Goal: Task Accomplishment & Management: Use online tool/utility

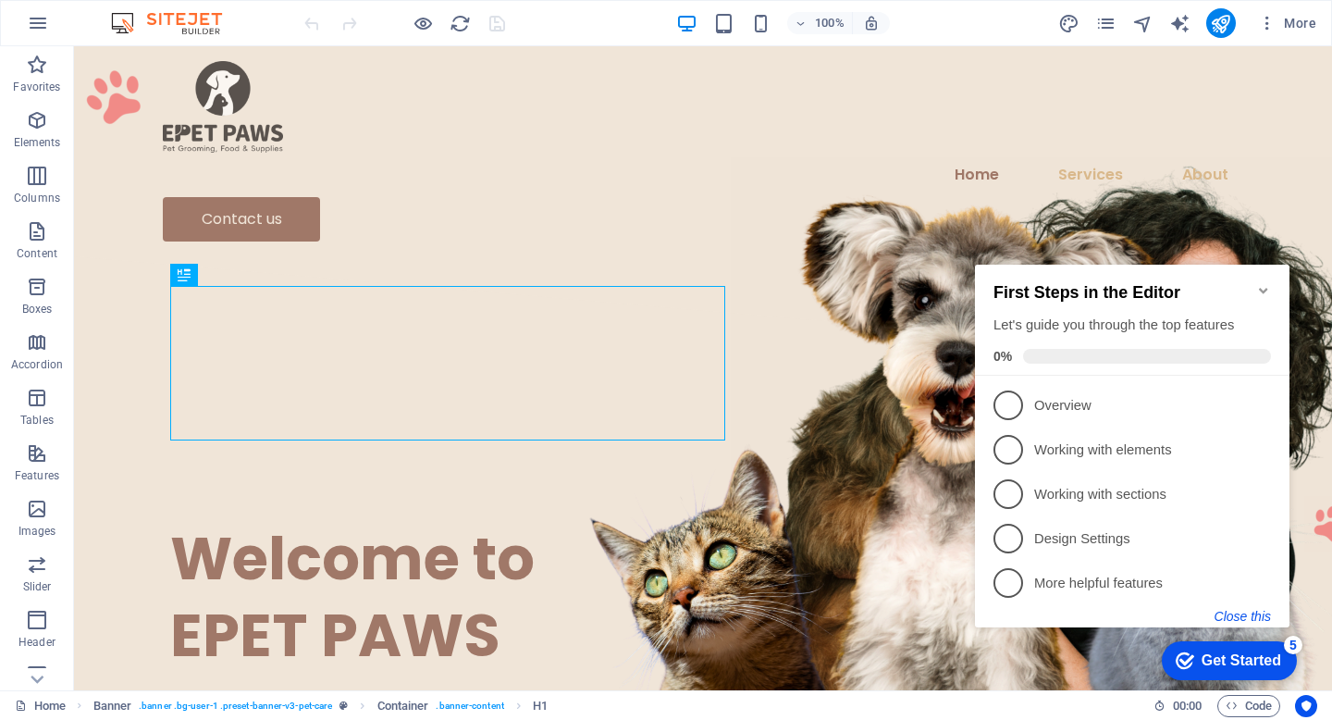
click at [1243, 616] on button "Close this" at bounding box center [1243, 616] width 56 height 15
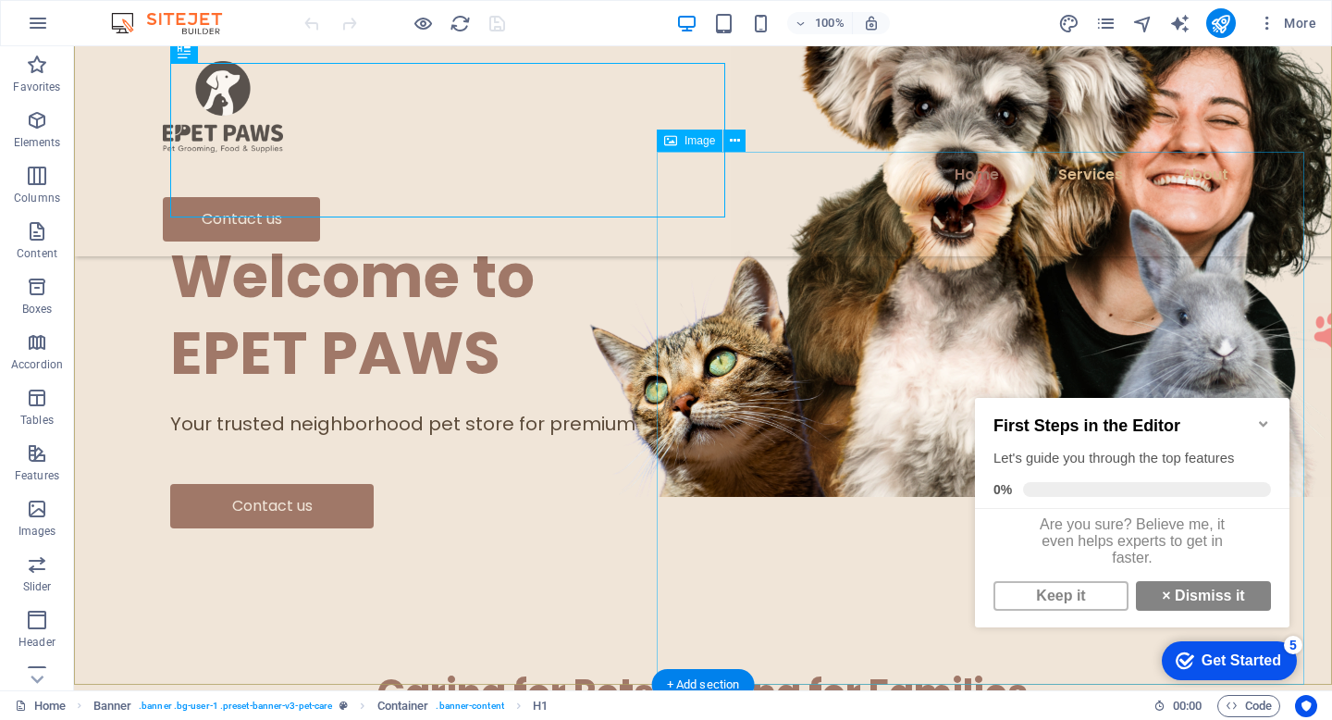
scroll to position [389, 0]
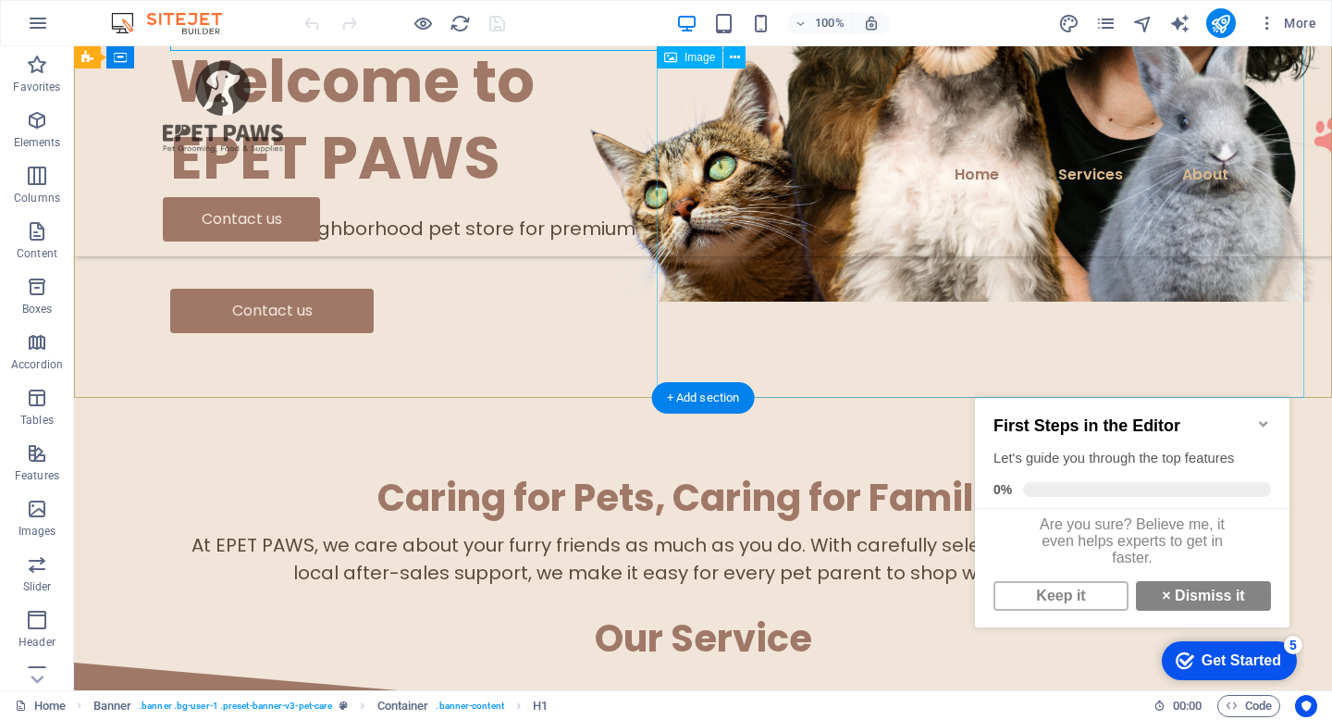
click at [1082, 232] on figure at bounding box center [1055, 35] width 648 height 533
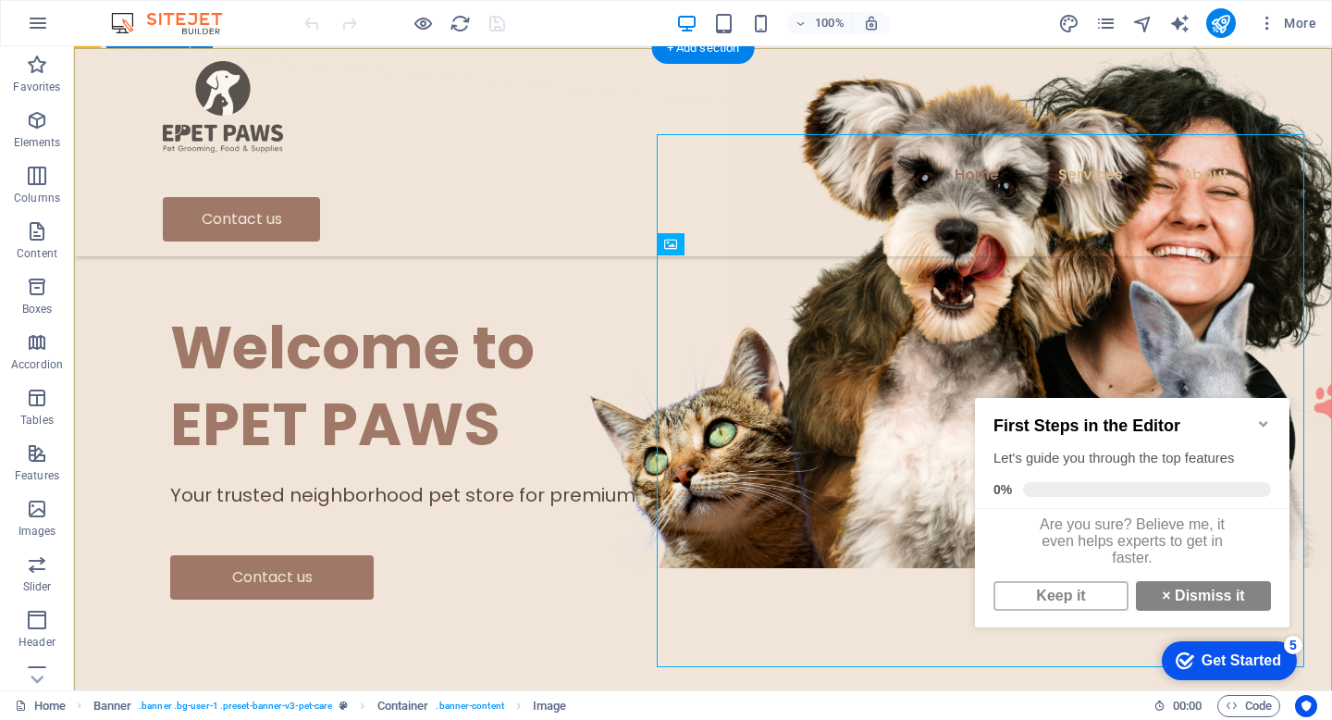
scroll to position [119, 0]
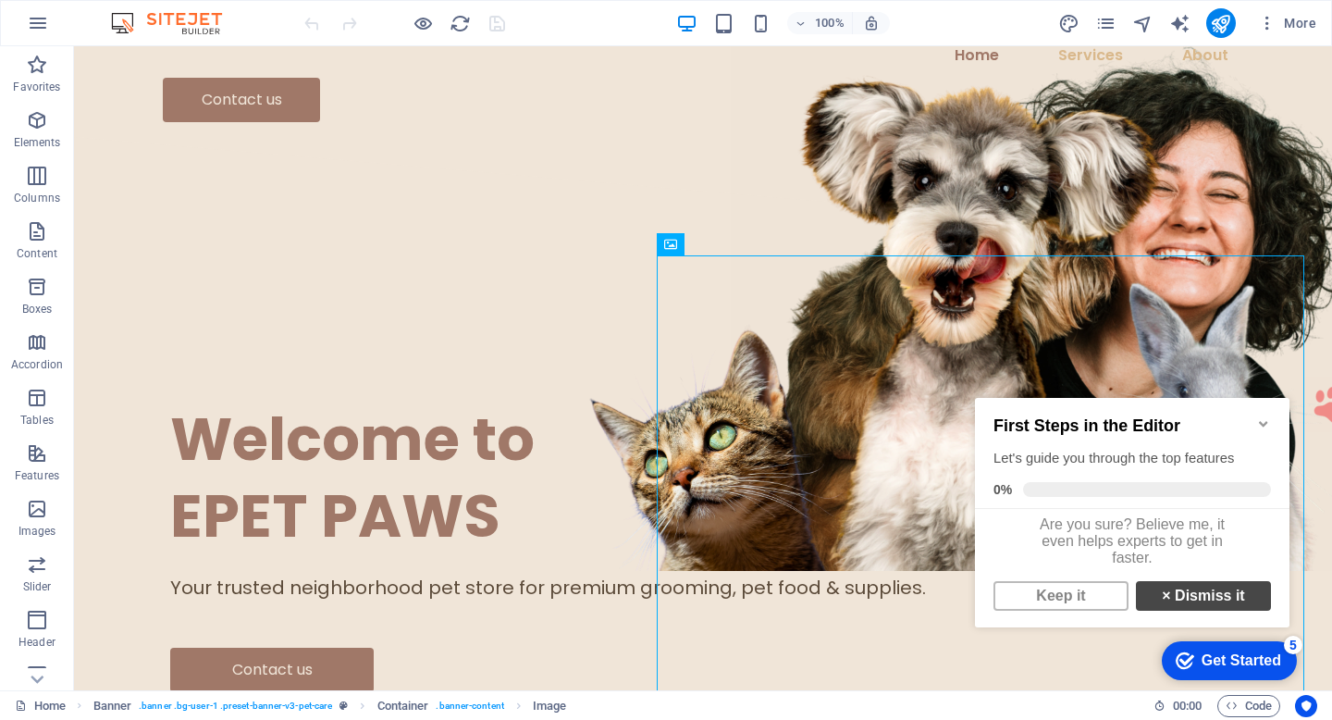
click at [1192, 602] on link "× Dismiss it" at bounding box center [1203, 596] width 135 height 30
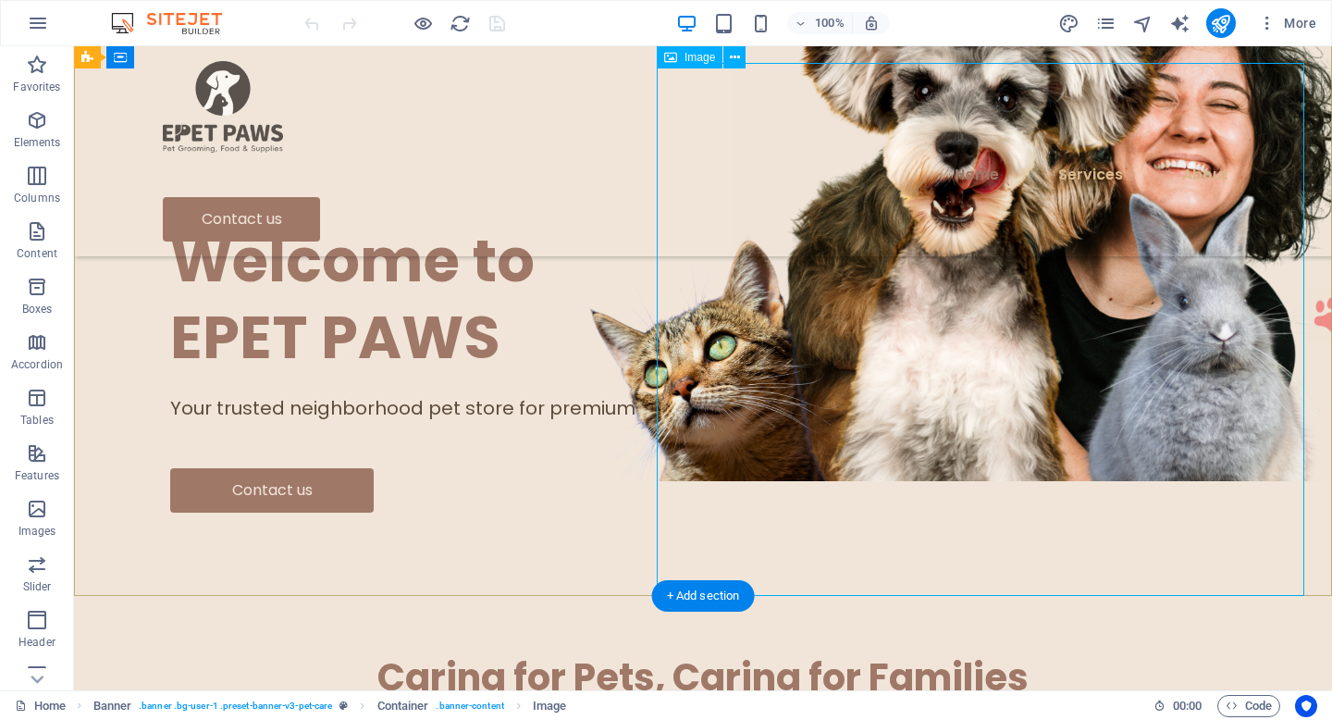
scroll to position [181, 0]
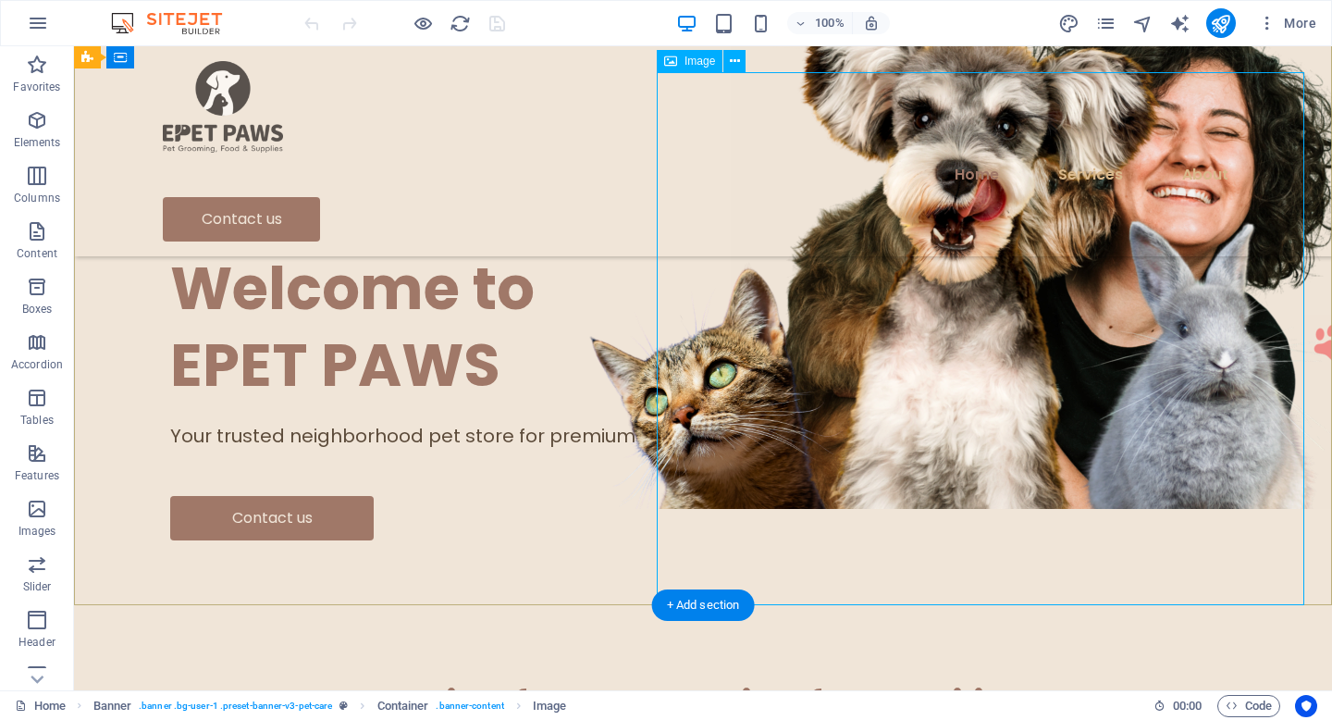
click at [1084, 378] on figure at bounding box center [1055, 242] width 648 height 533
click at [676, 61] on icon at bounding box center [670, 61] width 13 height 22
click at [687, 63] on span "Image" at bounding box center [700, 61] width 31 height 11
select select "px"
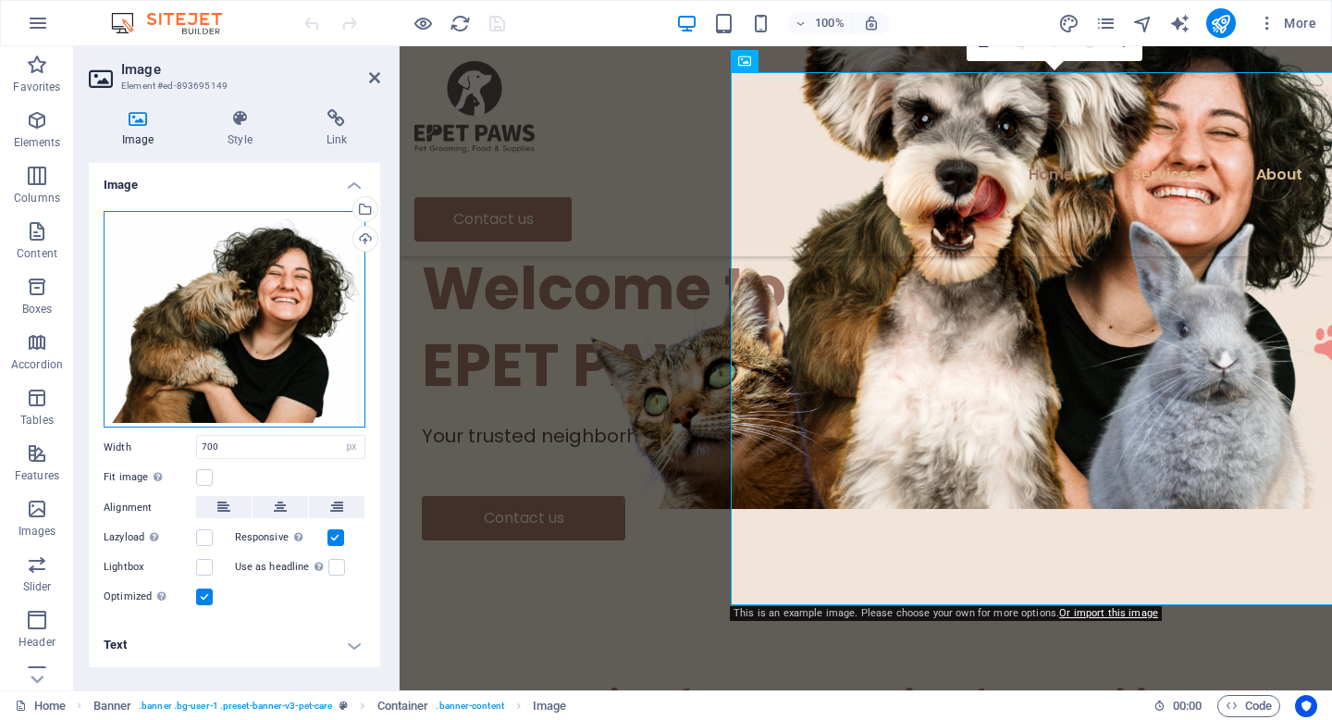
click at [292, 309] on div "Drag files here, click to choose files or select files from Files or our free s…" at bounding box center [235, 319] width 262 height 217
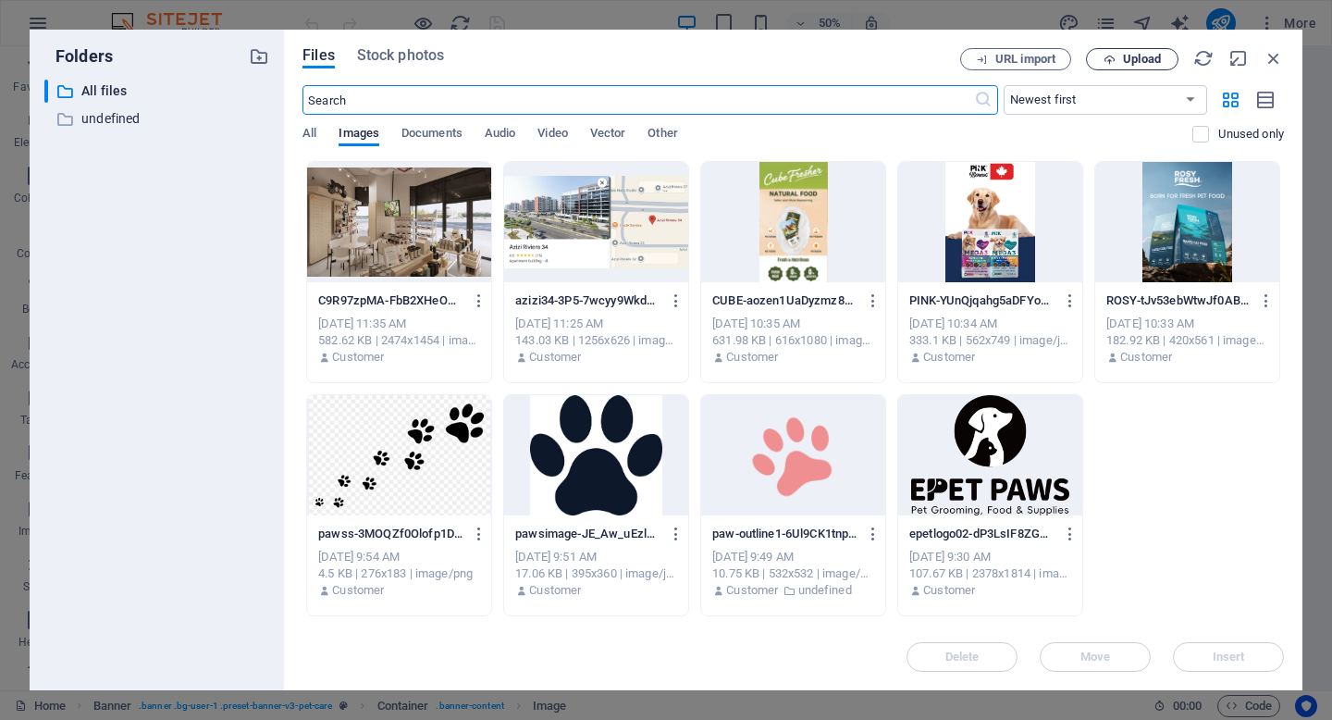
click at [1146, 61] on span "Upload" at bounding box center [1142, 59] width 38 height 11
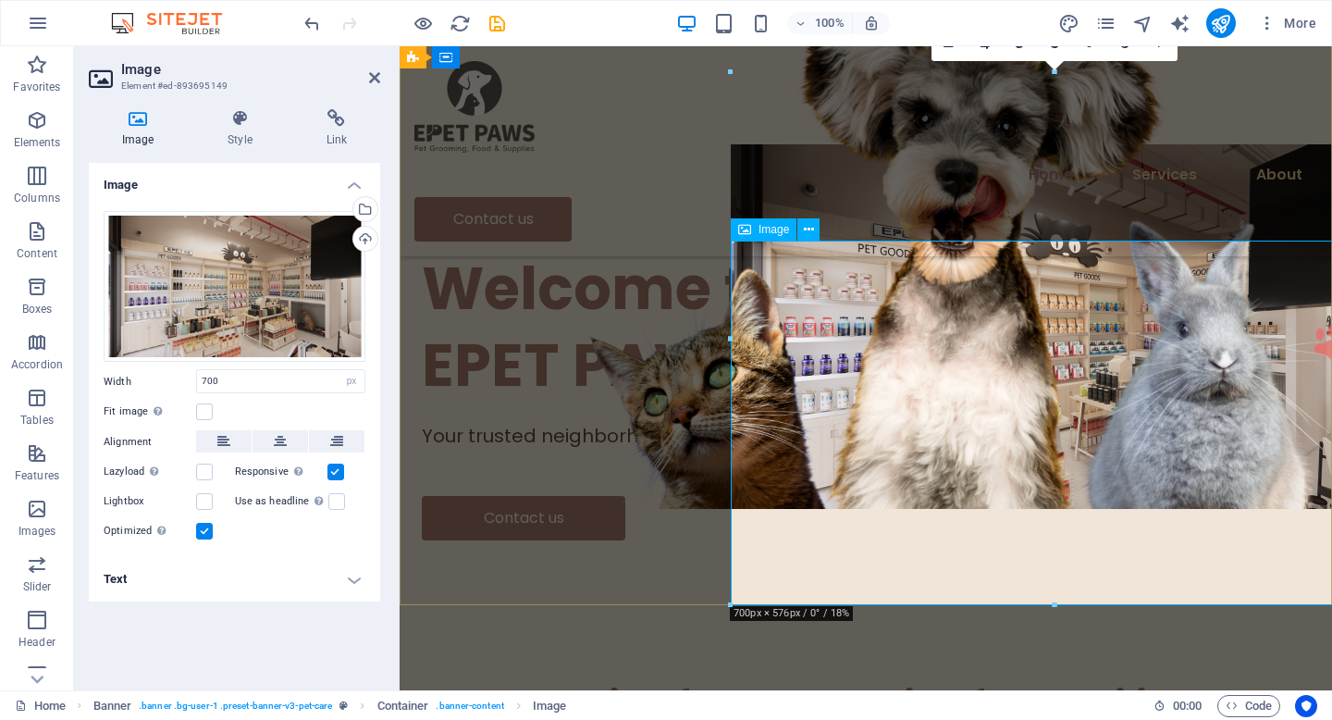
click at [962, 352] on figure at bounding box center [1055, 326] width 648 height 364
click at [695, 433] on div "Welcome to EPET PAWS Your trusted neighborhood pet store for premium grooming, …" at bounding box center [866, 394] width 933 height 527
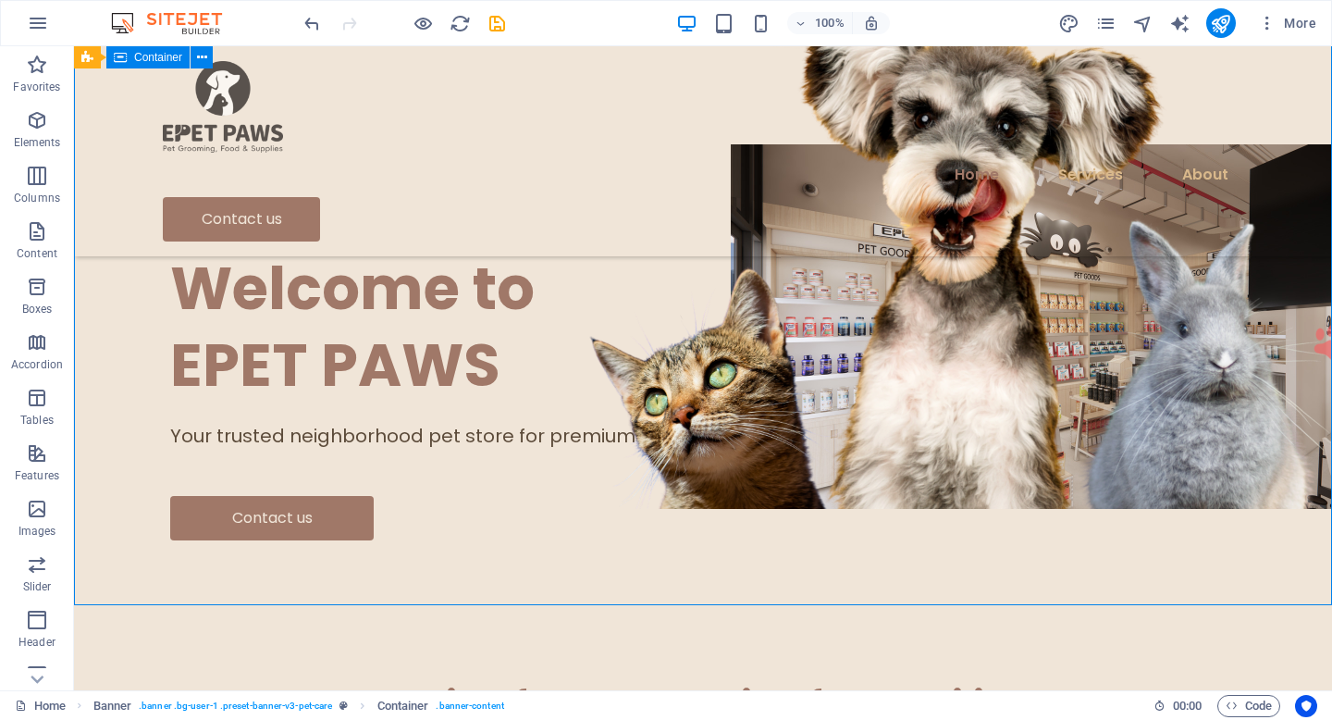
click at [625, 559] on div "Welcome to EPET PAWS Your trusted neighborhood pet store for premium grooming, …" at bounding box center [703, 394] width 1258 height 527
click at [737, 233] on icon at bounding box center [735, 229] width 10 height 19
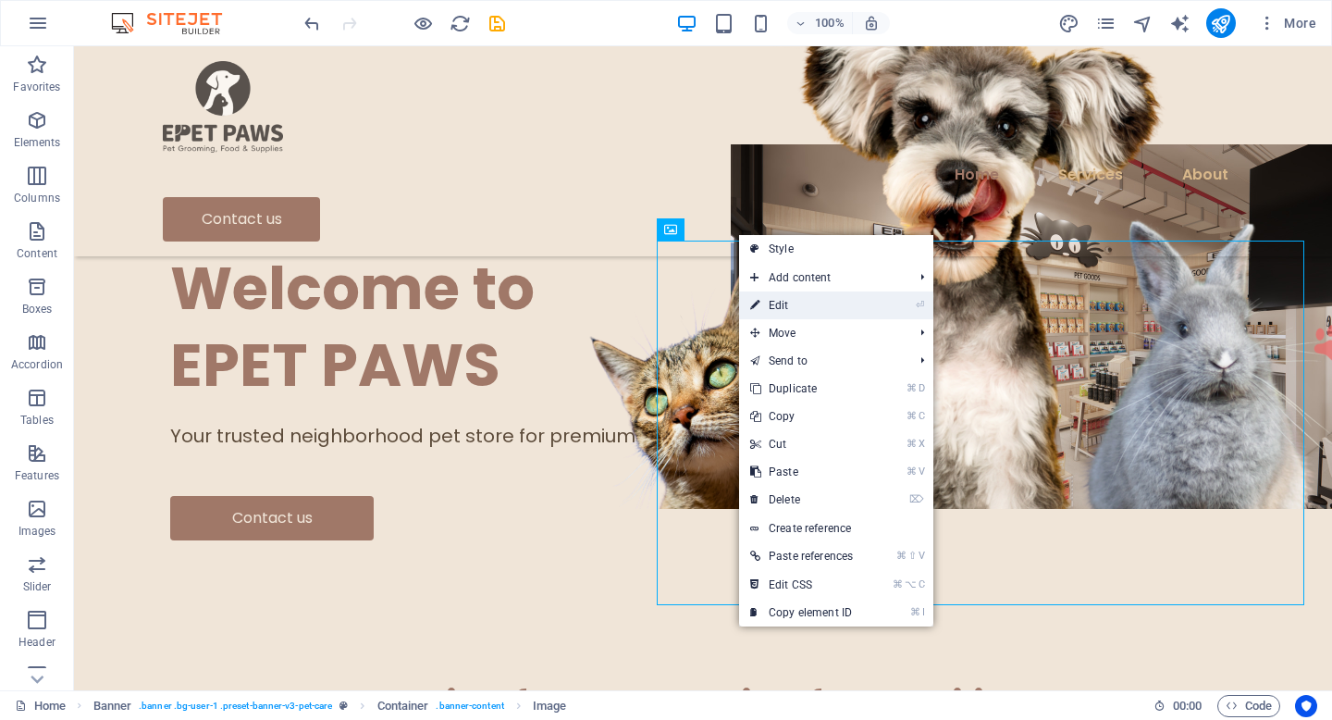
click at [769, 304] on link "⏎ Edit" at bounding box center [801, 305] width 125 height 28
select select "px"
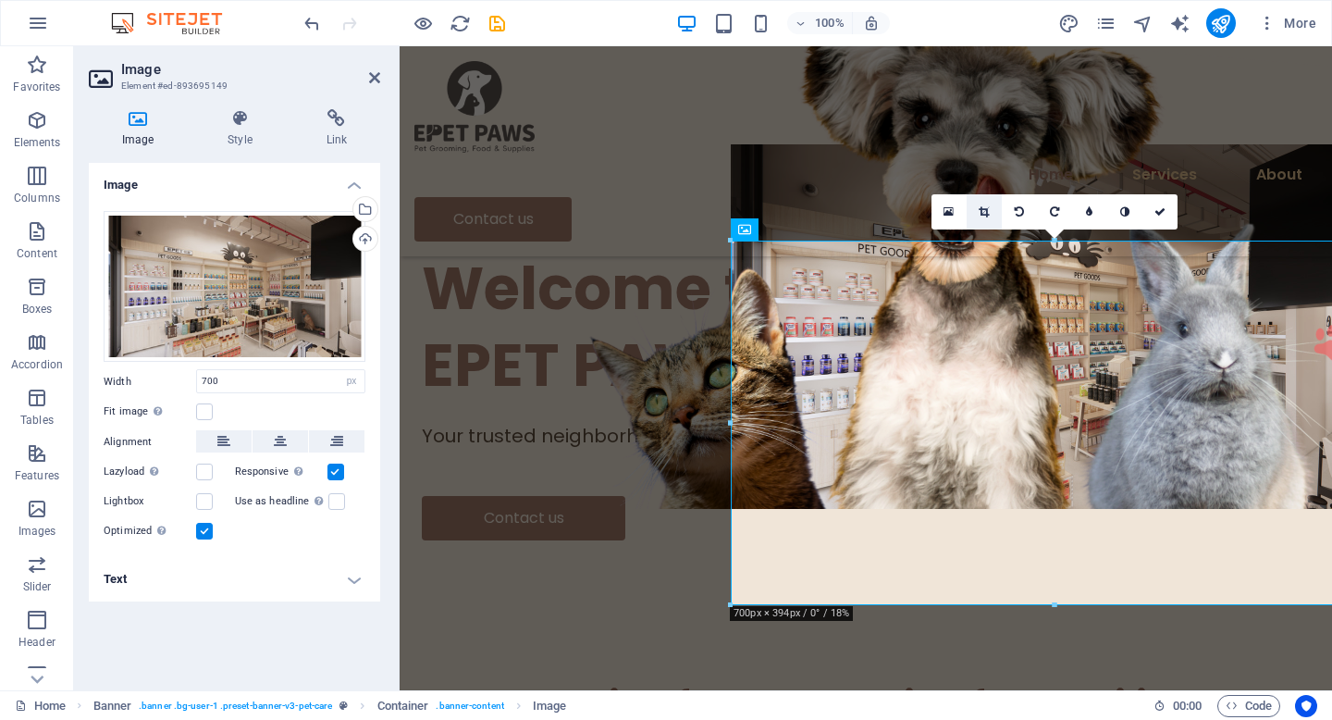
click at [989, 204] on link at bounding box center [984, 211] width 35 height 35
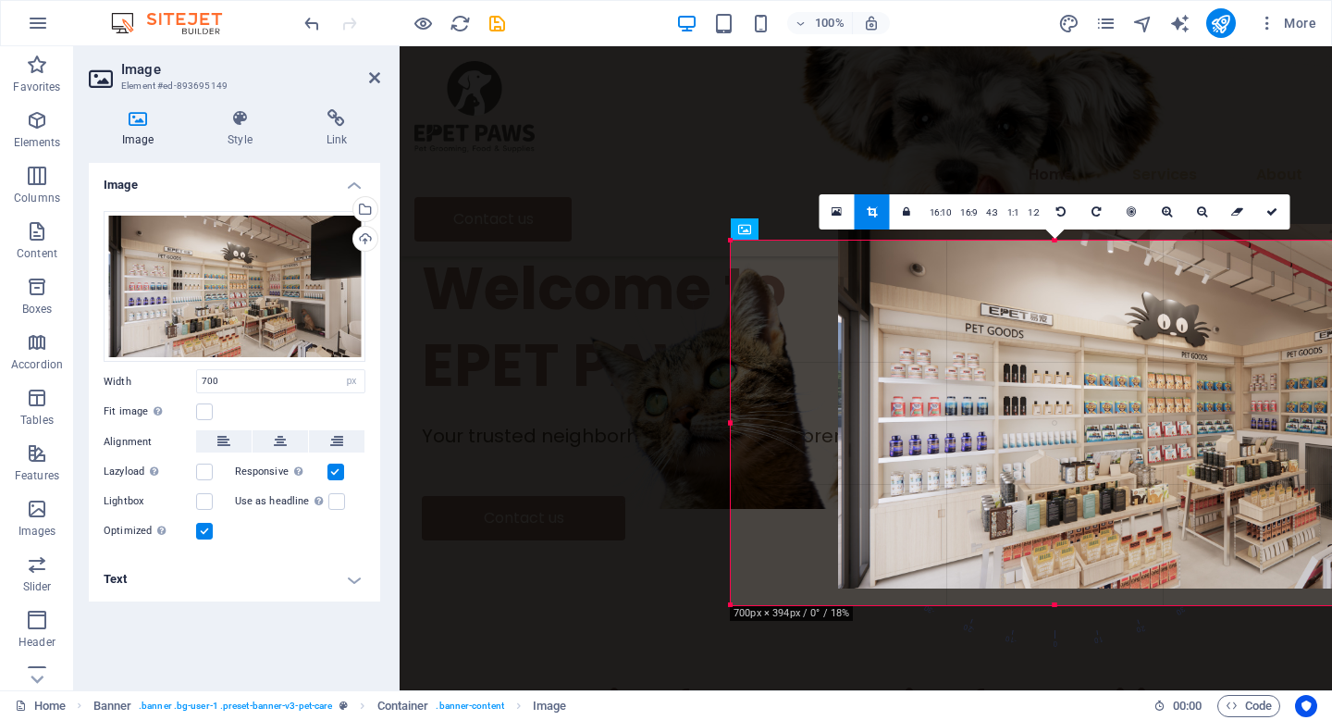
drag, startPoint x: 1213, startPoint y: 460, endPoint x: 1320, endPoint y: 443, distance: 108.6
click at [1320, 443] on div at bounding box center [1162, 406] width 648 height 364
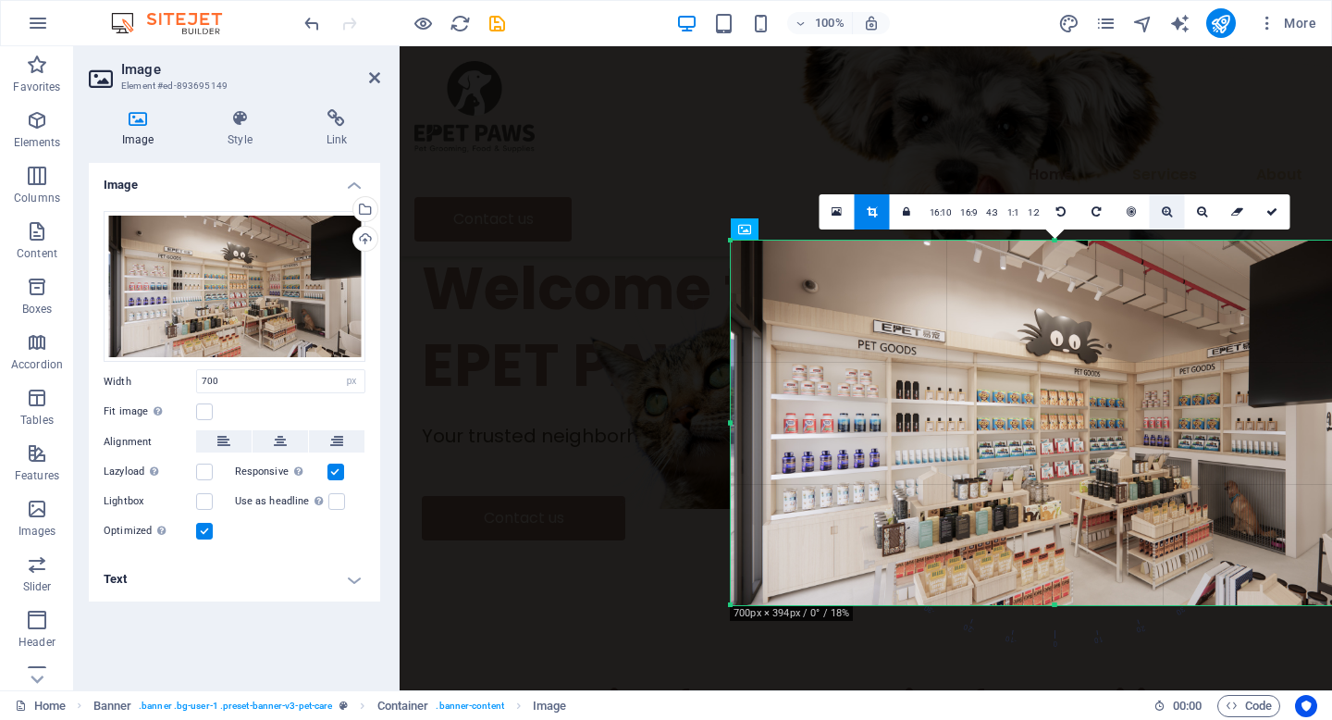
click at [1162, 216] on icon at bounding box center [1167, 211] width 10 height 11
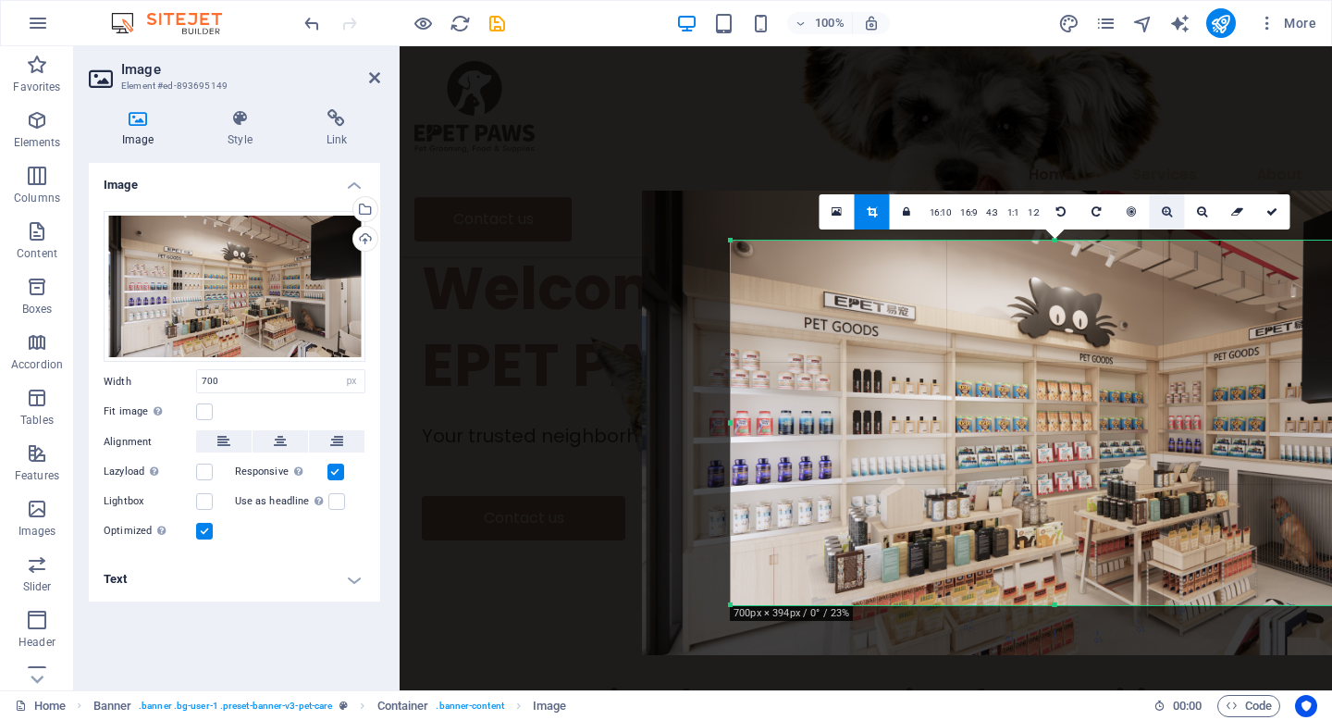
click at [1162, 216] on icon at bounding box center [1167, 211] width 10 height 11
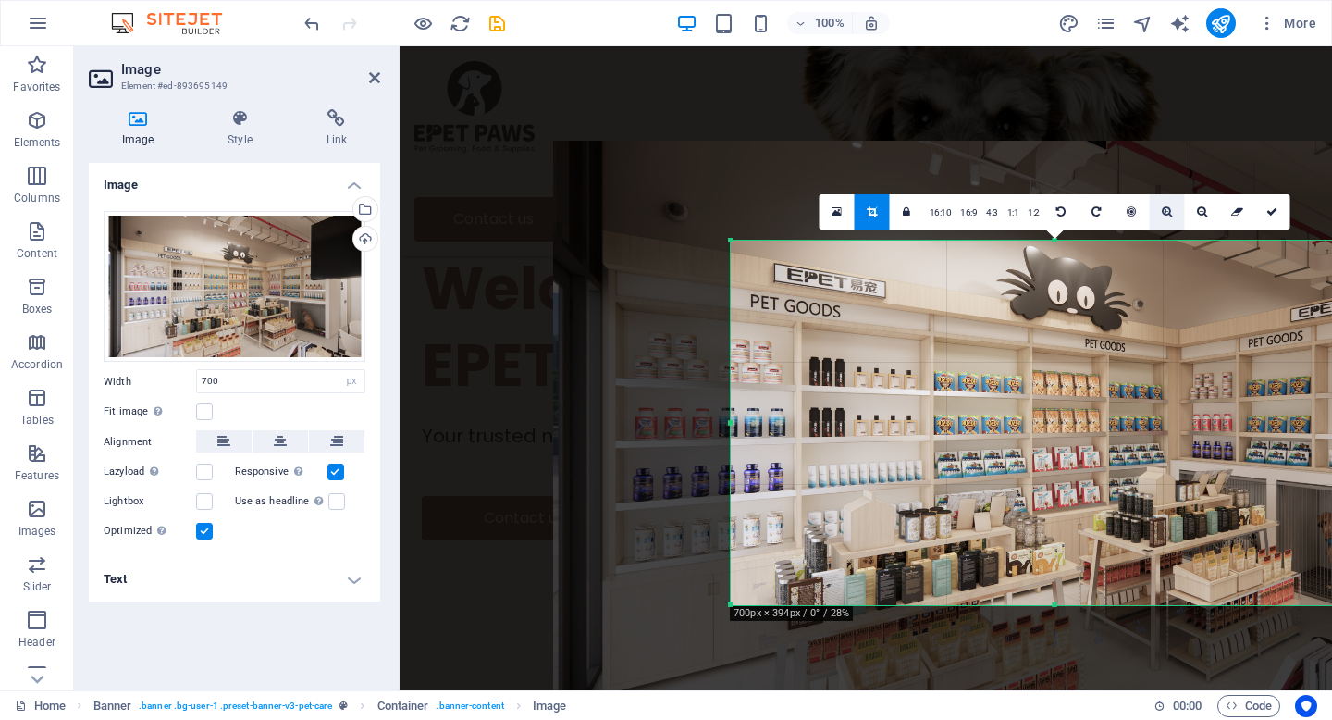
click at [1162, 216] on icon at bounding box center [1167, 211] width 10 height 11
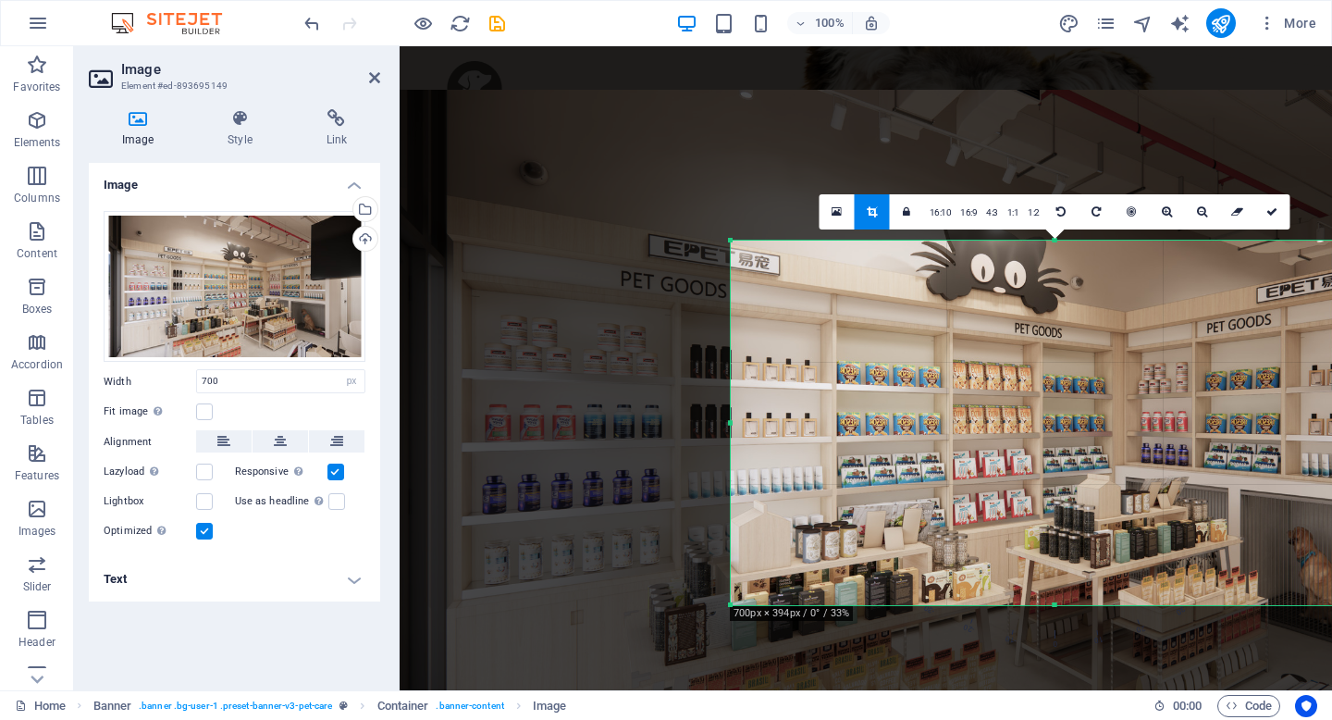
drag, startPoint x: 1202, startPoint y: 320, endPoint x: 1129, endPoint y: 319, distance: 73.1
click at [1129, 319] on div at bounding box center [979, 422] width 1180 height 664
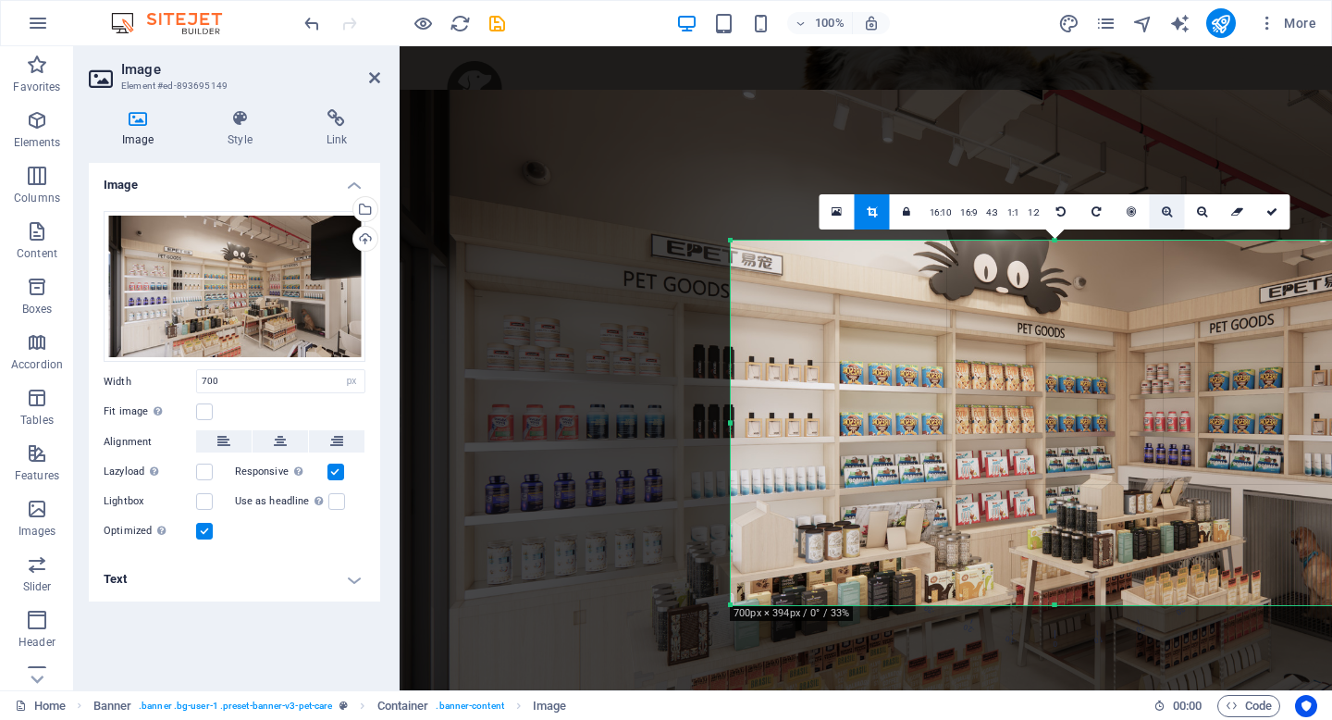
click at [1170, 213] on icon at bounding box center [1167, 211] width 10 height 11
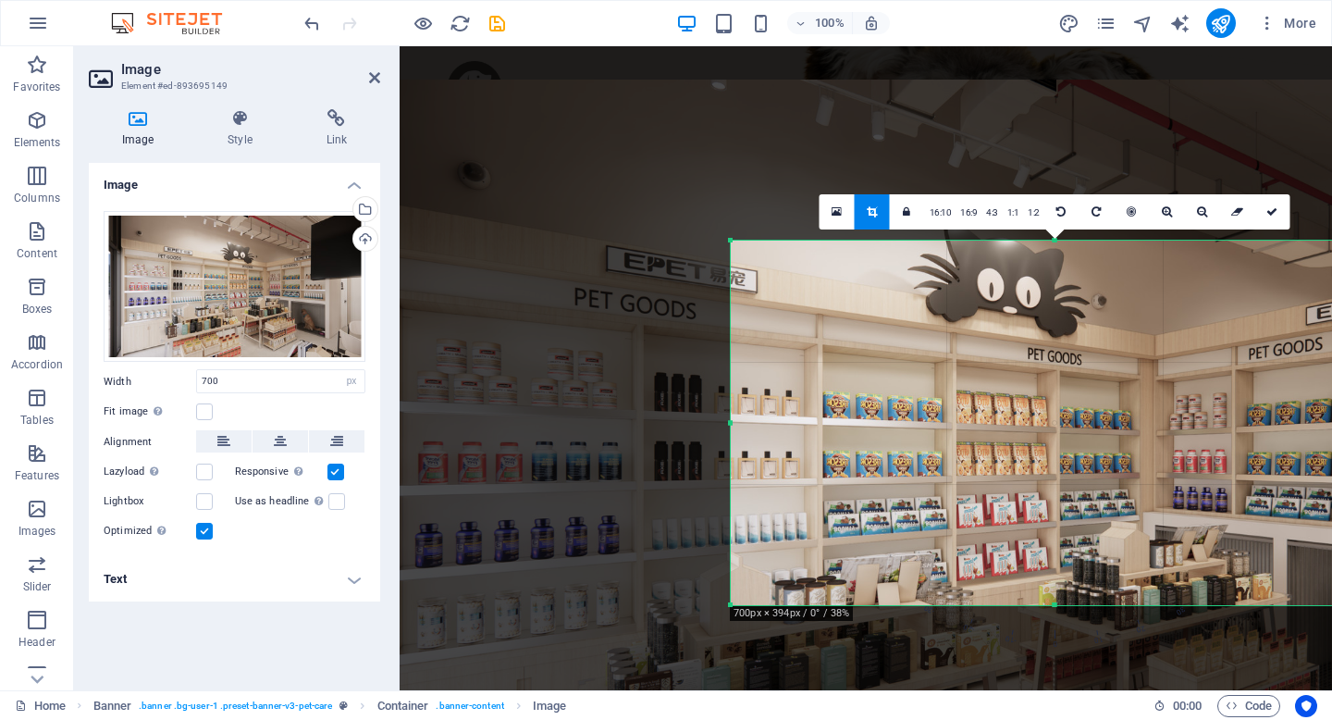
drag, startPoint x: 1158, startPoint y: 275, endPoint x: 1162, endPoint y: 315, distance: 40.0
click at [1162, 315] on div at bounding box center [986, 462] width 1358 height 764
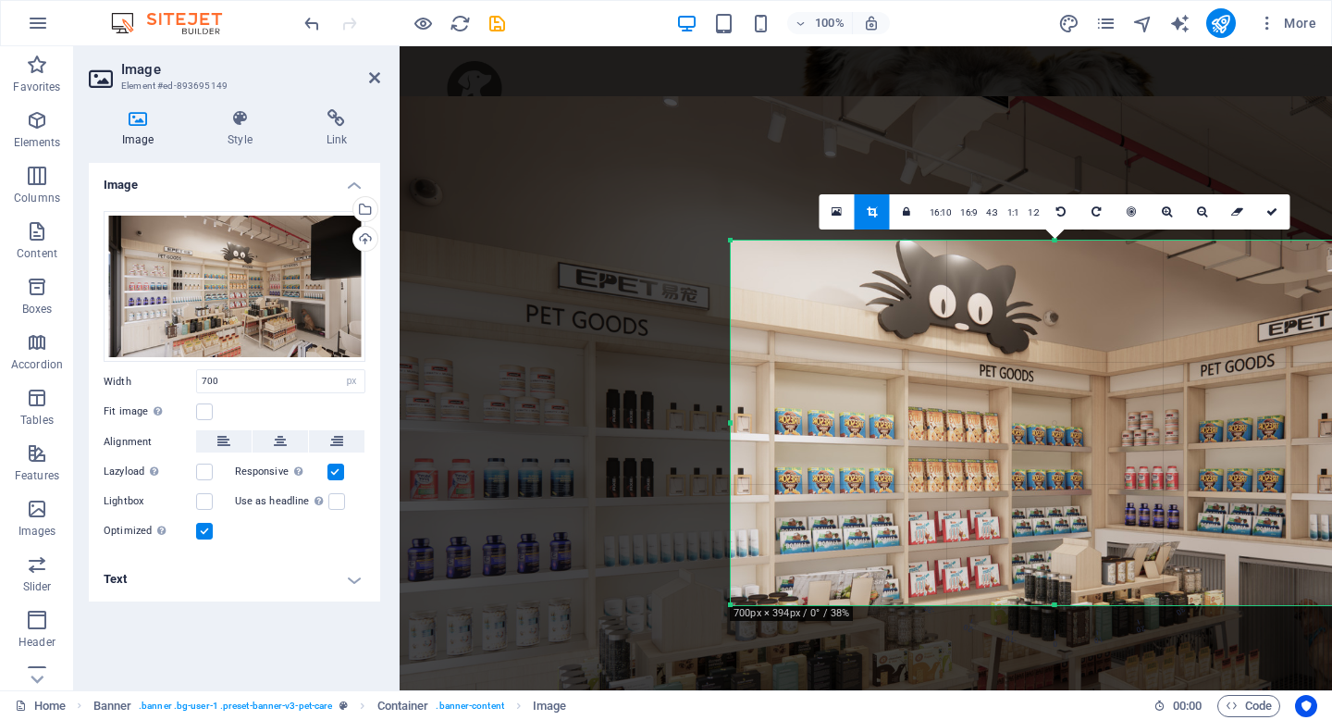
drag, startPoint x: 1162, startPoint y: 315, endPoint x: 1115, endPoint y: 331, distance: 50.0
click at [1115, 331] on div at bounding box center [938, 478] width 1358 height 764
click at [1272, 206] on icon at bounding box center [1271, 211] width 11 height 11
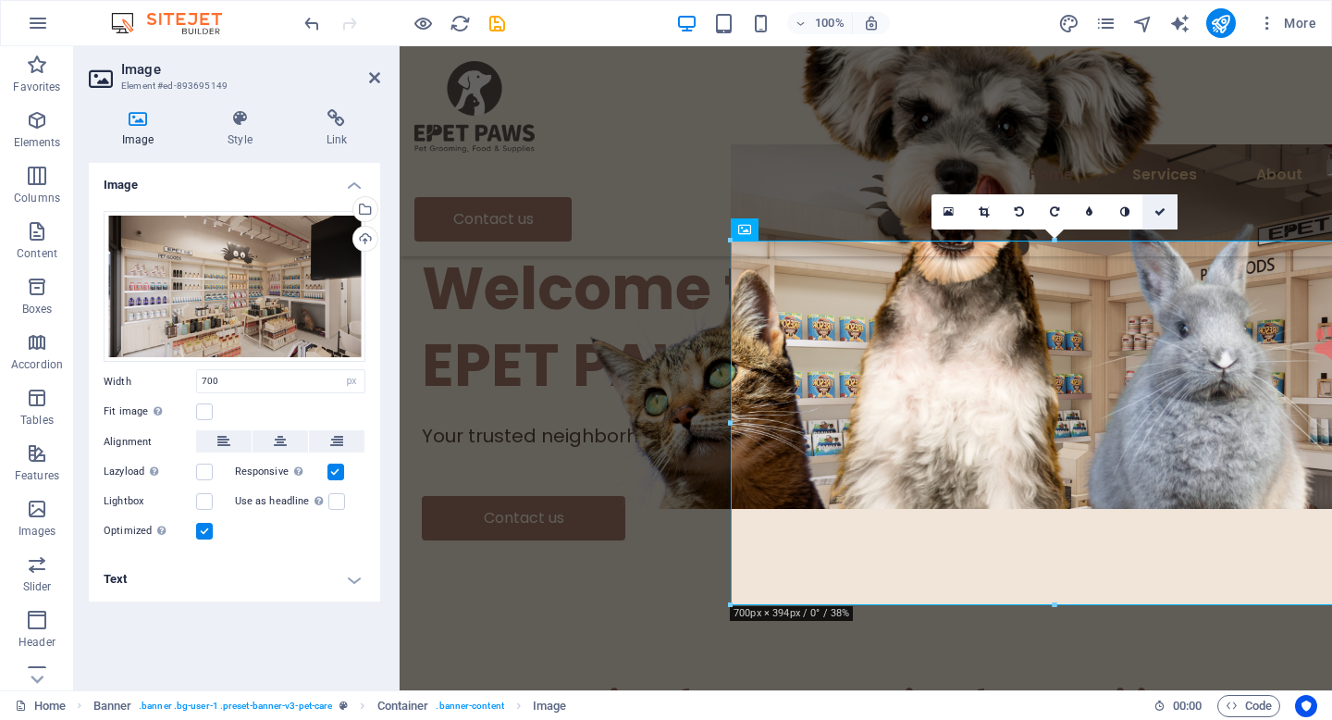
click at [1160, 209] on icon at bounding box center [1160, 211] width 11 height 11
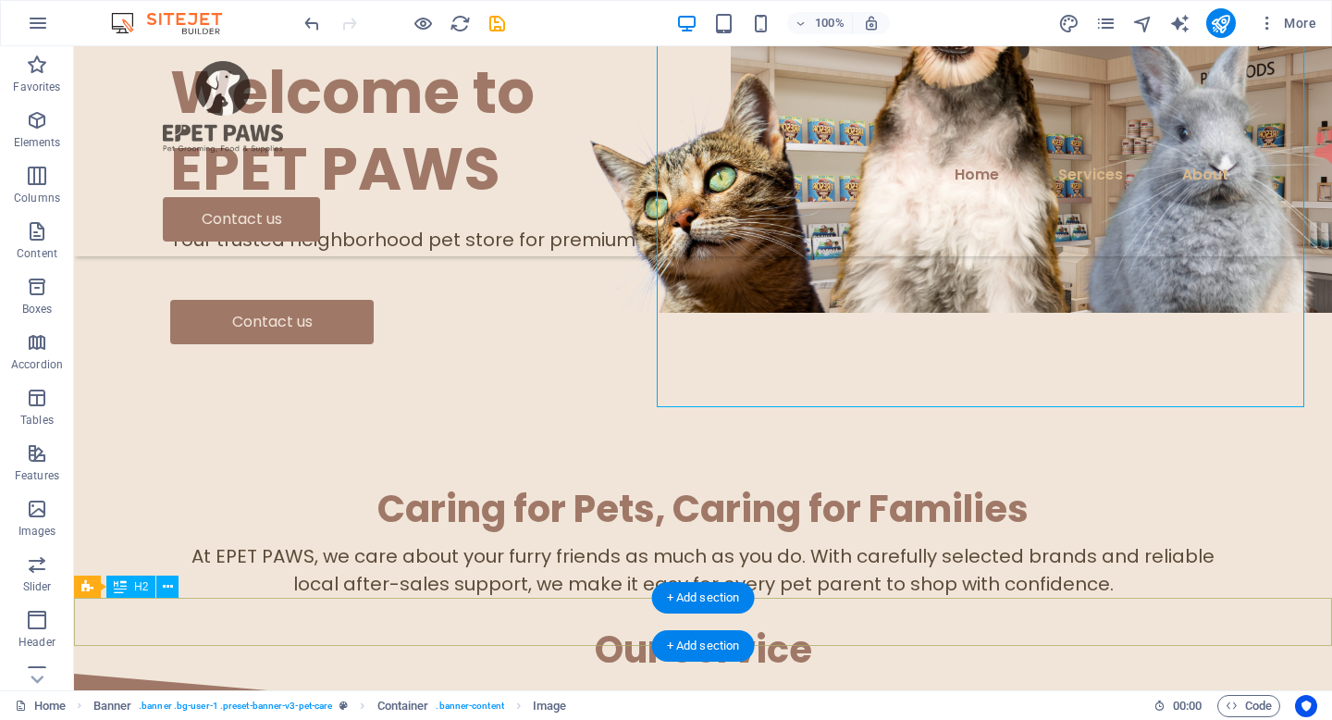
scroll to position [426, 0]
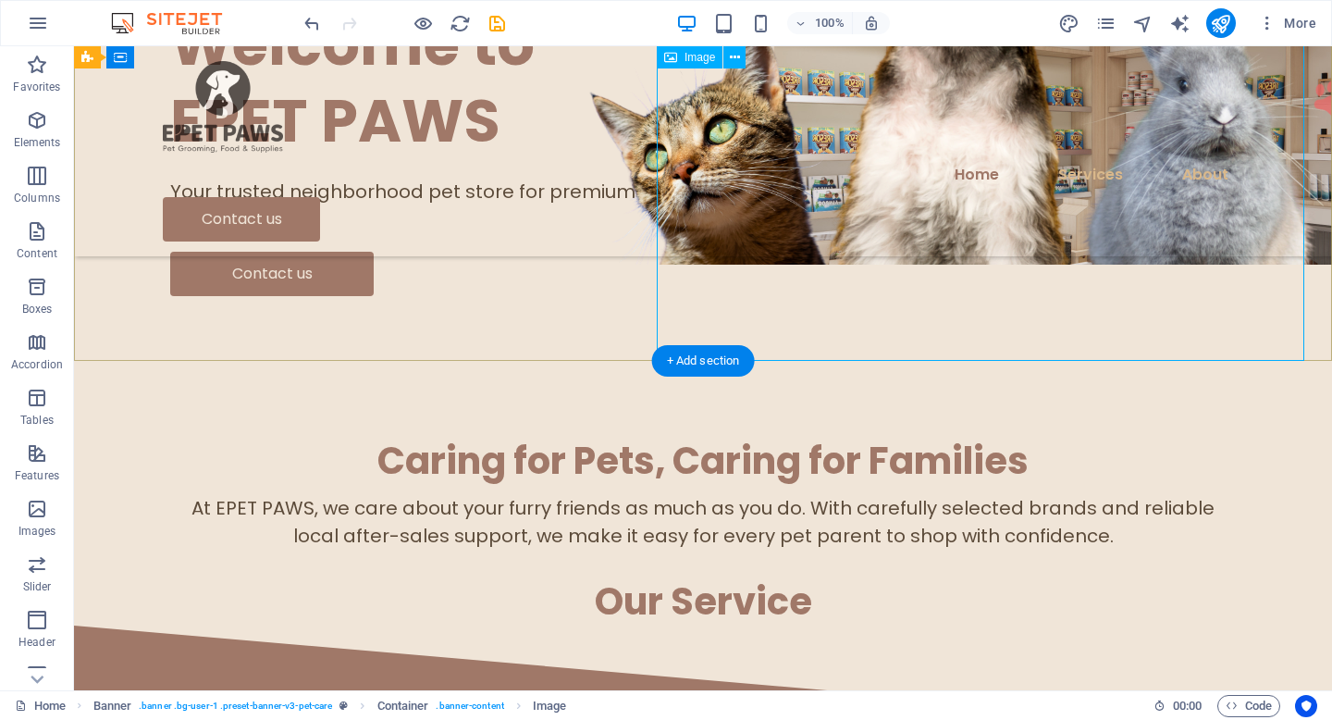
click at [956, 265] on figure at bounding box center [1055, 82] width 648 height 364
click at [976, 265] on figure at bounding box center [1055, 82] width 648 height 364
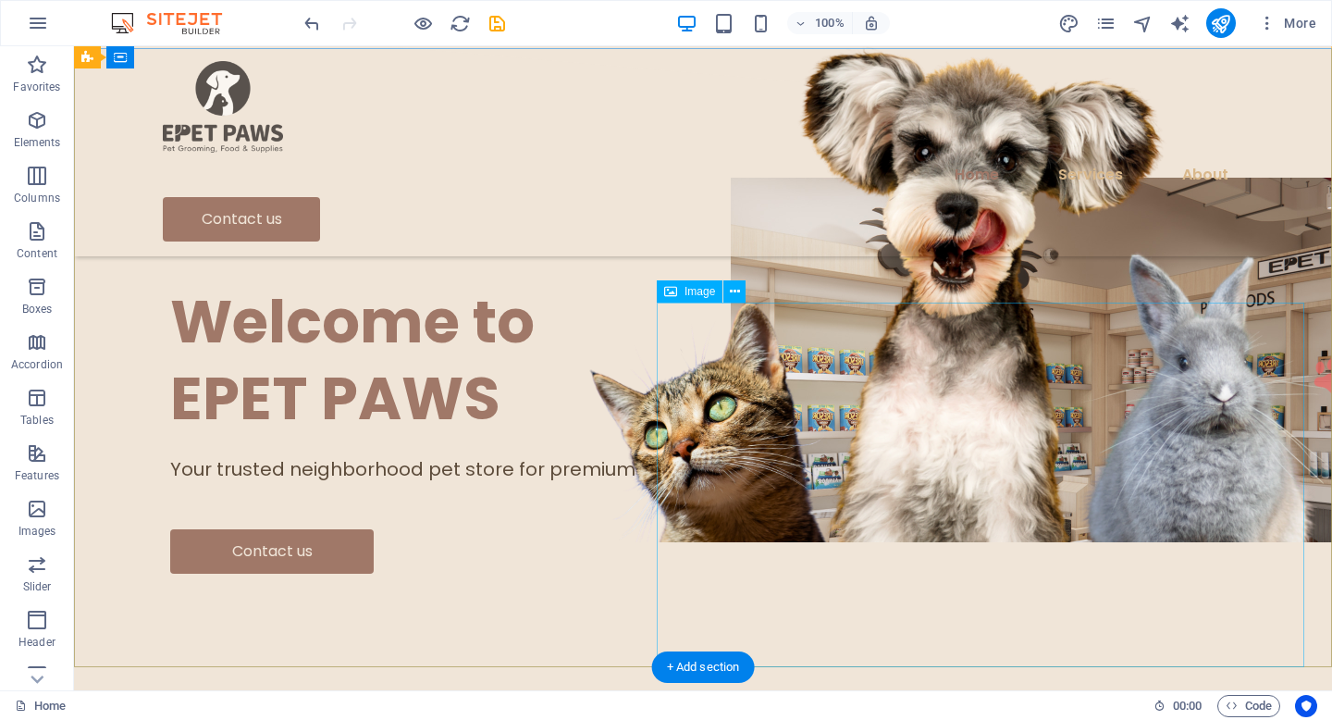
scroll to position [119, 0]
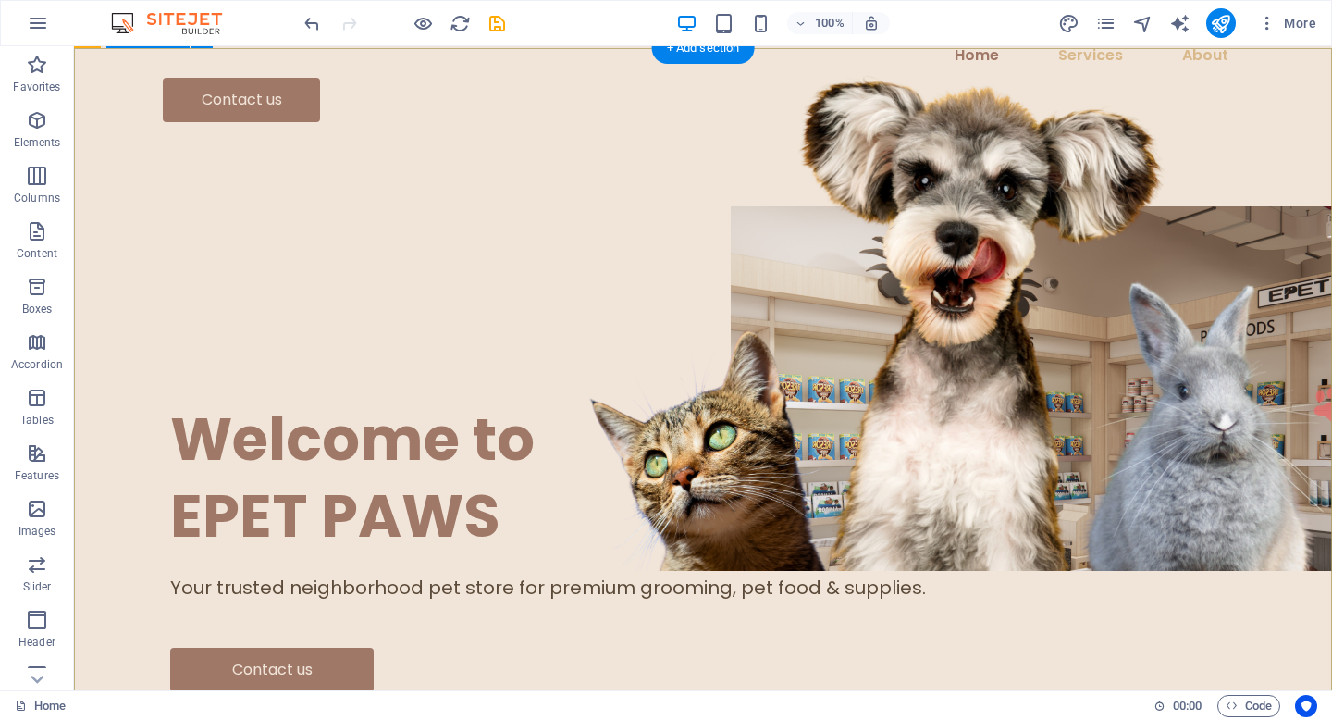
click at [858, 601] on div at bounding box center [703, 624] width 1066 height 46
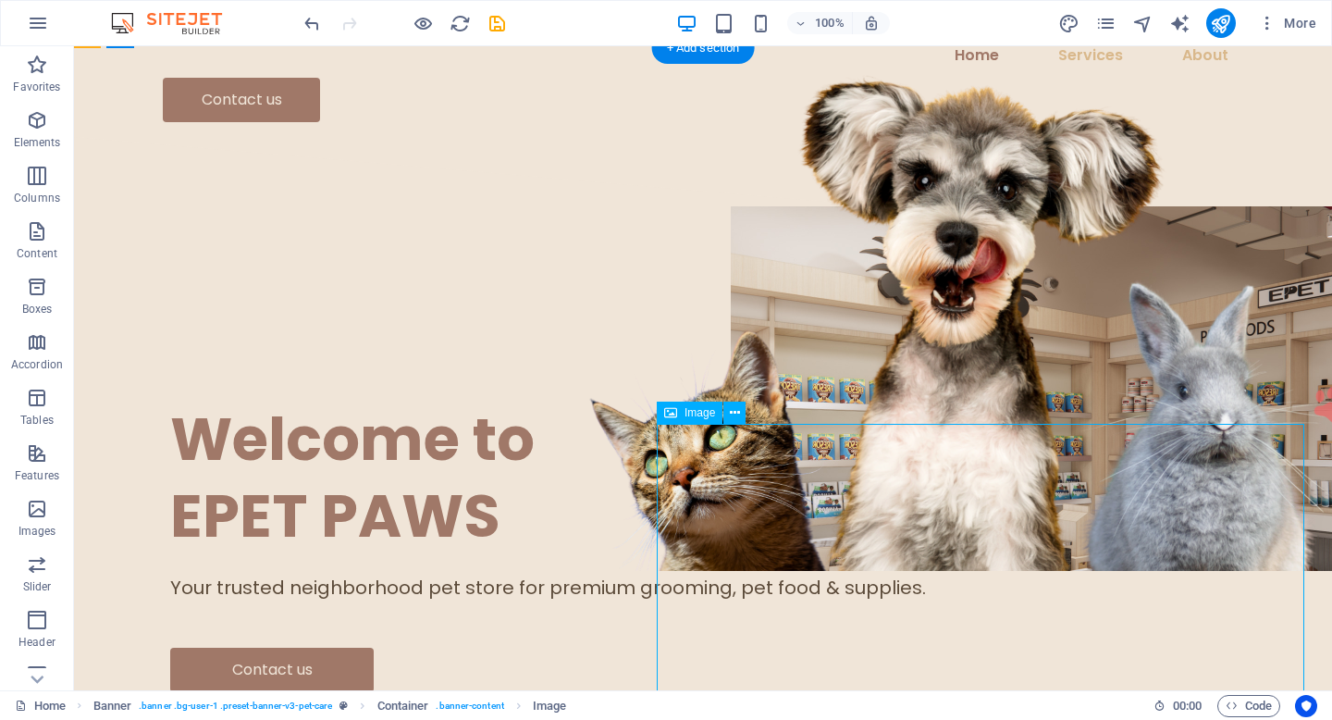
drag, startPoint x: 862, startPoint y: 538, endPoint x: 862, endPoint y: 448, distance: 90.7
click at [862, 448] on figure at bounding box center [1055, 388] width 648 height 364
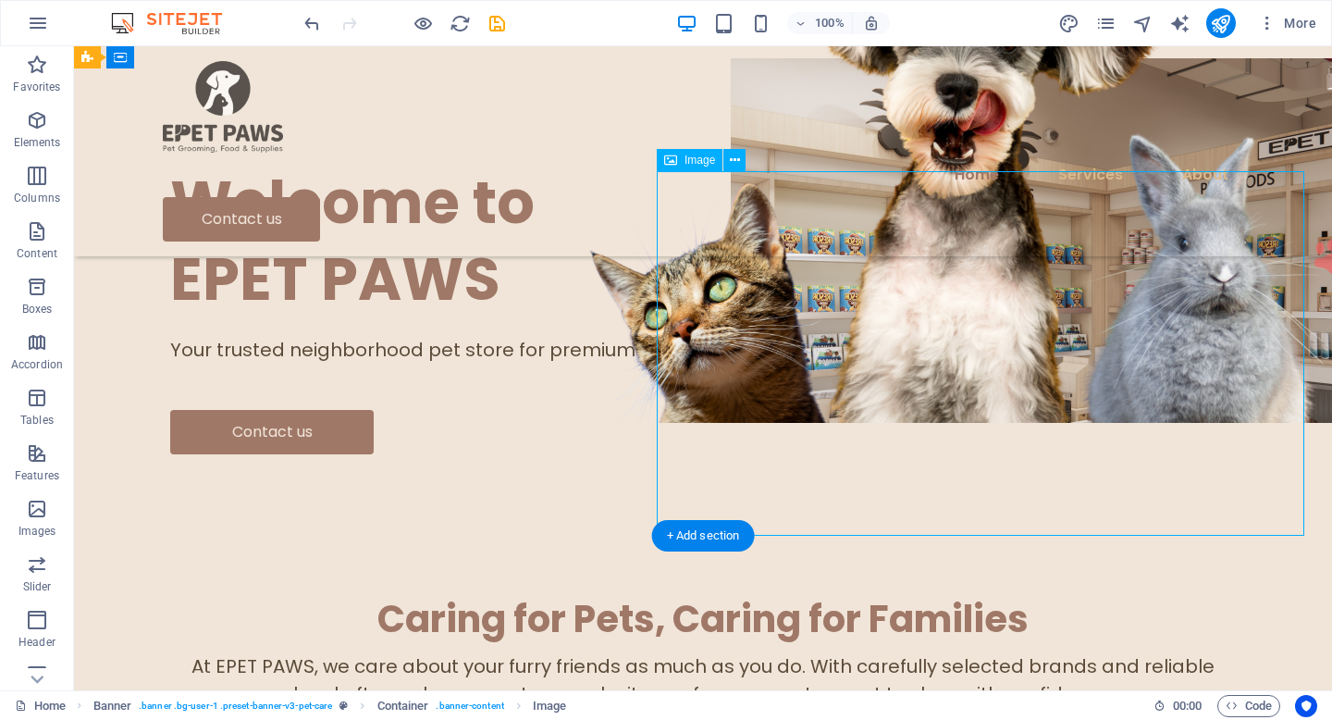
scroll to position [249, 0]
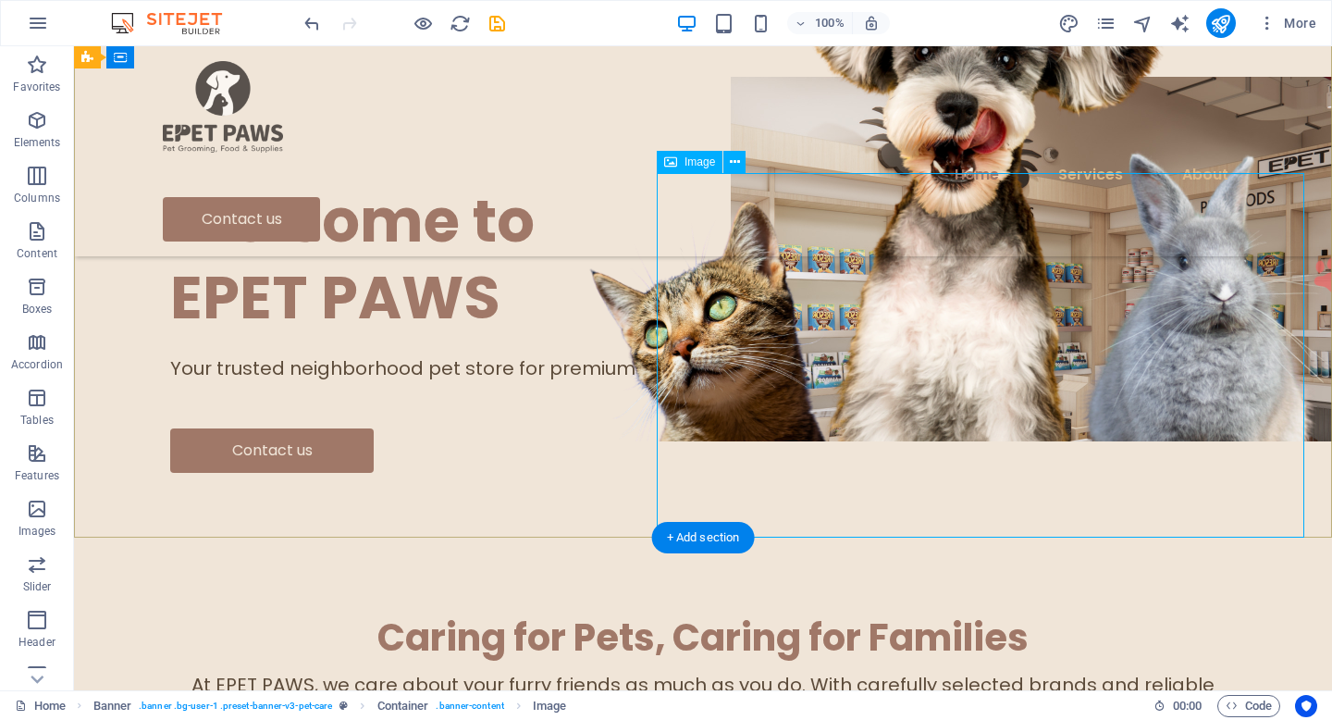
click at [846, 441] on figure at bounding box center [1055, 259] width 648 height 364
click at [986, 384] on figure at bounding box center [1055, 259] width 648 height 364
select select "px"
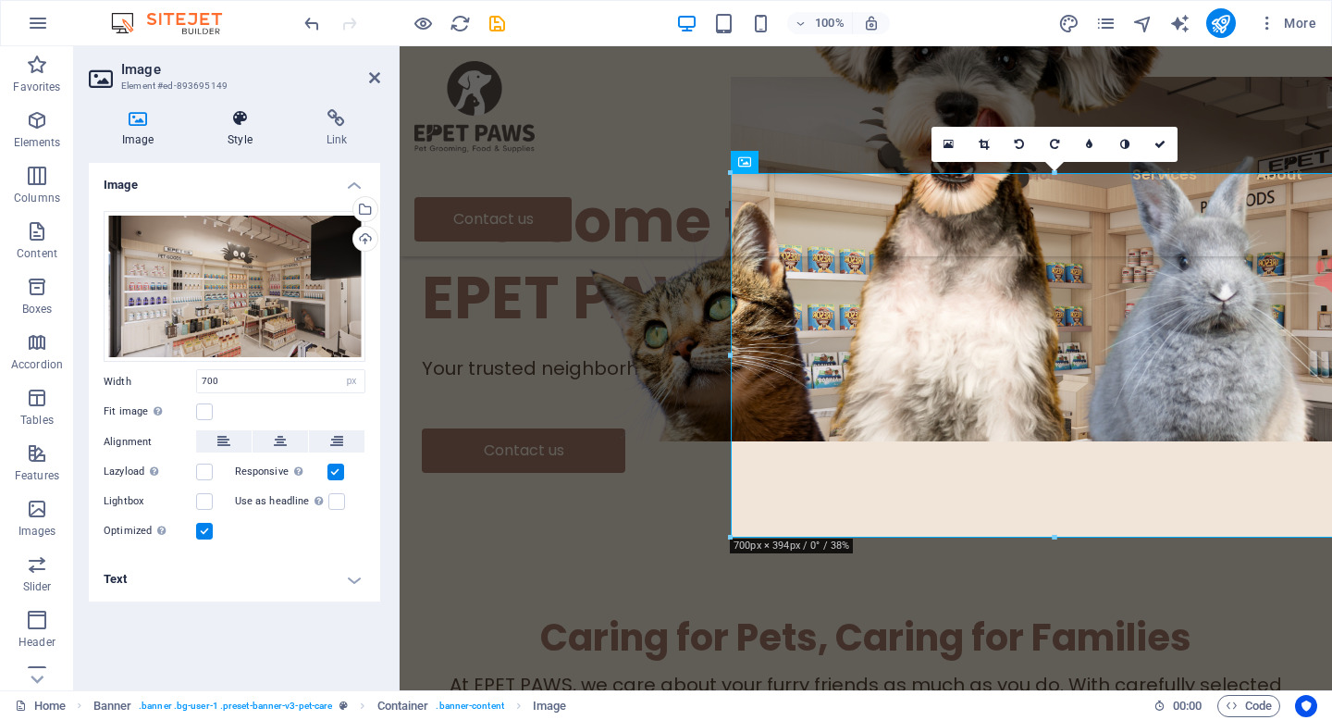
click at [263, 121] on icon at bounding box center [239, 118] width 91 height 19
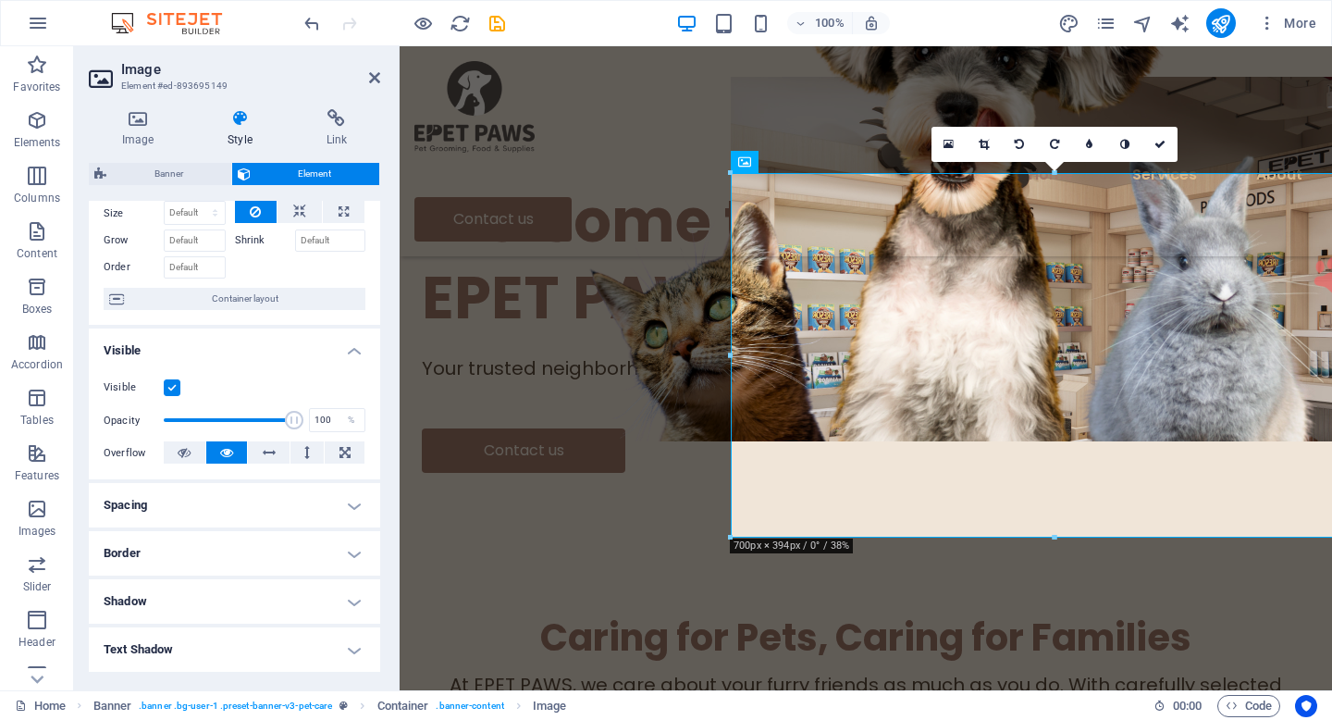
scroll to position [0, 0]
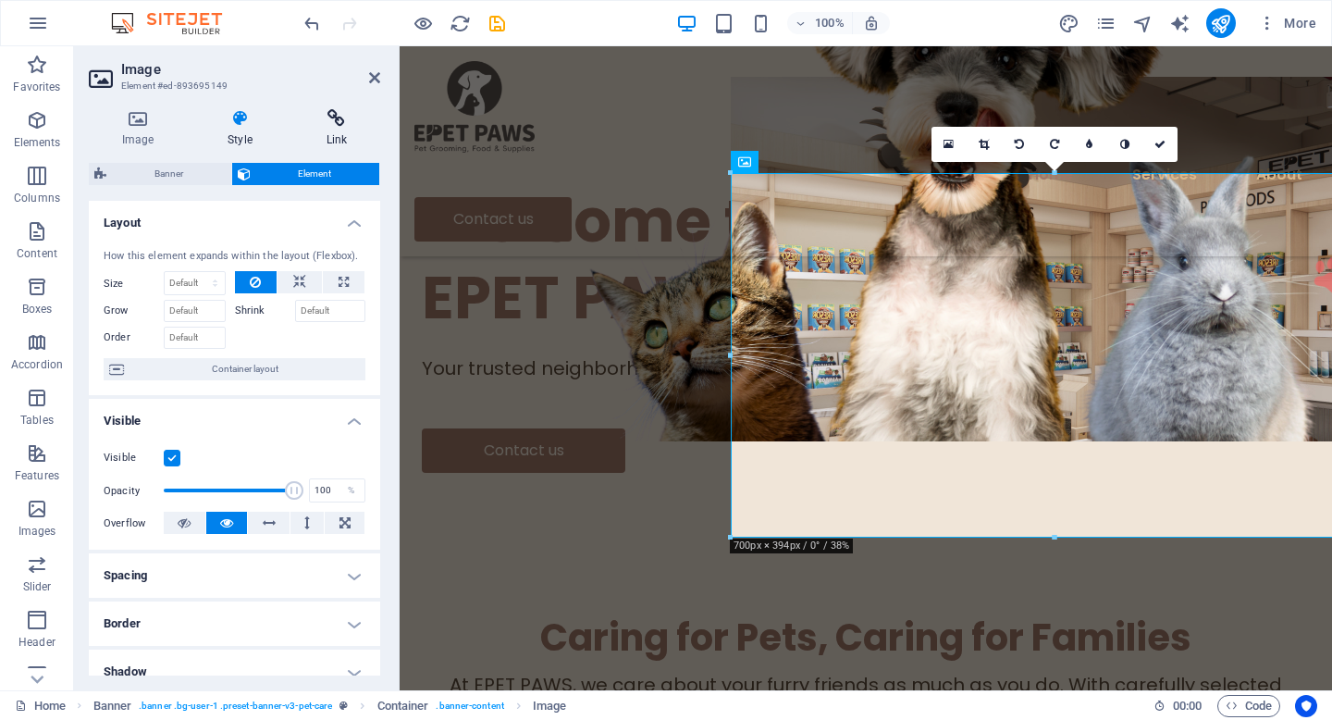
click at [340, 133] on h4 "Link" at bounding box center [336, 128] width 87 height 39
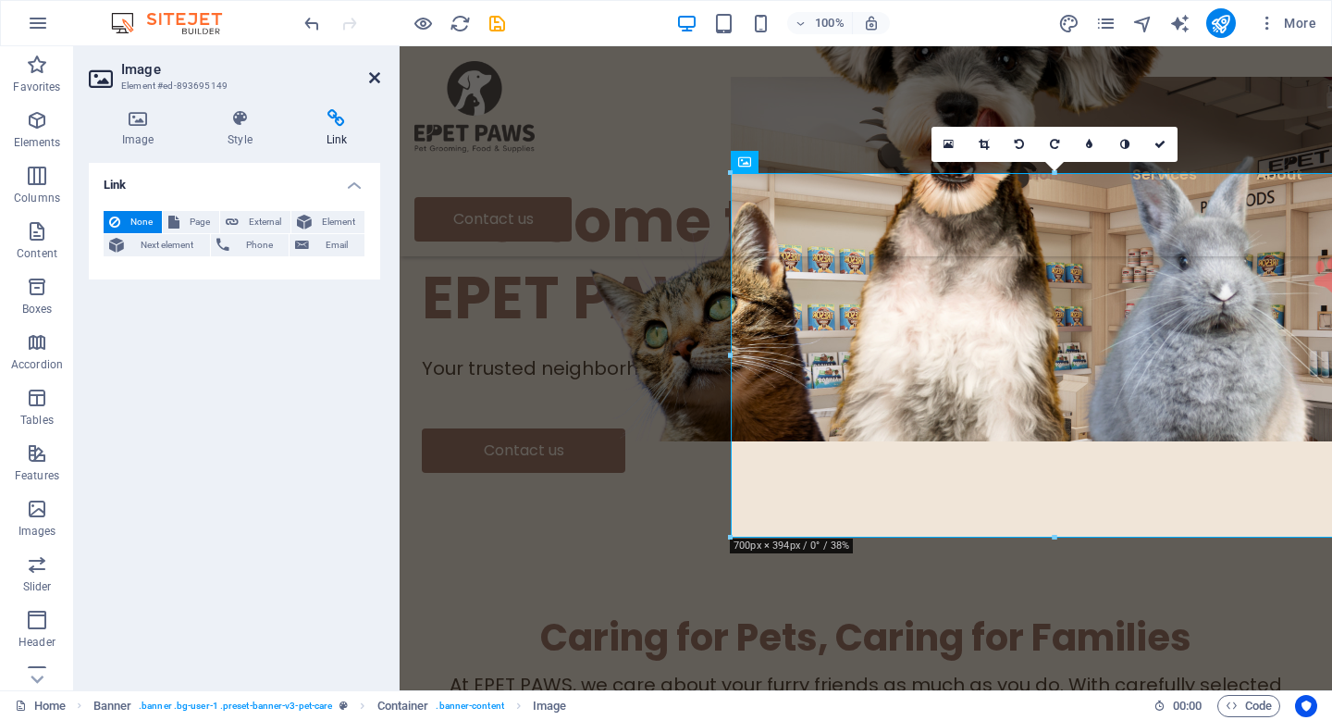
click at [377, 75] on icon at bounding box center [374, 77] width 11 height 15
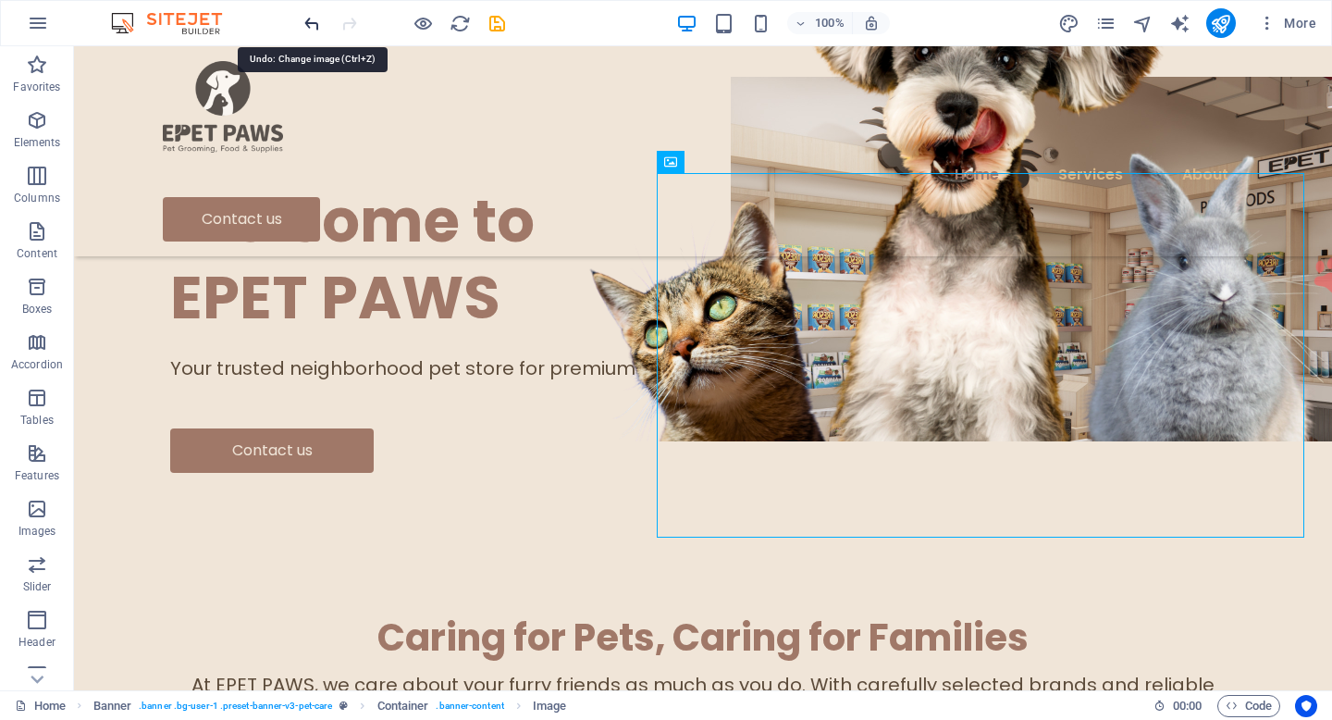
click at [313, 31] on icon "undo" at bounding box center [312, 23] width 21 height 21
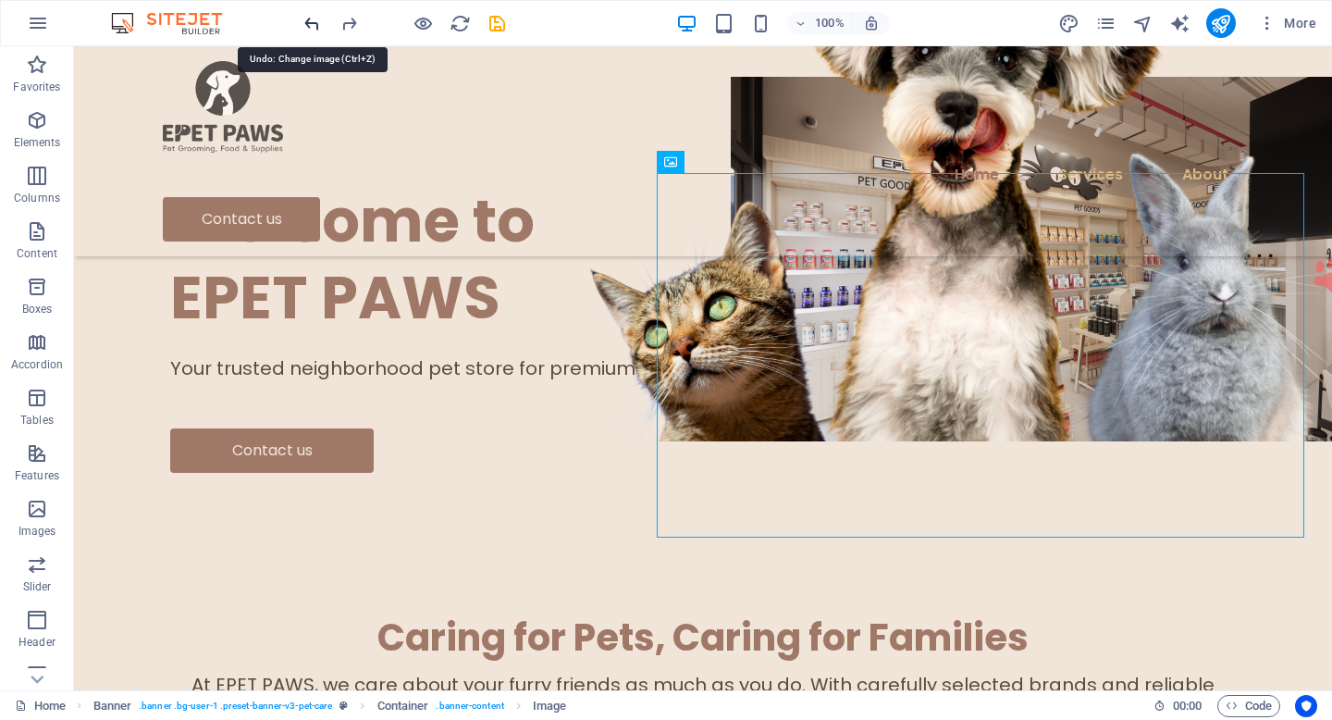
click at [313, 31] on icon "undo" at bounding box center [312, 23] width 21 height 21
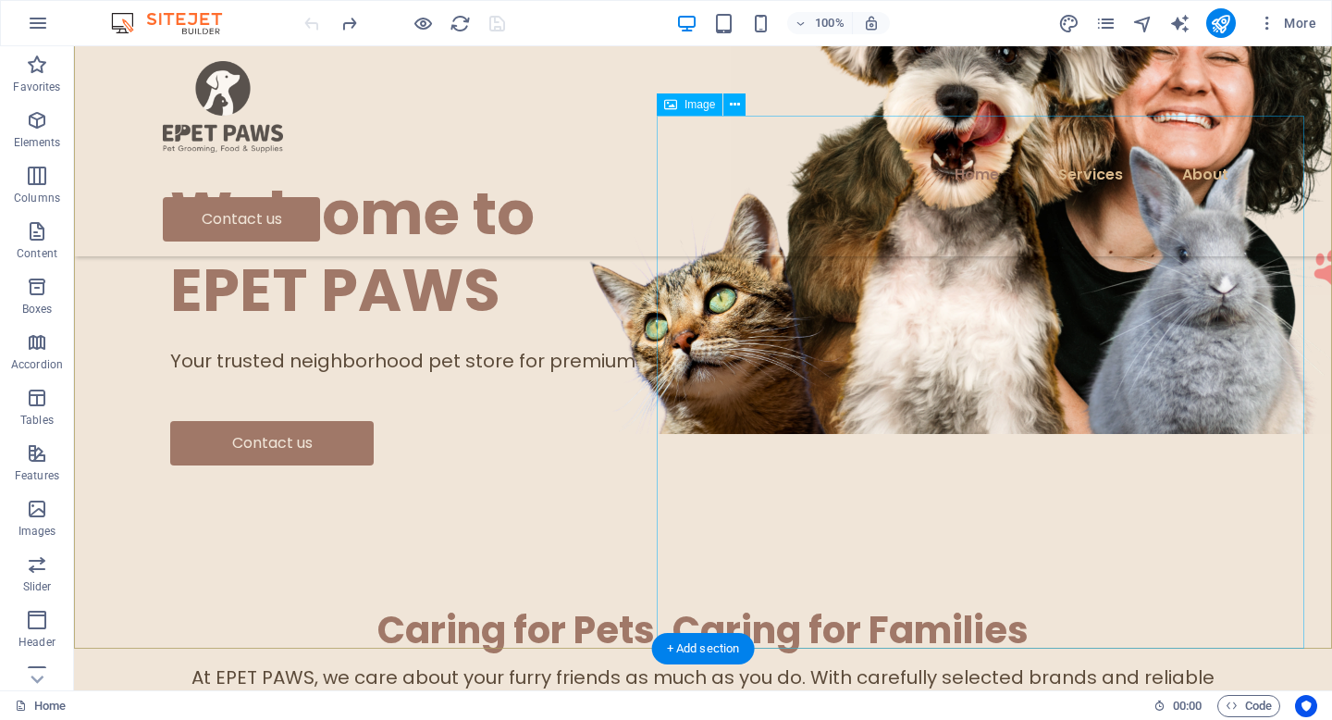
scroll to position [292, 0]
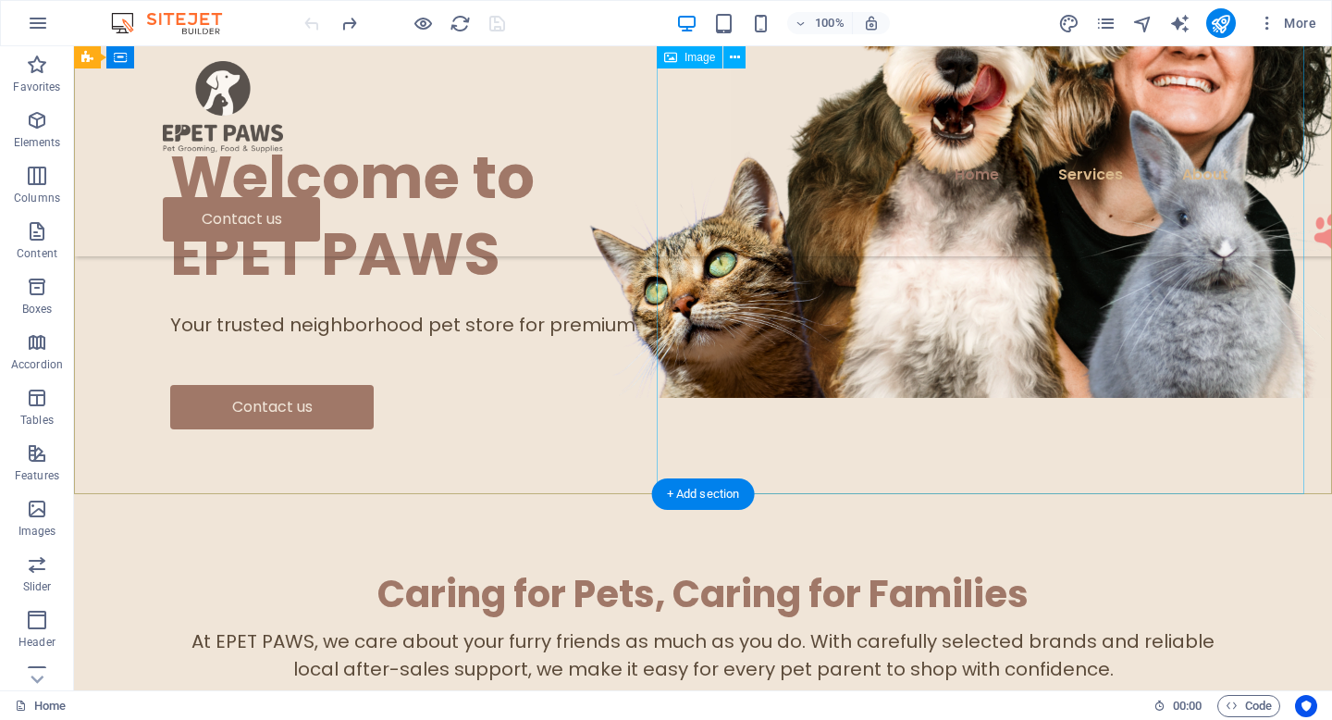
click at [829, 312] on figure at bounding box center [1055, 131] width 648 height 533
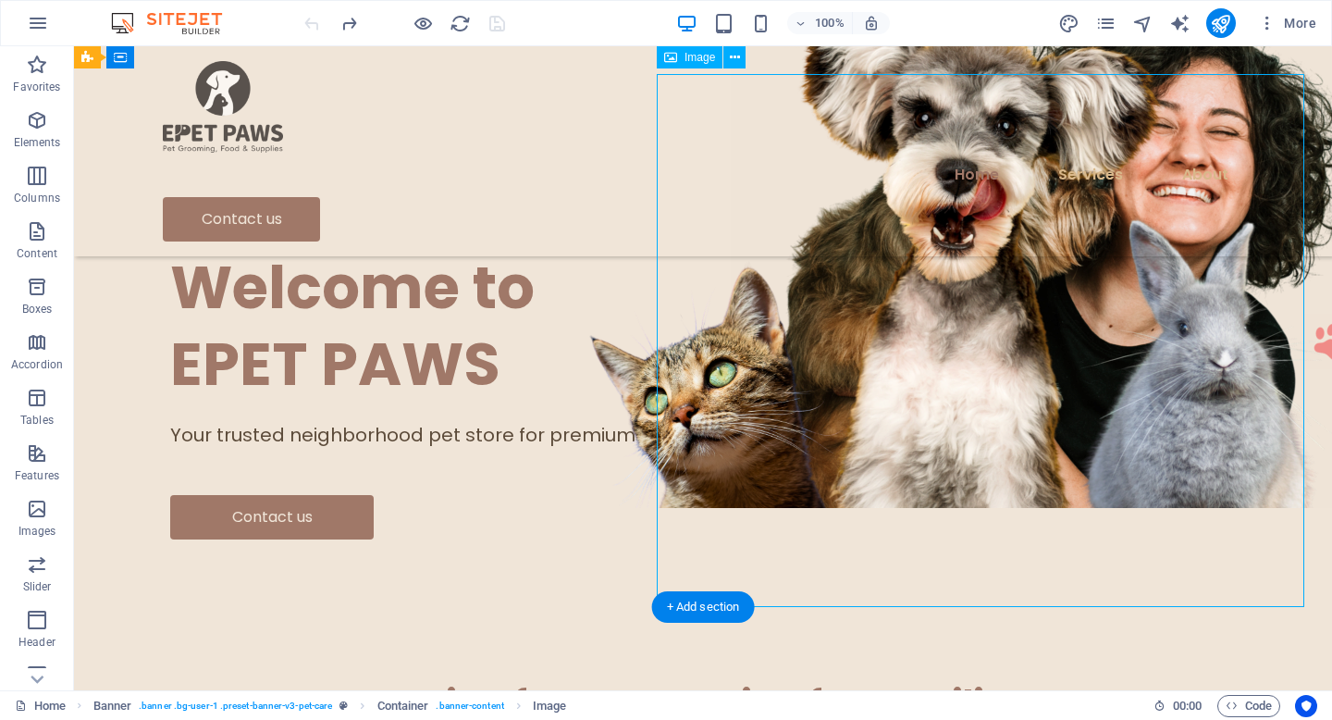
scroll to position [177, 0]
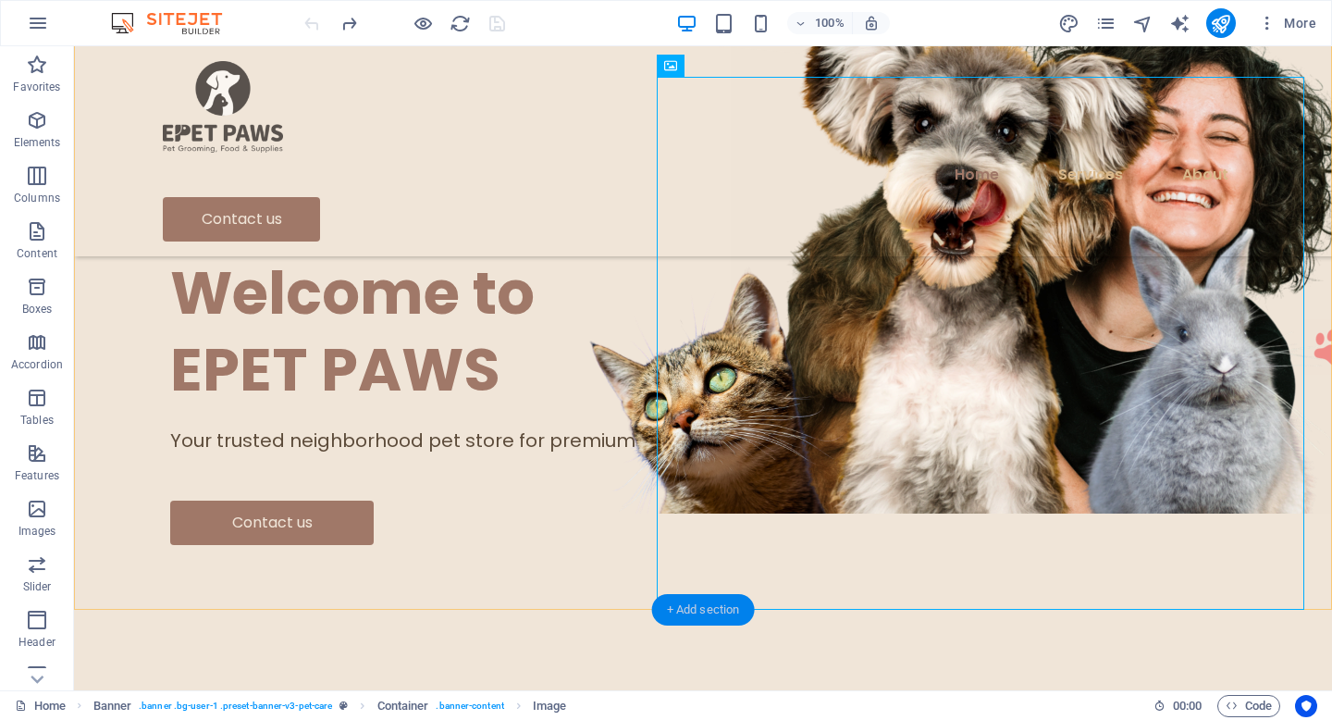
click at [718, 612] on div "+ Add section" at bounding box center [703, 609] width 103 height 31
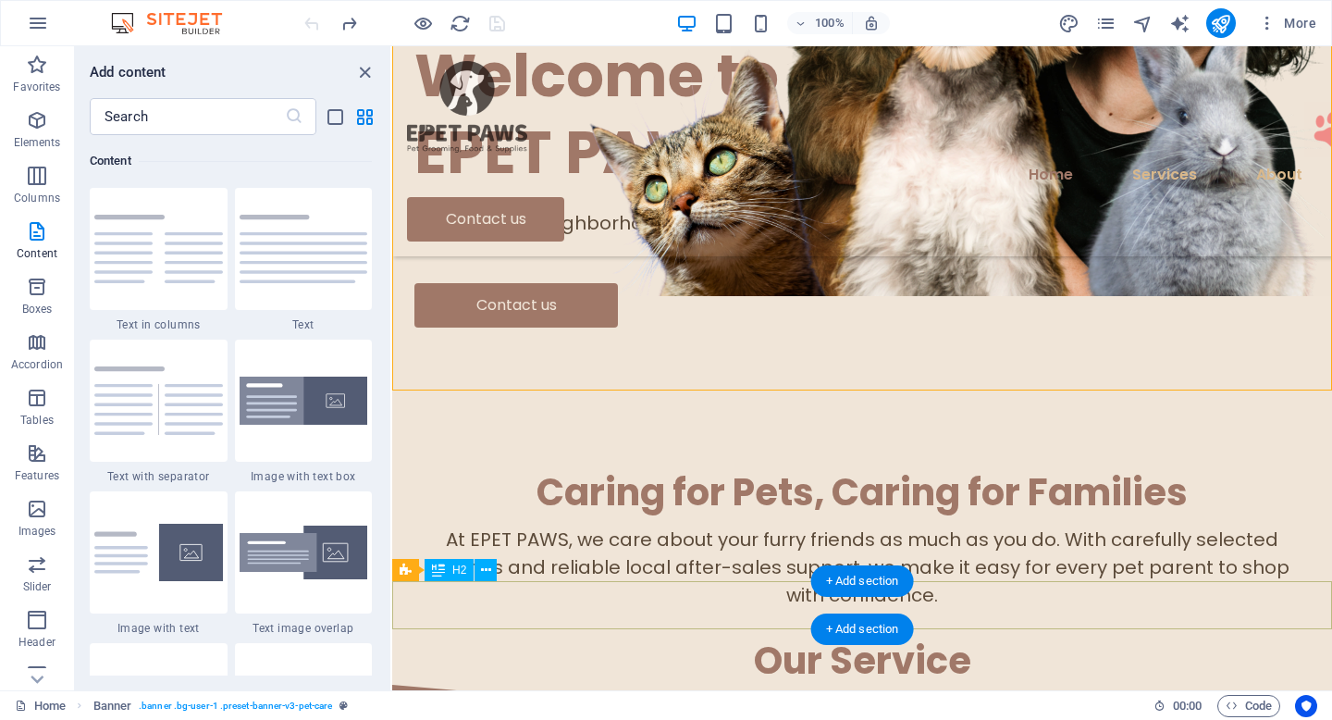
scroll to position [396, 0]
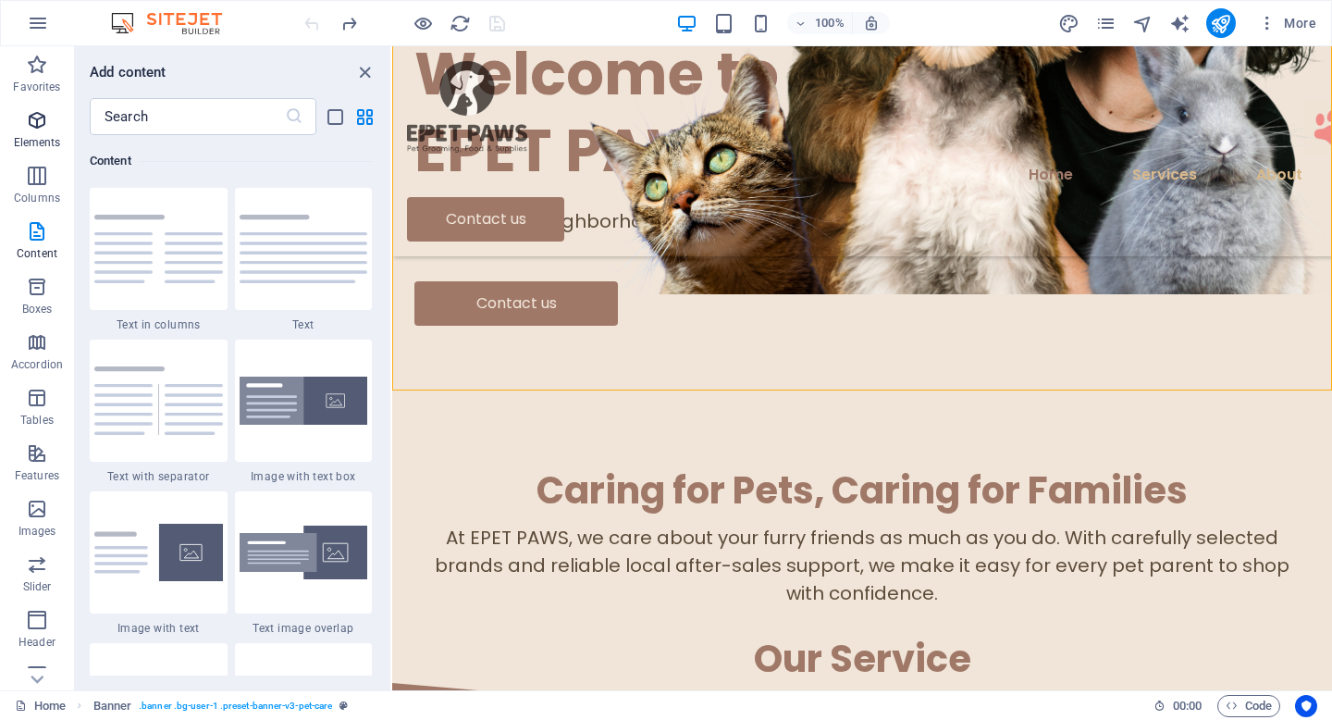
click at [48, 125] on span "Elements" at bounding box center [37, 131] width 74 height 44
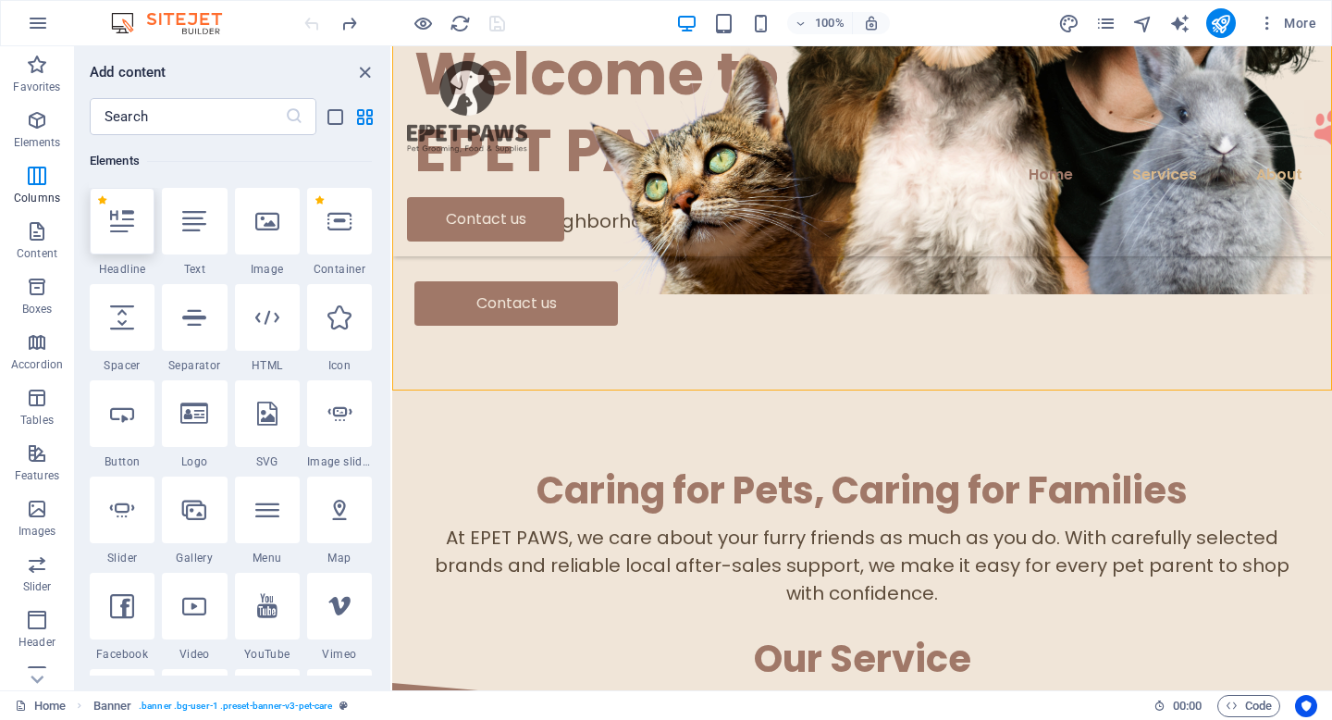
scroll to position [197, 0]
click at [269, 232] on icon at bounding box center [267, 221] width 24 height 24
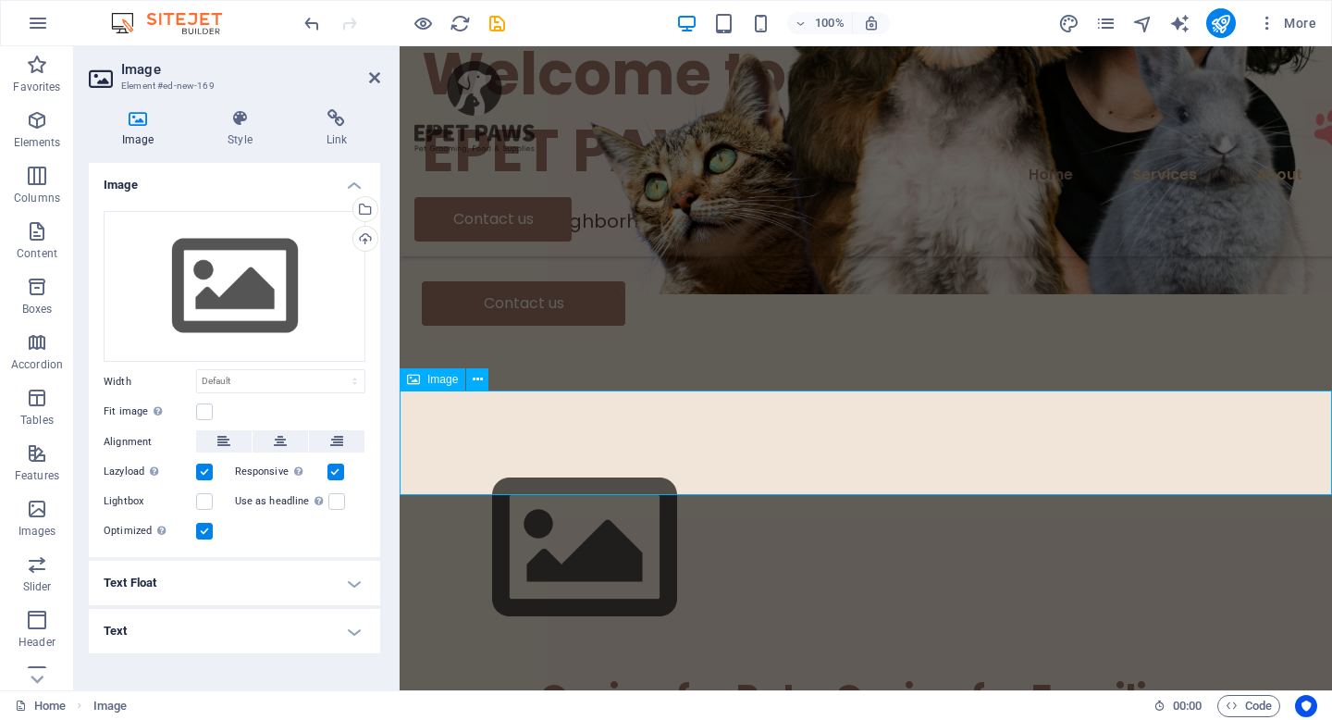
click at [492, 444] on figure at bounding box center [866, 548] width 933 height 208
click at [261, 448] on button at bounding box center [281, 441] width 56 height 22
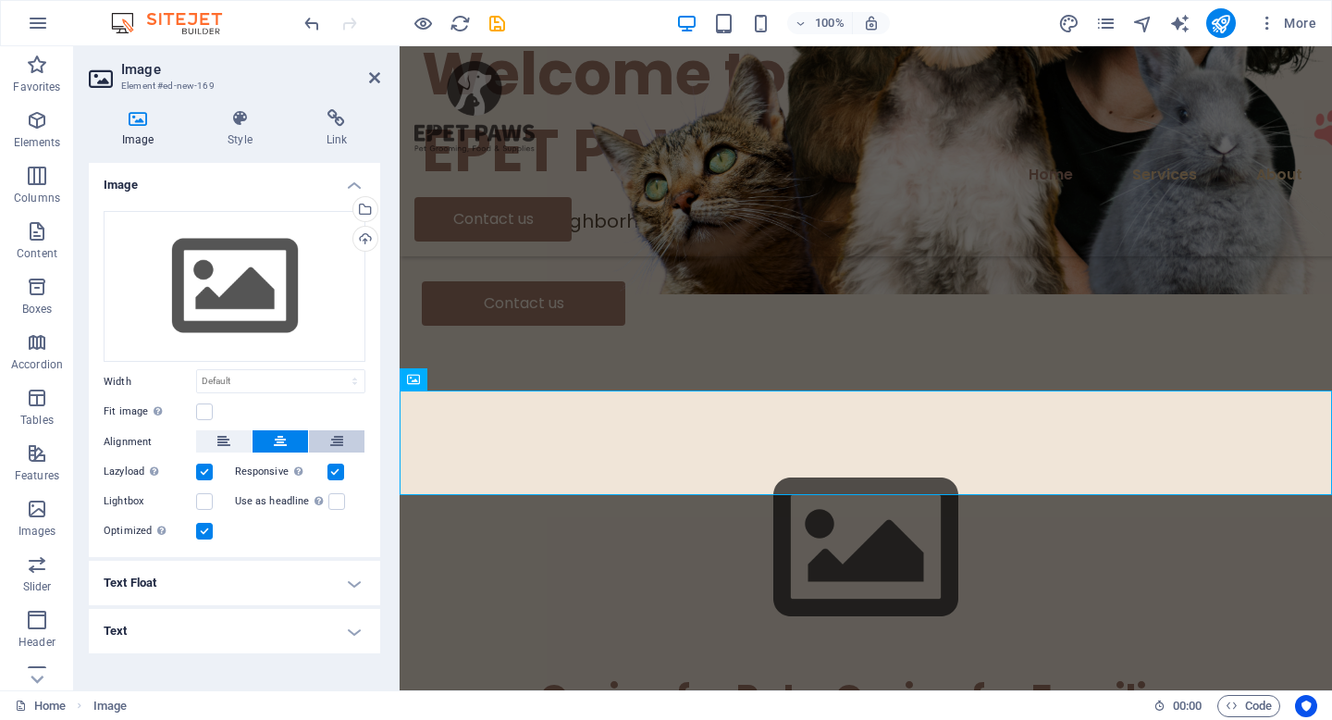
click at [330, 447] on icon at bounding box center [336, 441] width 13 height 22
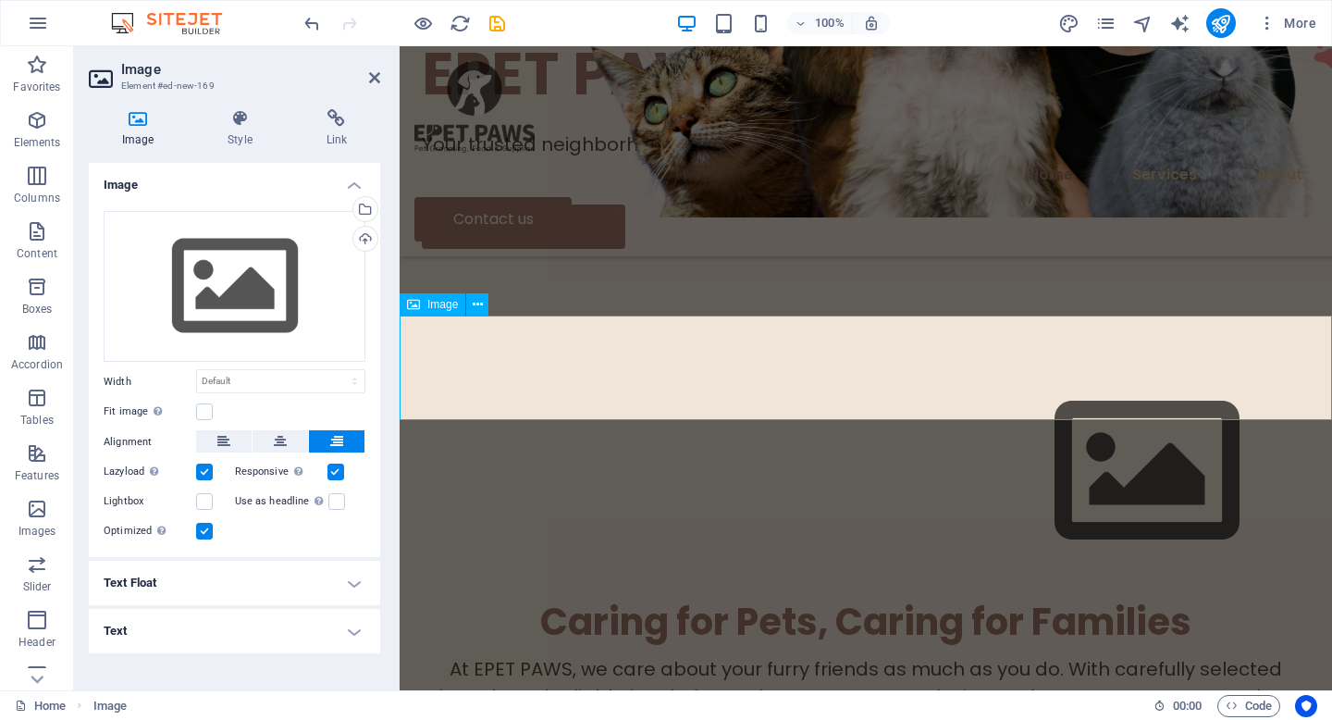
scroll to position [471, 0]
click at [285, 448] on icon at bounding box center [280, 441] width 13 height 22
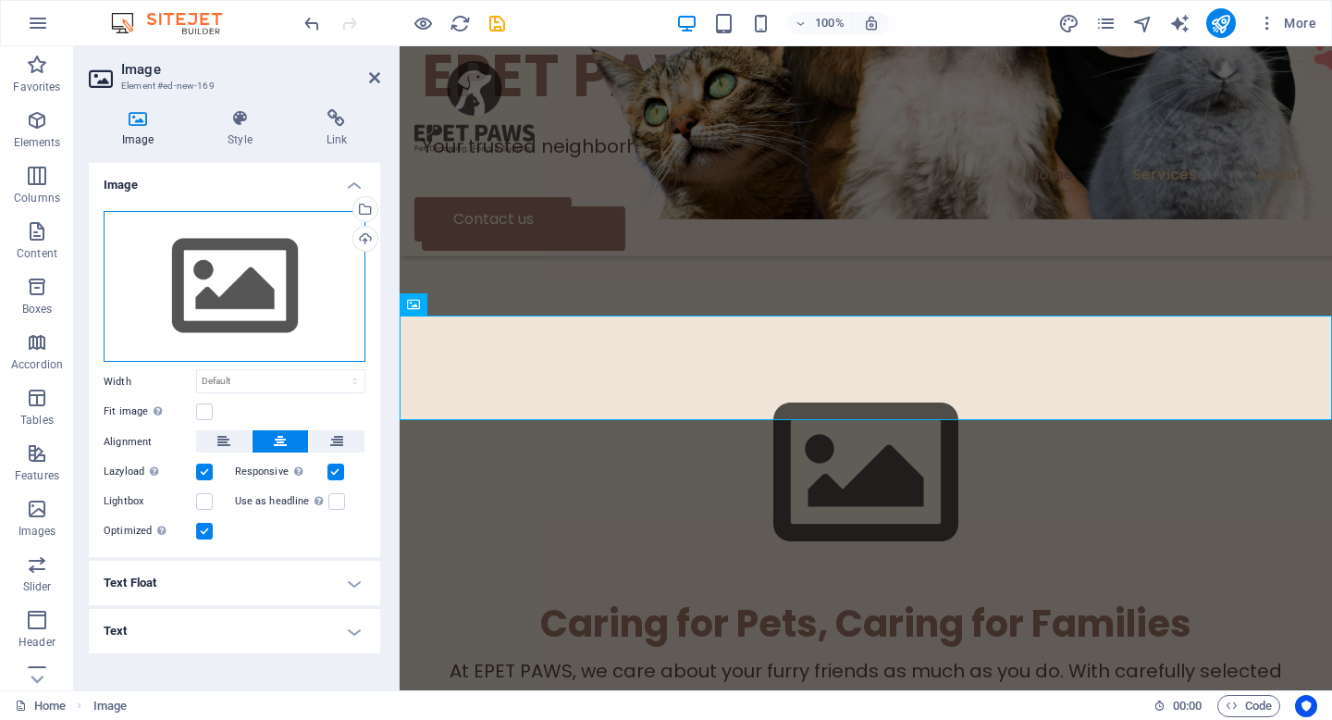
click at [268, 258] on div "Drag files here, click to choose files or select files from Files or our free s…" at bounding box center [235, 287] width 262 height 152
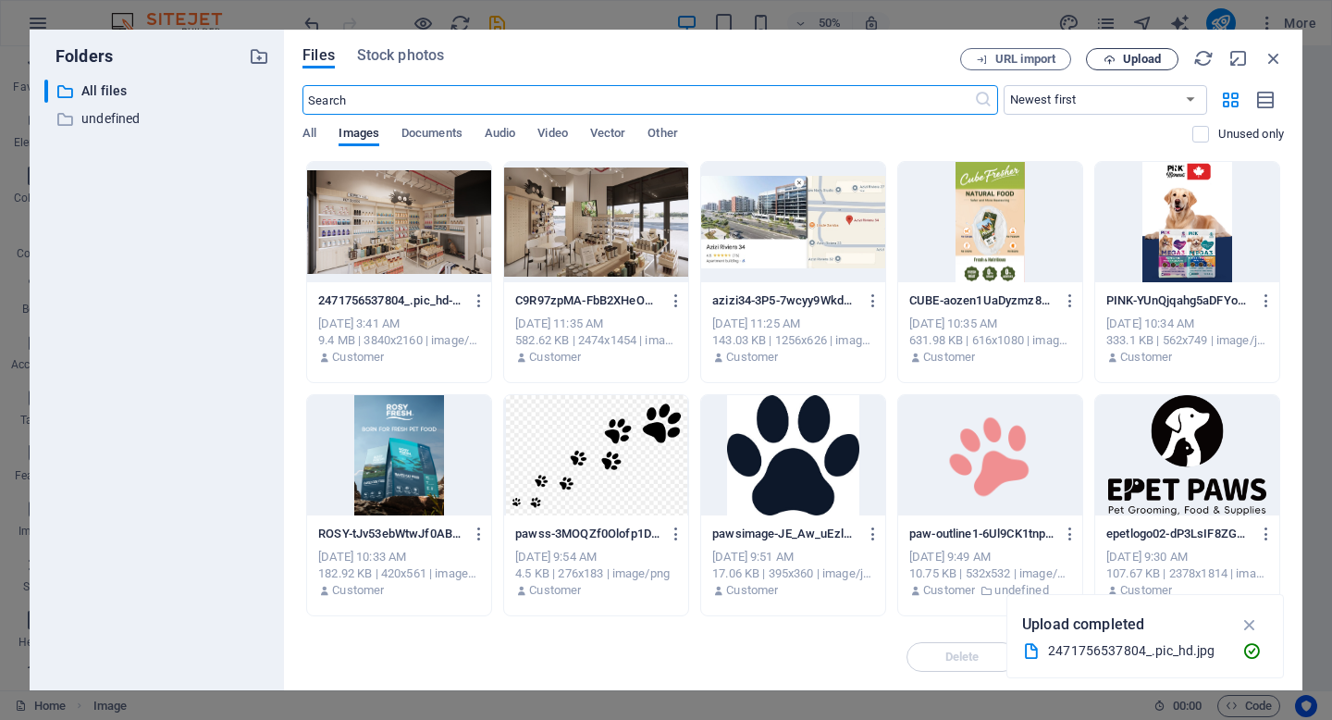
click at [1114, 65] on button "Upload" at bounding box center [1132, 59] width 93 height 22
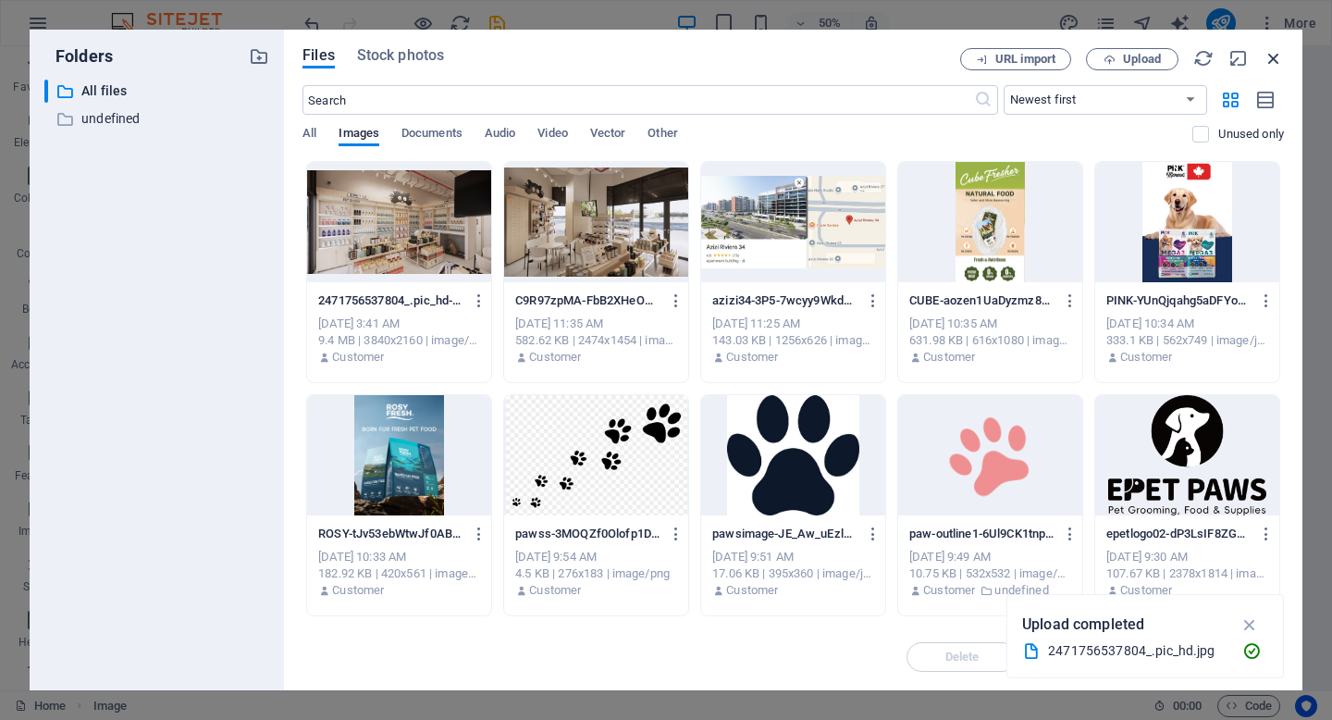
click at [1279, 54] on icon "button" at bounding box center [1274, 58] width 20 height 20
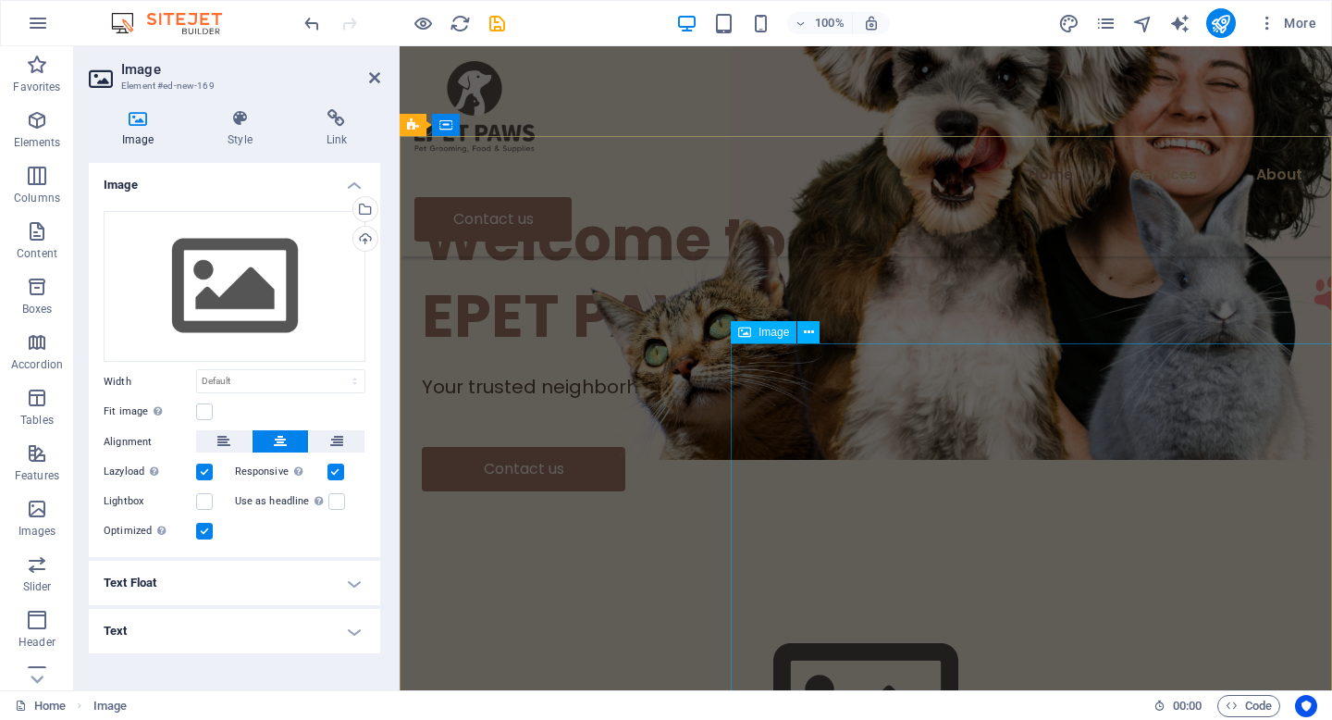
scroll to position [532, 0]
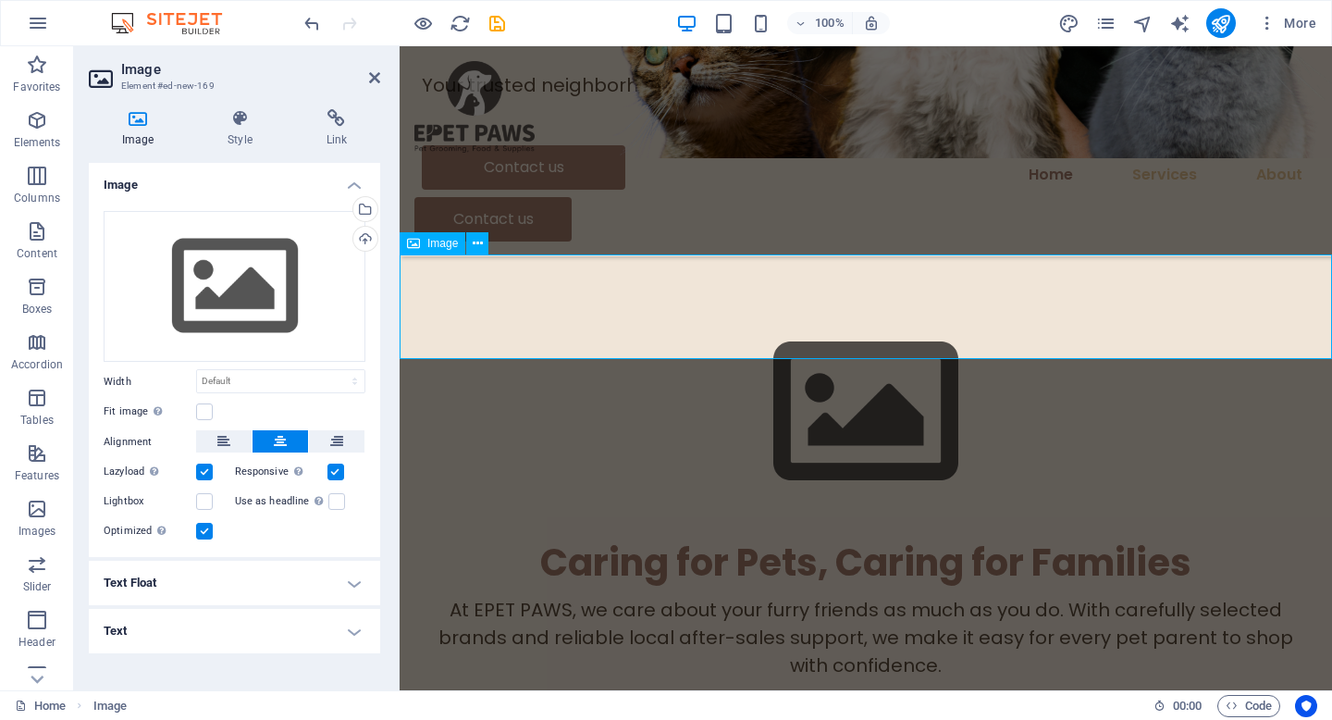
click at [882, 311] on figure at bounding box center [866, 412] width 933 height 208
click at [312, 288] on div "Drag files here, click to choose files or select files from Files or our free s…" at bounding box center [235, 287] width 262 height 152
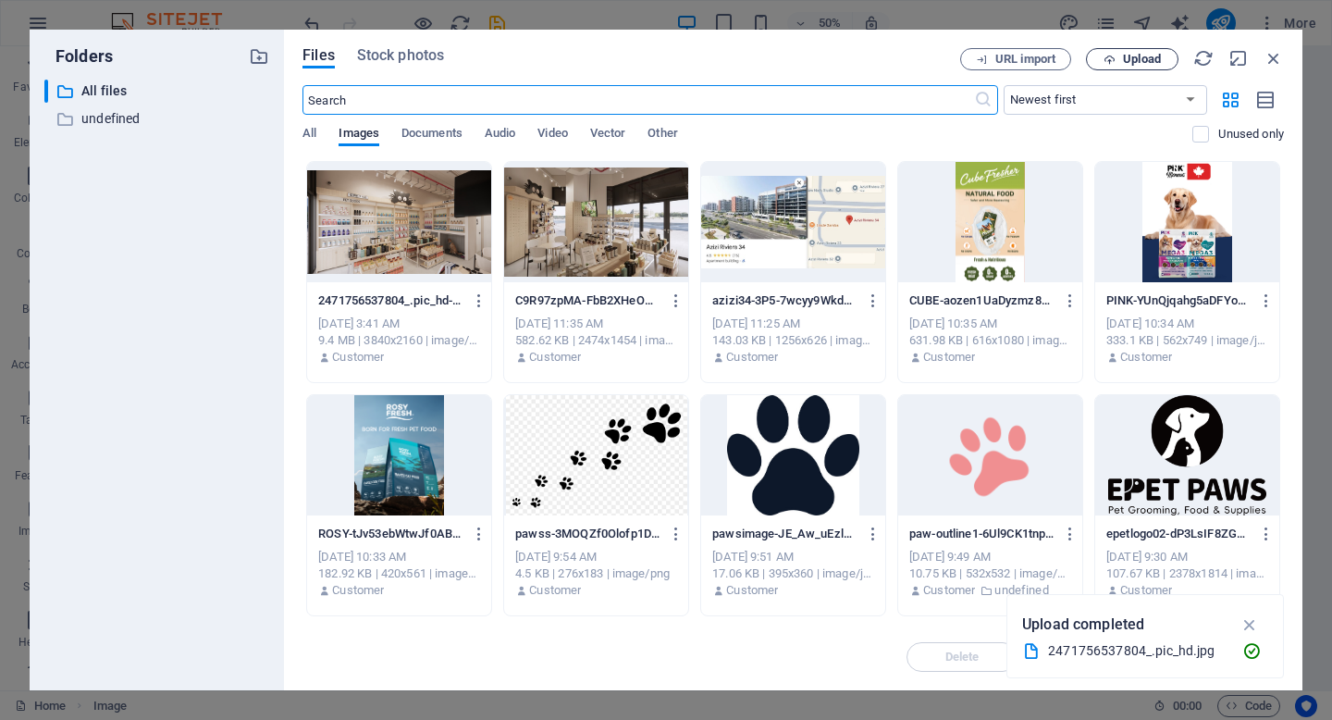
click at [1135, 56] on span "Upload" at bounding box center [1142, 59] width 38 height 11
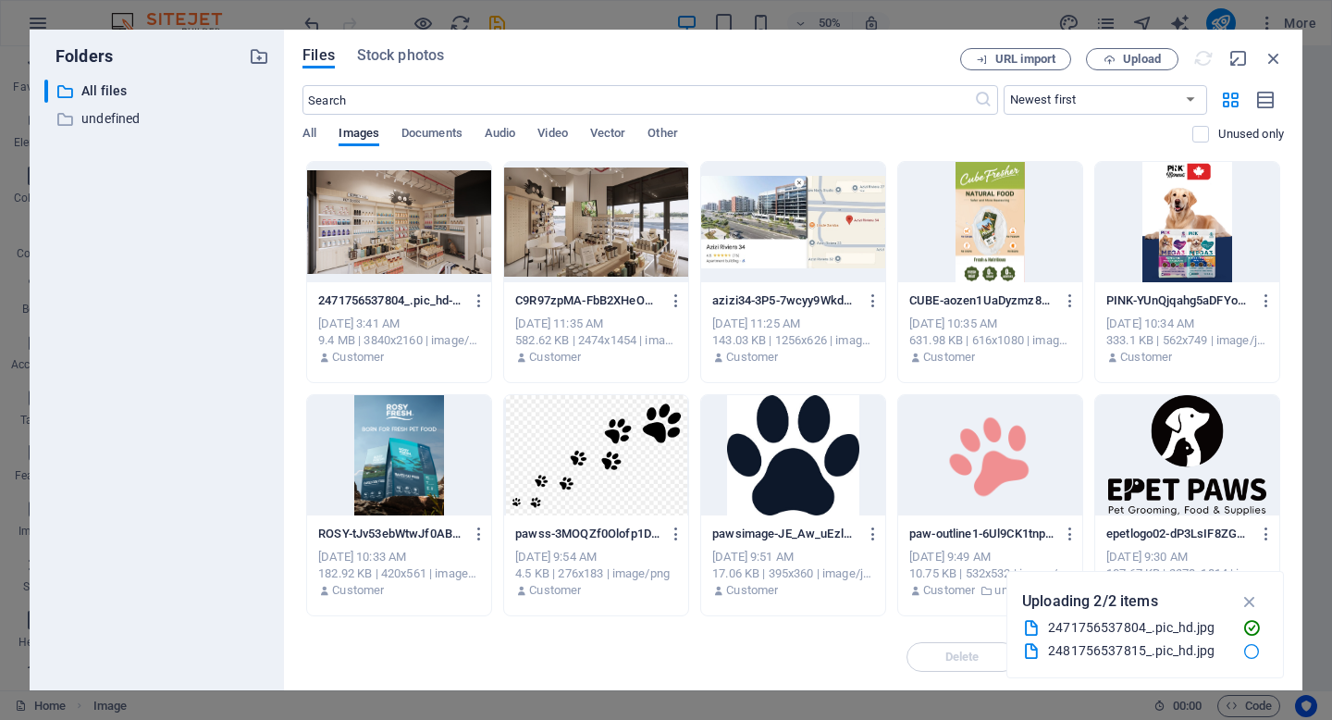
click at [670, 586] on div "Customer" at bounding box center [596, 590] width 162 height 17
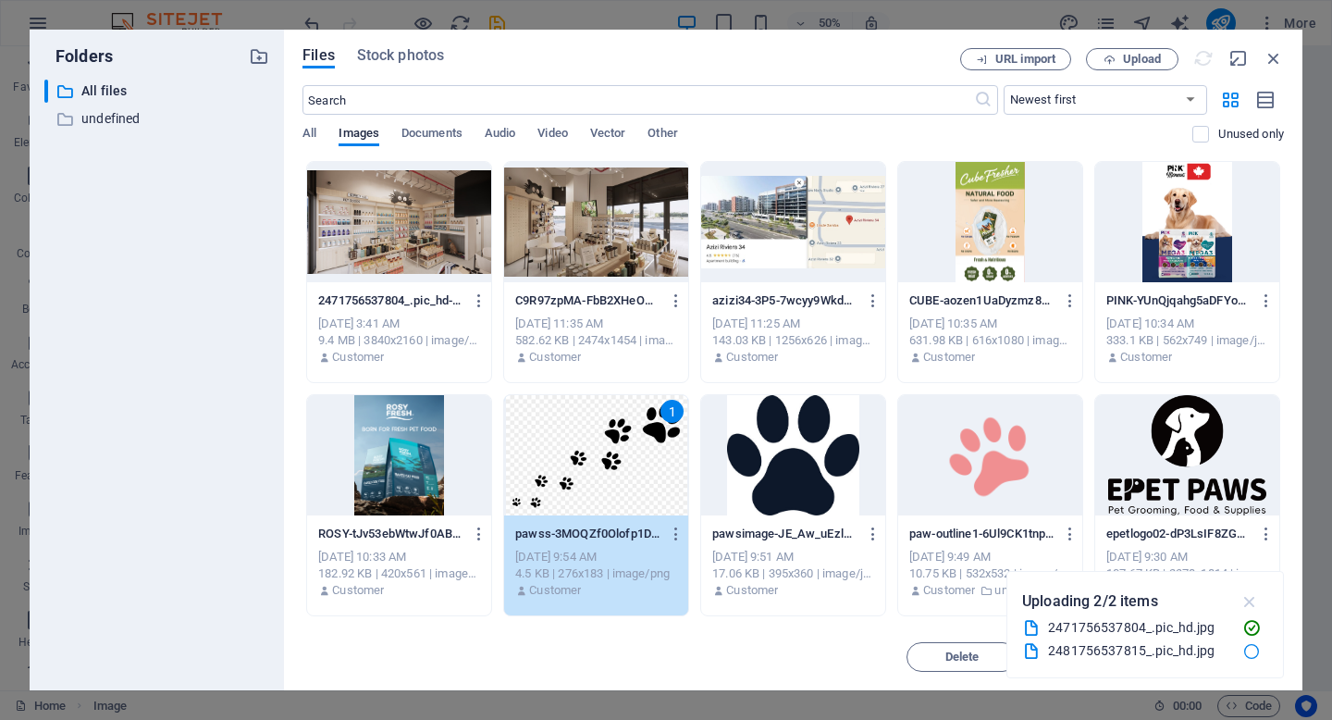
click at [1253, 600] on icon "button" at bounding box center [1250, 601] width 21 height 20
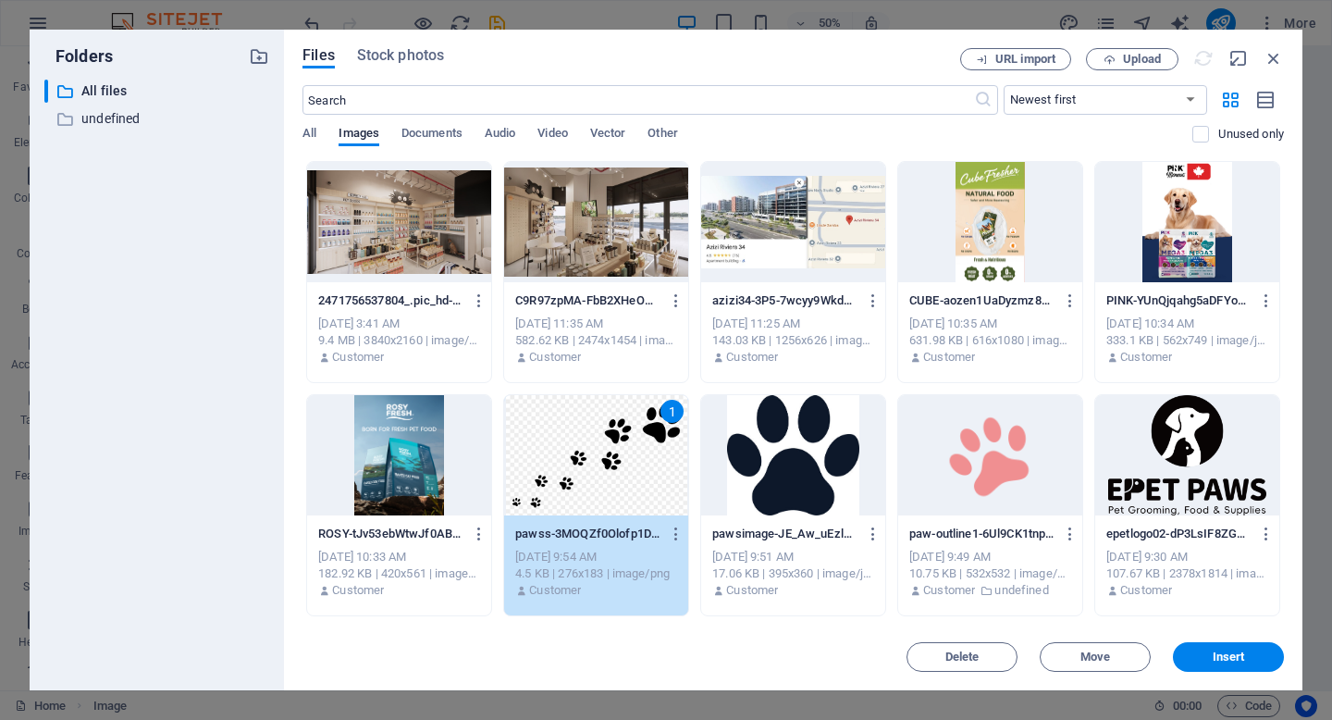
click at [814, 574] on div "17.06 KB | 395x360 | image/jpeg" at bounding box center [793, 573] width 162 height 17
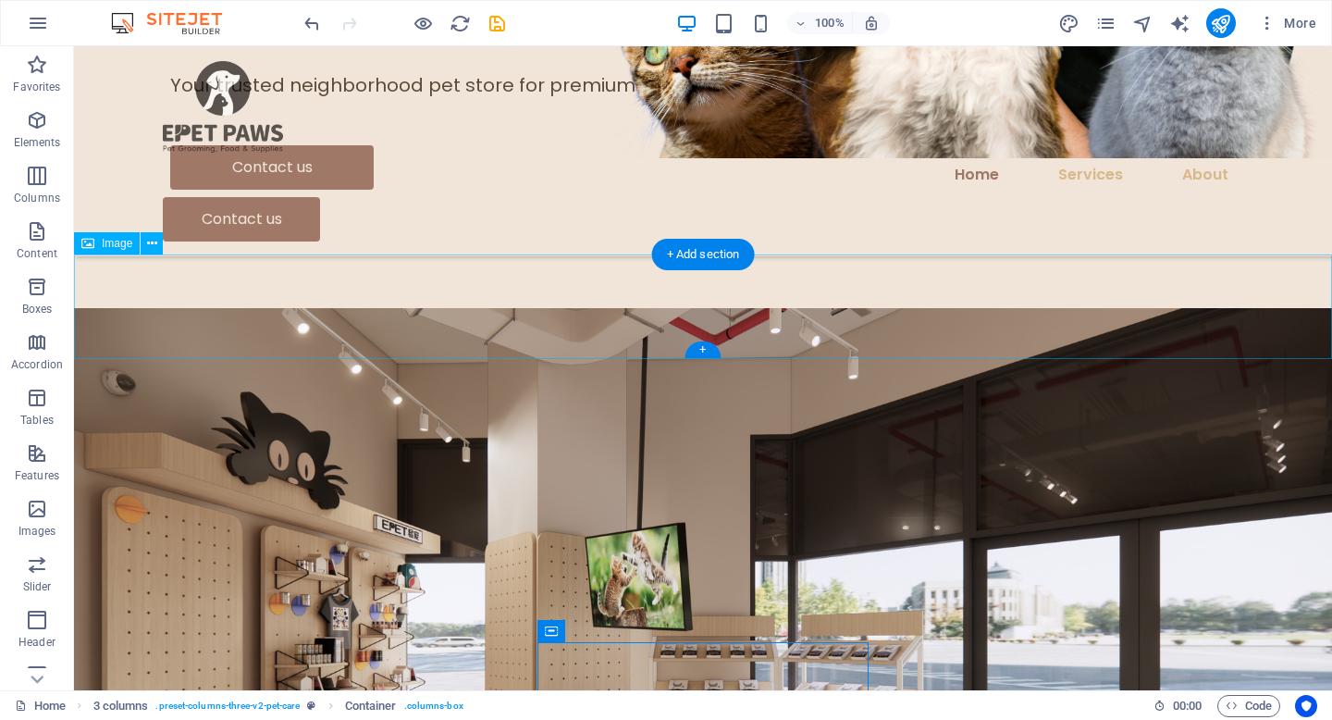
click at [728, 308] on figure at bounding box center [703, 662] width 1258 height 708
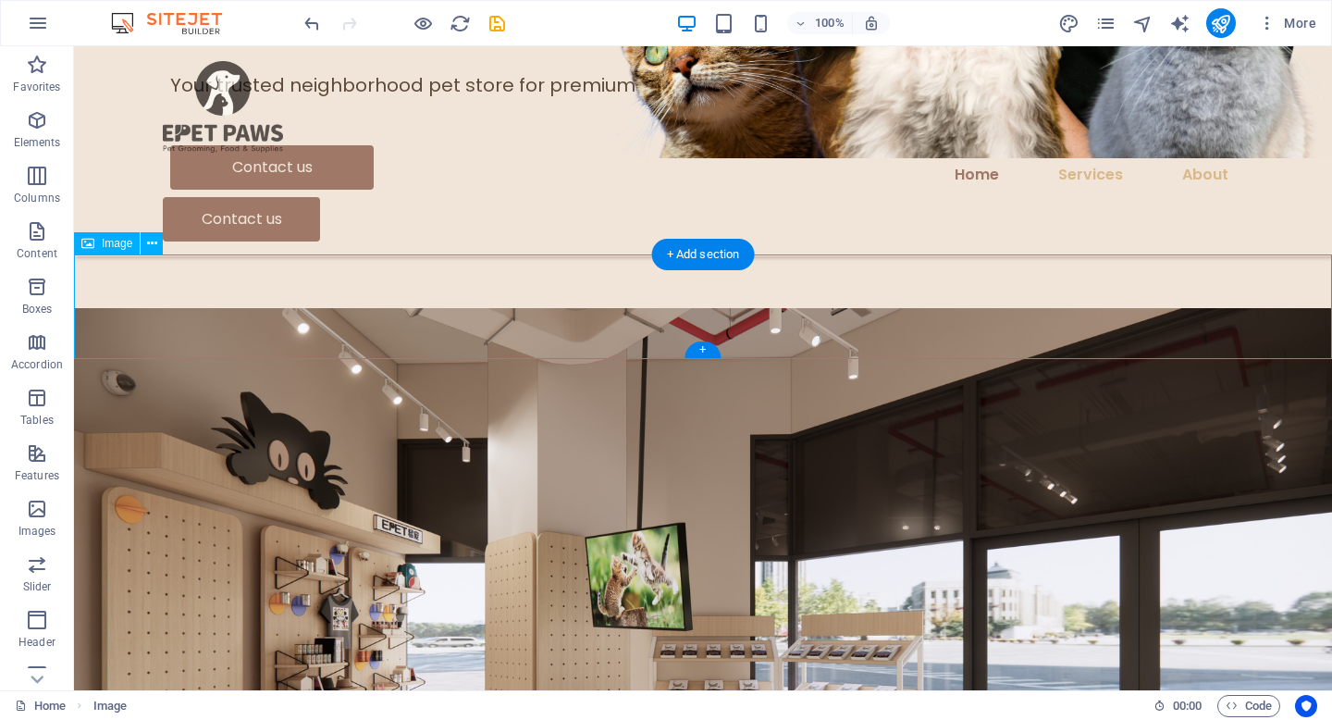
click at [728, 308] on figure at bounding box center [703, 662] width 1258 height 708
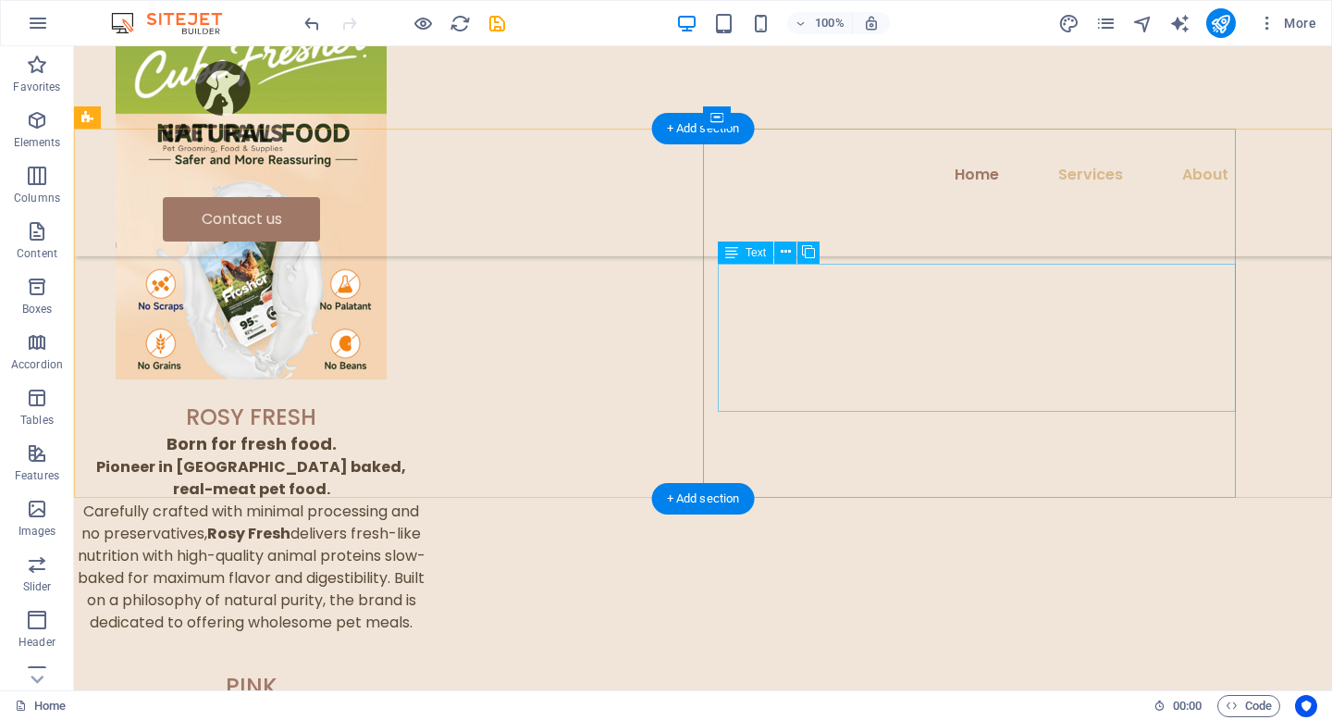
scroll to position [4838, 0]
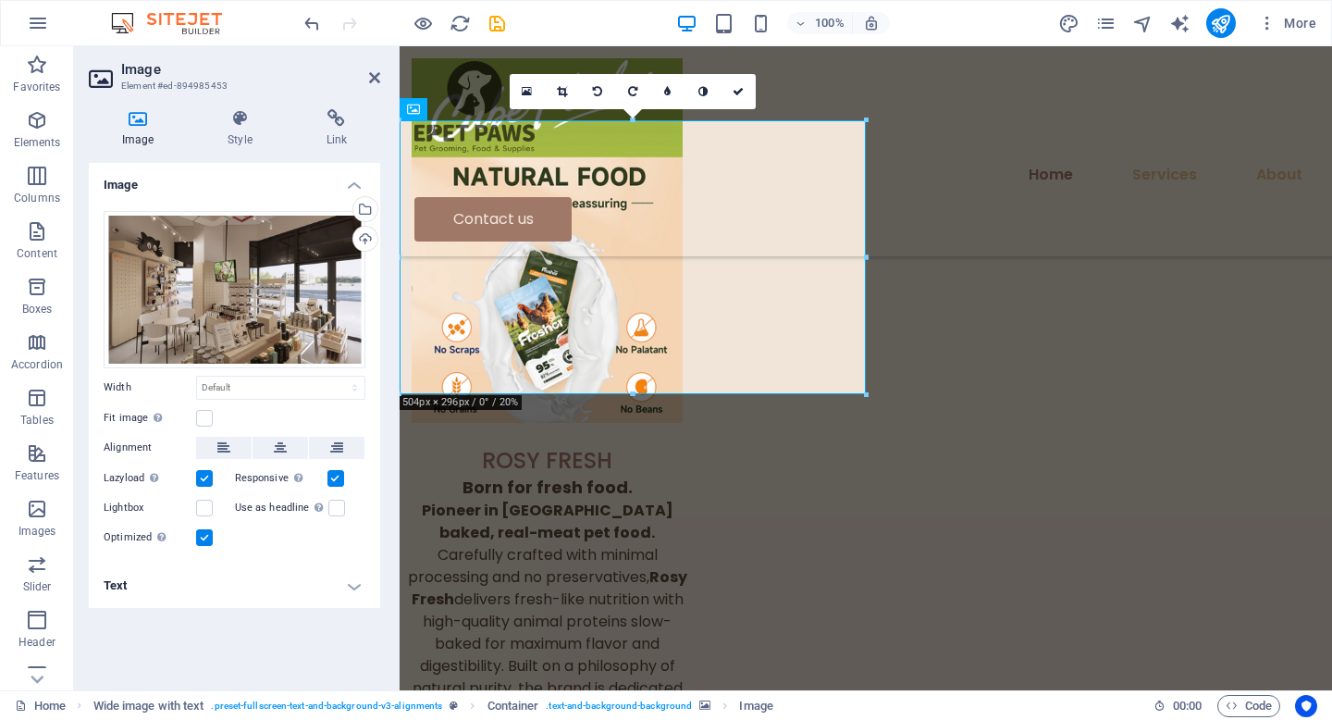
click at [420, 117] on div at bounding box center [633, 120] width 466 height 6
click at [0, 0] on icon at bounding box center [0, 0] width 0 height 0
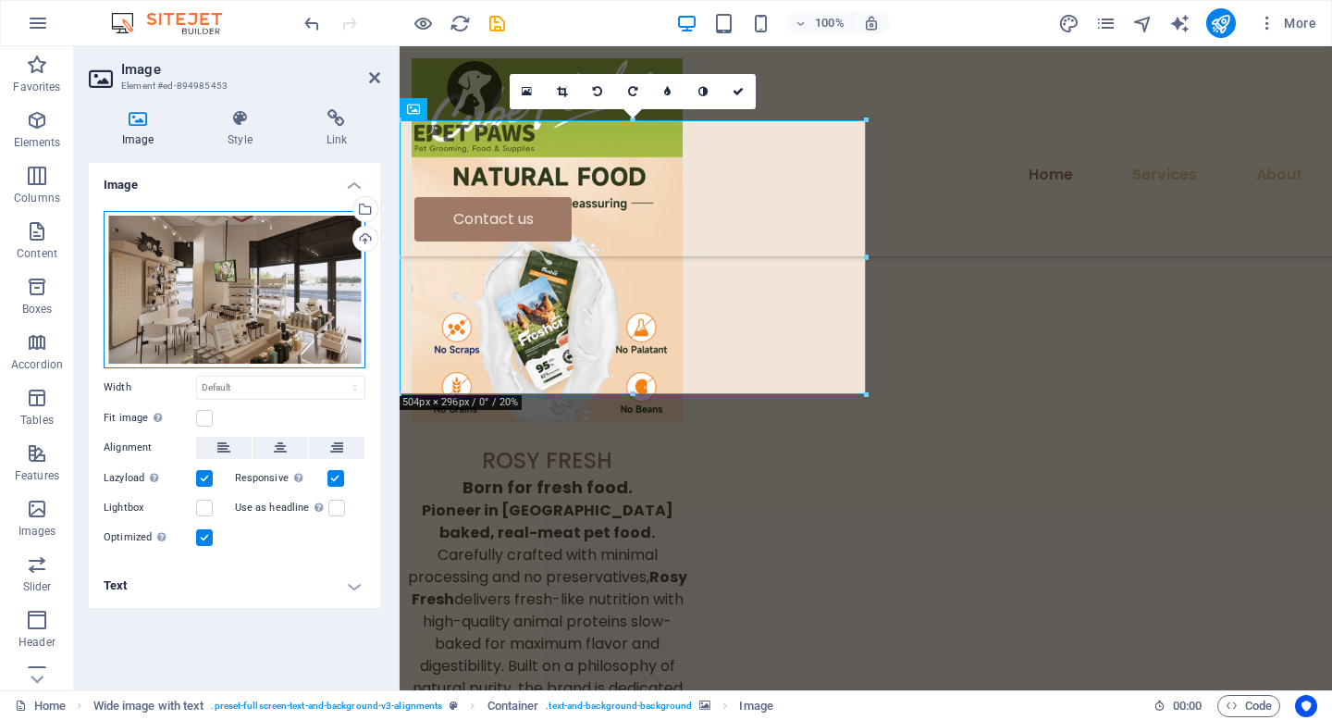
click at [305, 260] on div "Drag files here, click to choose files or select files from Files or our free s…" at bounding box center [235, 289] width 262 height 157
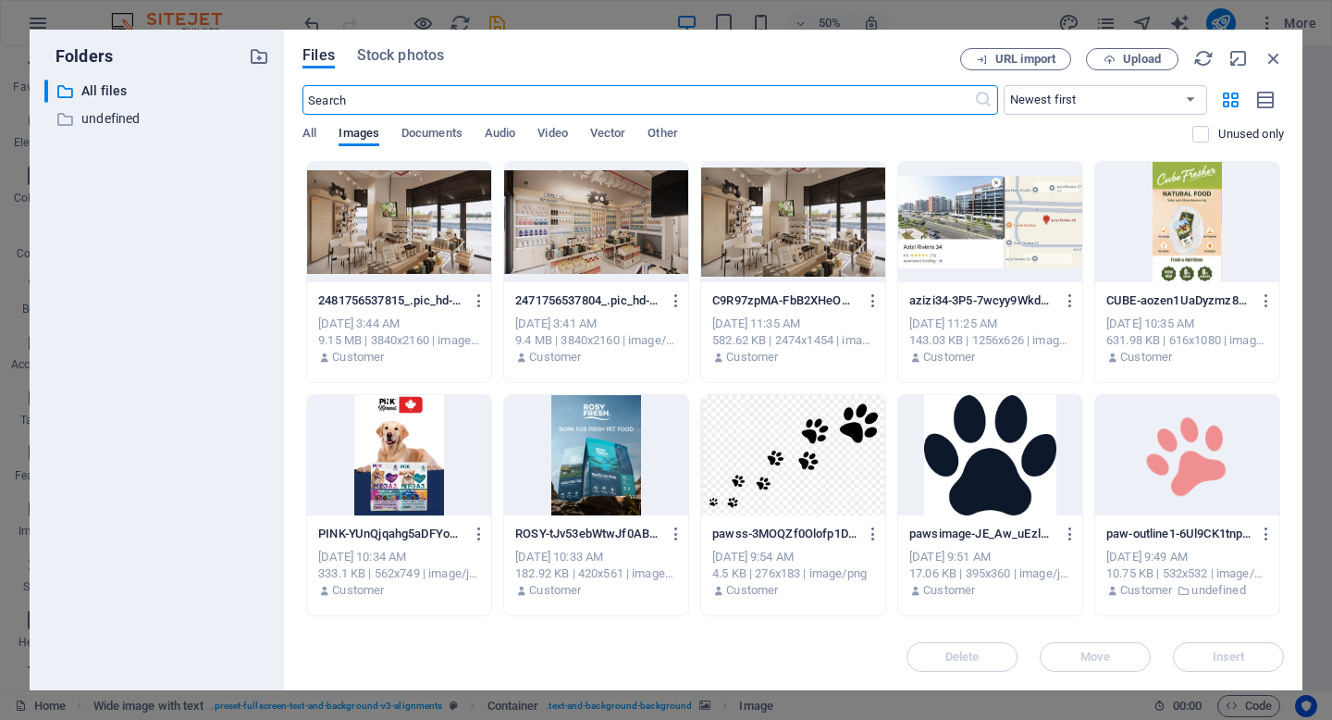
scroll to position [4359, 0]
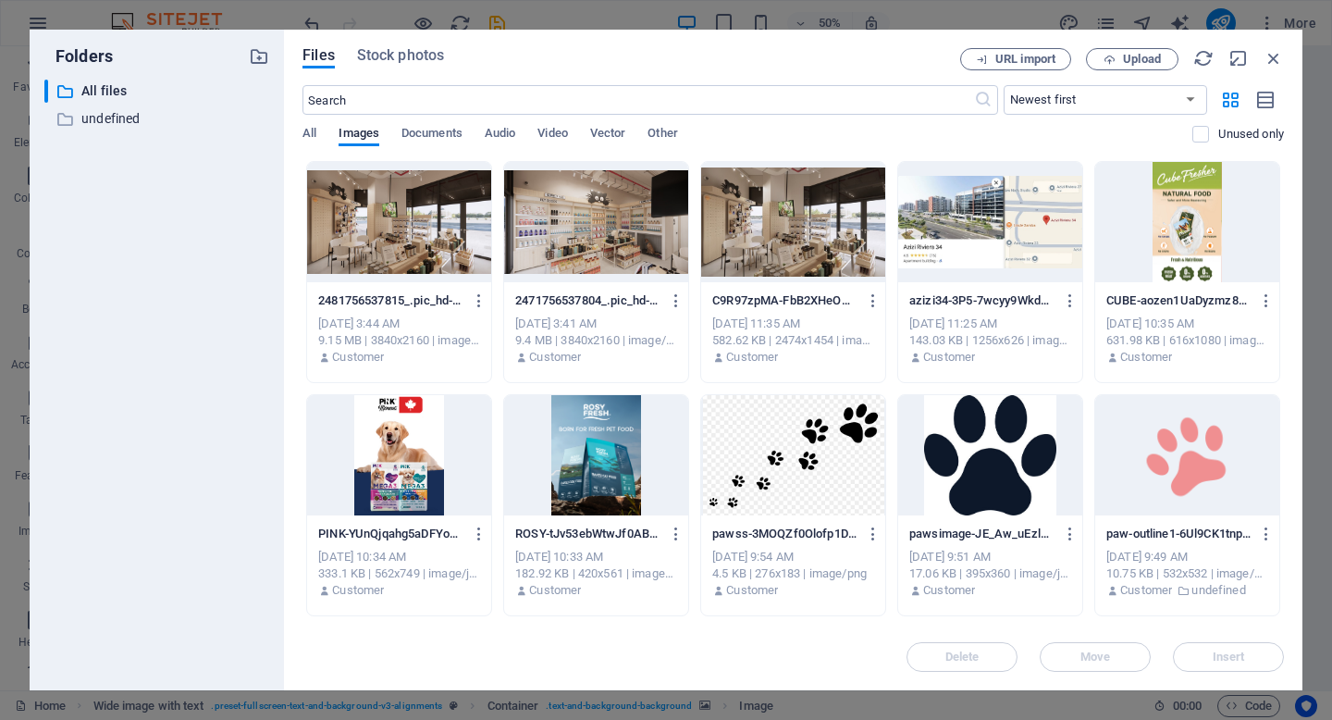
click at [600, 243] on div at bounding box center [596, 222] width 184 height 120
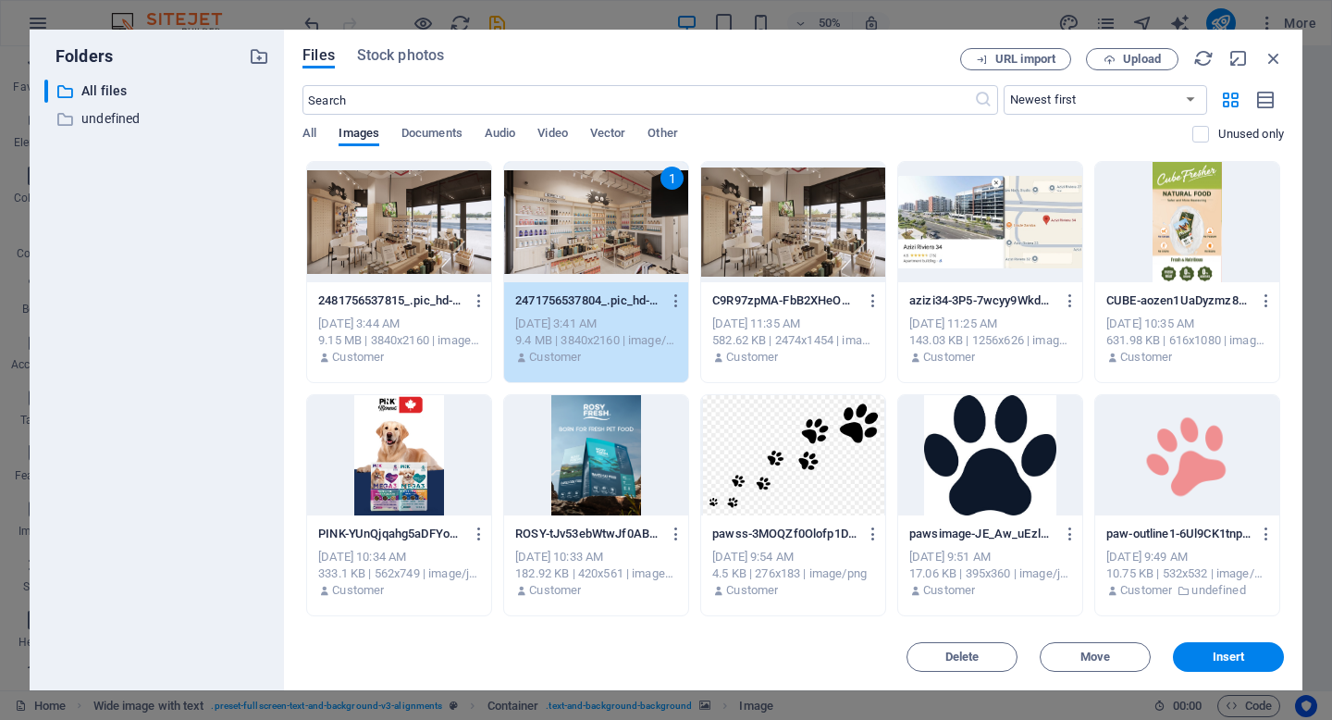
click at [1003, 461] on div at bounding box center [990, 455] width 184 height 120
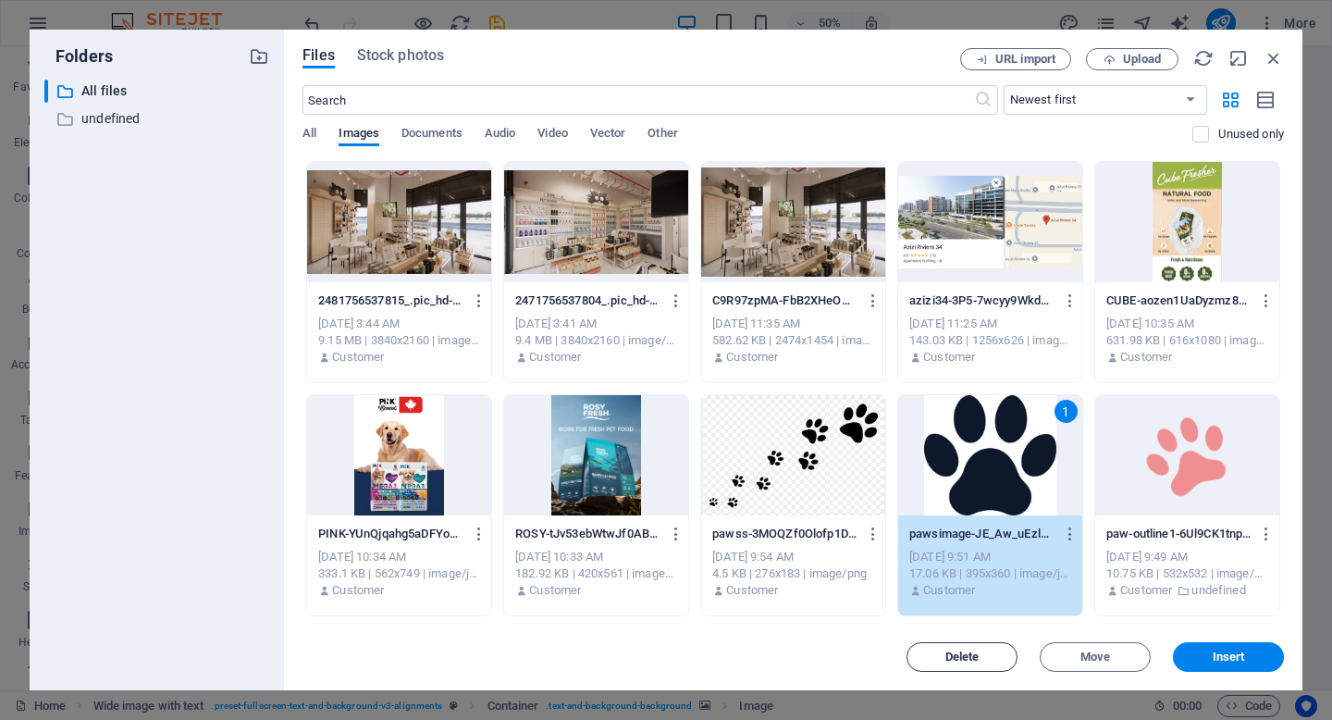
click at [982, 665] on button "Delete" at bounding box center [962, 657] width 111 height 30
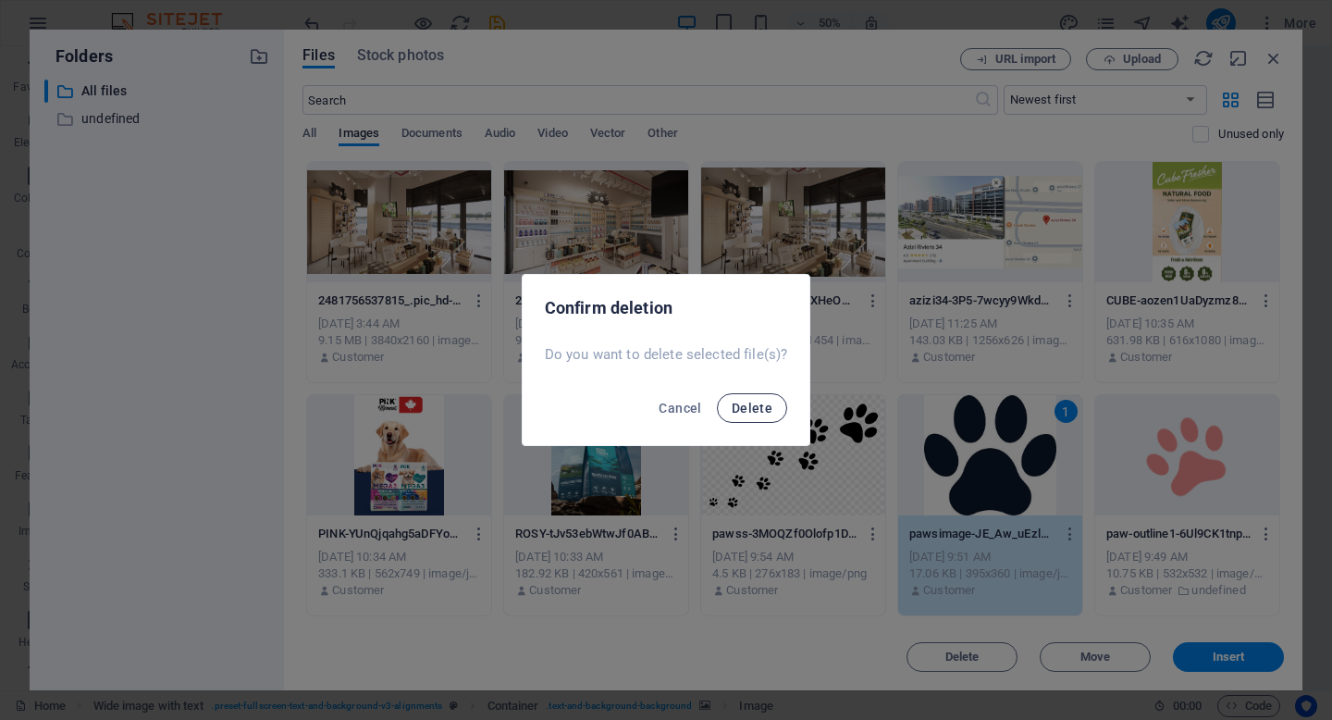
click at [757, 418] on button "Delete" at bounding box center [752, 408] width 70 height 30
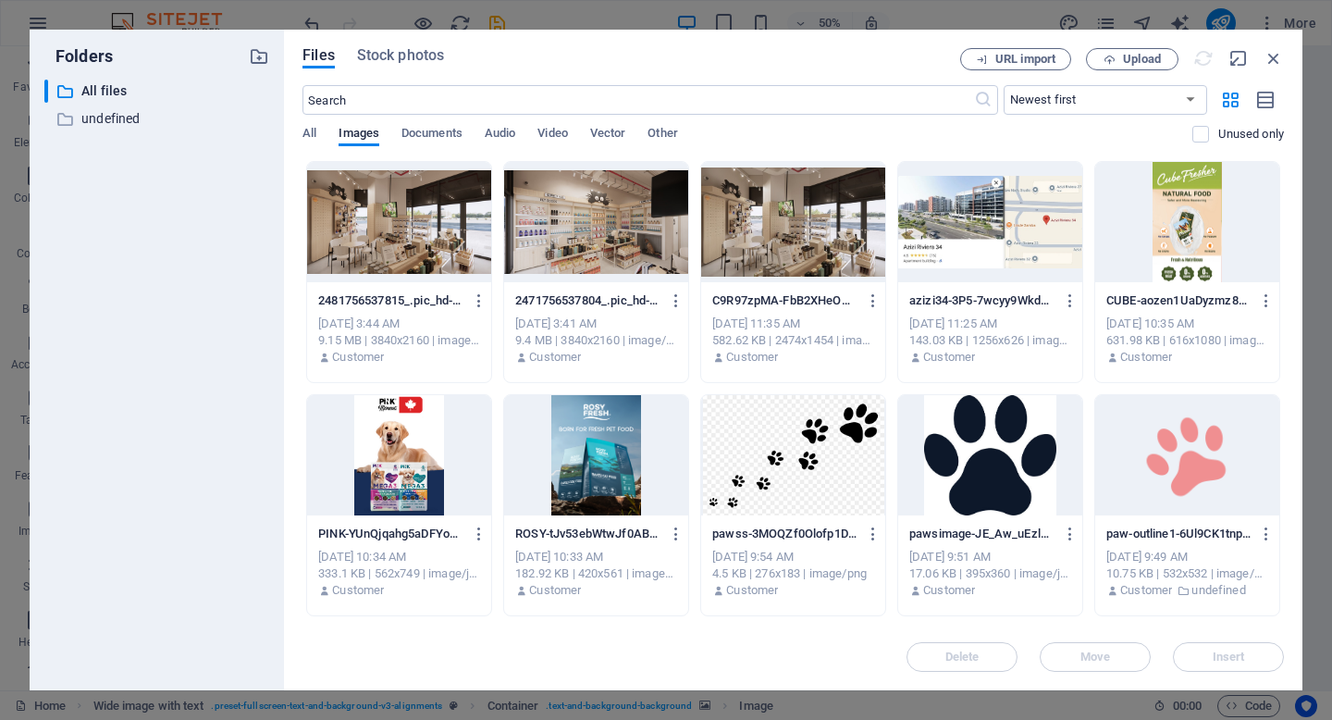
click at [795, 478] on div at bounding box center [793, 455] width 184 height 120
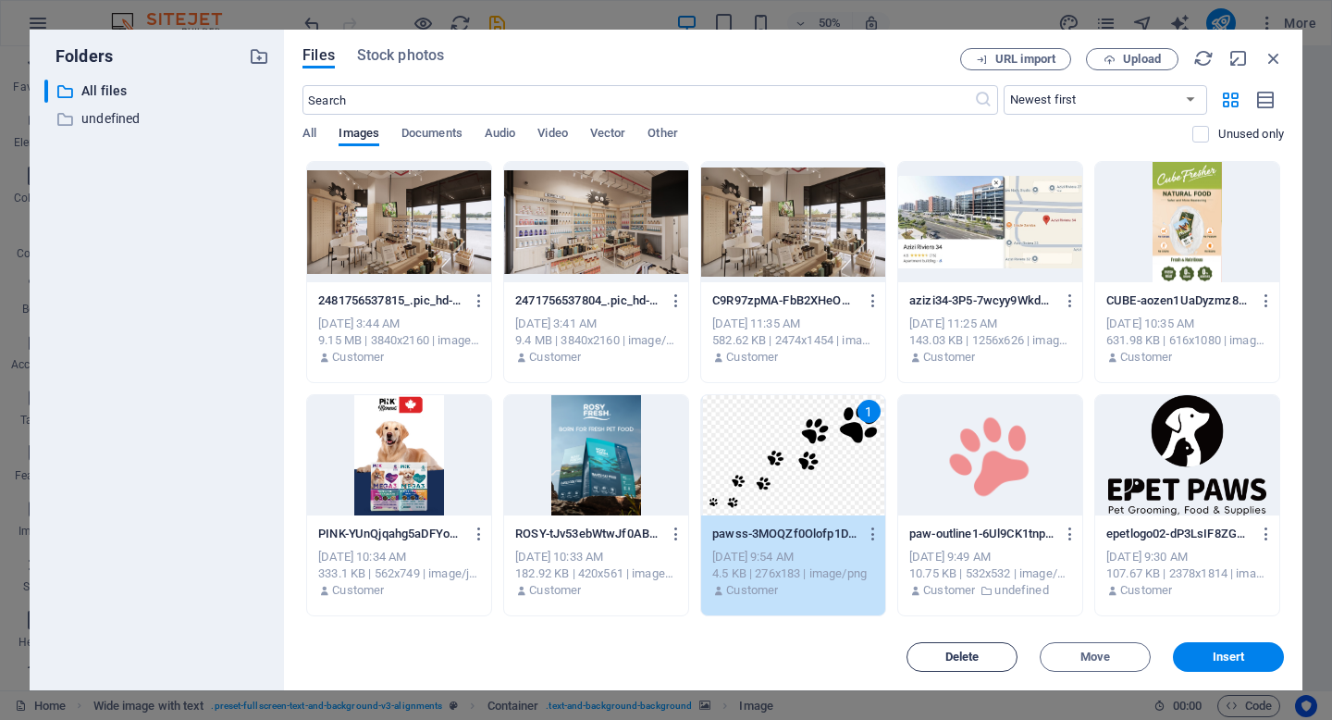
click at [963, 651] on span "Delete" at bounding box center [962, 656] width 34 height 11
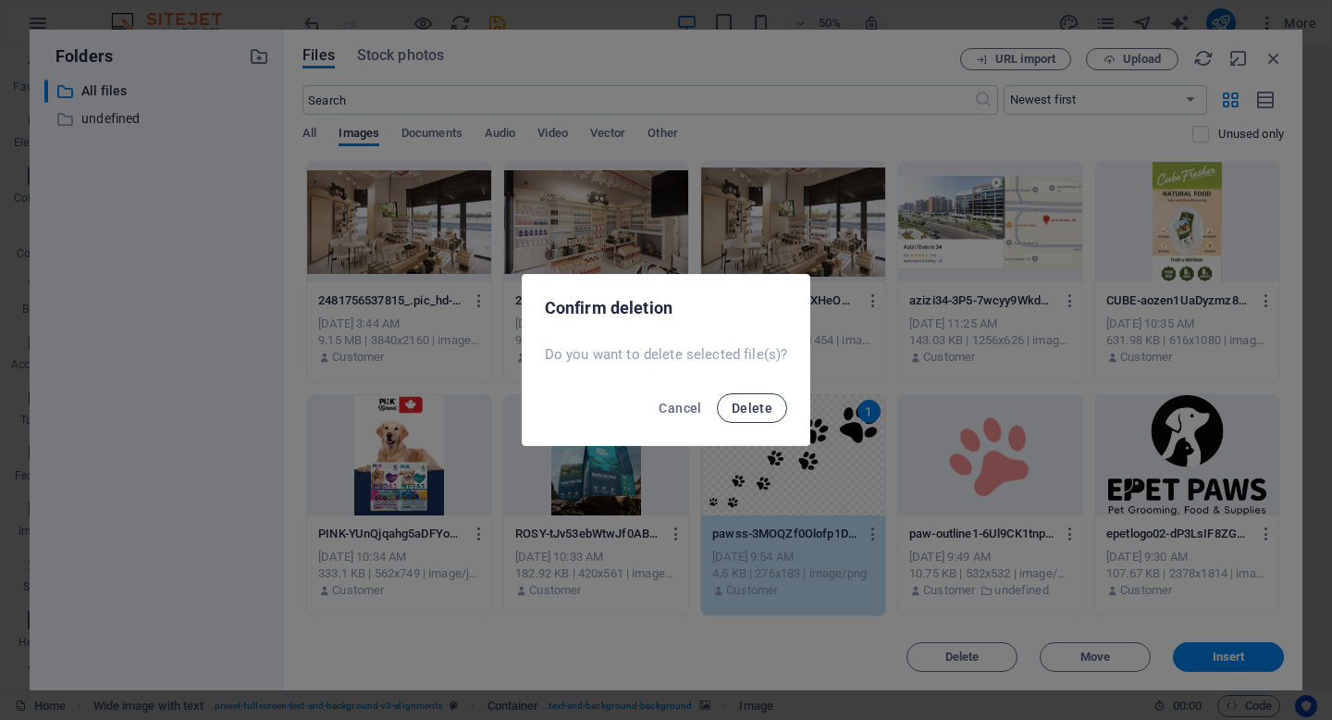
click at [748, 414] on span "Delete" at bounding box center [752, 408] width 41 height 15
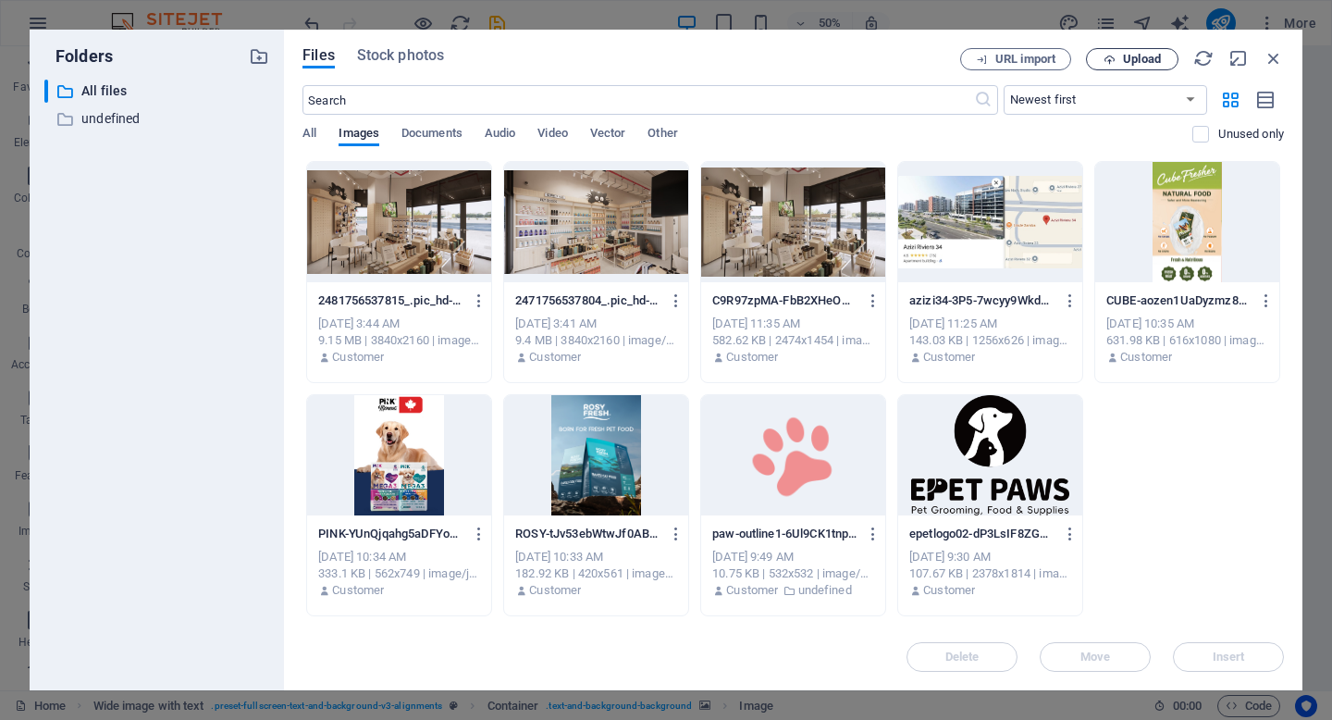
click at [1102, 55] on span "Upload" at bounding box center [1132, 60] width 76 height 12
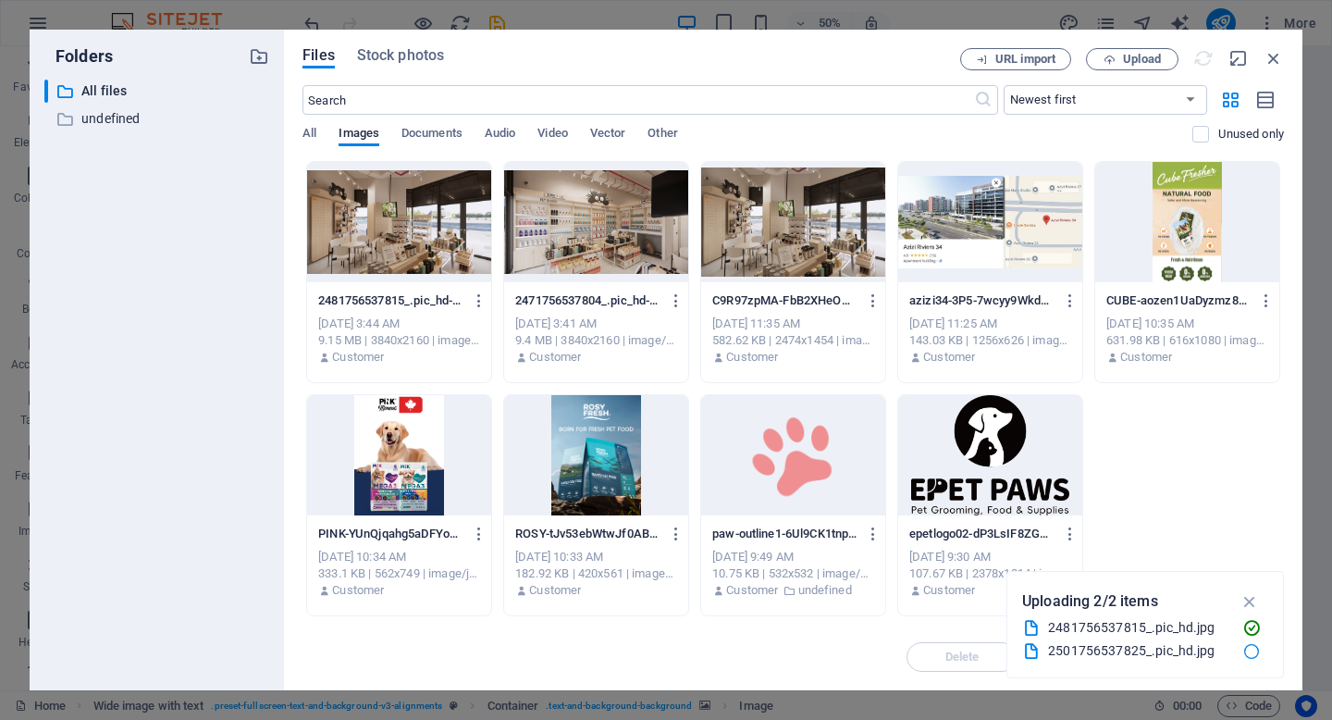
click at [1210, 456] on div "2481756537815_.pic_hd-lCDpBCnFPSYQtew8dlf8WQ.jpg 2481756537815_.pic_hd-lCDpBCnF…" at bounding box center [794, 388] width 982 height 455
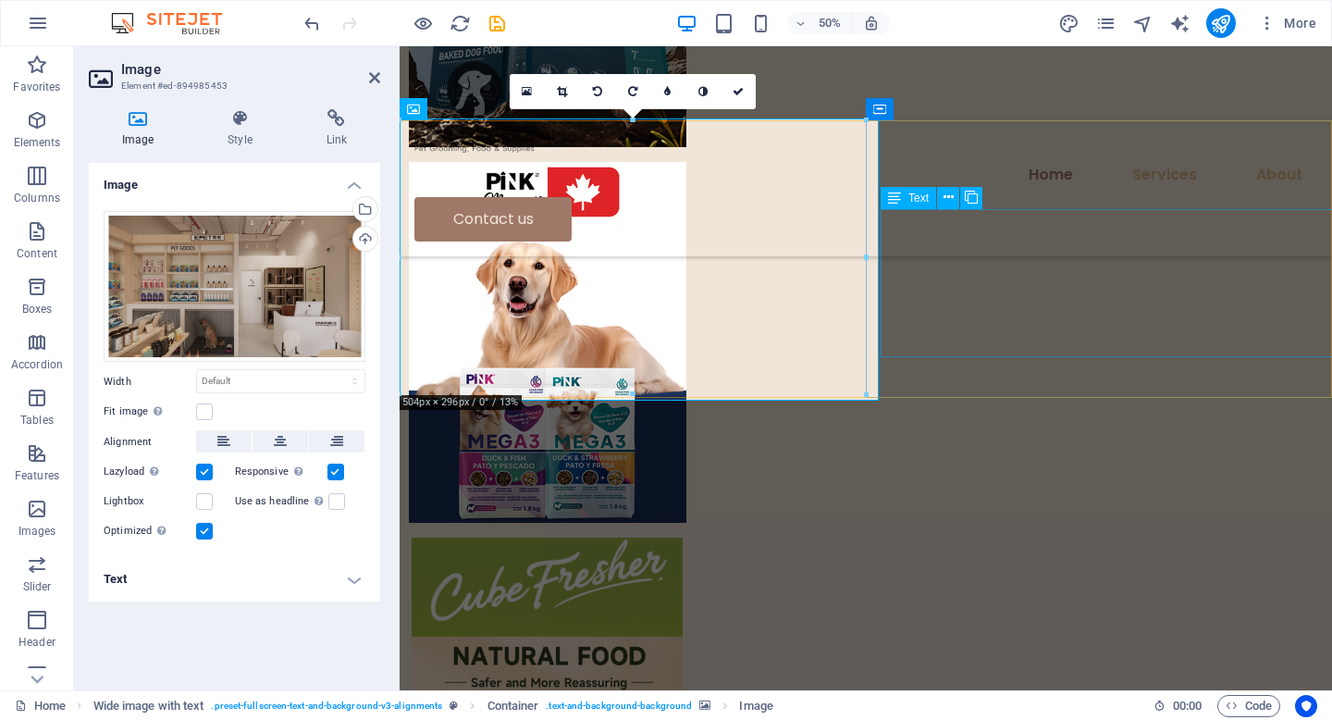
scroll to position [4838, 0]
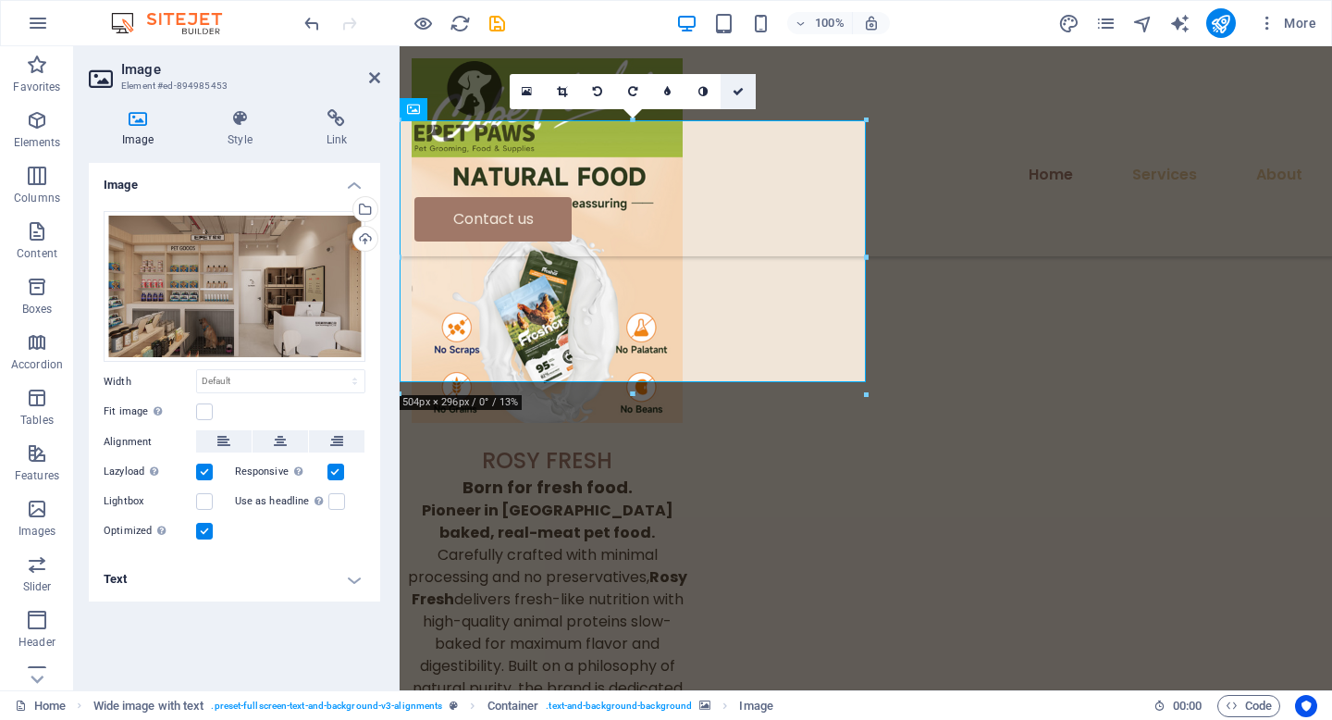
click at [735, 98] on link at bounding box center [738, 91] width 35 height 35
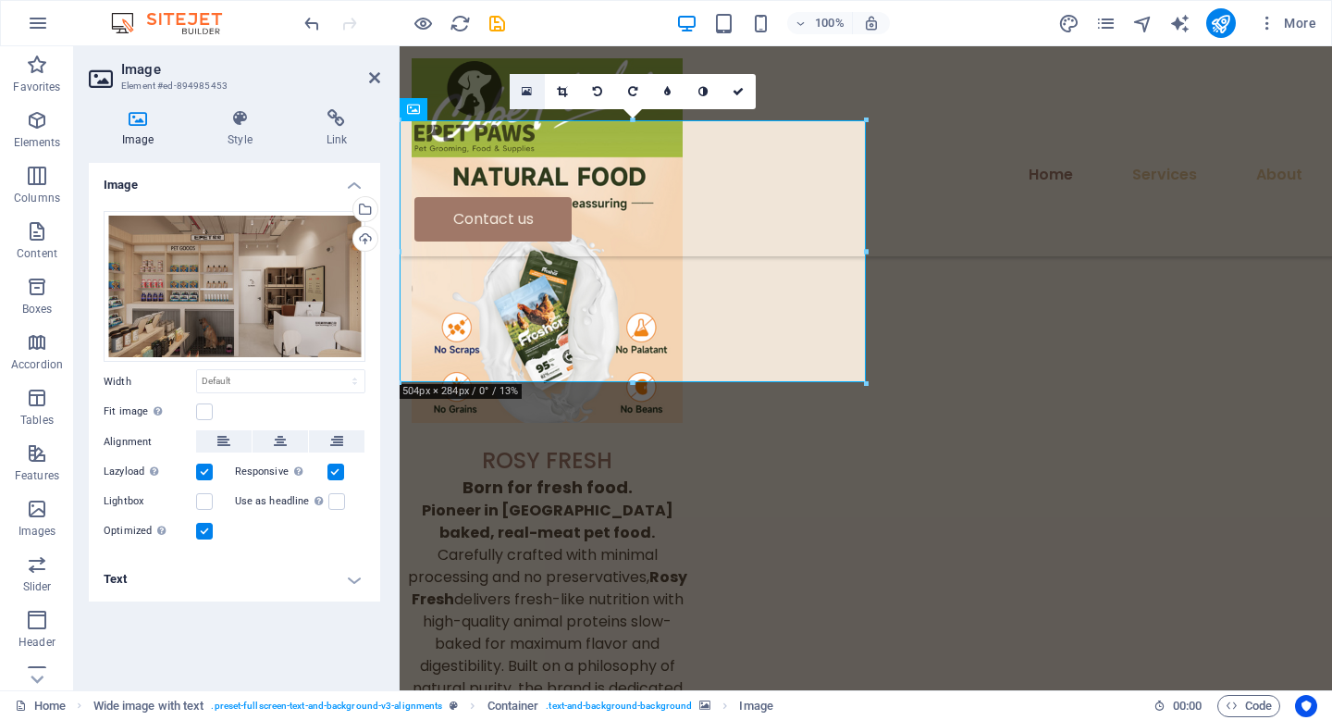
click at [527, 88] on icon at bounding box center [527, 91] width 10 height 13
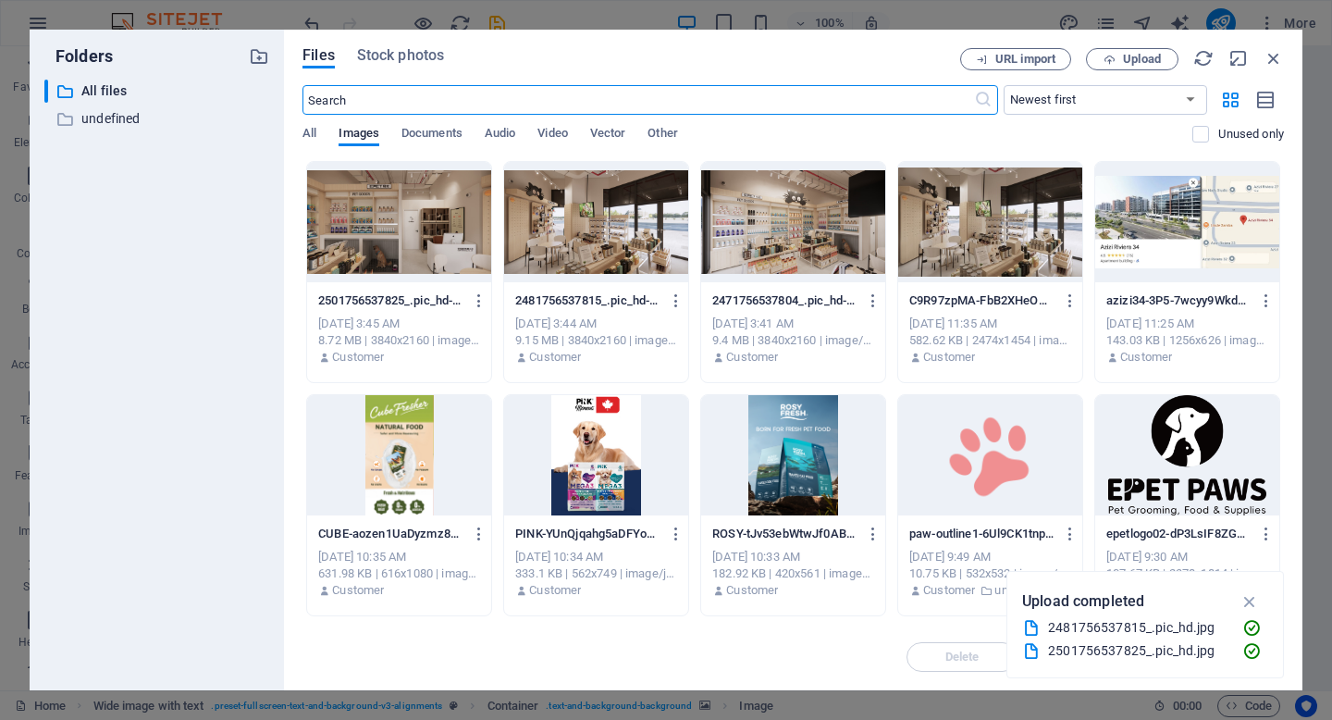
scroll to position [4355, 0]
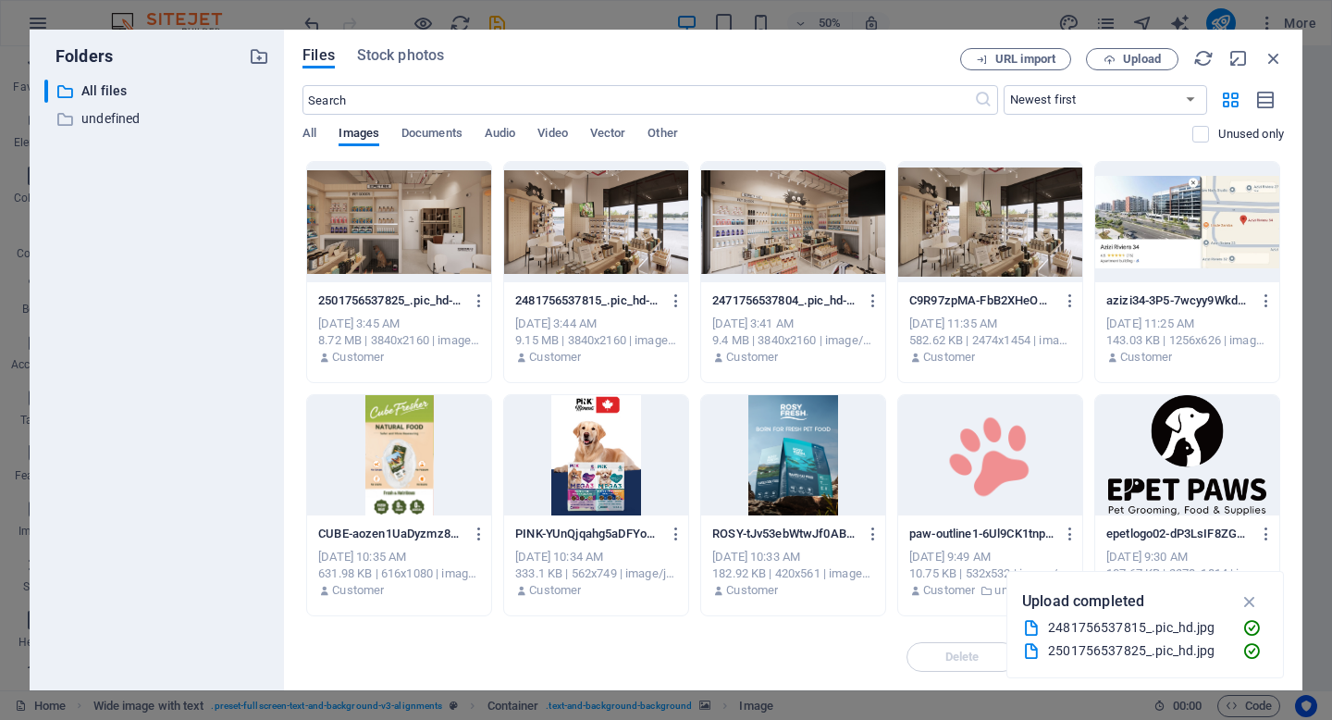
click at [812, 244] on div at bounding box center [793, 222] width 184 height 120
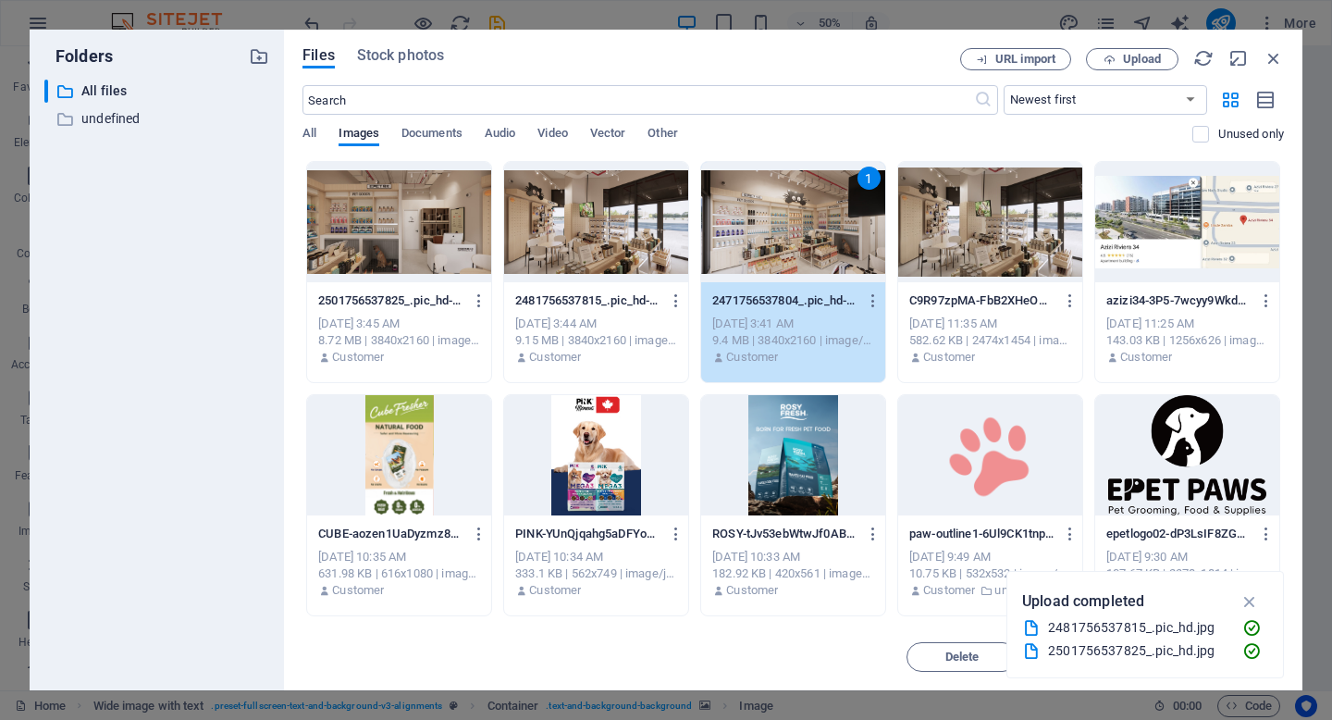
click at [829, 253] on div "1" at bounding box center [793, 222] width 184 height 120
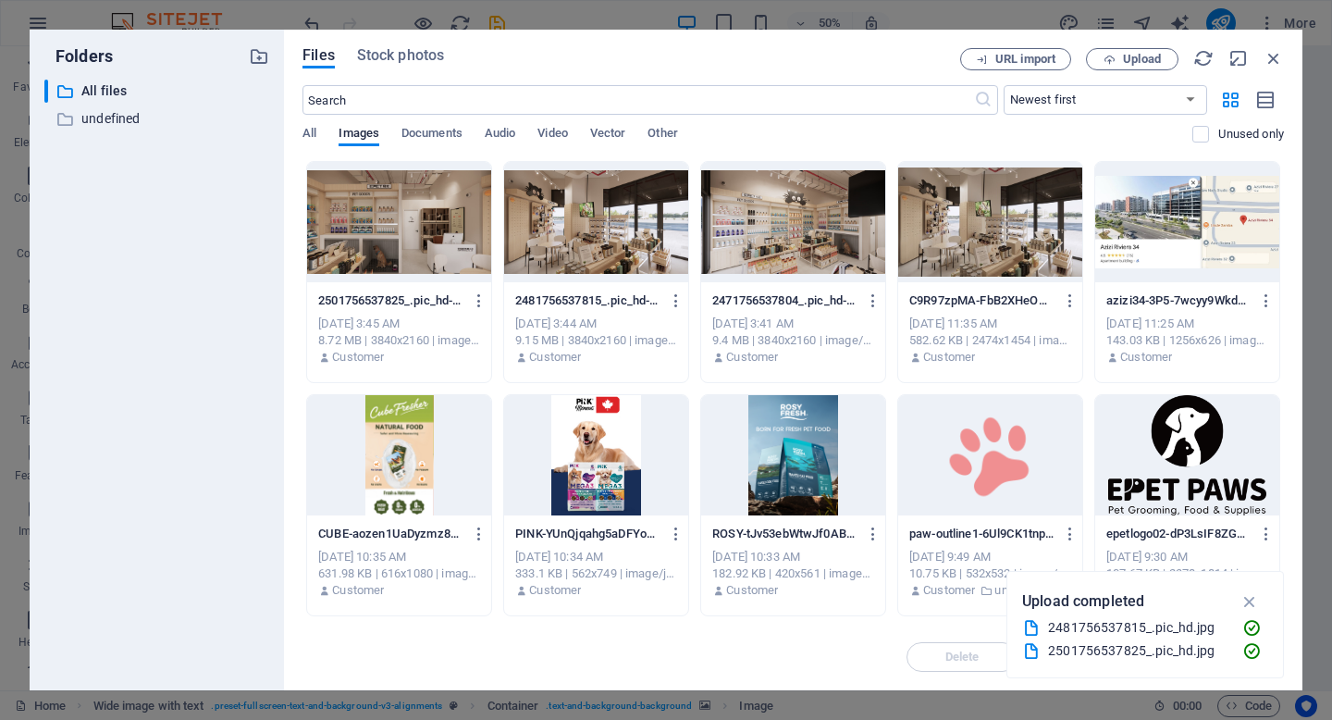
click at [829, 253] on div at bounding box center [793, 222] width 184 height 120
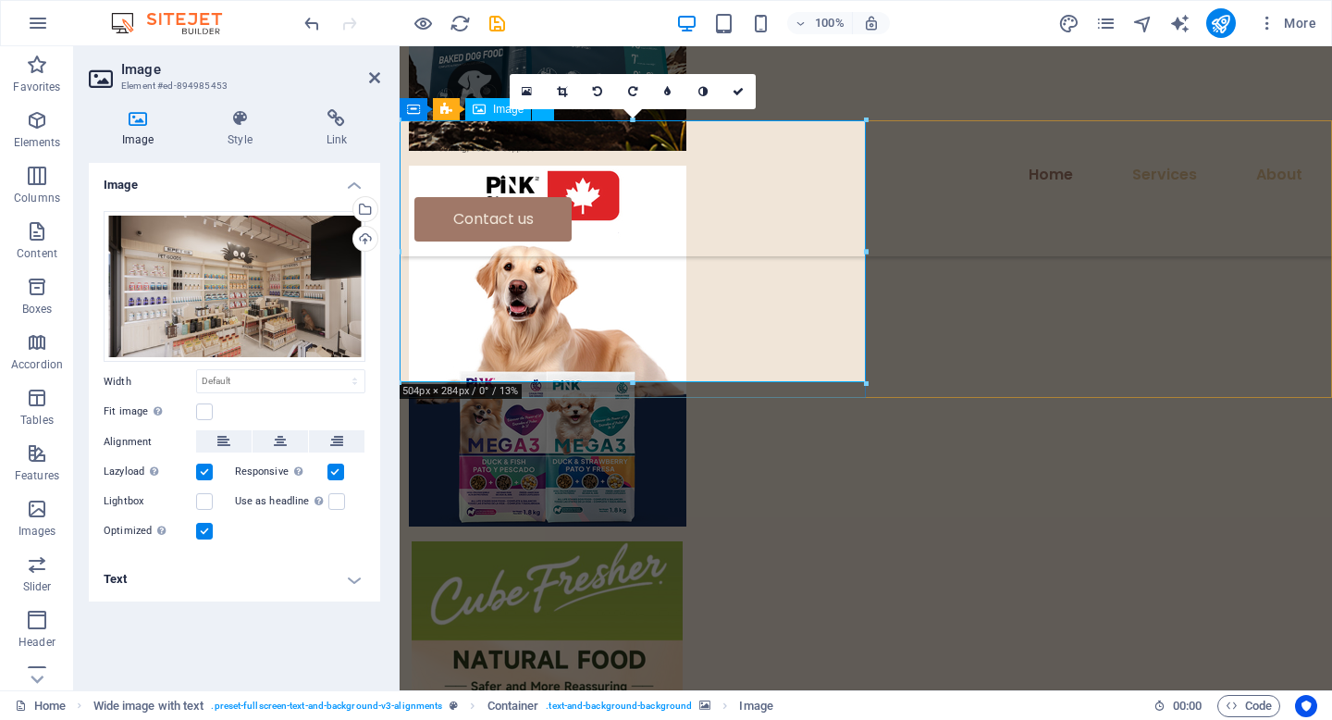
scroll to position [4838, 0]
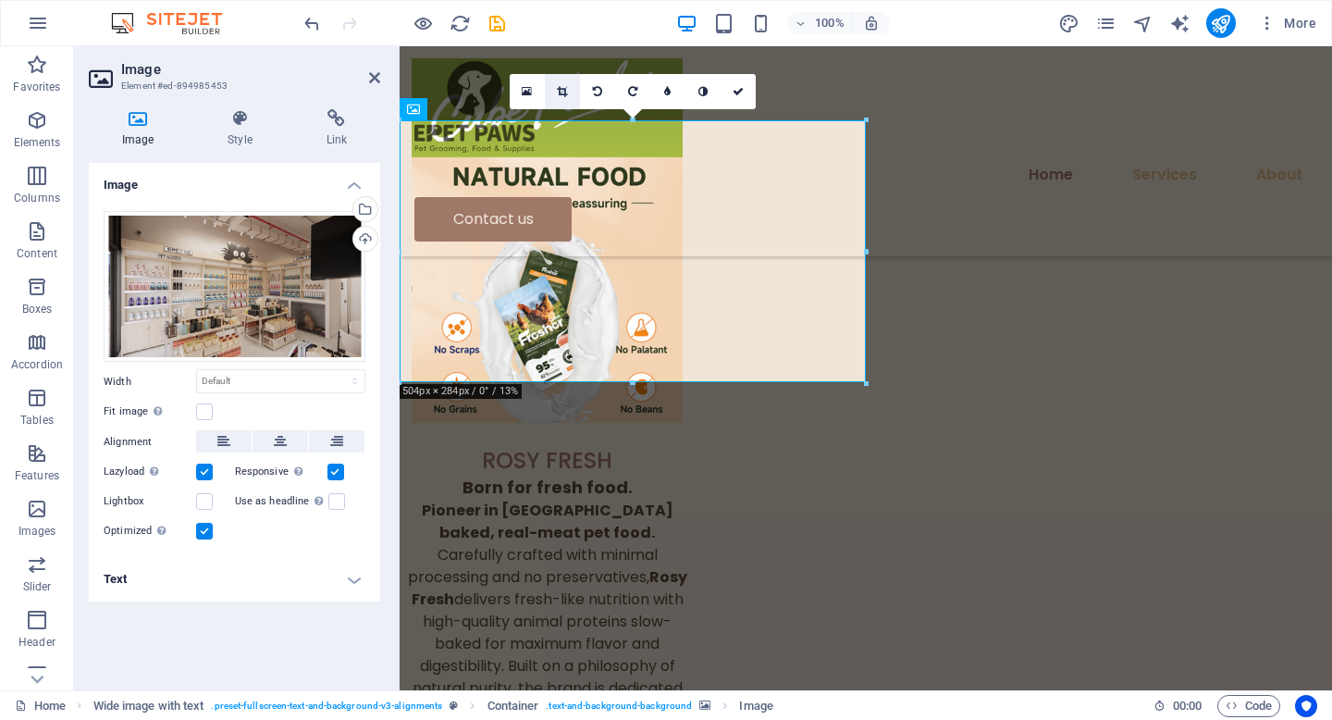
click at [565, 87] on icon at bounding box center [562, 91] width 10 height 11
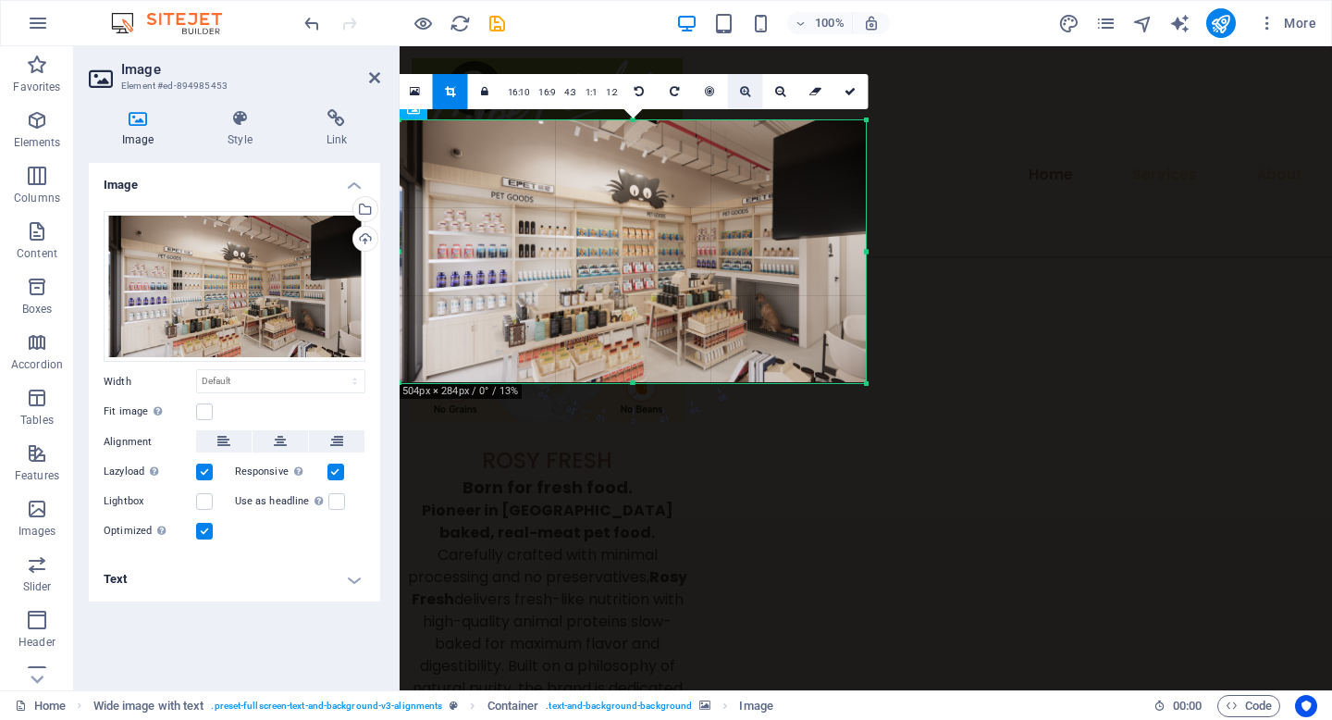
click at [746, 92] on icon at bounding box center [745, 91] width 10 height 11
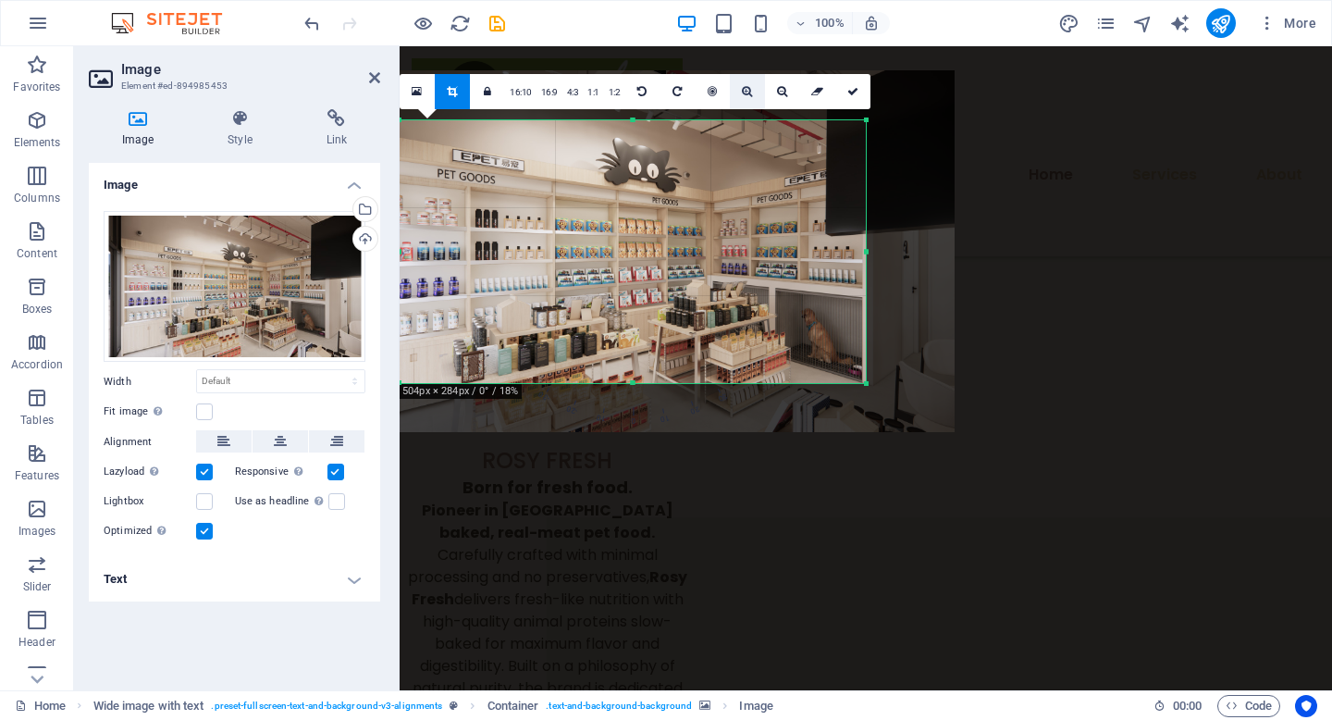
click at [746, 92] on icon at bounding box center [747, 91] width 10 height 11
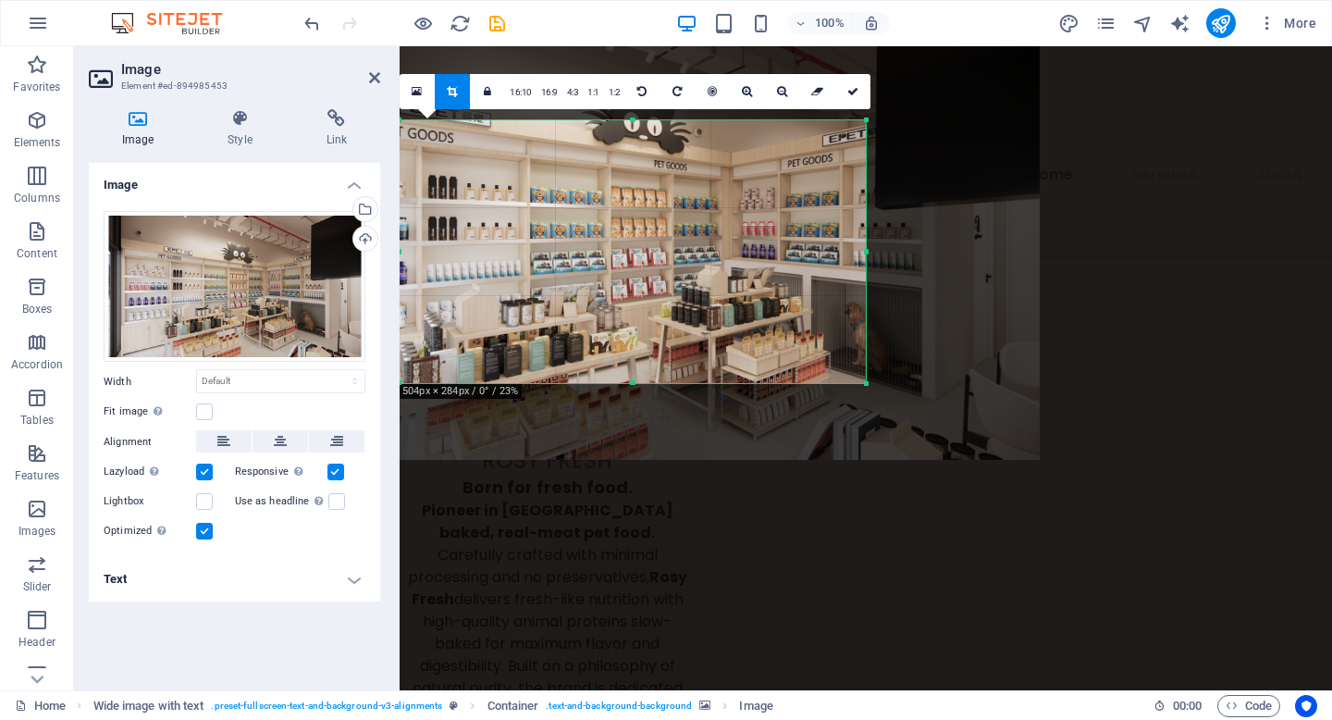
drag, startPoint x: 721, startPoint y: 193, endPoint x: 727, endPoint y: 171, distance: 23.1
click at [727, 171] on div at bounding box center [628, 229] width 821 height 463
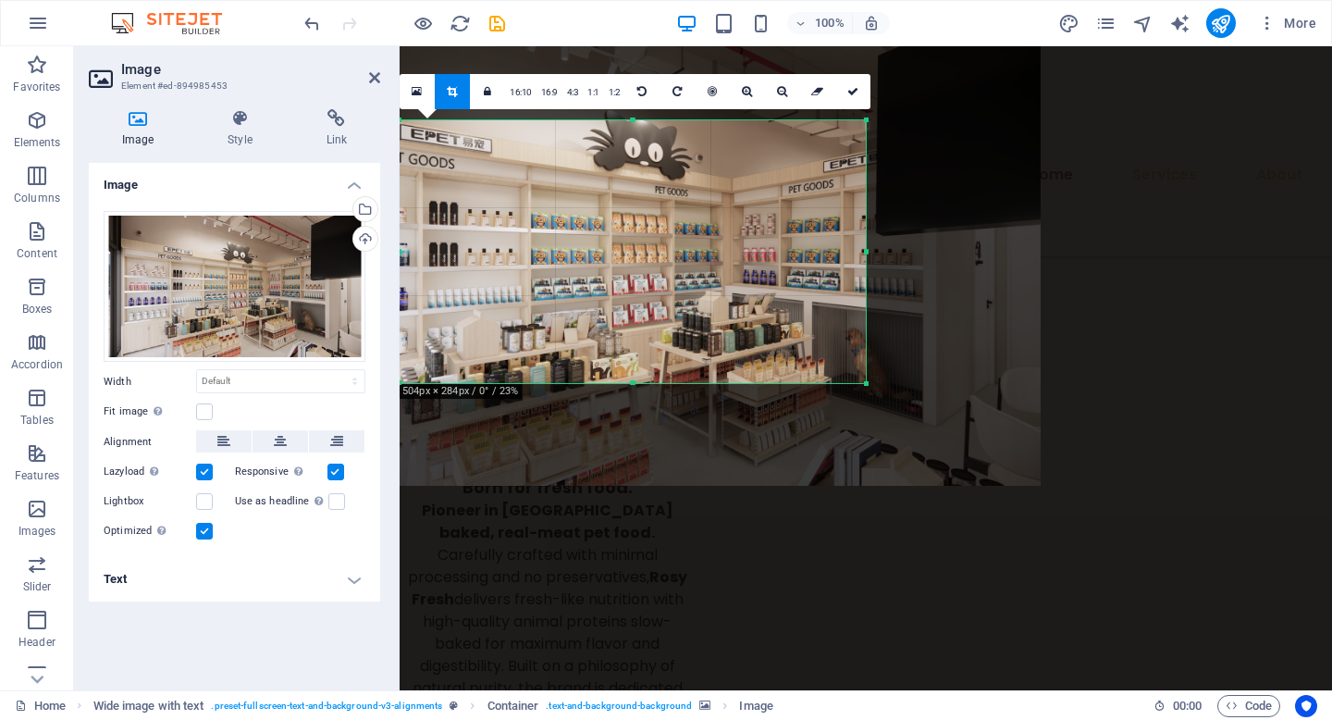
drag, startPoint x: 755, startPoint y: 168, endPoint x: 746, endPoint y: 194, distance: 27.5
click at [746, 194] on div at bounding box center [629, 255] width 821 height 463
click at [853, 93] on icon at bounding box center [852, 91] width 11 height 11
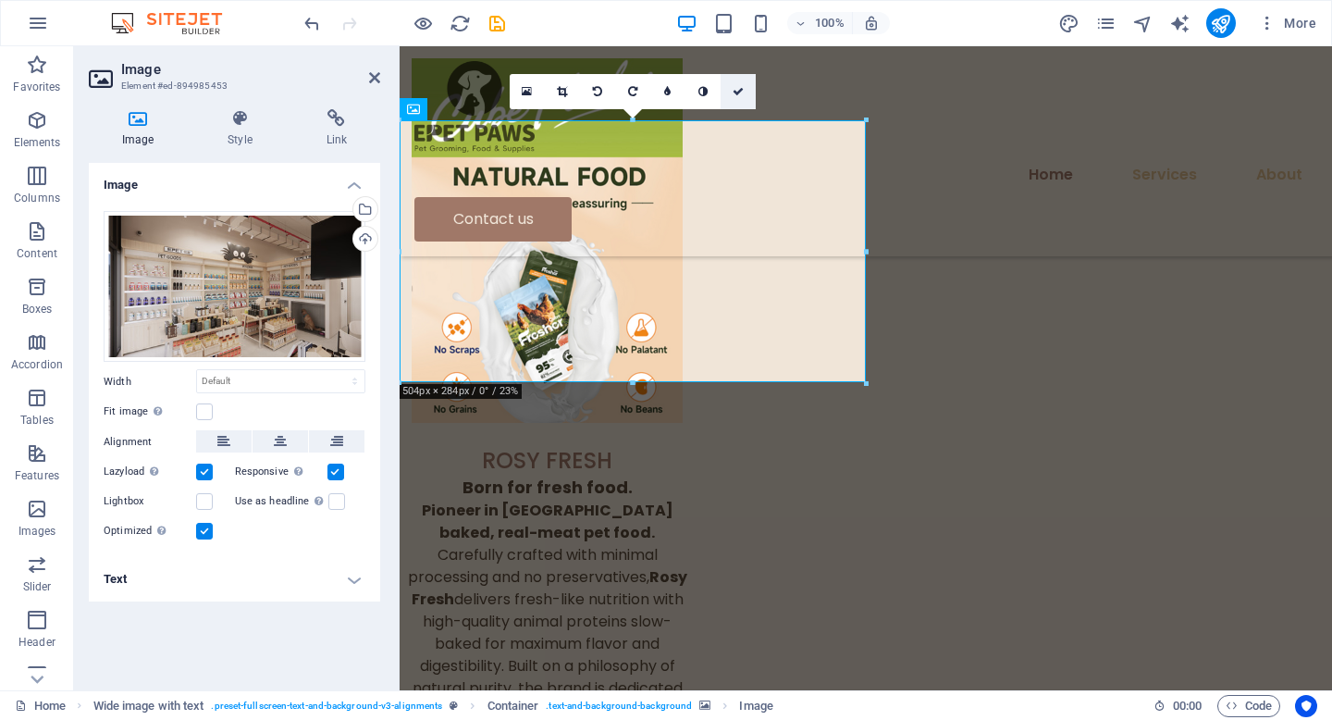
click at [738, 94] on icon at bounding box center [738, 91] width 11 height 11
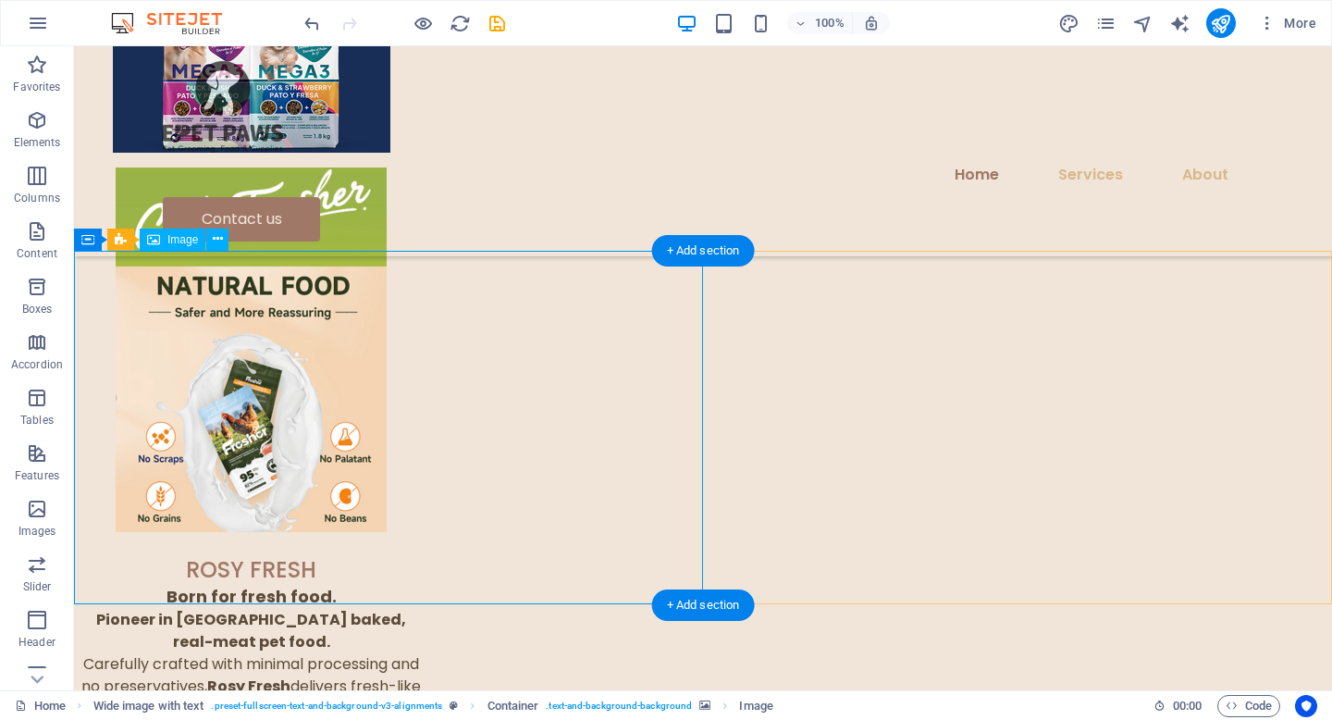
scroll to position [4653, 0]
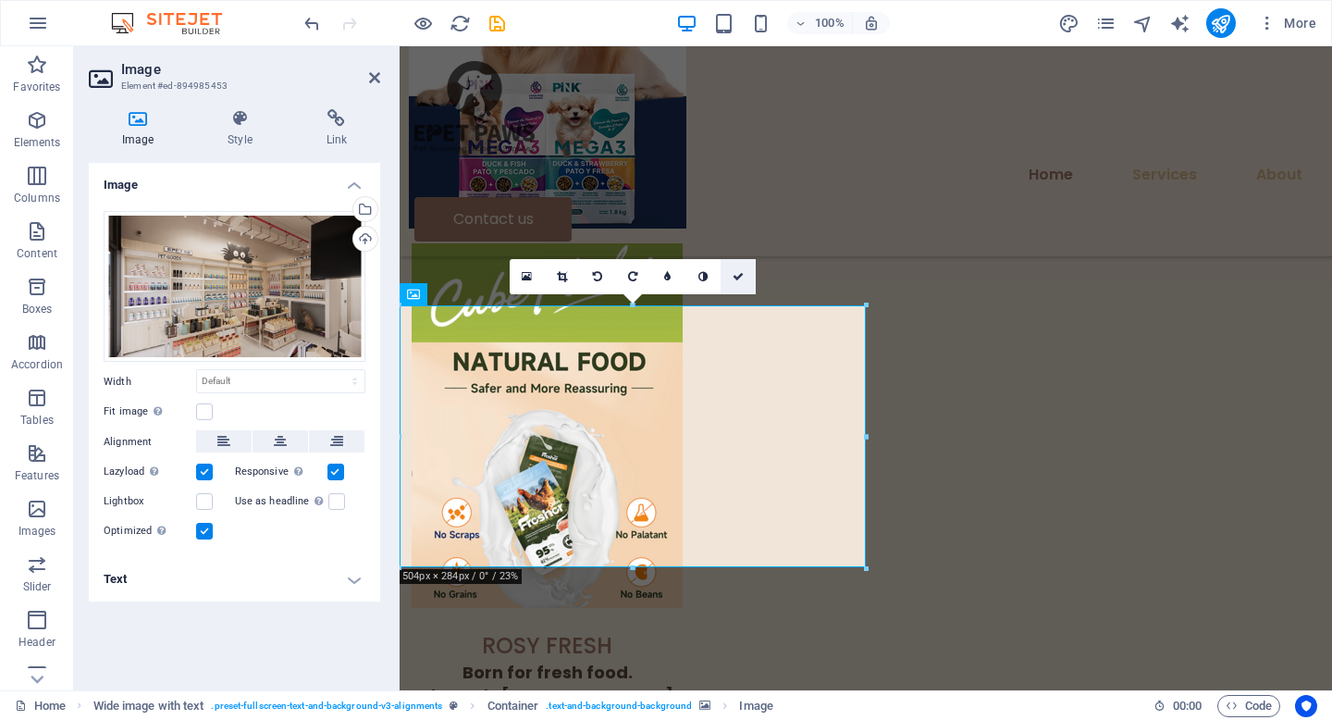
click at [741, 275] on icon at bounding box center [738, 276] width 11 height 11
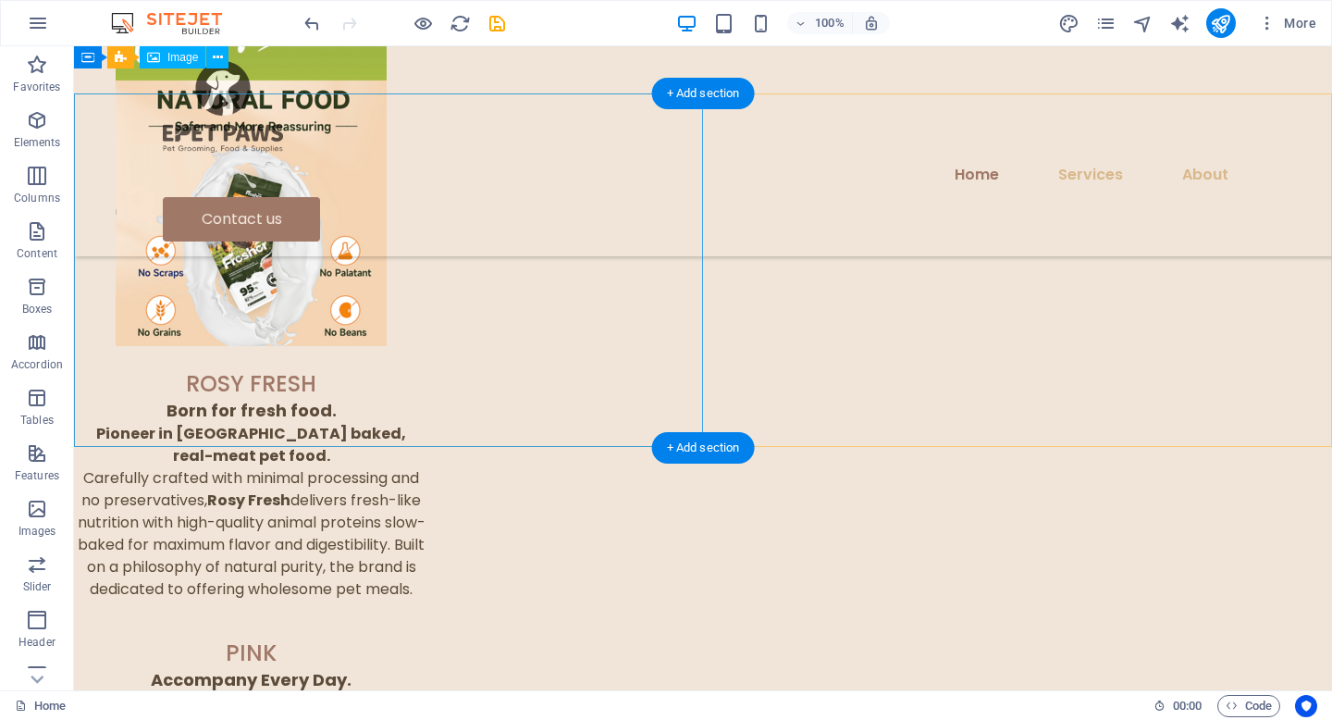
scroll to position [4832, 0]
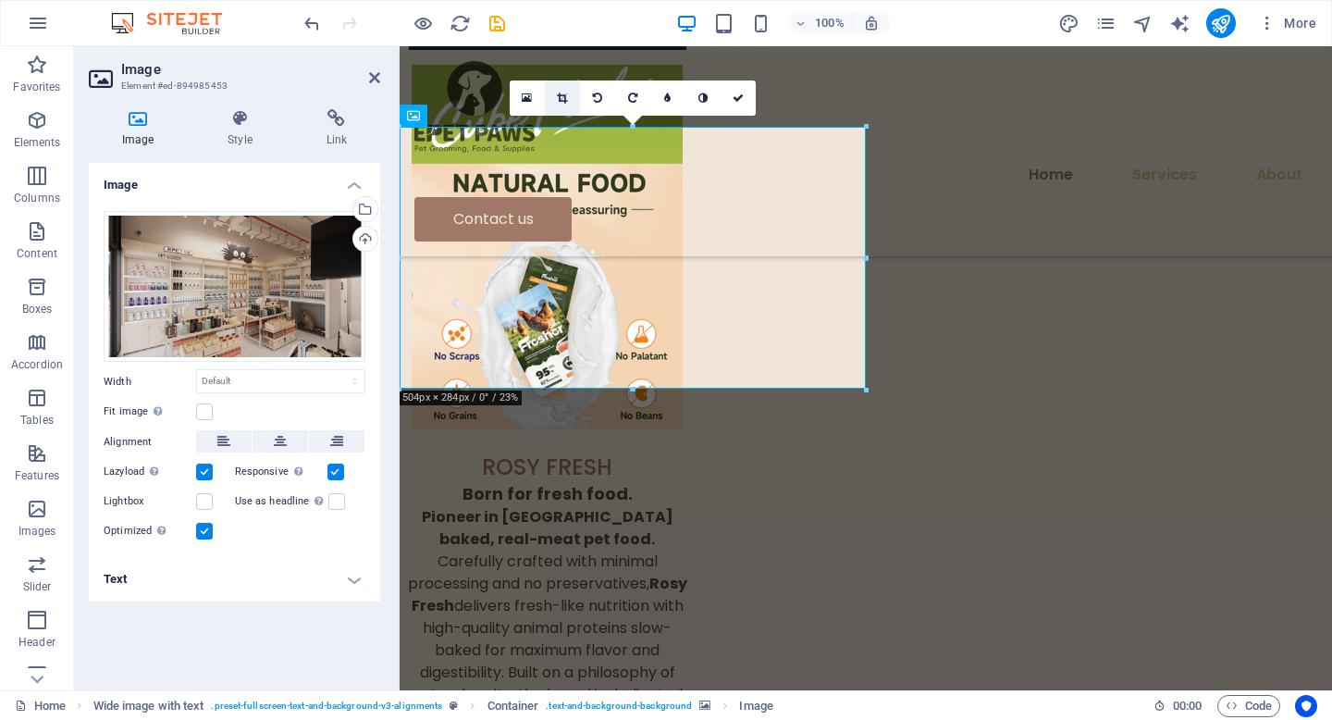
click at [566, 101] on icon at bounding box center [562, 98] width 10 height 11
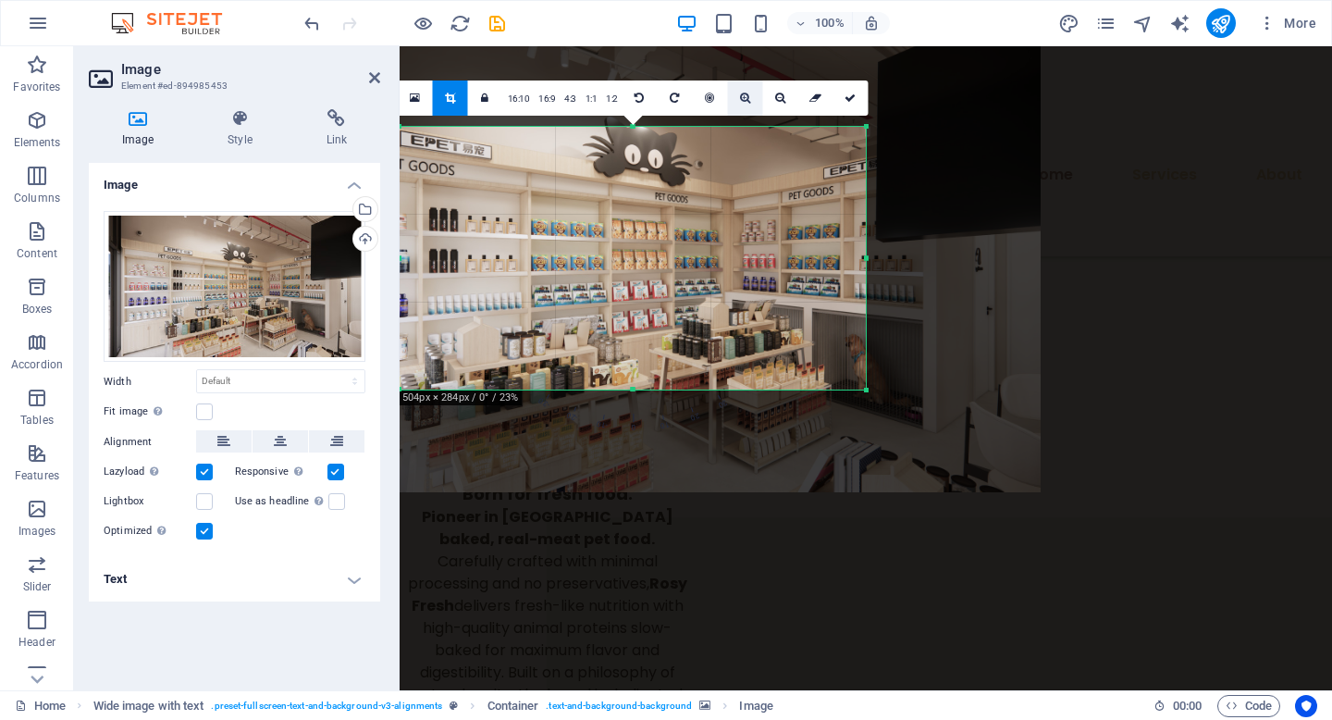
click at [747, 97] on icon at bounding box center [745, 98] width 10 height 11
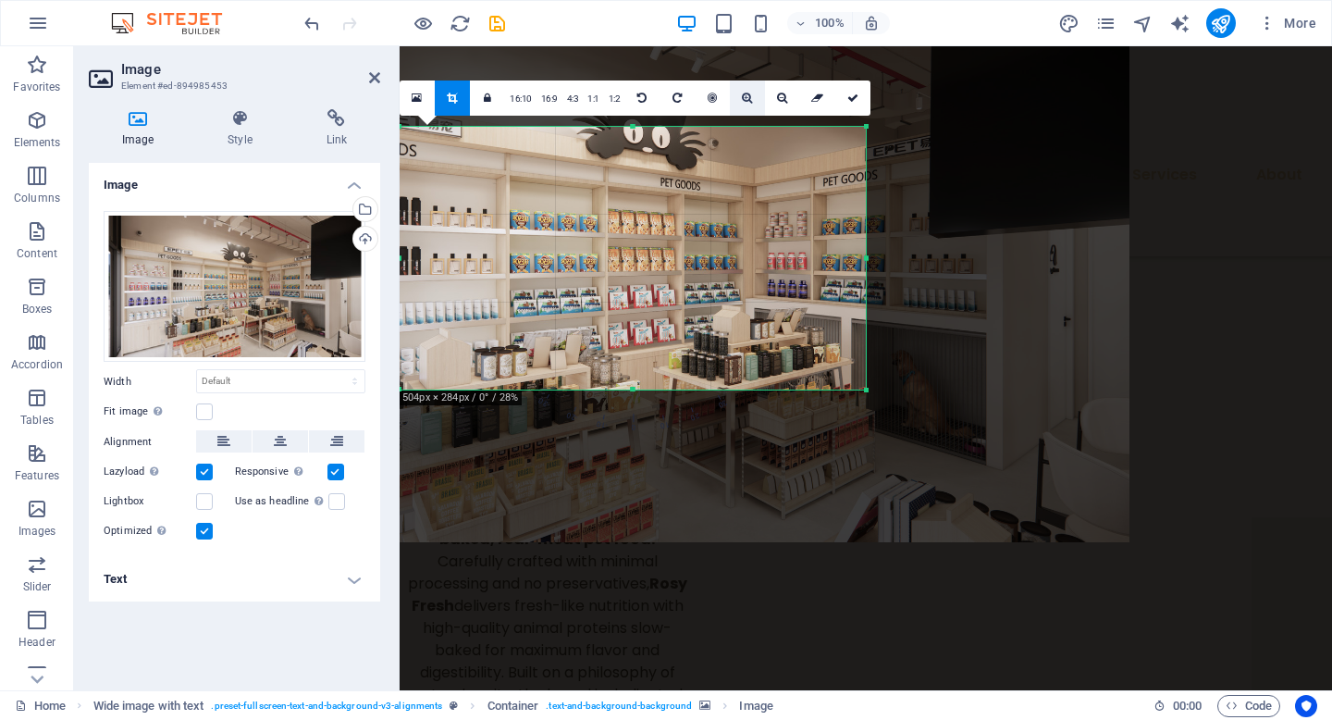
click at [747, 97] on icon at bounding box center [747, 98] width 10 height 11
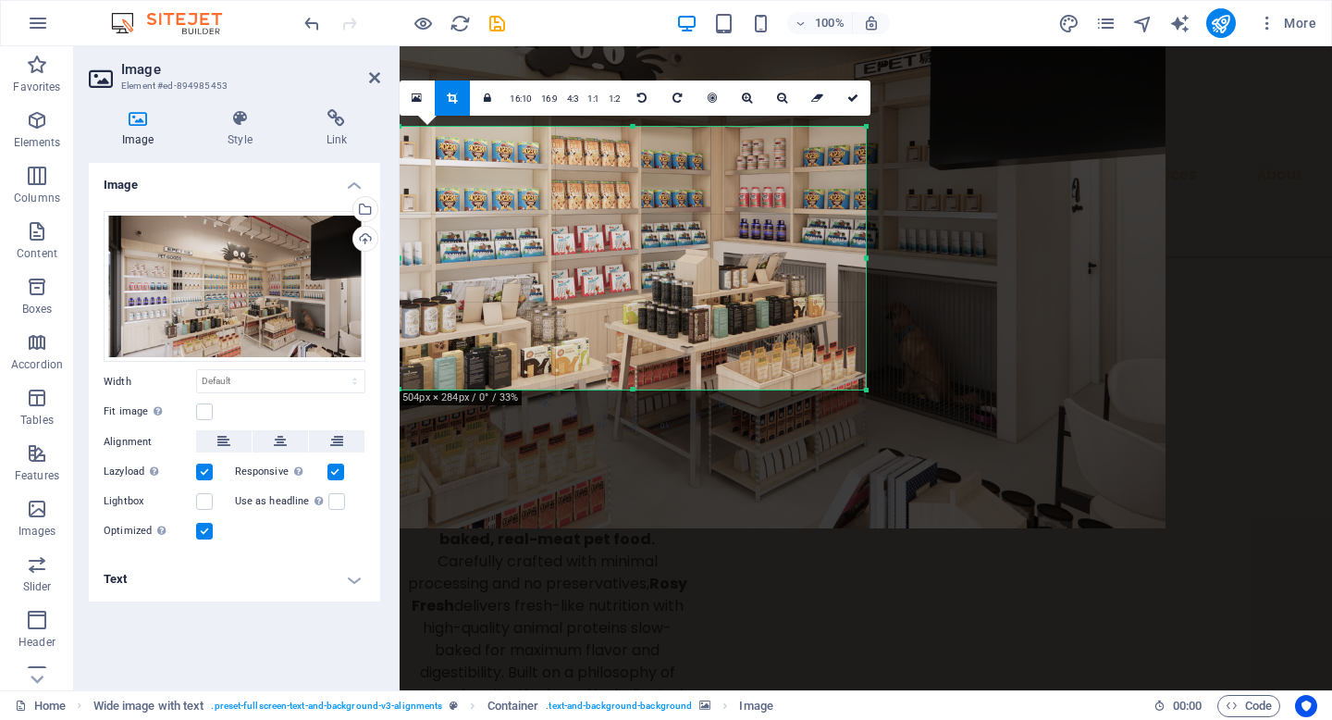
drag, startPoint x: 771, startPoint y: 148, endPoint x: 700, endPoint y: 75, distance: 101.4
click at [700, 75] on div at bounding box center [577, 198] width 1177 height 662
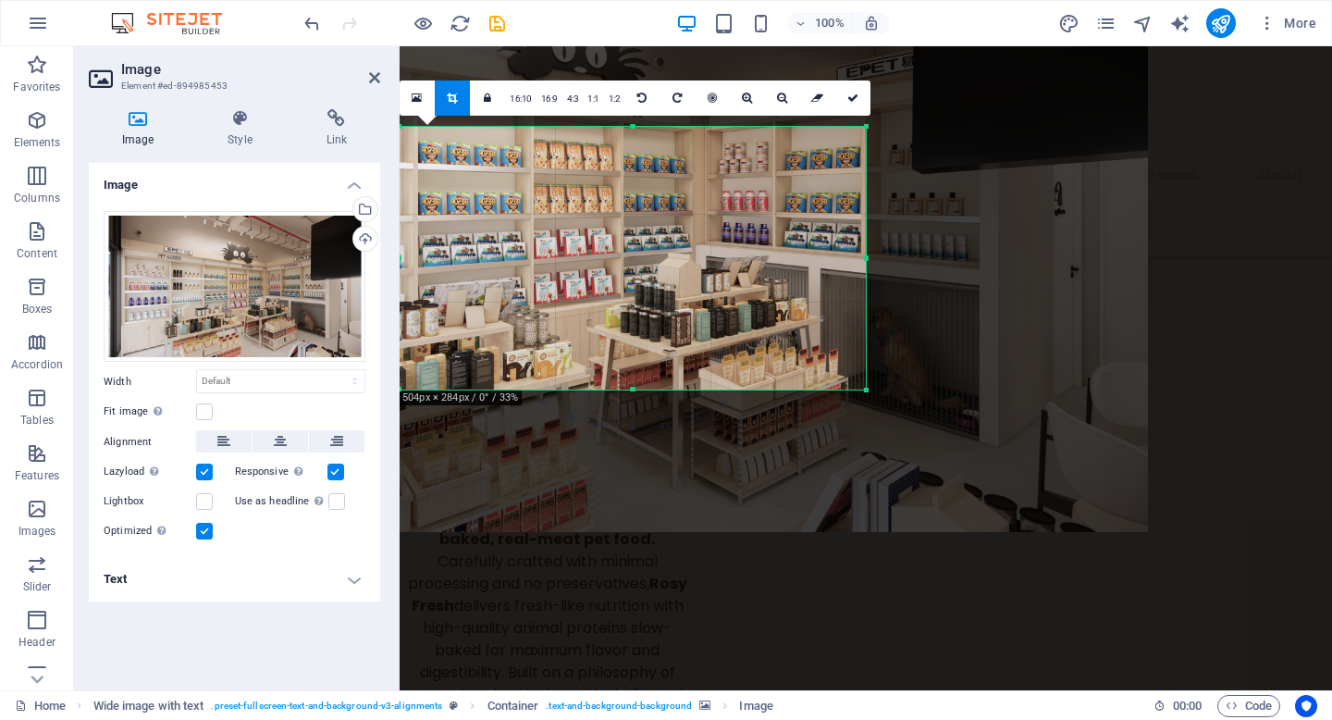
drag, startPoint x: 711, startPoint y: 241, endPoint x: 711, endPoint y: 254, distance: 13.0
click at [711, 254] on div at bounding box center [559, 201] width 1177 height 662
click at [846, 105] on link at bounding box center [852, 97] width 35 height 35
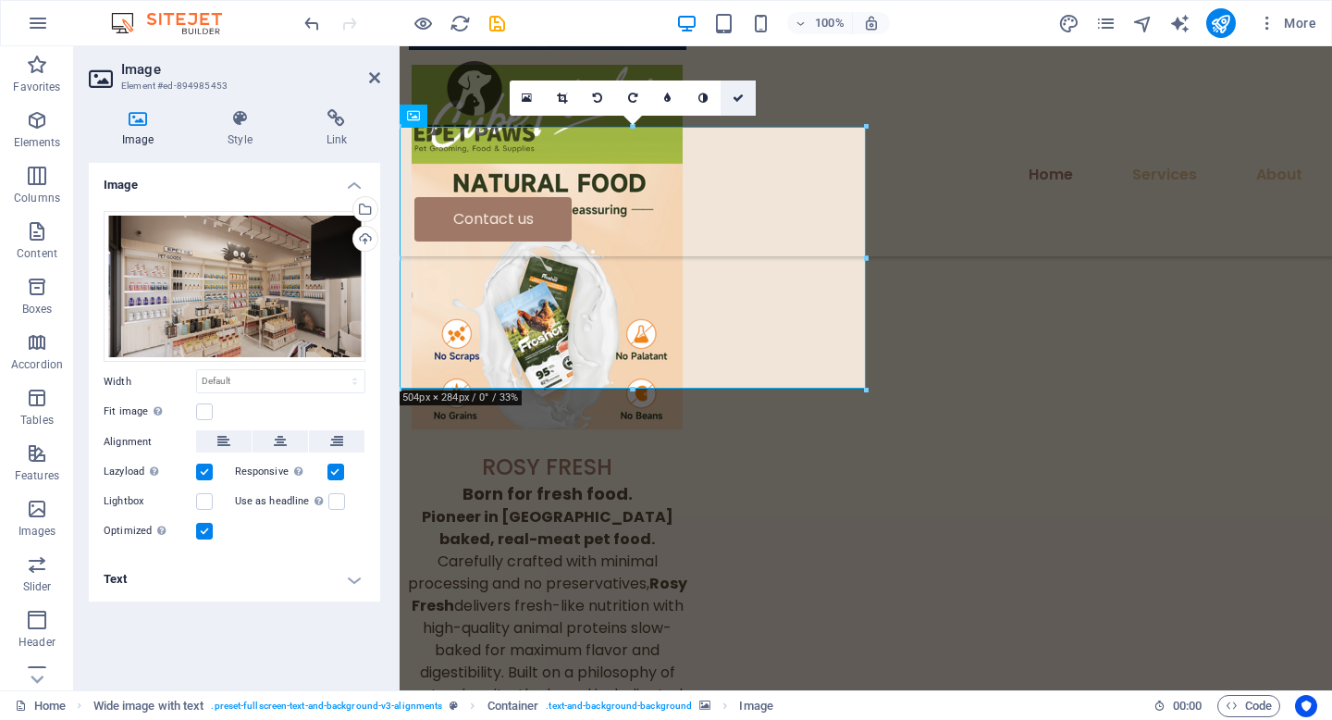
click at [737, 99] on icon at bounding box center [738, 98] width 11 height 11
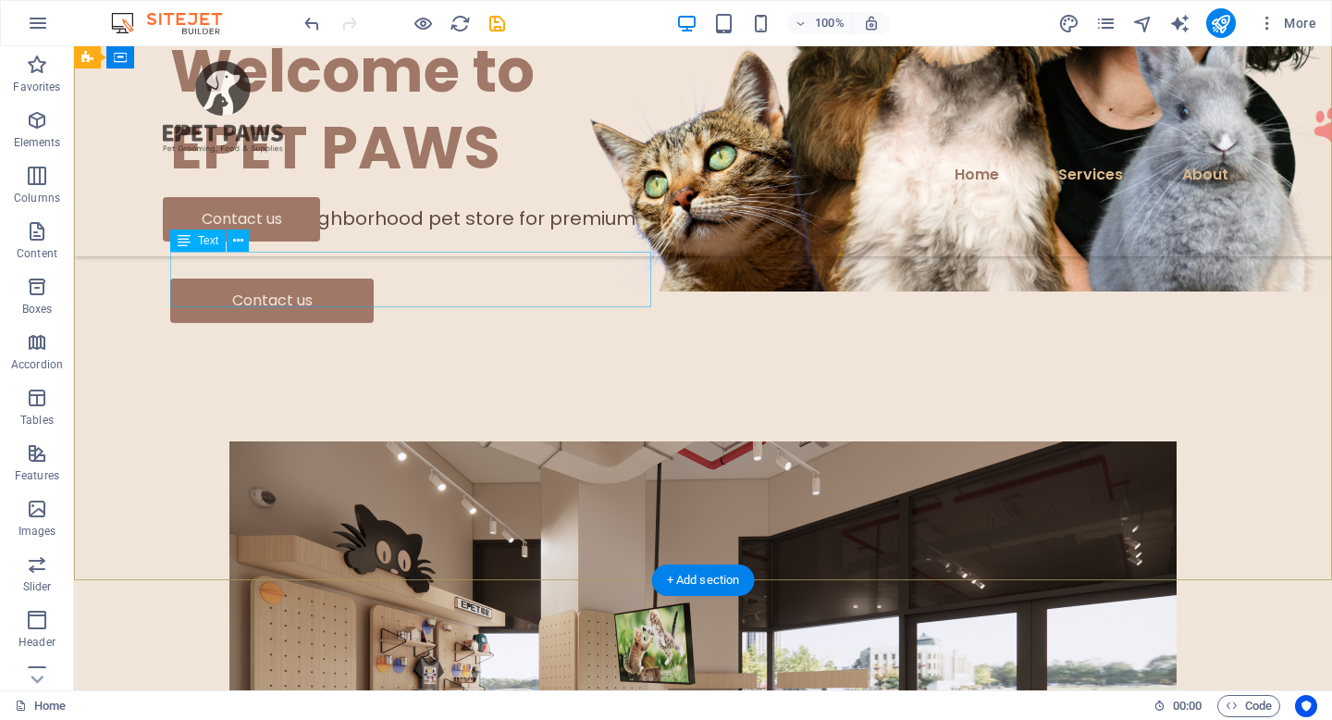
scroll to position [157, 0]
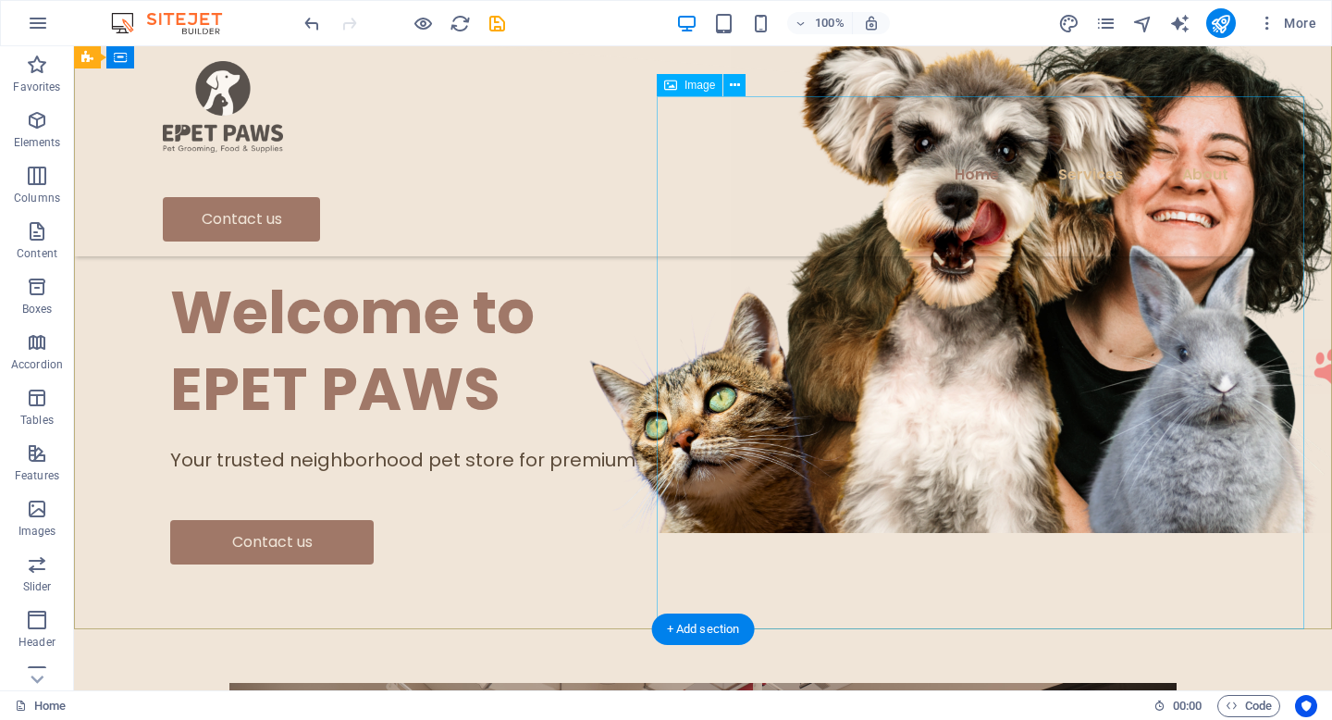
click at [877, 371] on figure at bounding box center [1055, 266] width 648 height 533
click at [896, 347] on figure at bounding box center [1055, 266] width 648 height 533
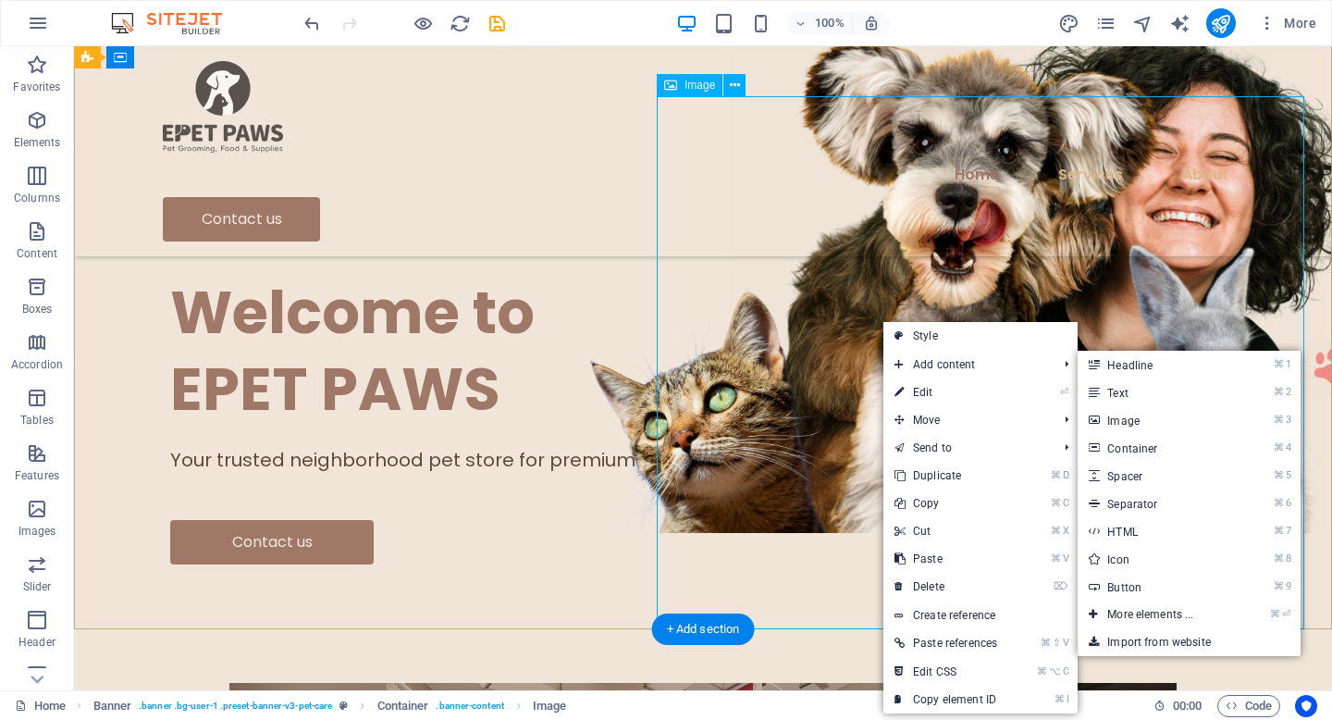
click at [839, 348] on figure at bounding box center [1055, 266] width 648 height 533
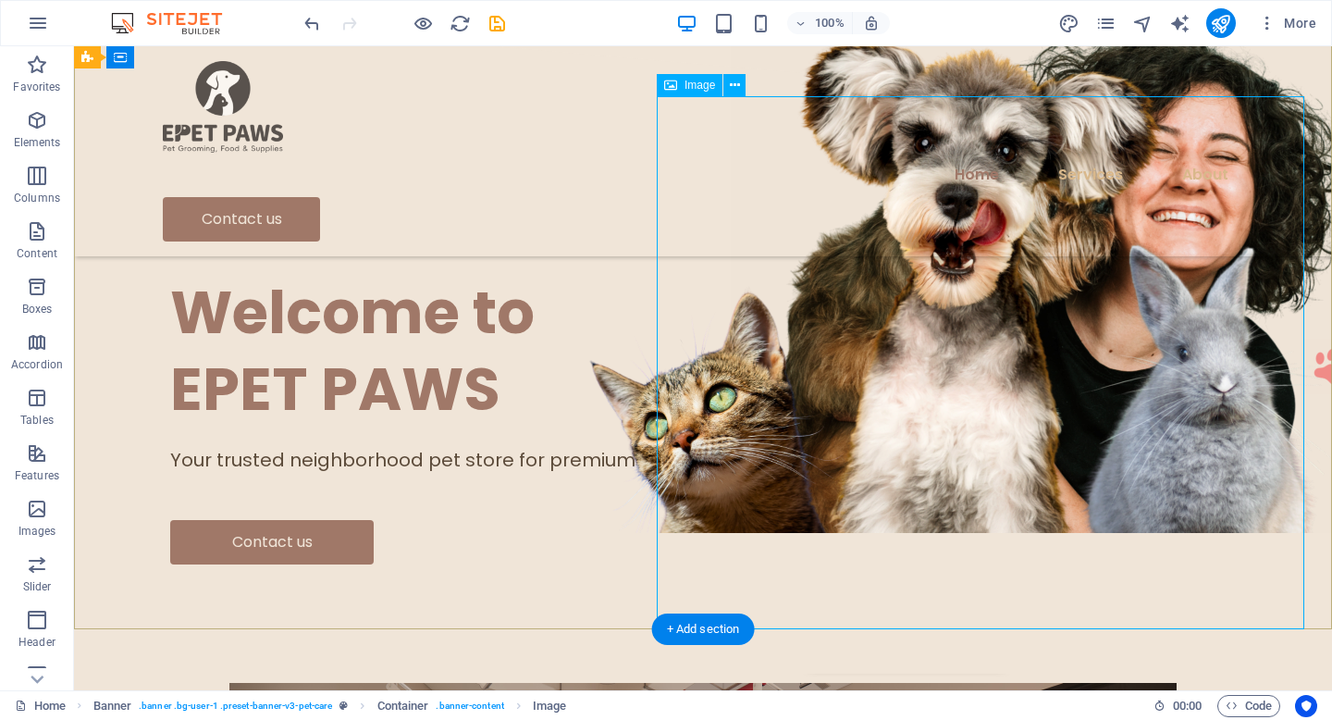
click at [856, 377] on figure at bounding box center [1055, 266] width 648 height 533
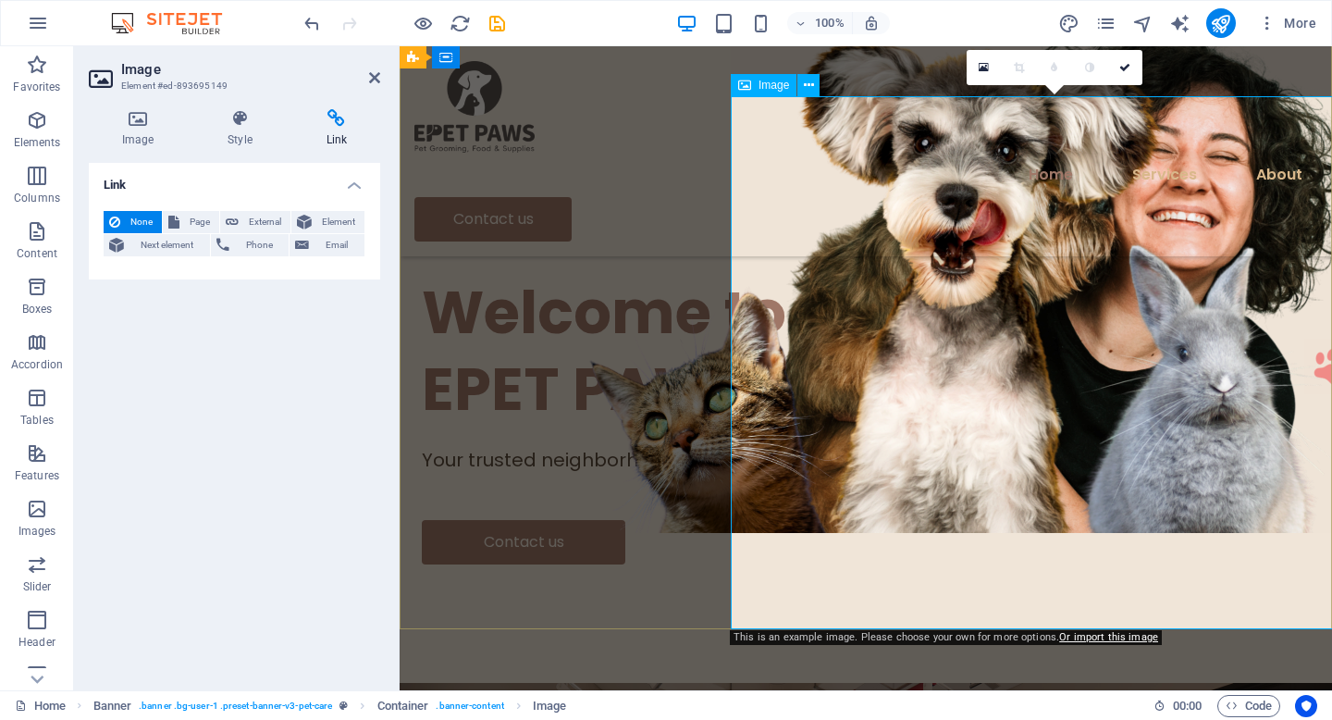
click at [746, 82] on icon at bounding box center [744, 85] width 13 height 22
click at [747, 87] on icon at bounding box center [744, 85] width 13 height 22
click at [741, 84] on icon at bounding box center [744, 85] width 13 height 22
click at [792, 273] on figure at bounding box center [1055, 266] width 648 height 533
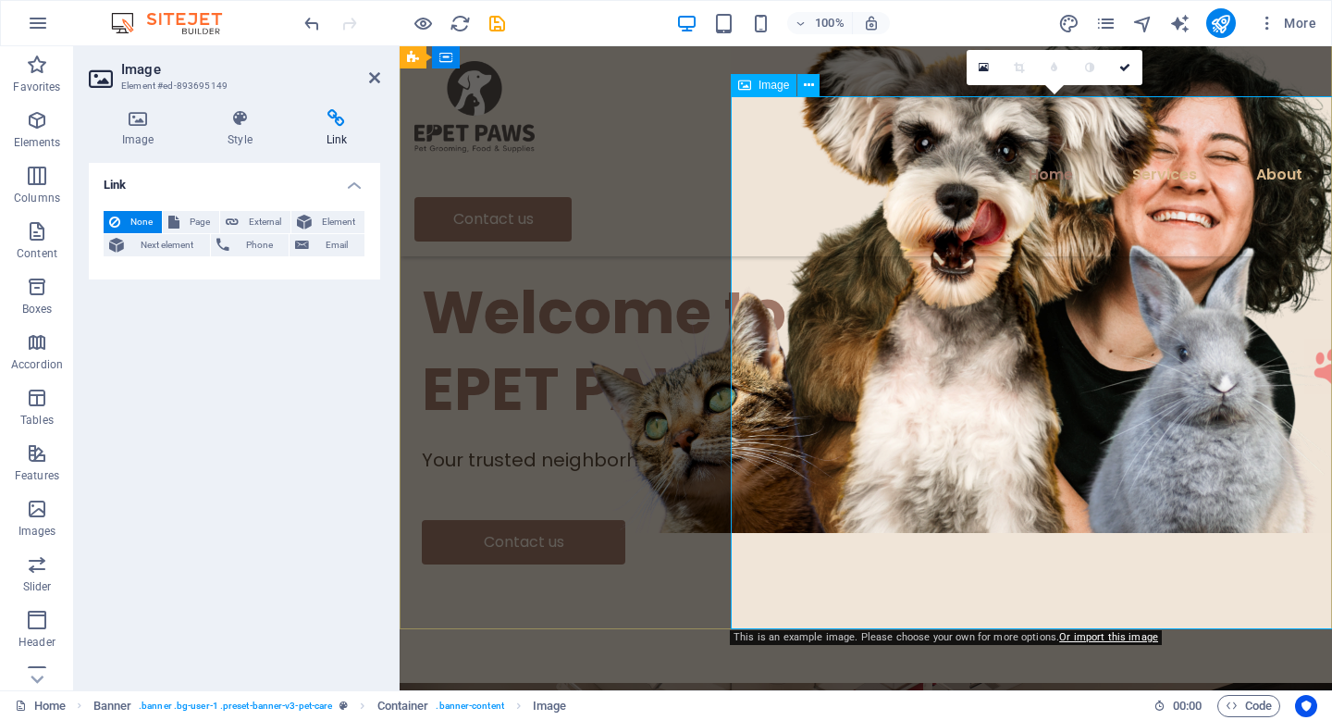
click at [792, 273] on figure at bounding box center [1055, 266] width 648 height 533
click at [982, 64] on icon at bounding box center [984, 67] width 10 height 13
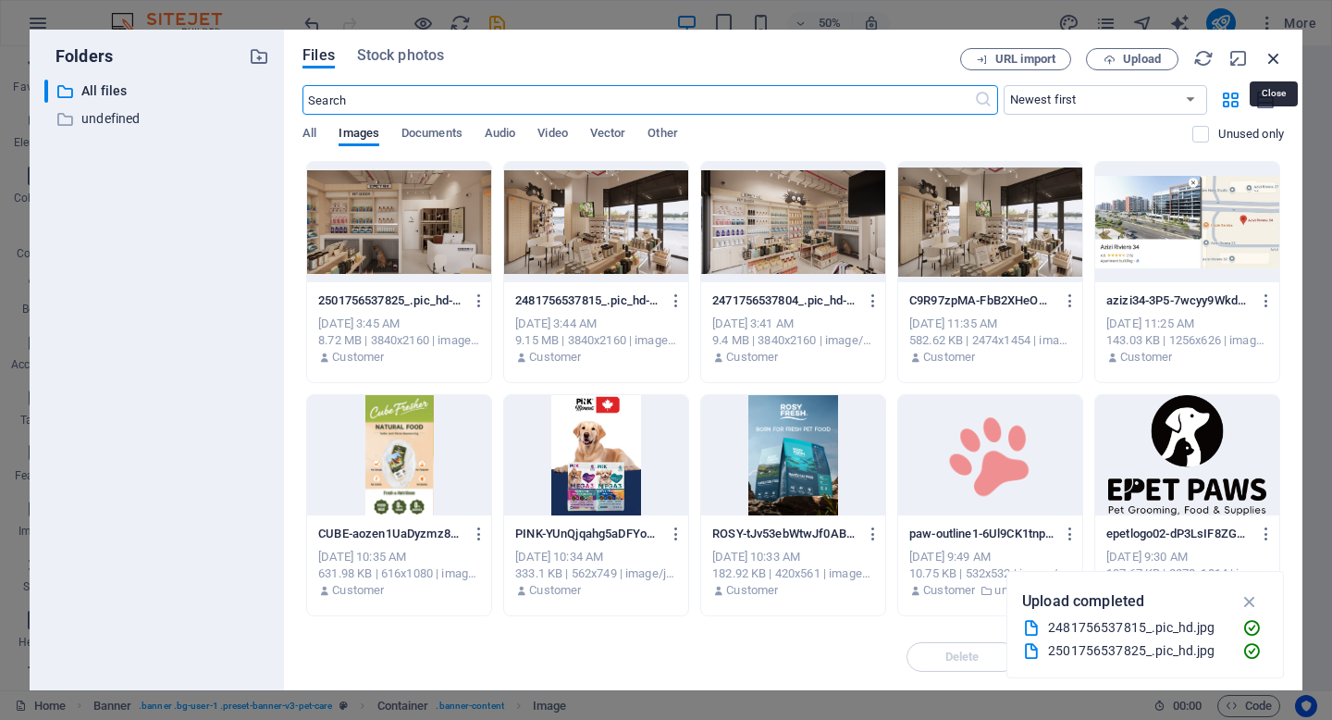
click at [1278, 50] on icon "button" at bounding box center [1274, 58] width 20 height 20
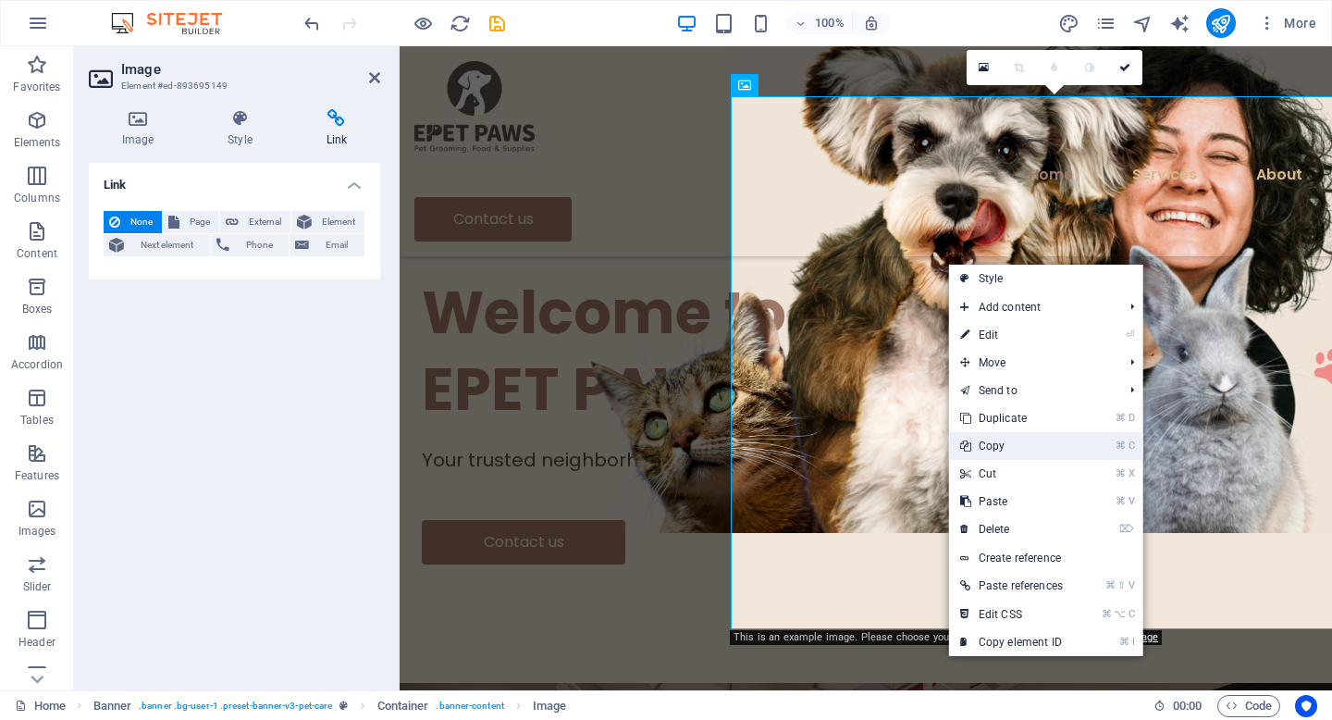
click at [1067, 445] on link "⌘ C Copy" at bounding box center [1011, 446] width 125 height 28
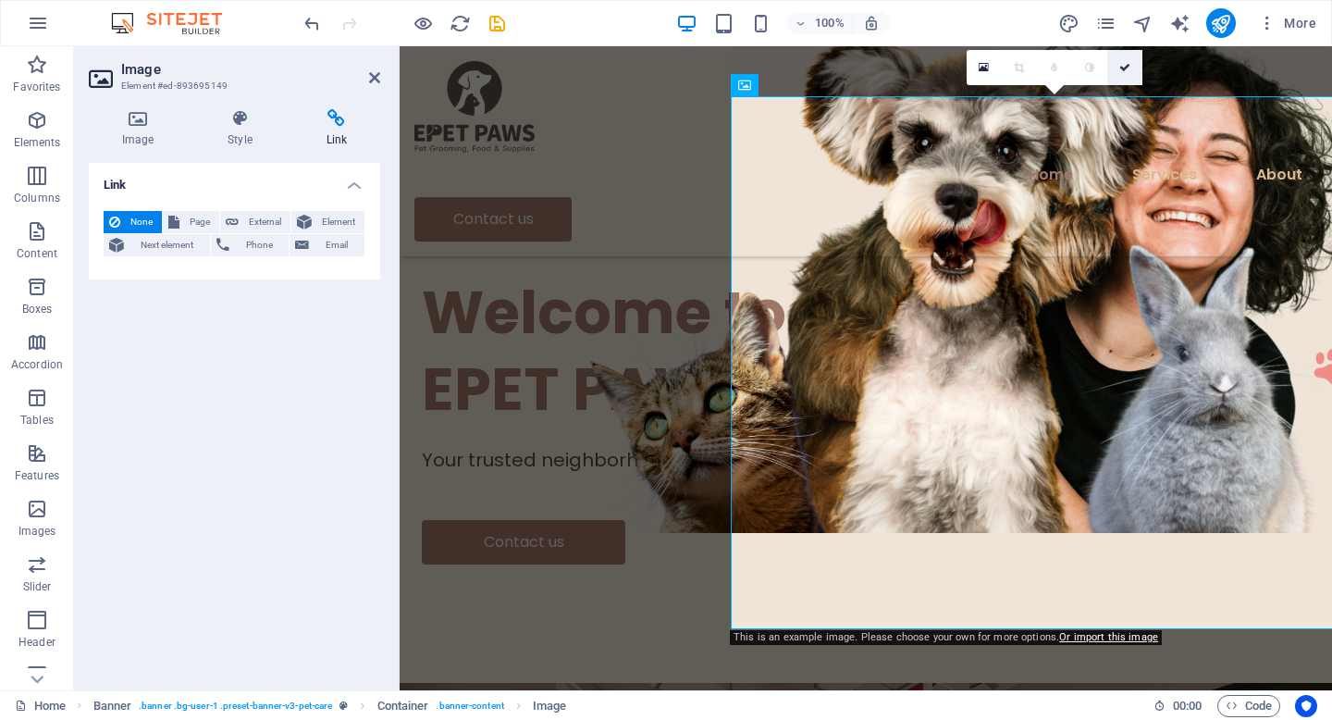
click at [1121, 60] on link at bounding box center [1124, 67] width 35 height 35
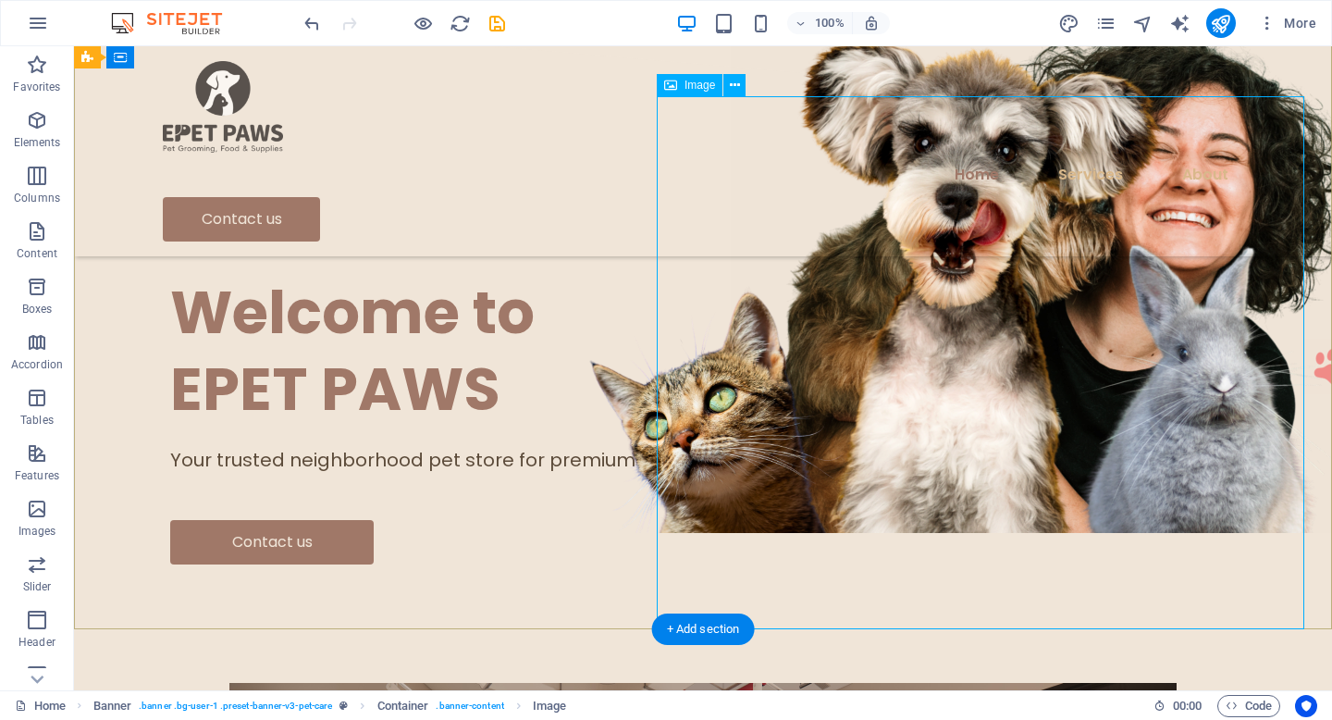
click at [1046, 341] on figure at bounding box center [1055, 266] width 648 height 533
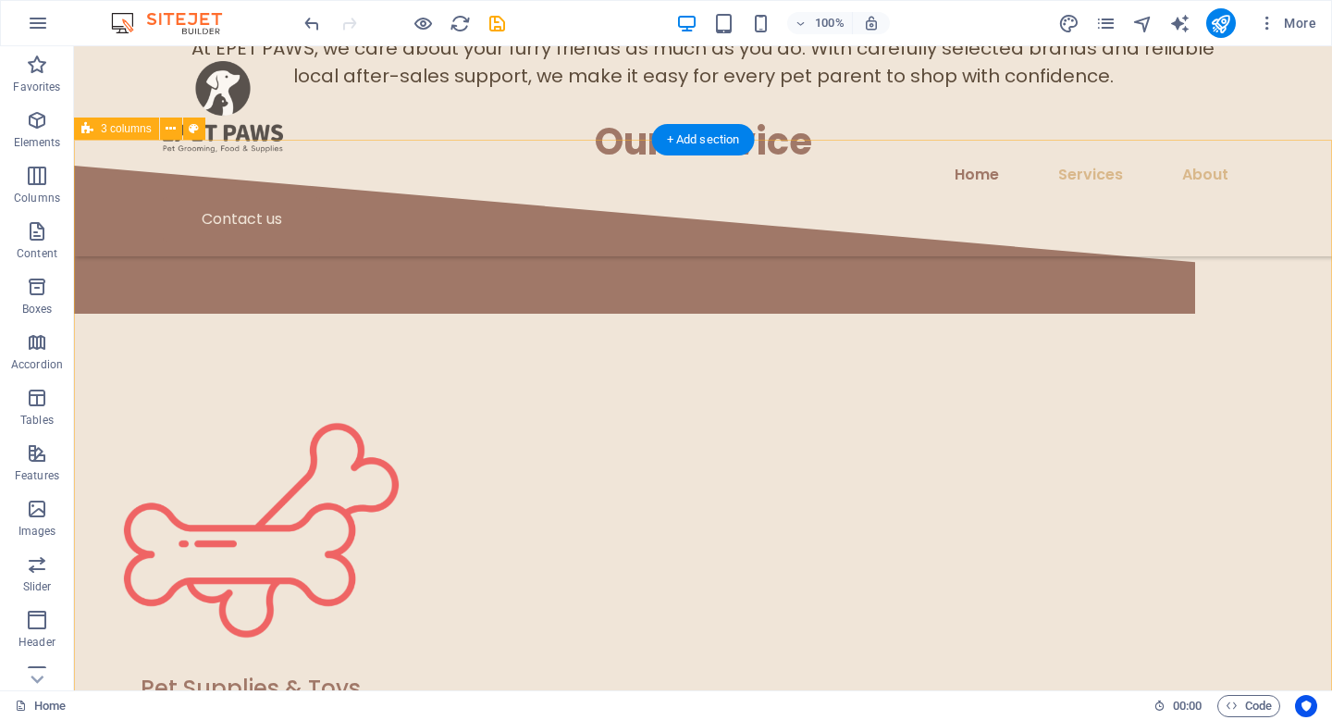
scroll to position [1462, 0]
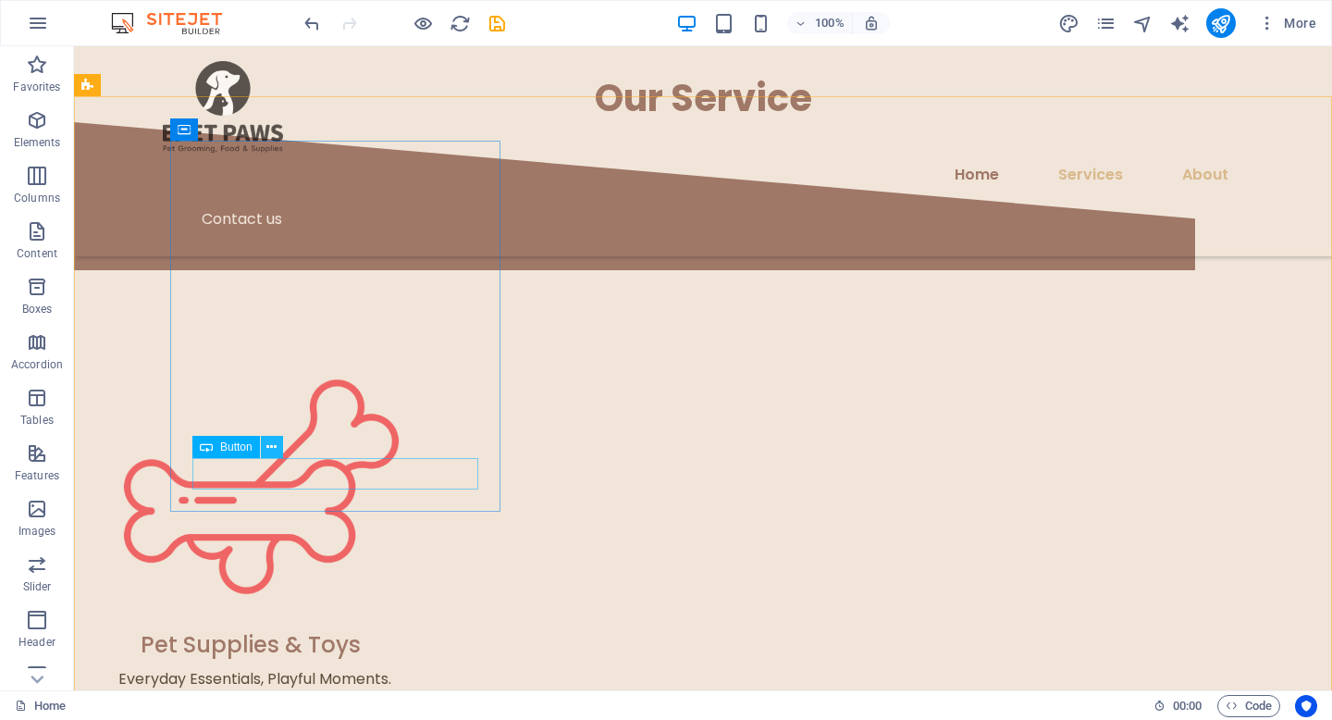
click at [266, 449] on icon at bounding box center [271, 447] width 10 height 19
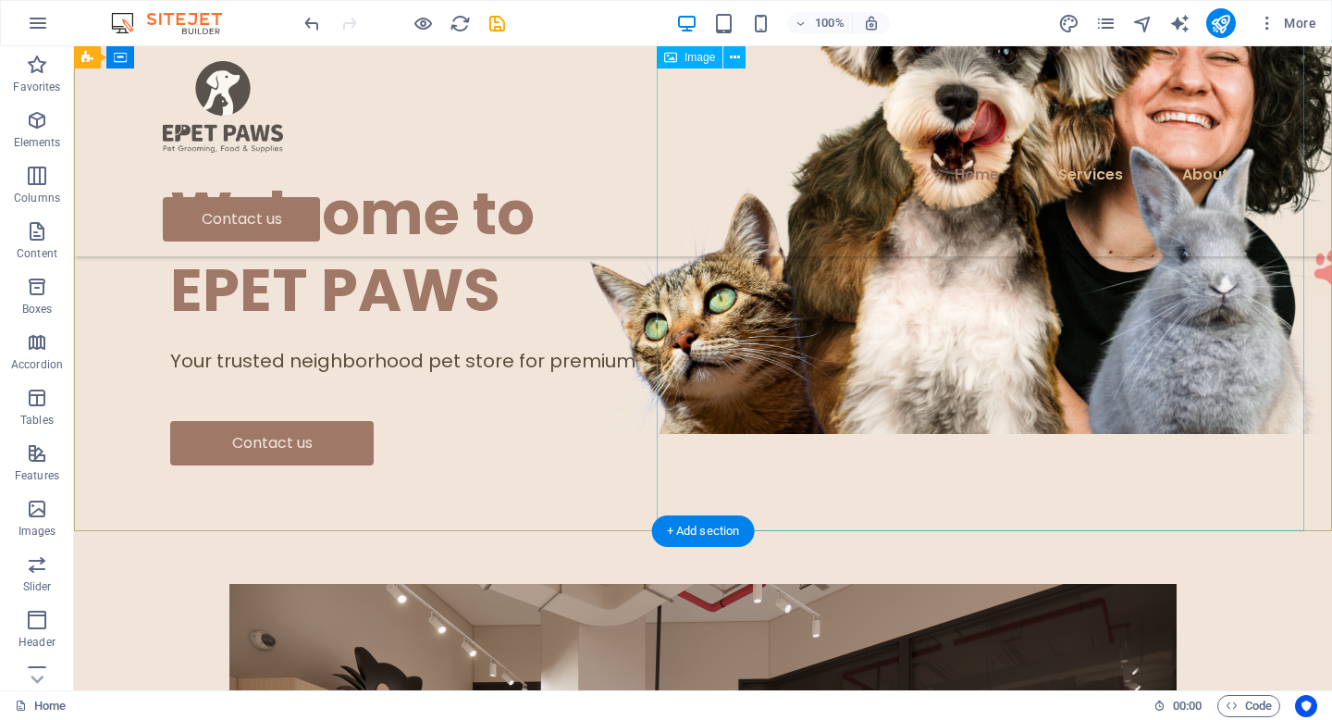
scroll to position [250, 0]
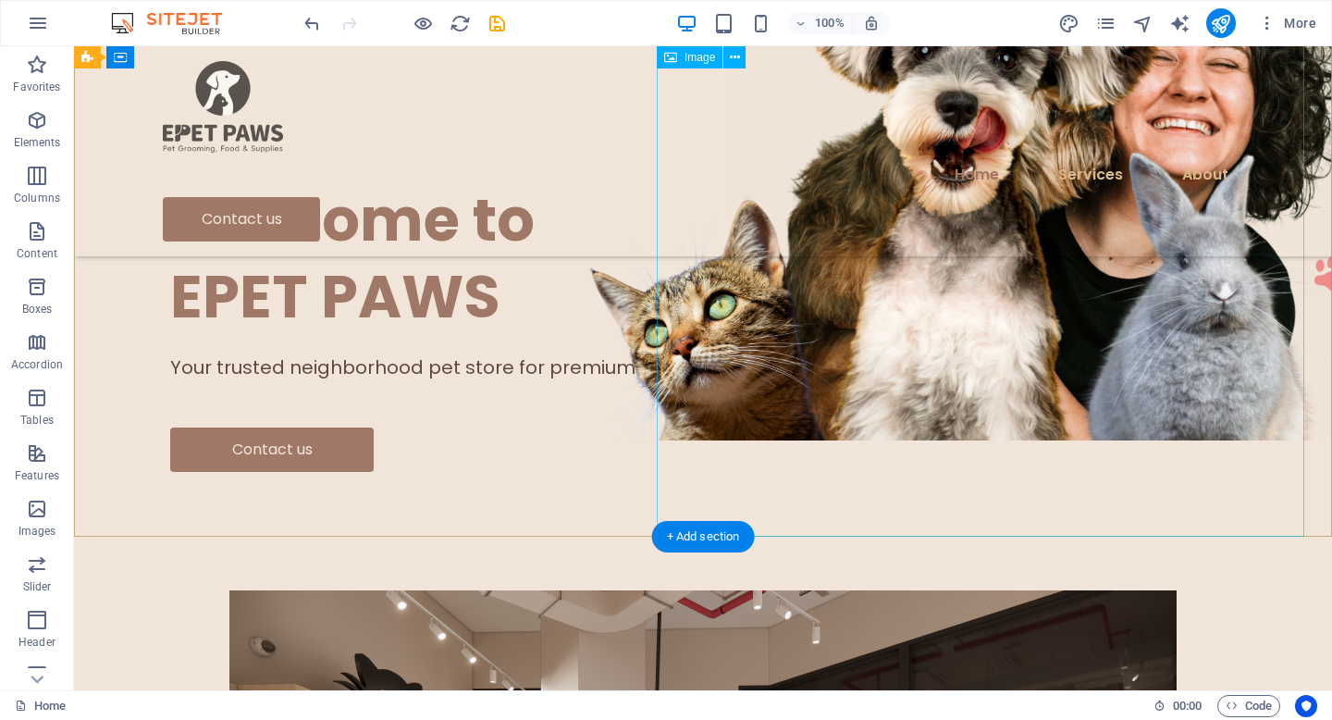
click at [865, 314] on figure at bounding box center [1055, 173] width 648 height 533
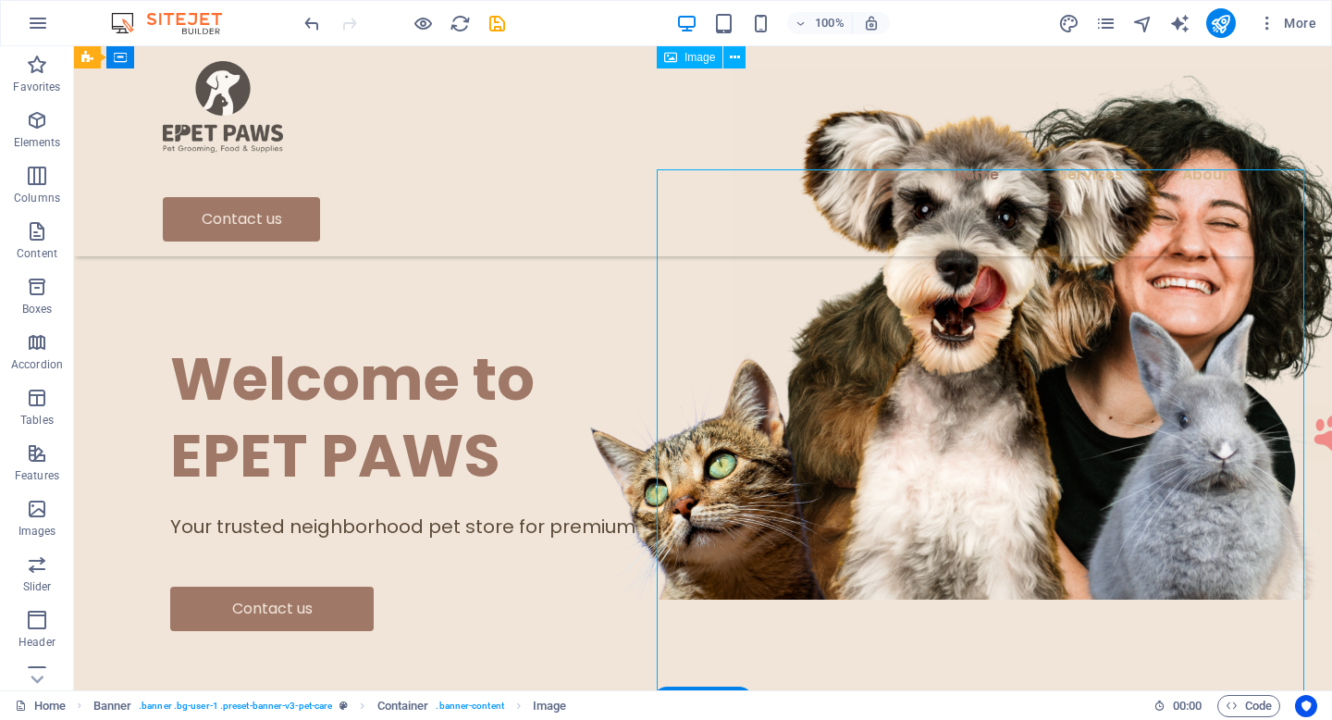
scroll to position [84, 0]
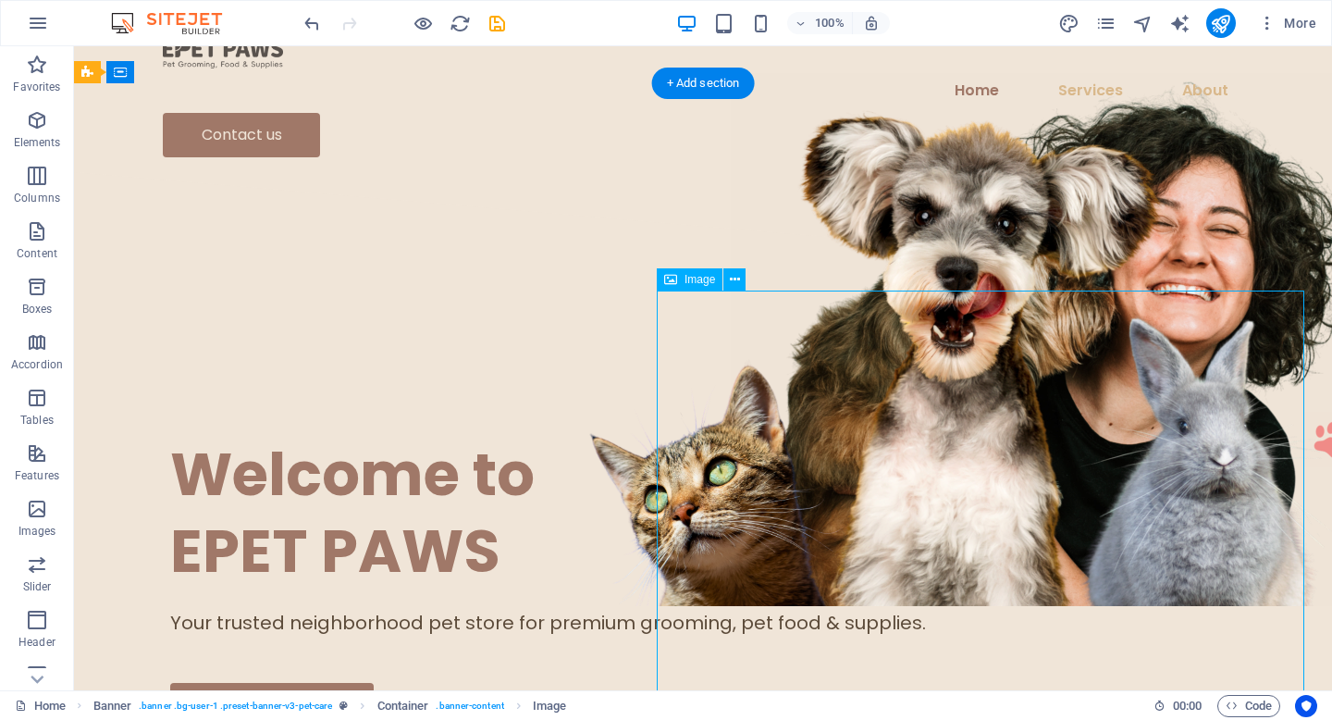
click at [863, 500] on figure at bounding box center [1055, 339] width 648 height 533
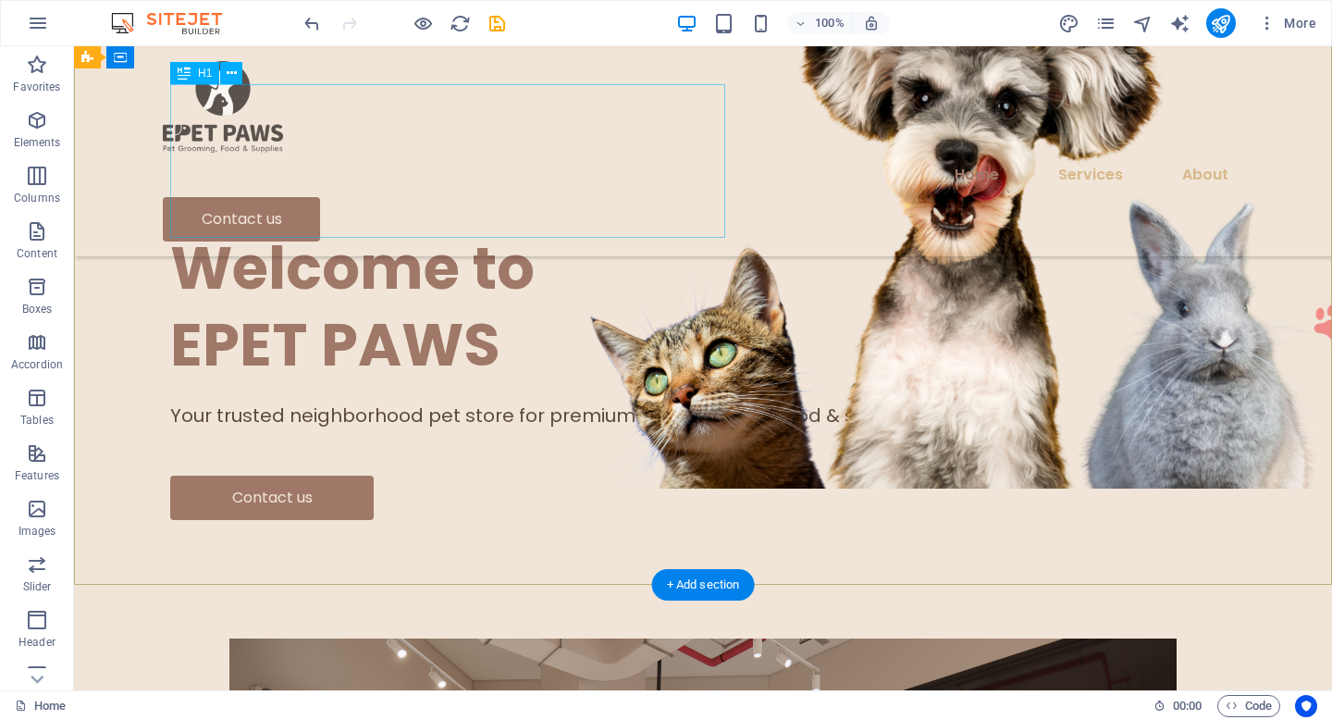
scroll to position [31, 0]
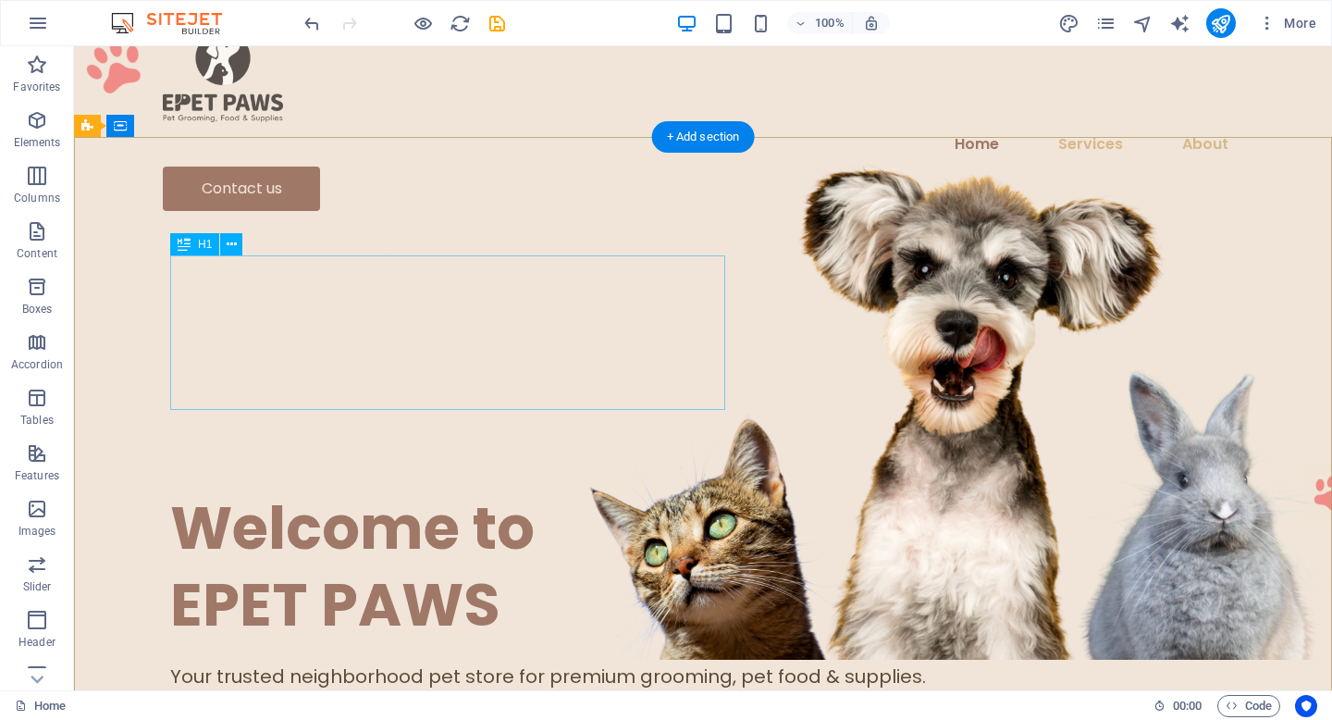
click at [423, 489] on div "Welcome to EPET PAWS" at bounding box center [703, 566] width 1066 height 154
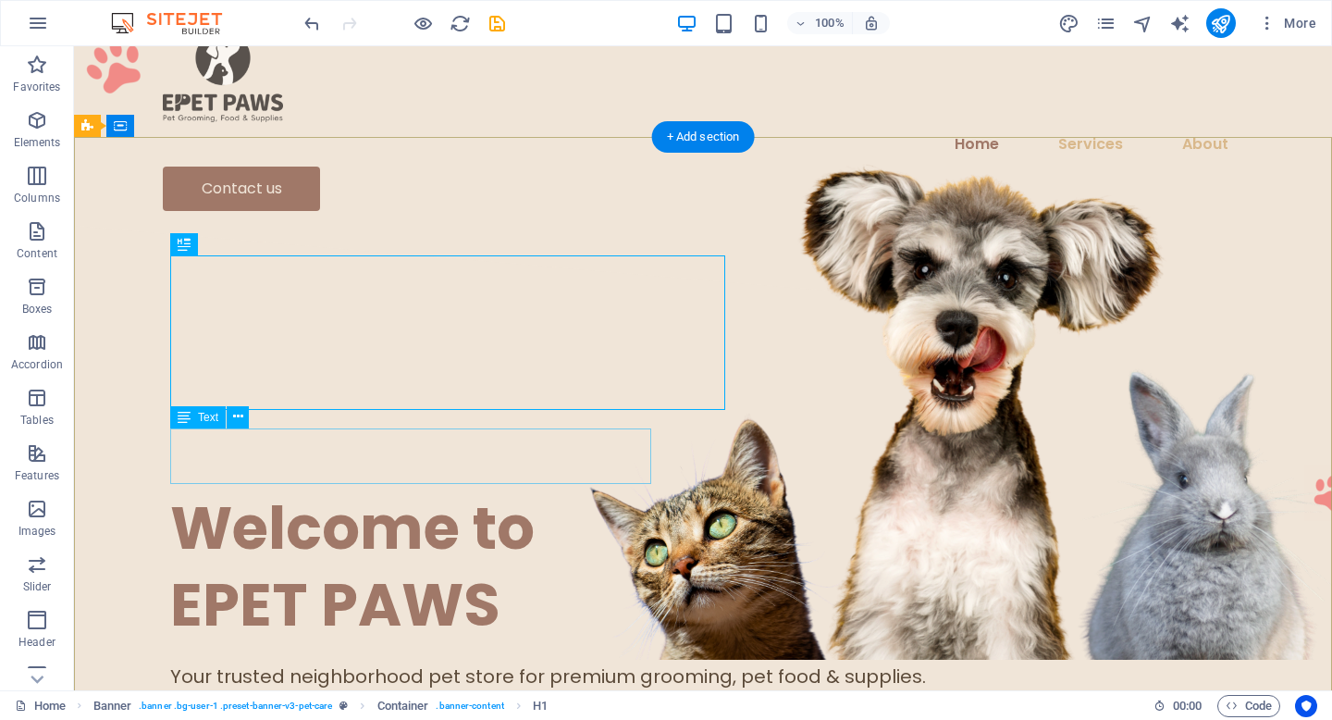
click at [430, 662] on div "Your trusted neighborhood pet store for premium grooming, pet food & supplies." at bounding box center [703, 676] width 1066 height 28
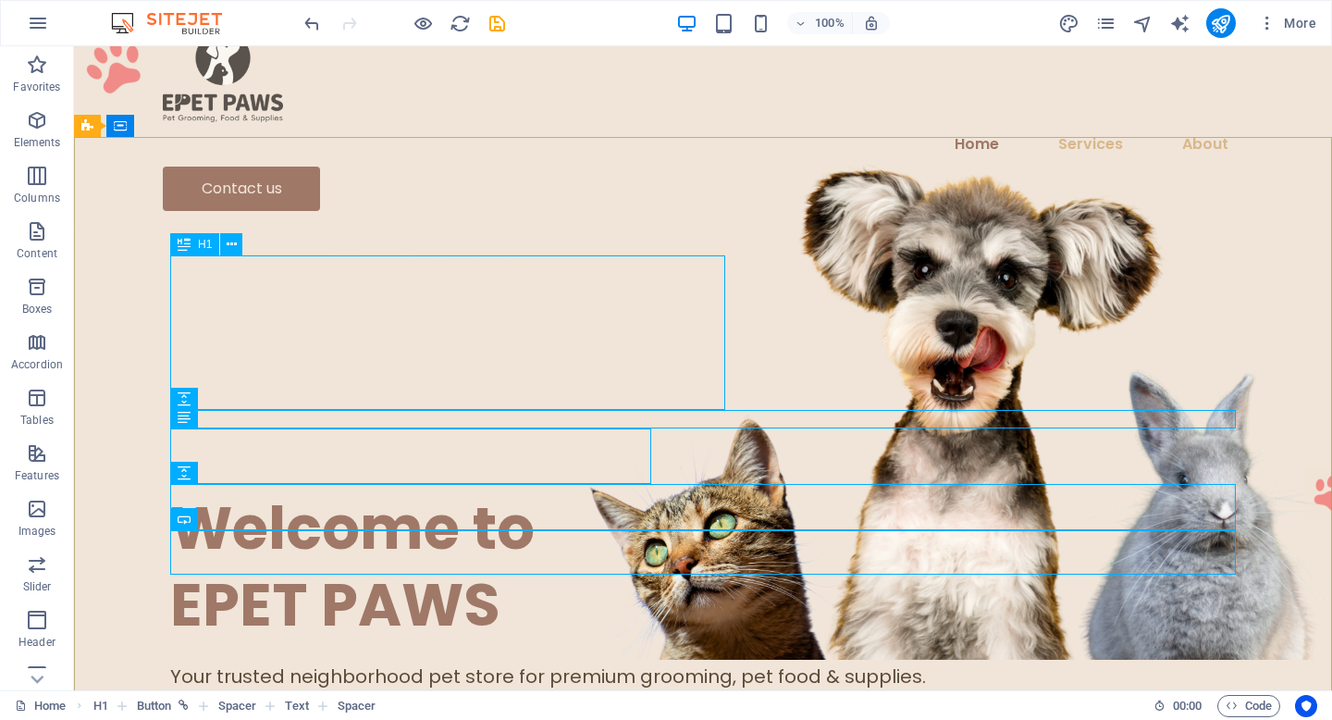
click at [184, 250] on icon at bounding box center [184, 244] width 13 height 22
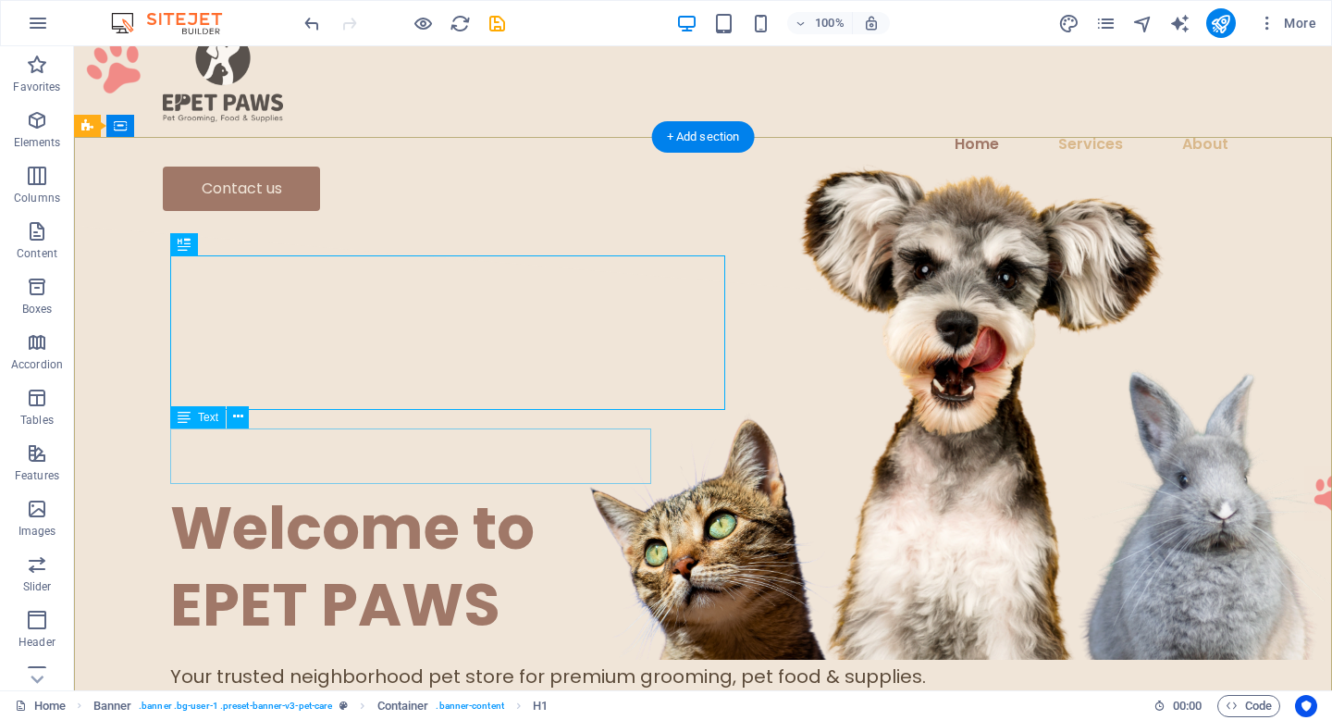
click at [248, 662] on div "Your trusted neighborhood pet store for premium grooming, pet food & supplies." at bounding box center [703, 676] width 1066 height 28
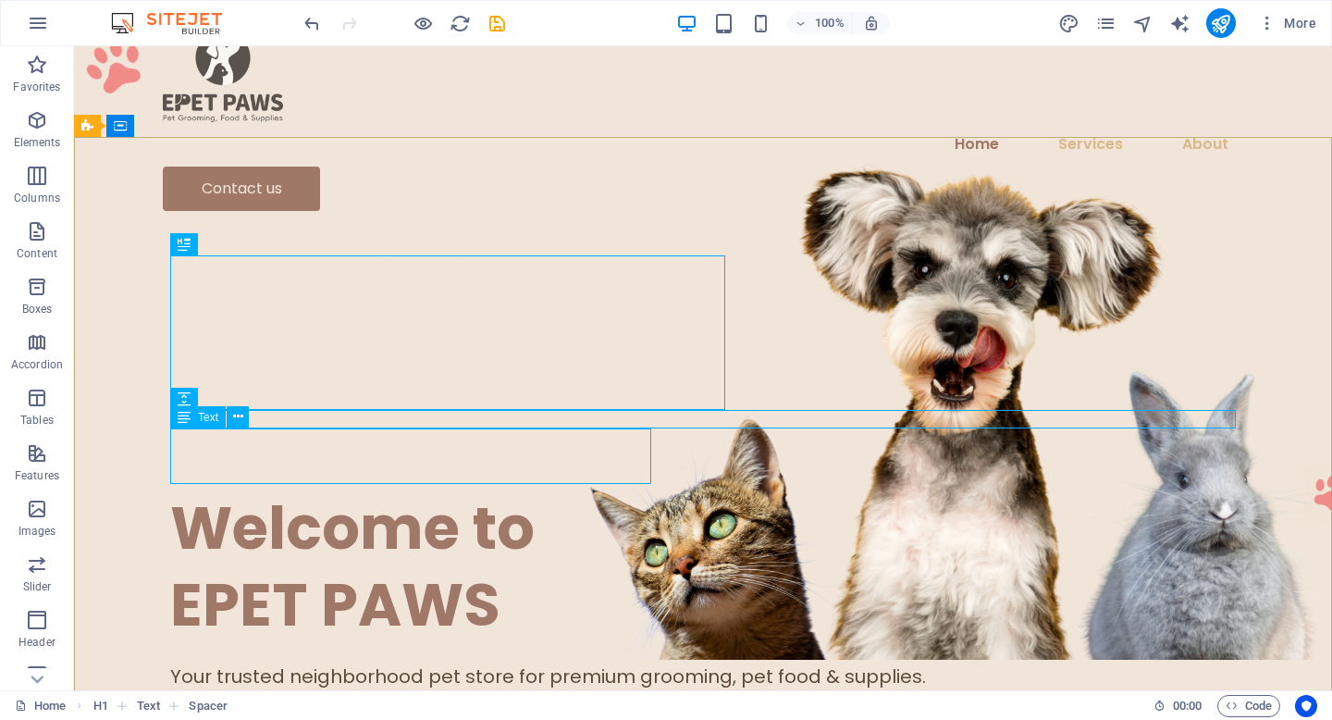
click at [193, 415] on div "Text" at bounding box center [198, 417] width 56 height 22
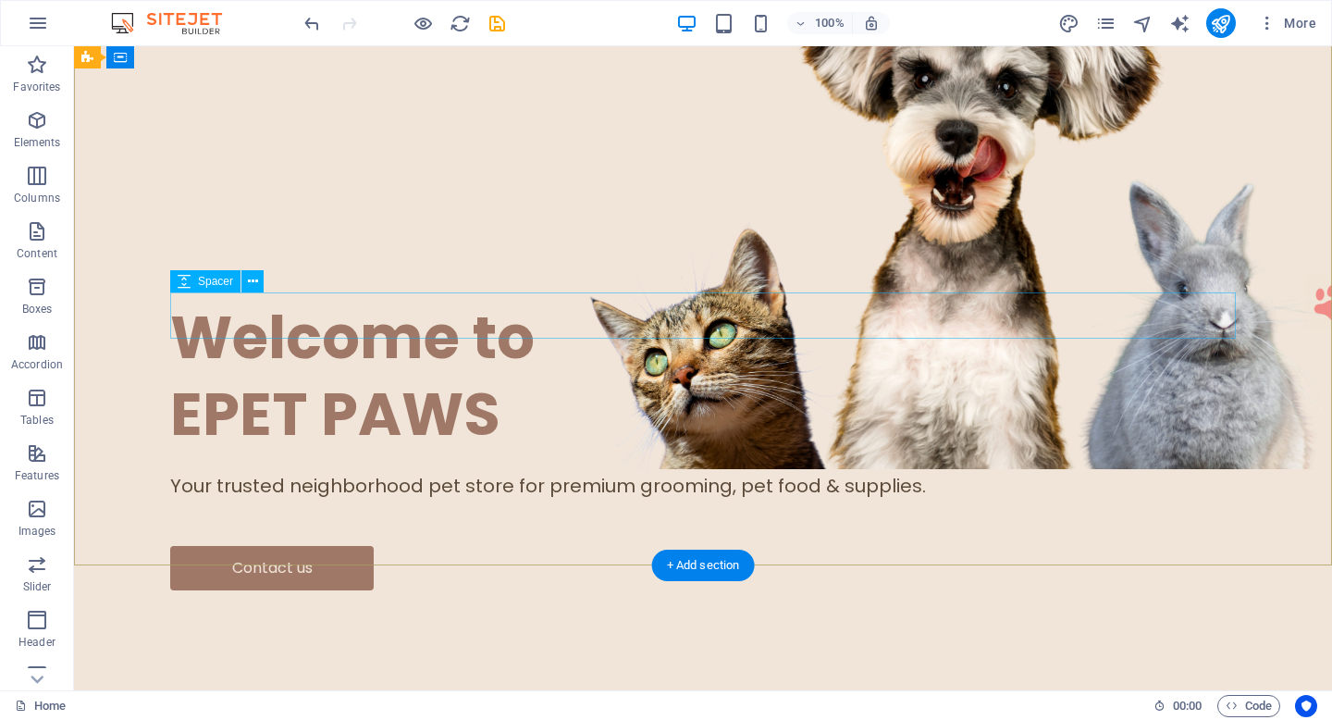
scroll to position [0, 0]
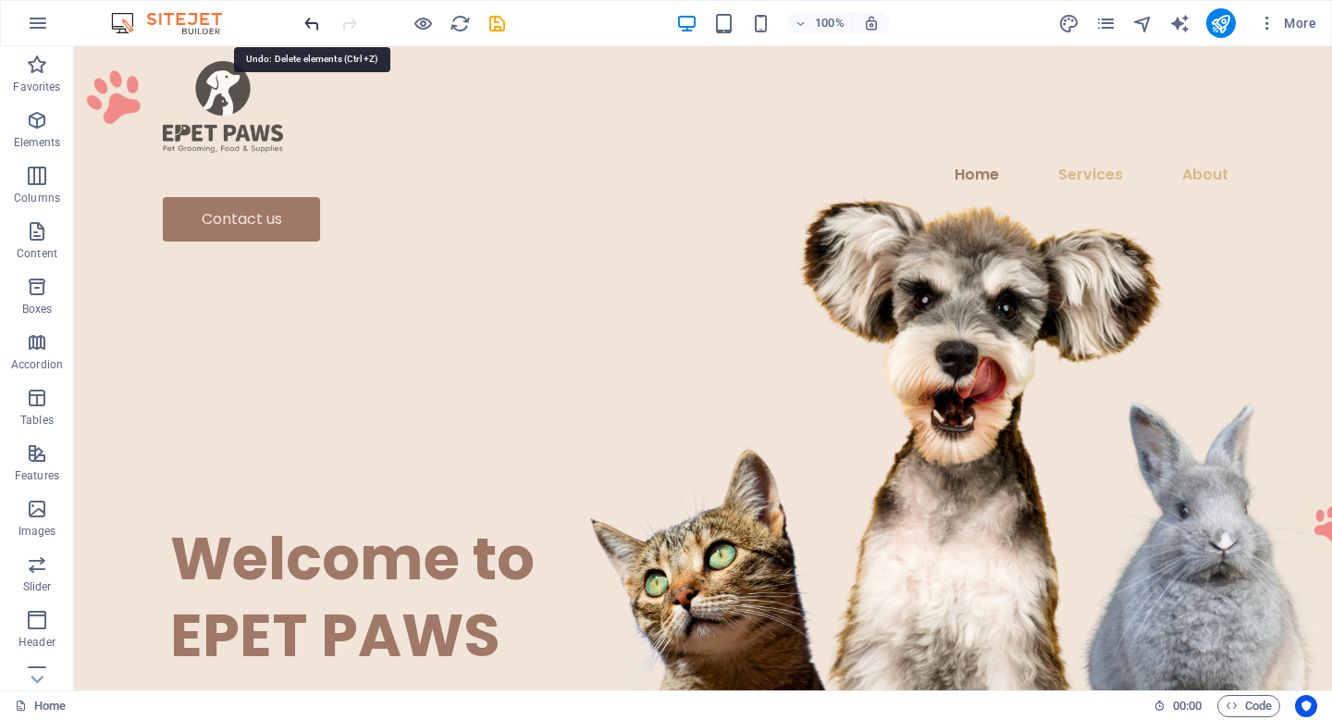
click at [305, 31] on icon "undo" at bounding box center [312, 23] width 21 height 21
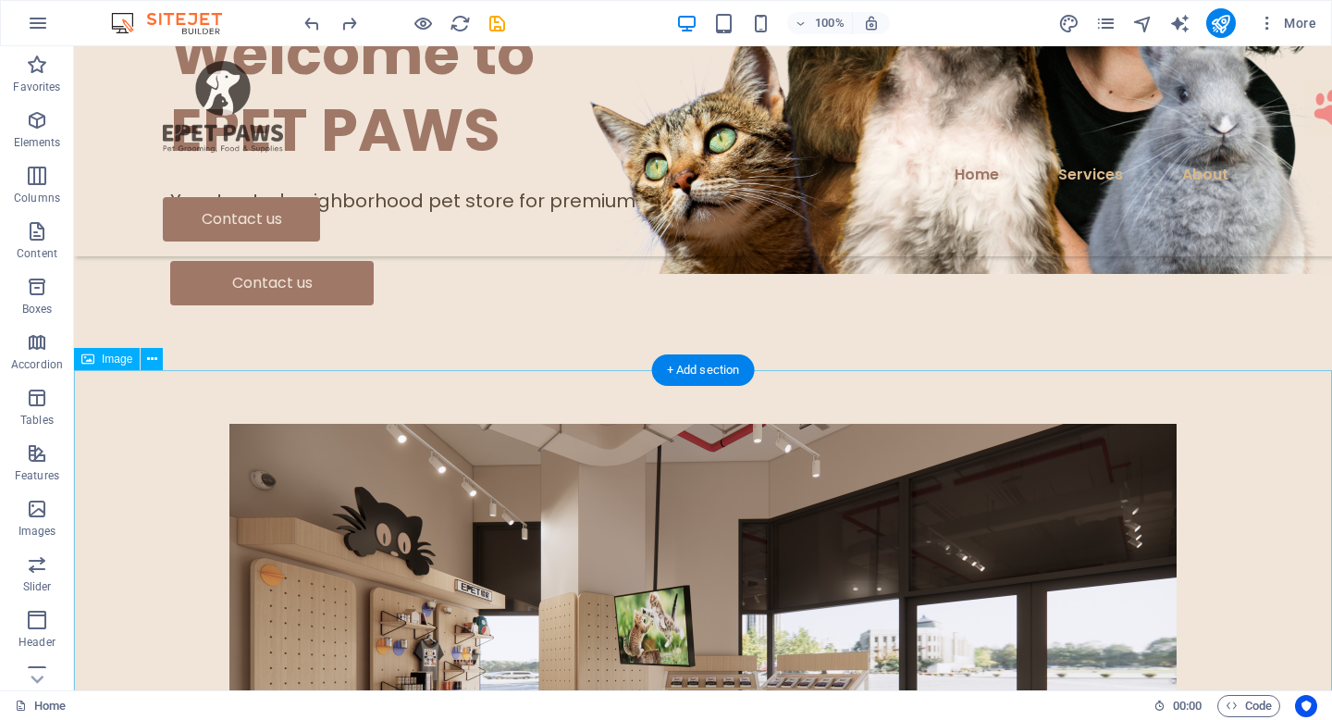
scroll to position [216, 0]
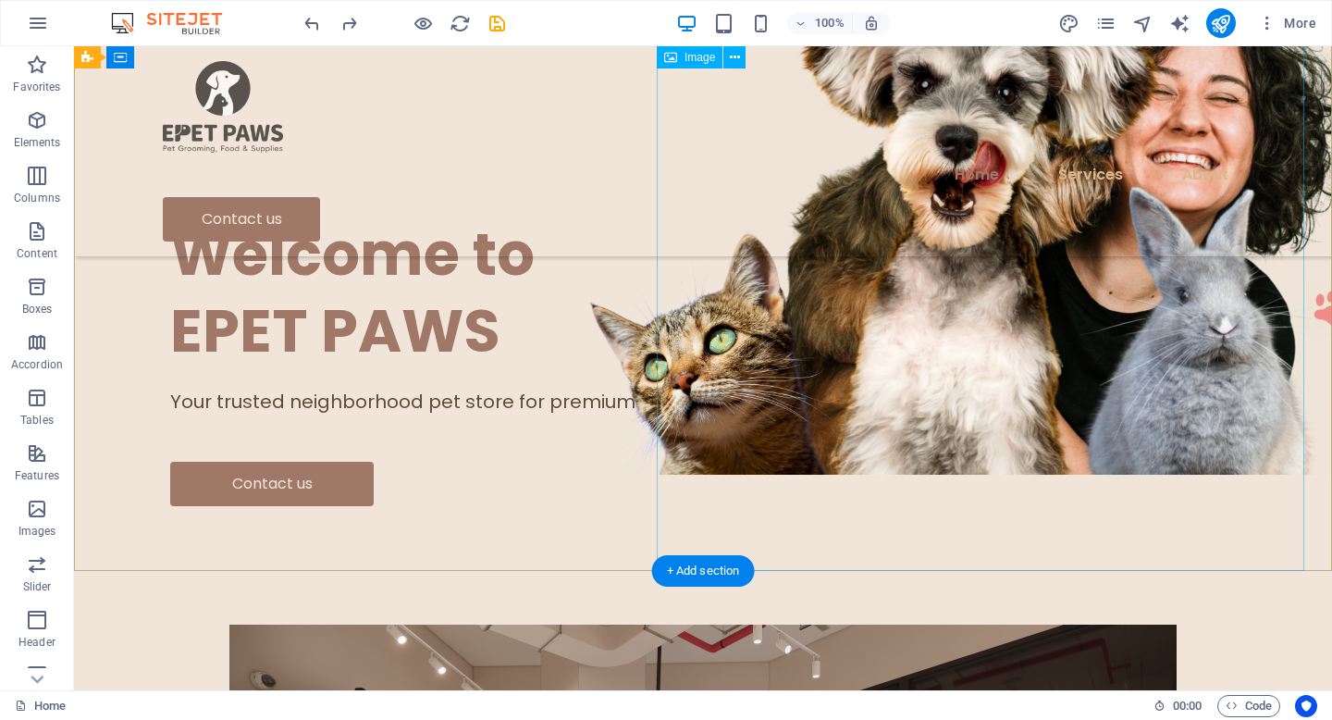
click at [908, 256] on figure at bounding box center [1055, 208] width 648 height 533
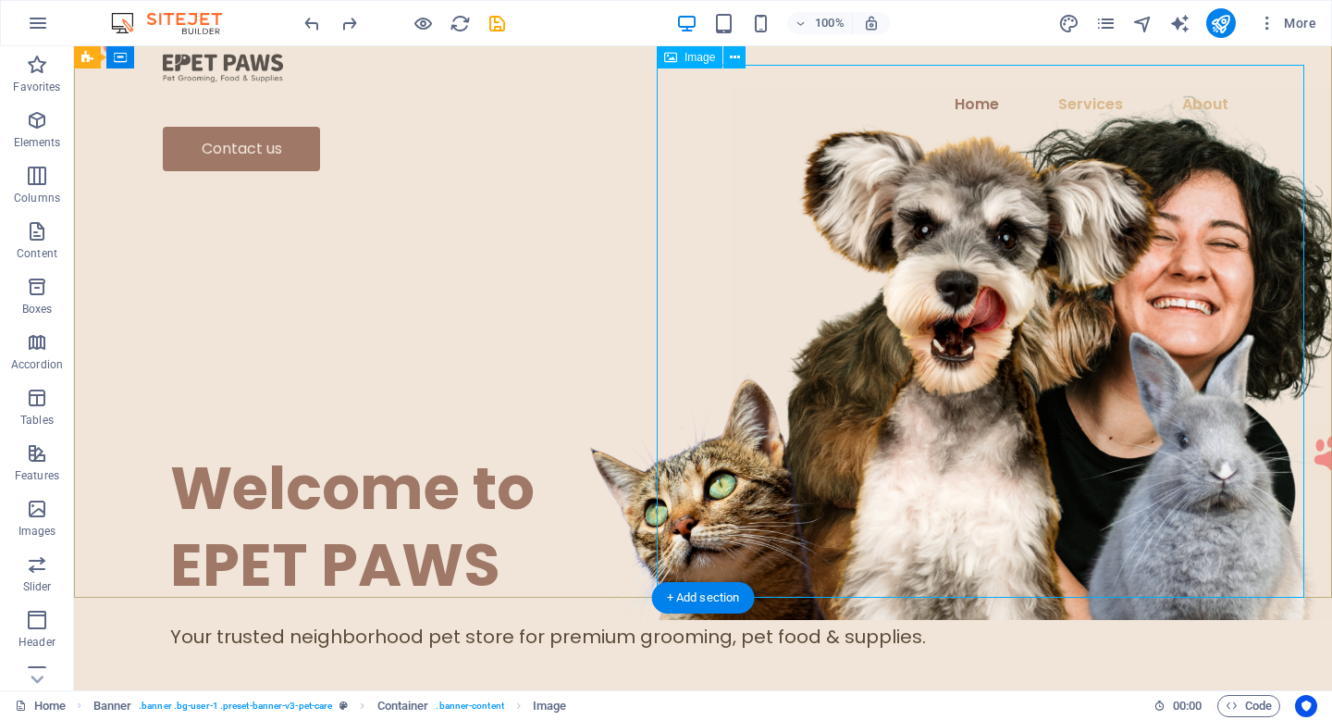
scroll to position [43, 0]
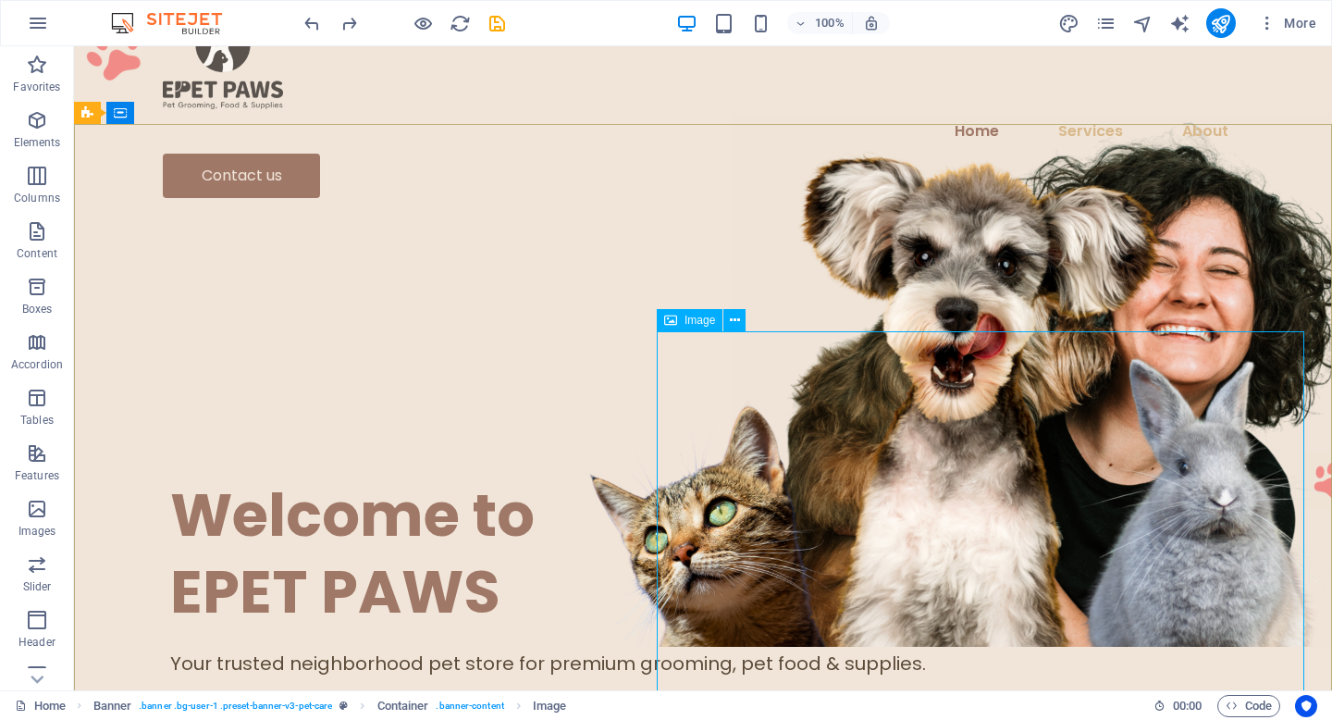
click at [705, 322] on span "Image" at bounding box center [700, 320] width 31 height 11
click at [735, 322] on icon at bounding box center [735, 320] width 10 height 19
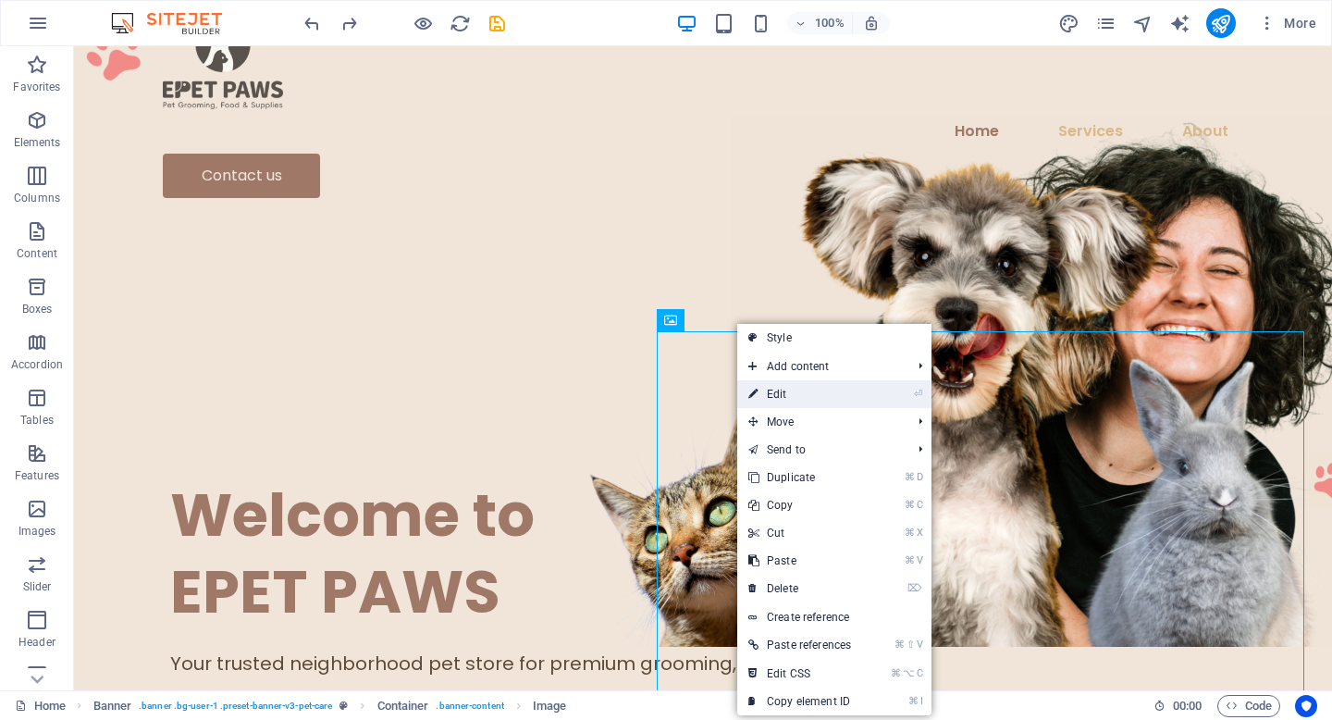
click at [785, 401] on link "⏎ Edit" at bounding box center [799, 394] width 125 height 28
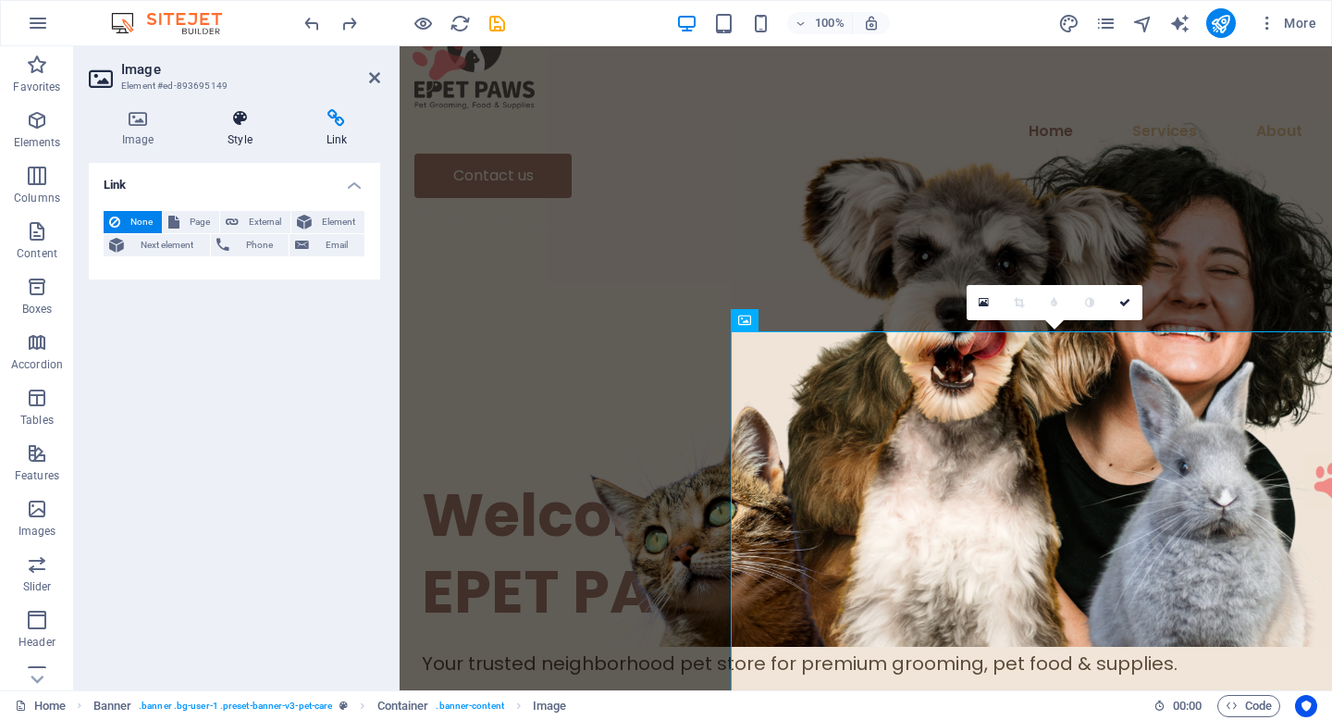
click at [258, 123] on icon at bounding box center [239, 118] width 91 height 19
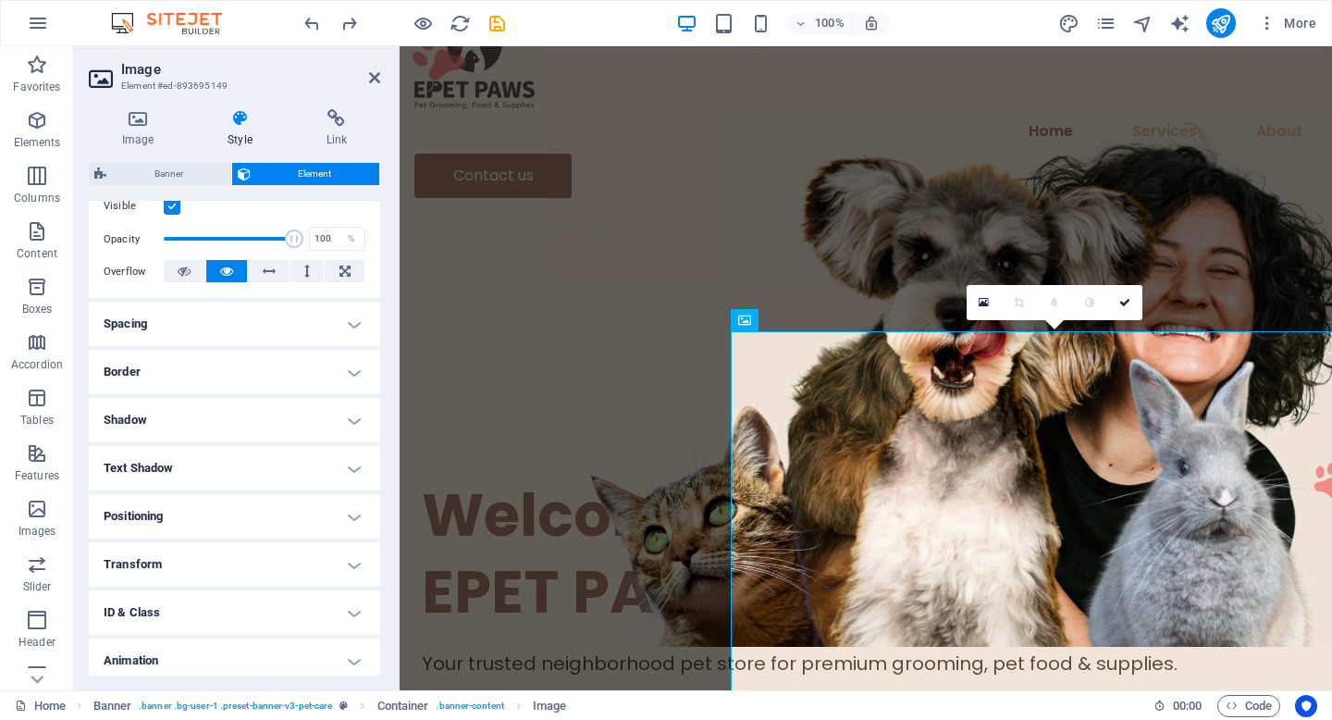
scroll to position [254, 0]
click at [194, 270] on button at bounding box center [185, 268] width 42 height 22
click at [221, 270] on icon at bounding box center [226, 268] width 13 height 22
click at [220, 315] on h4 "Spacing" at bounding box center [234, 321] width 291 height 44
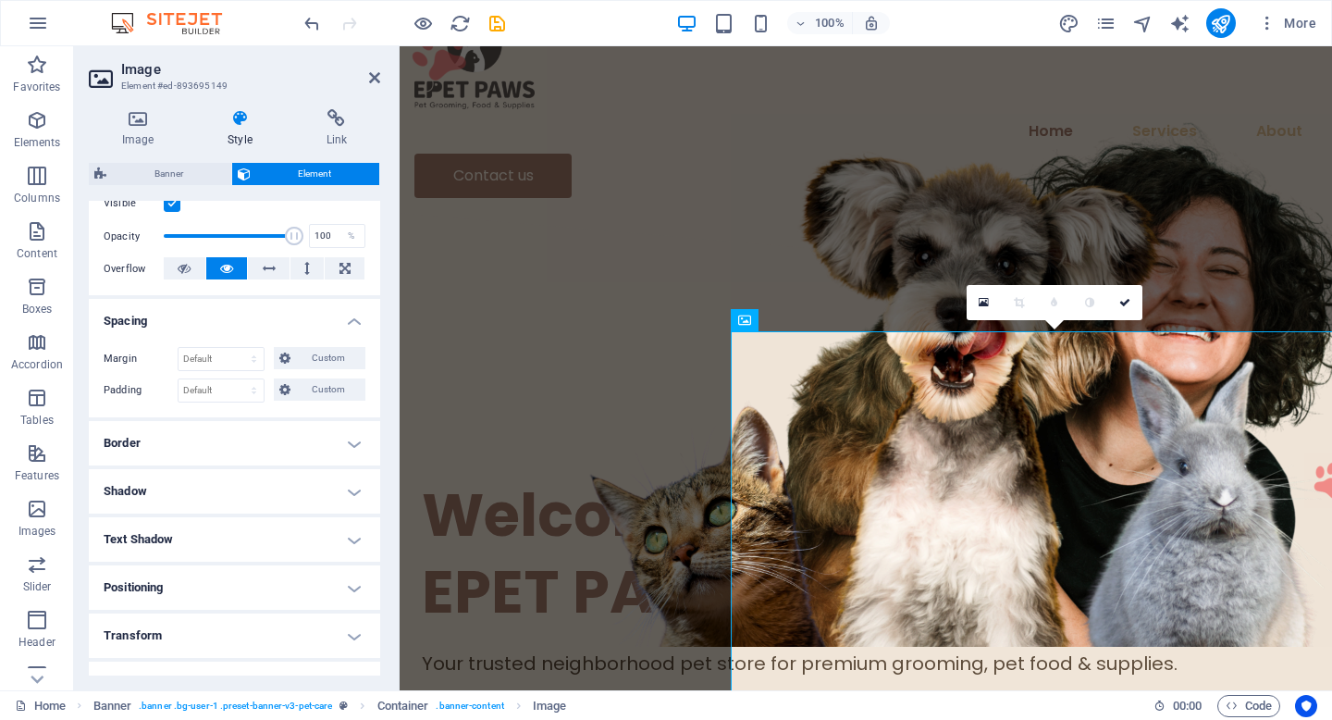
click at [219, 315] on h4 "Spacing" at bounding box center [234, 315] width 291 height 33
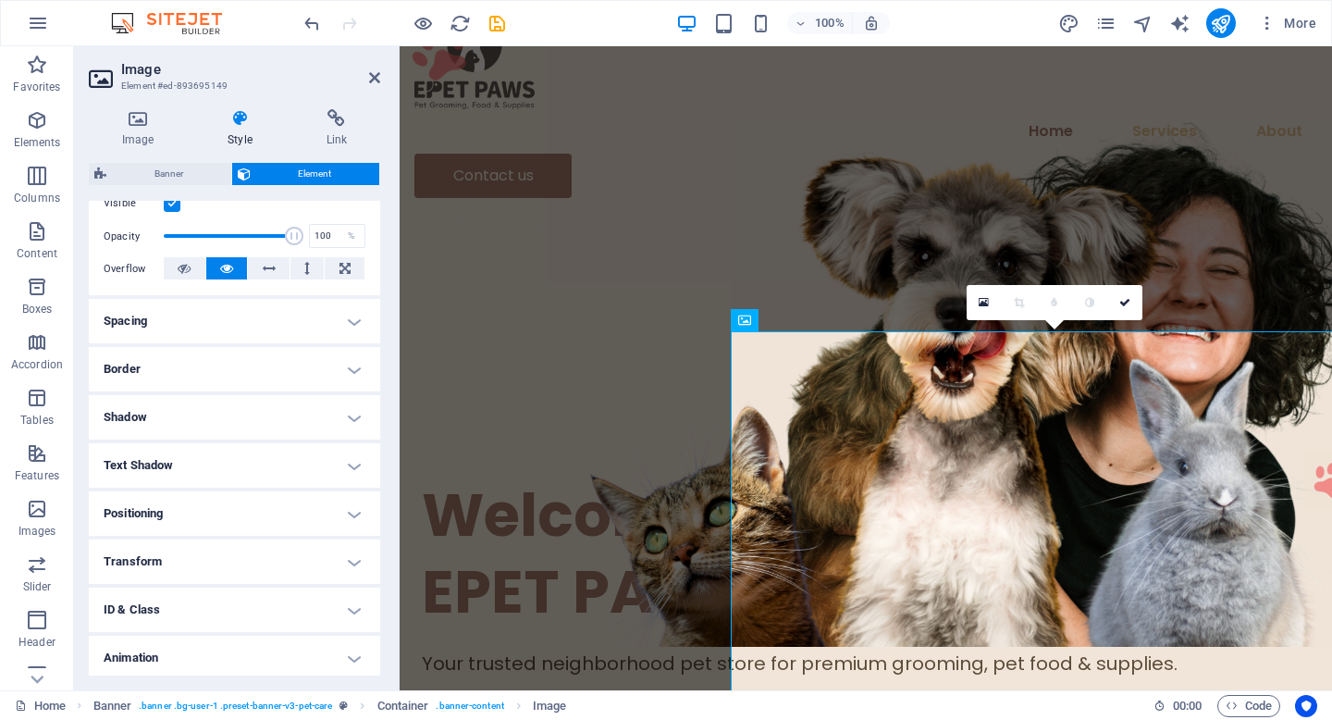
click at [219, 315] on h4 "Spacing" at bounding box center [234, 321] width 291 height 44
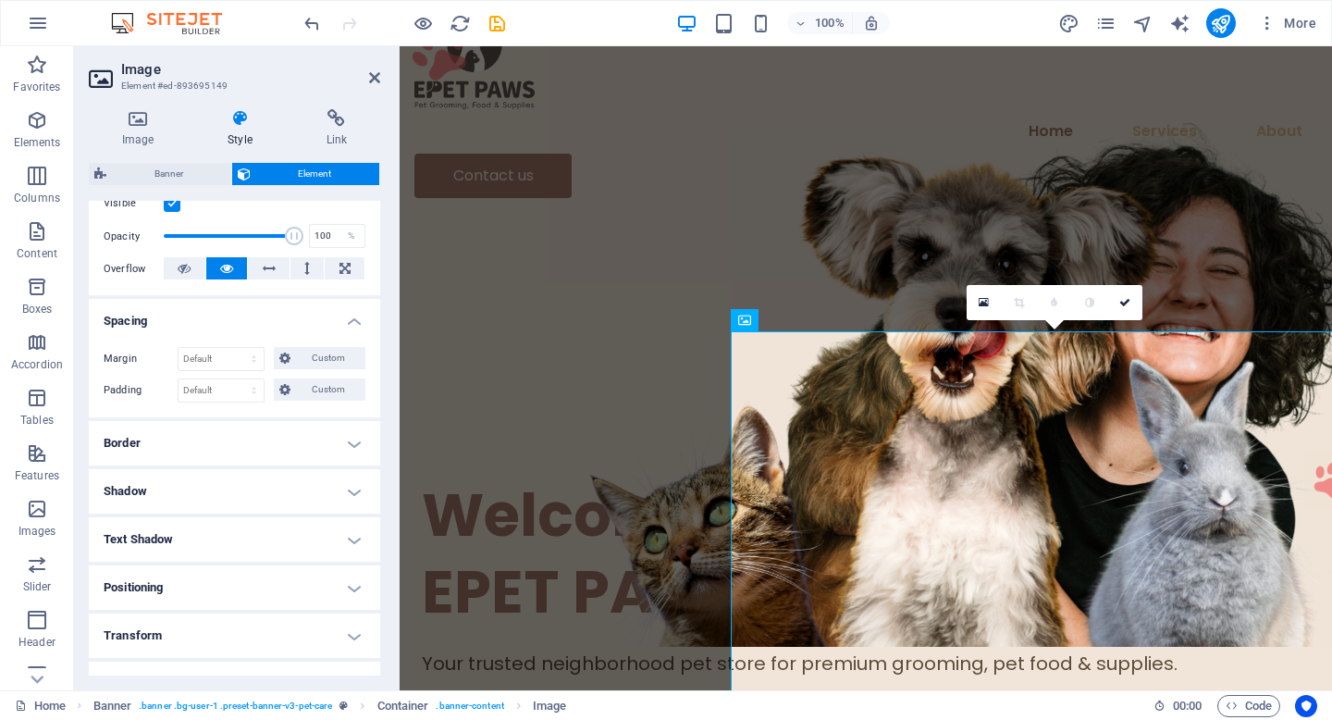
click at [219, 315] on h4 "Spacing" at bounding box center [234, 315] width 291 height 33
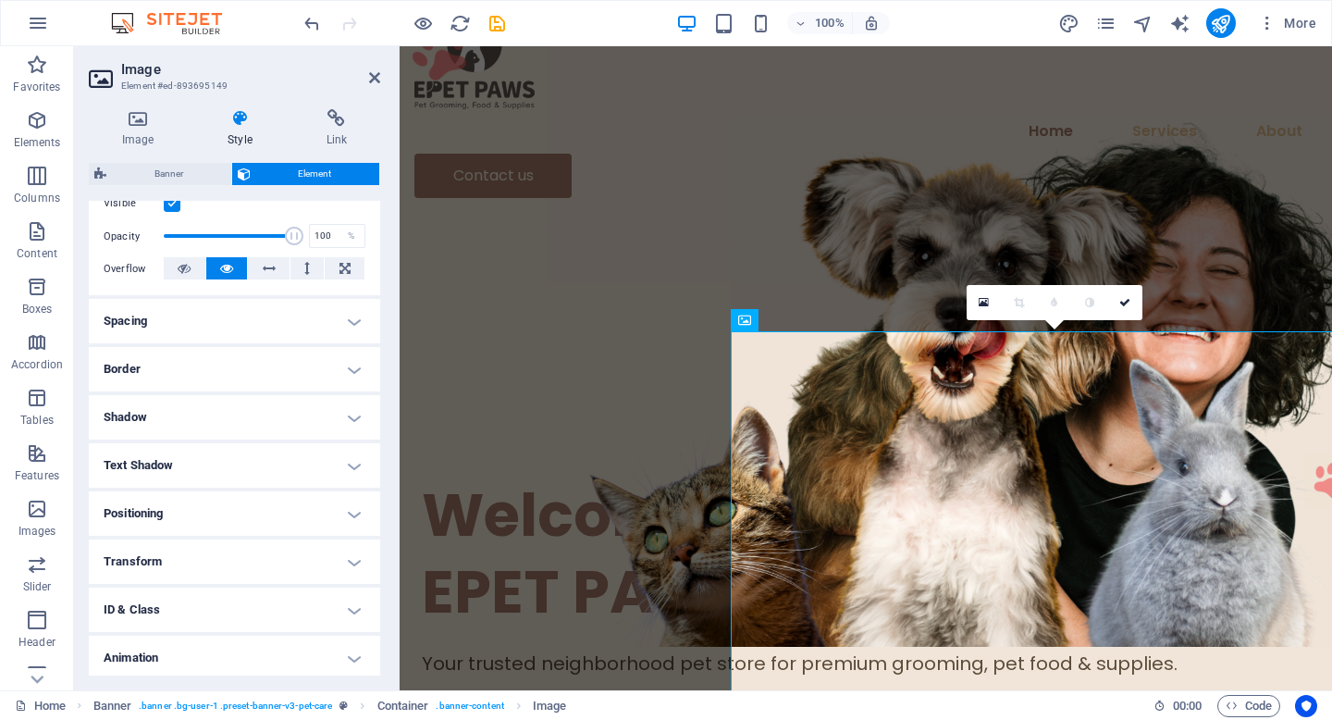
scroll to position [307, 0]
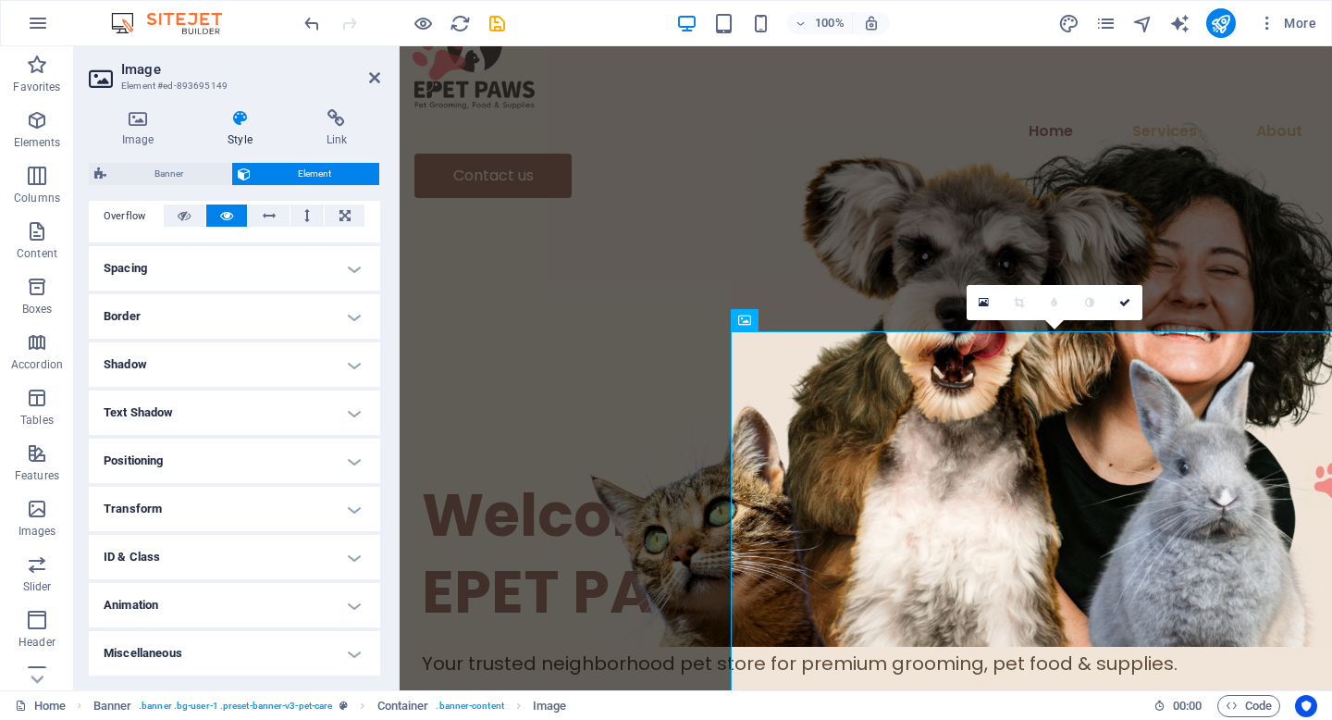
click at [237, 414] on h4 "Text Shadow" at bounding box center [234, 412] width 291 height 44
click at [237, 414] on h4 "Text Shadow" at bounding box center [234, 406] width 291 height 33
click at [261, 591] on h4 "Animation" at bounding box center [234, 605] width 291 height 44
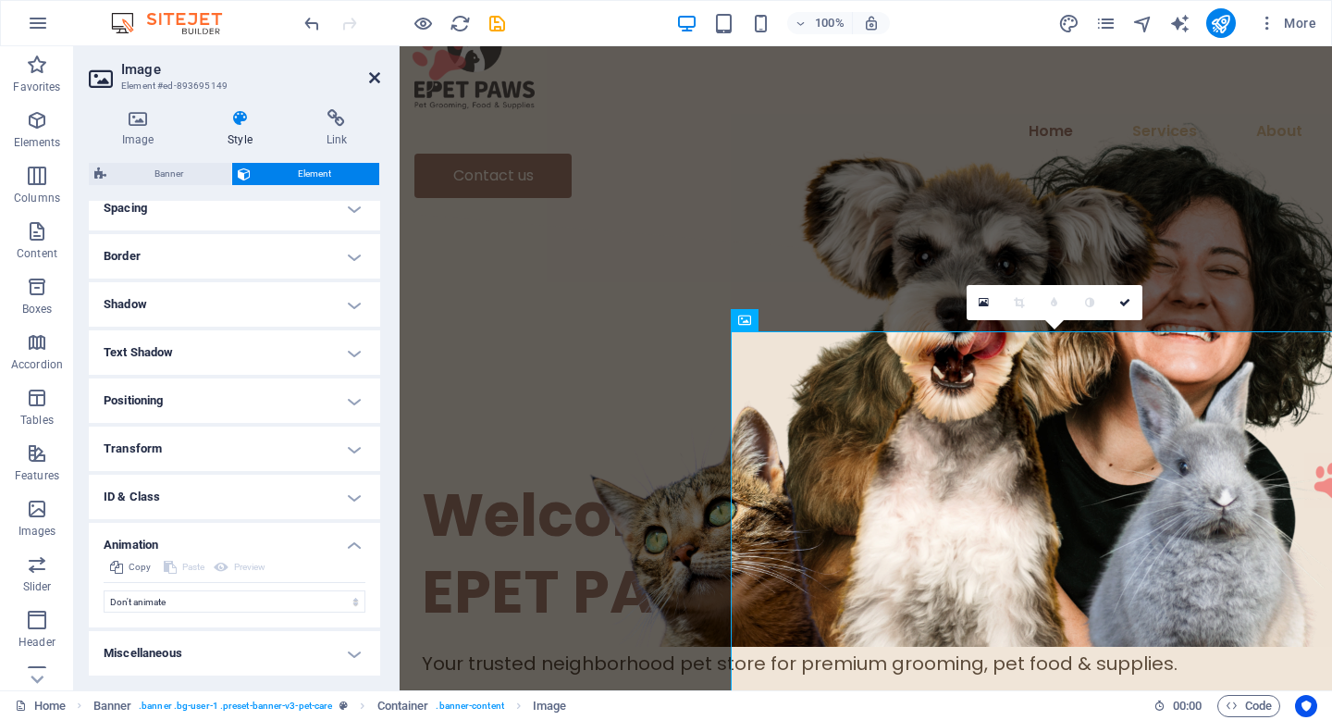
click at [375, 73] on icon at bounding box center [374, 77] width 11 height 15
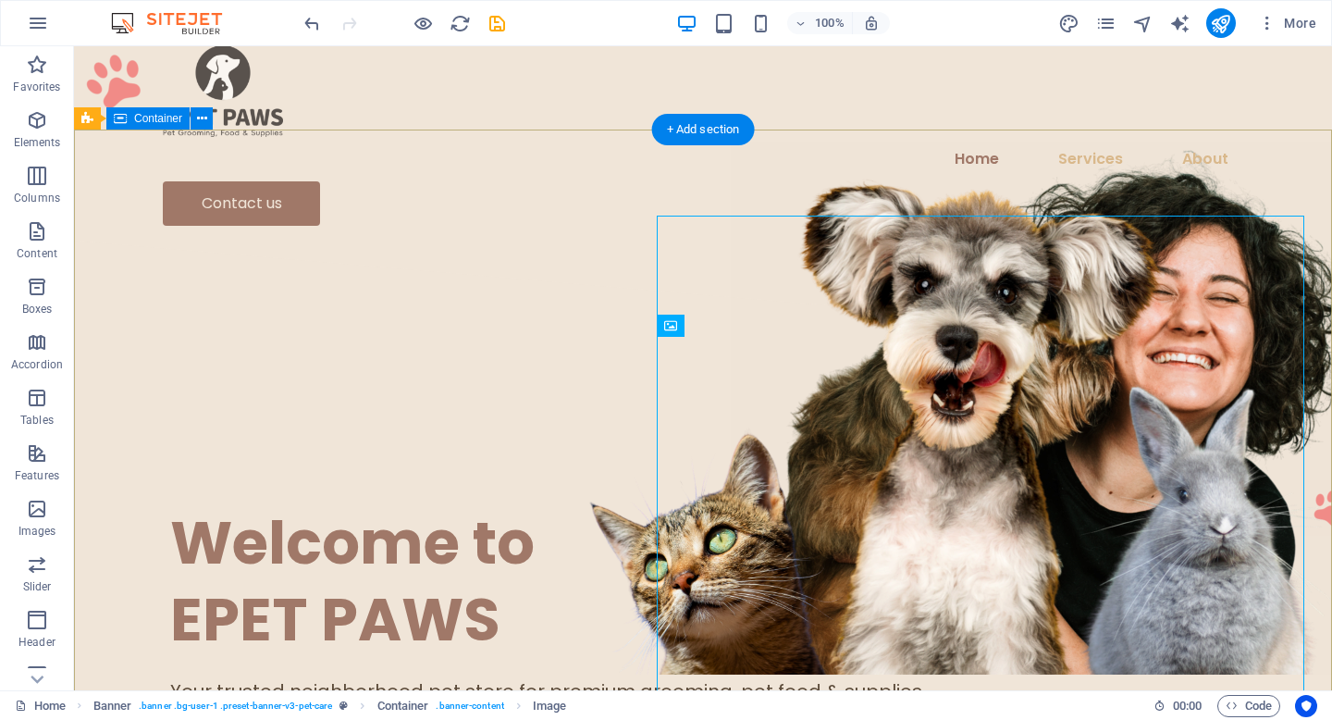
scroll to position [0, 0]
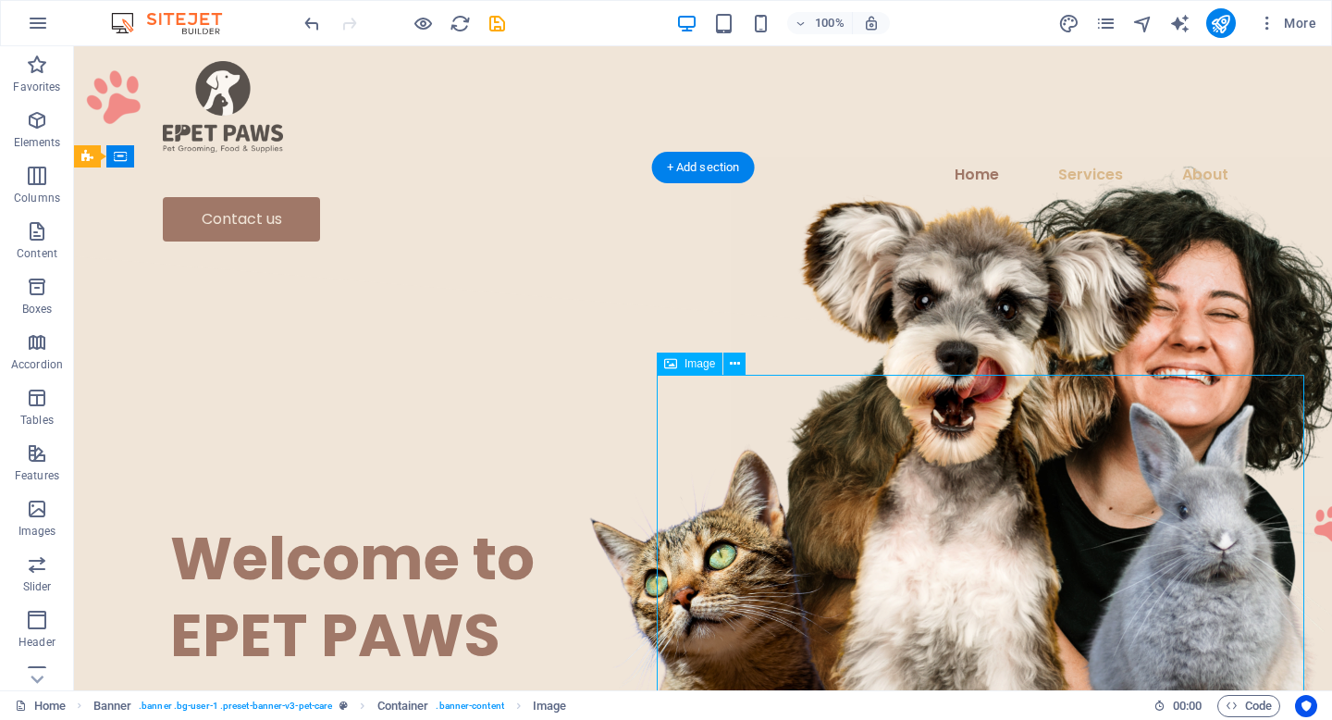
drag, startPoint x: 933, startPoint y: 539, endPoint x: 933, endPoint y: 377, distance: 162.8
click at [933, 377] on figure at bounding box center [1055, 423] width 648 height 533
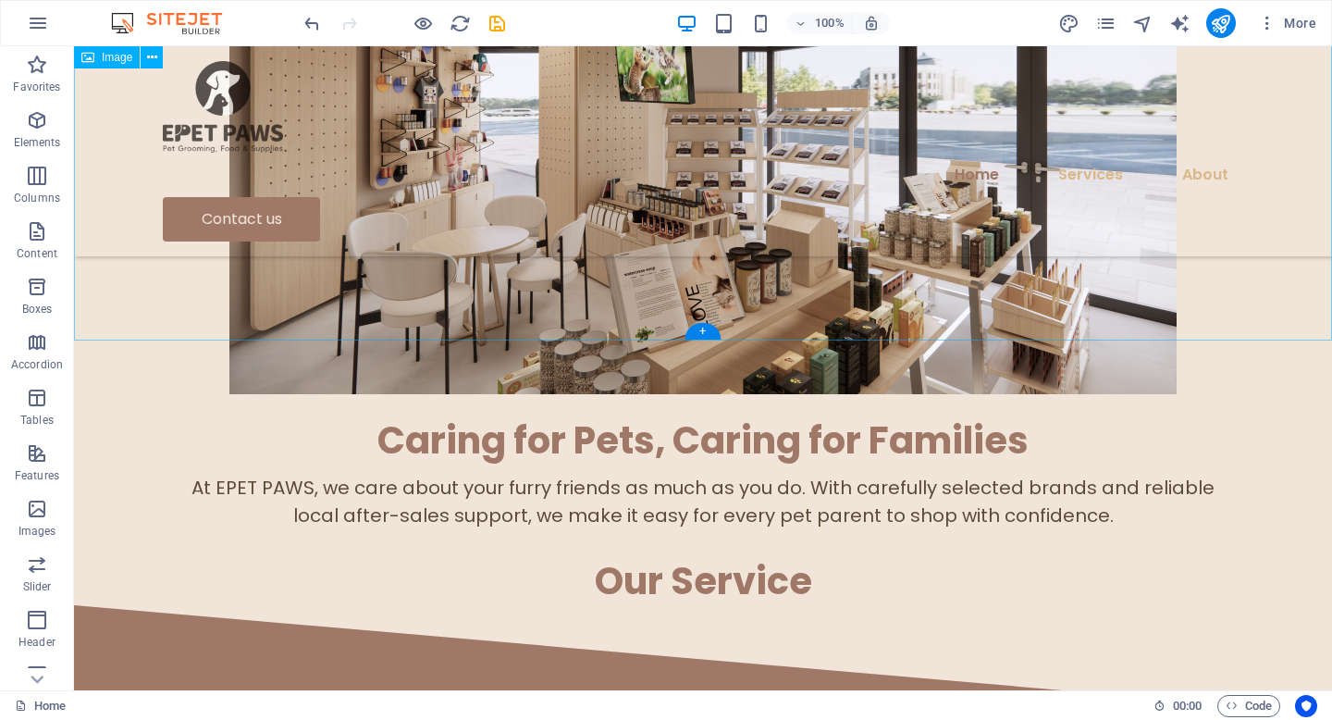
scroll to position [874, 0]
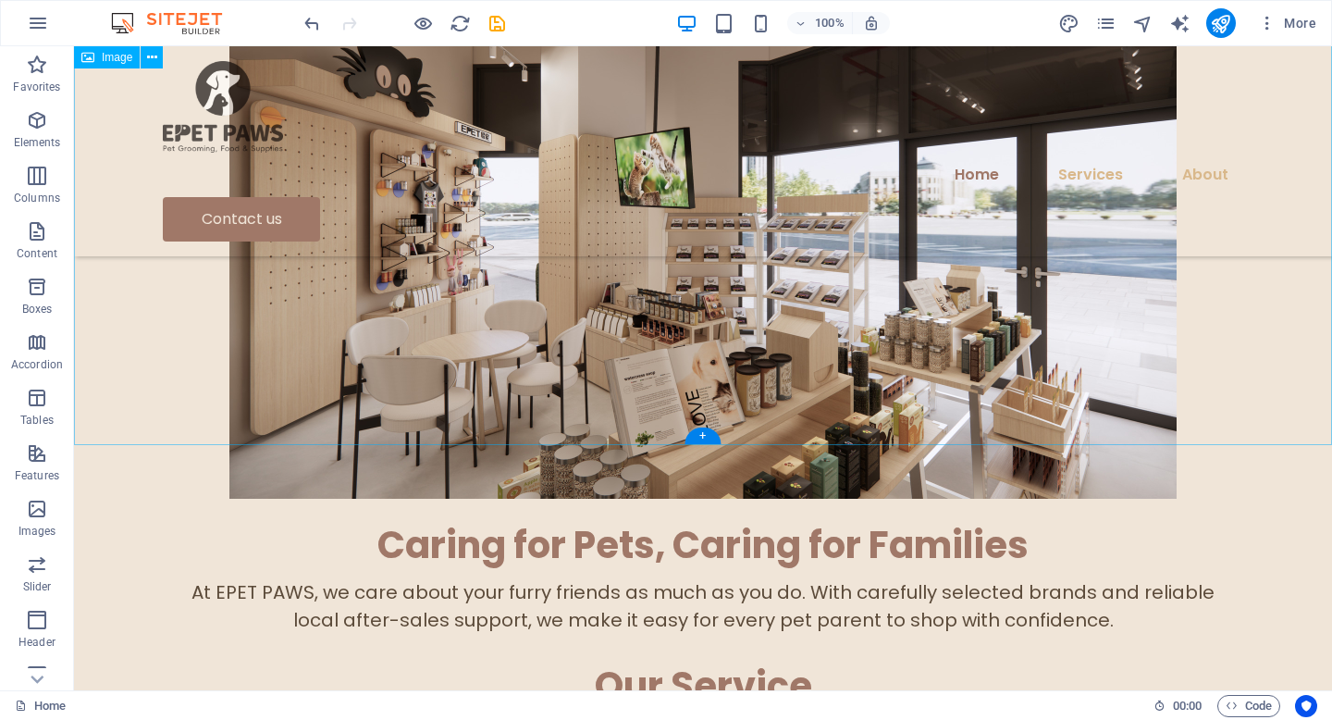
click at [664, 278] on figure at bounding box center [703, 232] width 1258 height 533
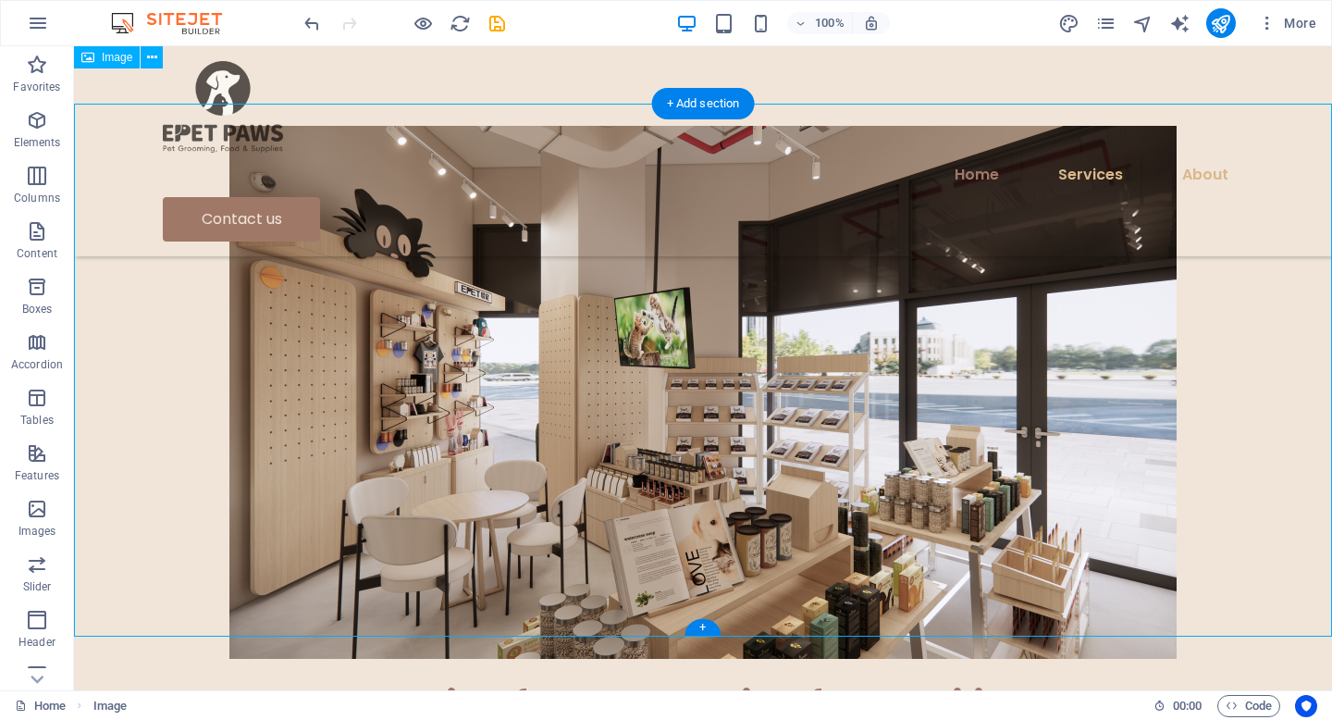
scroll to position [545, 0]
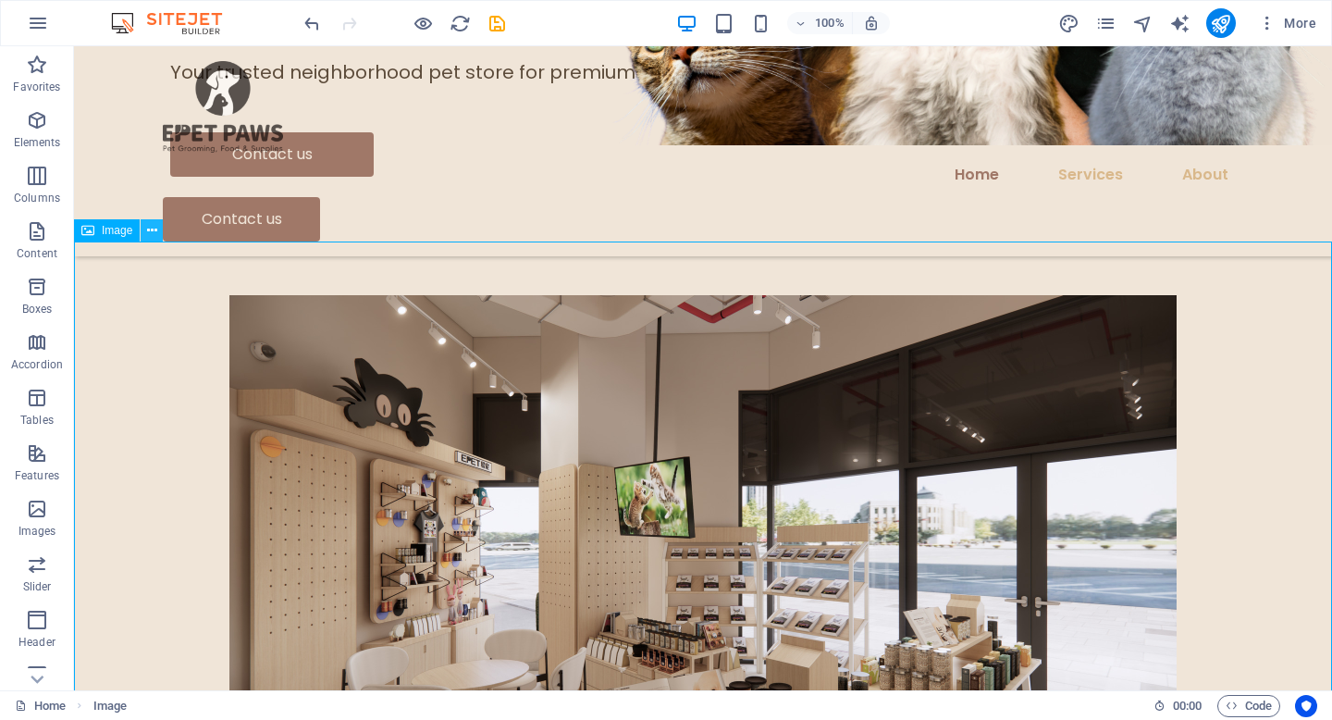
click at [150, 234] on icon at bounding box center [152, 230] width 10 height 19
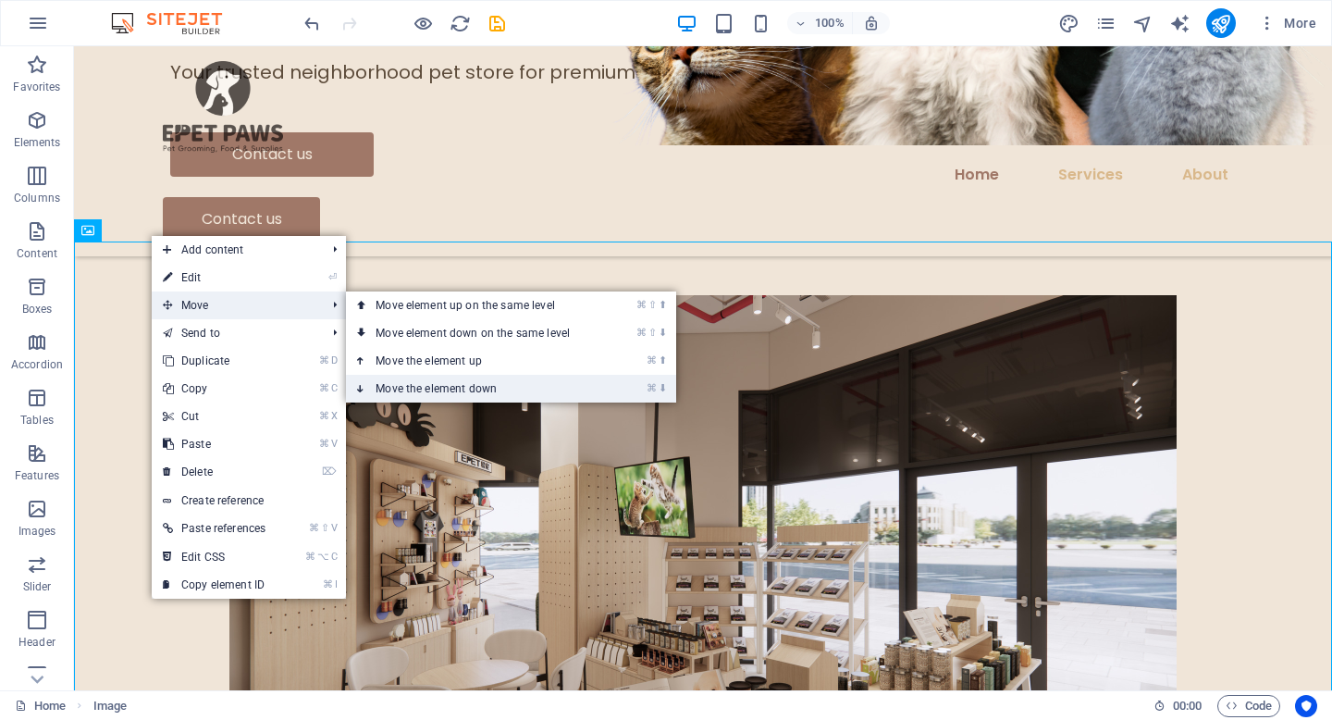
click at [468, 381] on link "⌘ ⬇ Move the element down" at bounding box center [476, 389] width 261 height 28
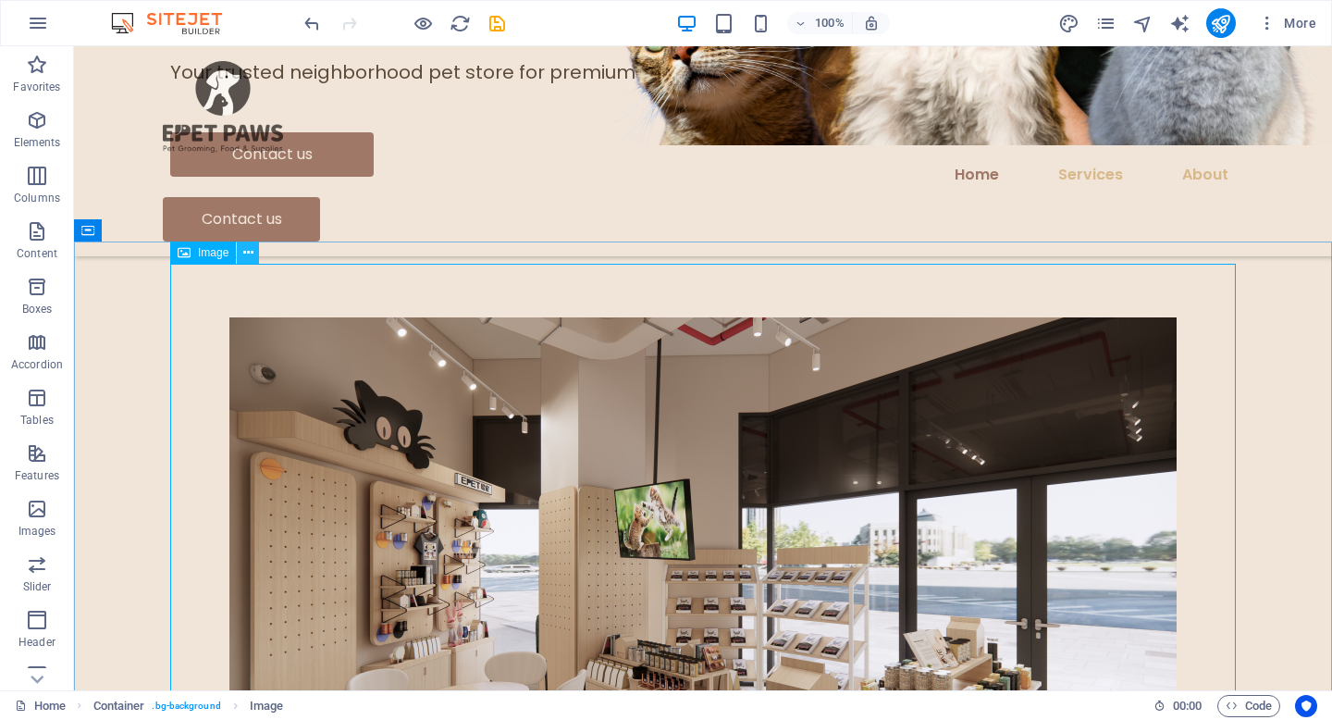
click at [243, 254] on icon at bounding box center [248, 252] width 10 height 19
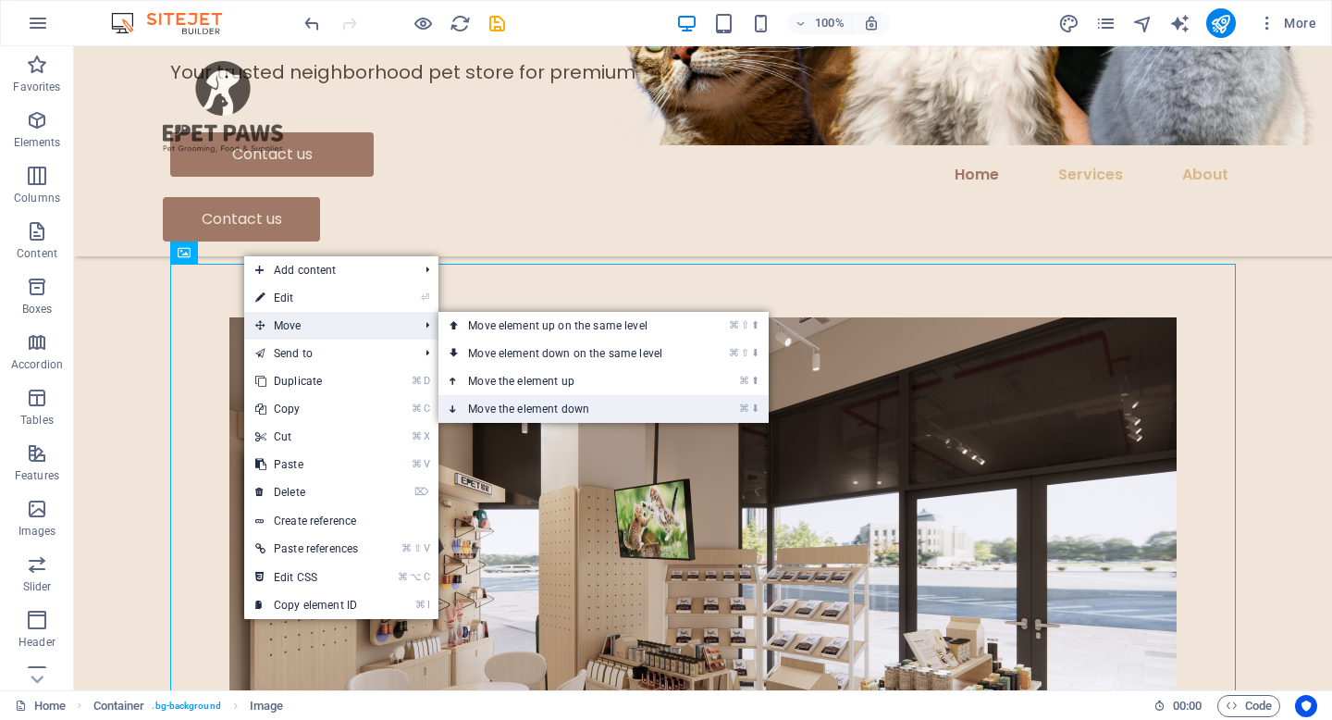
click at [535, 404] on link "⌘ ⬇ Move the element down" at bounding box center [569, 409] width 261 height 28
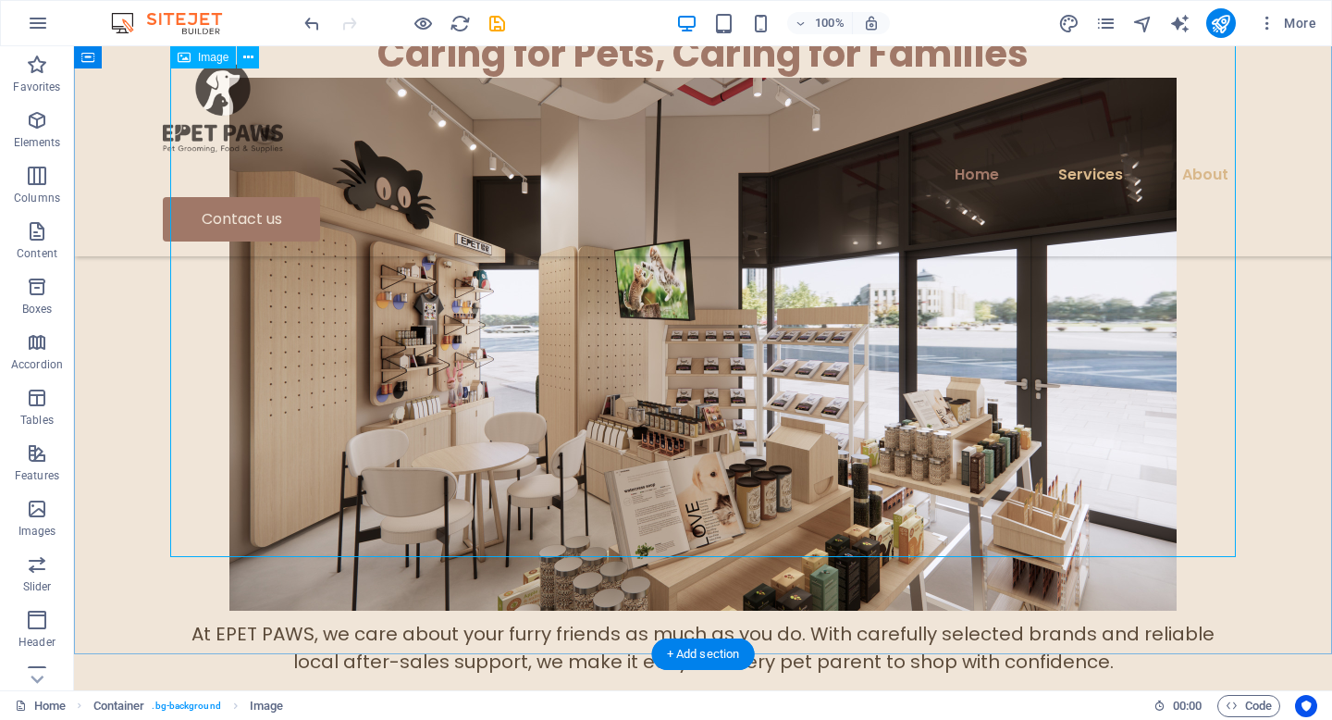
scroll to position [766, 0]
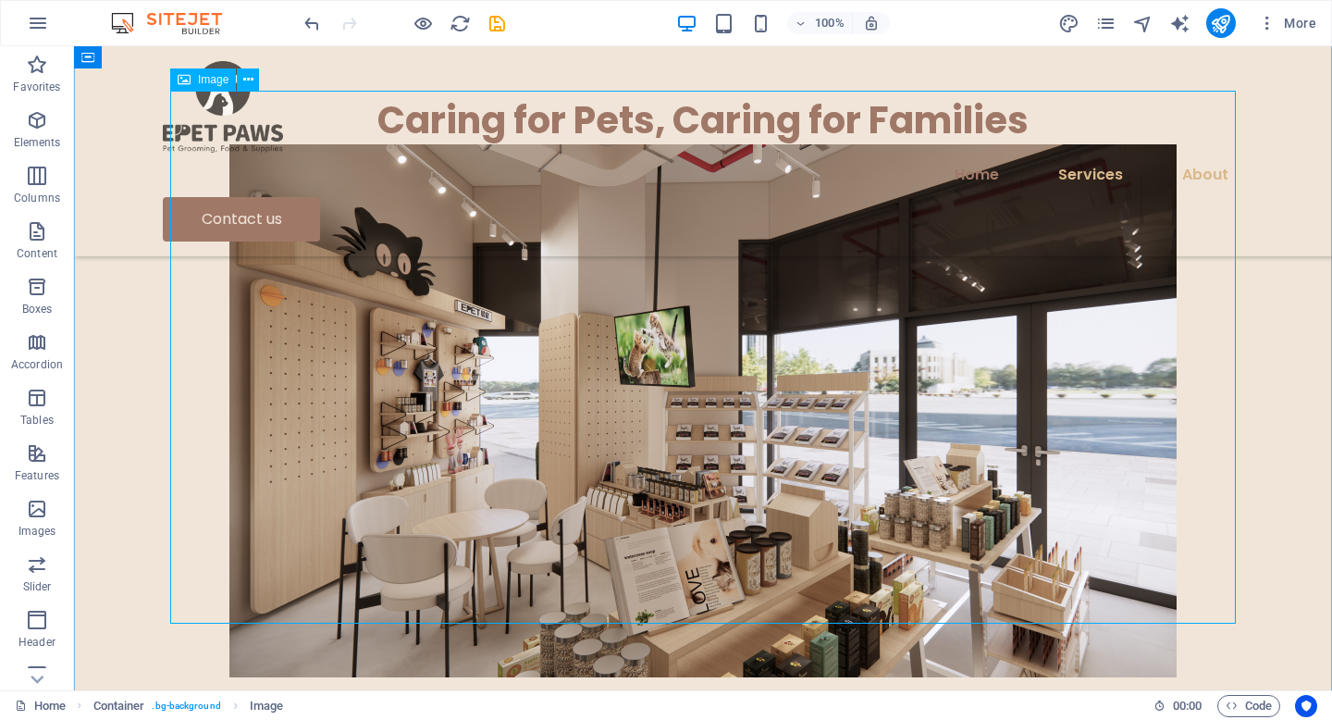
click at [325, 302] on figure at bounding box center [703, 410] width 1066 height 533
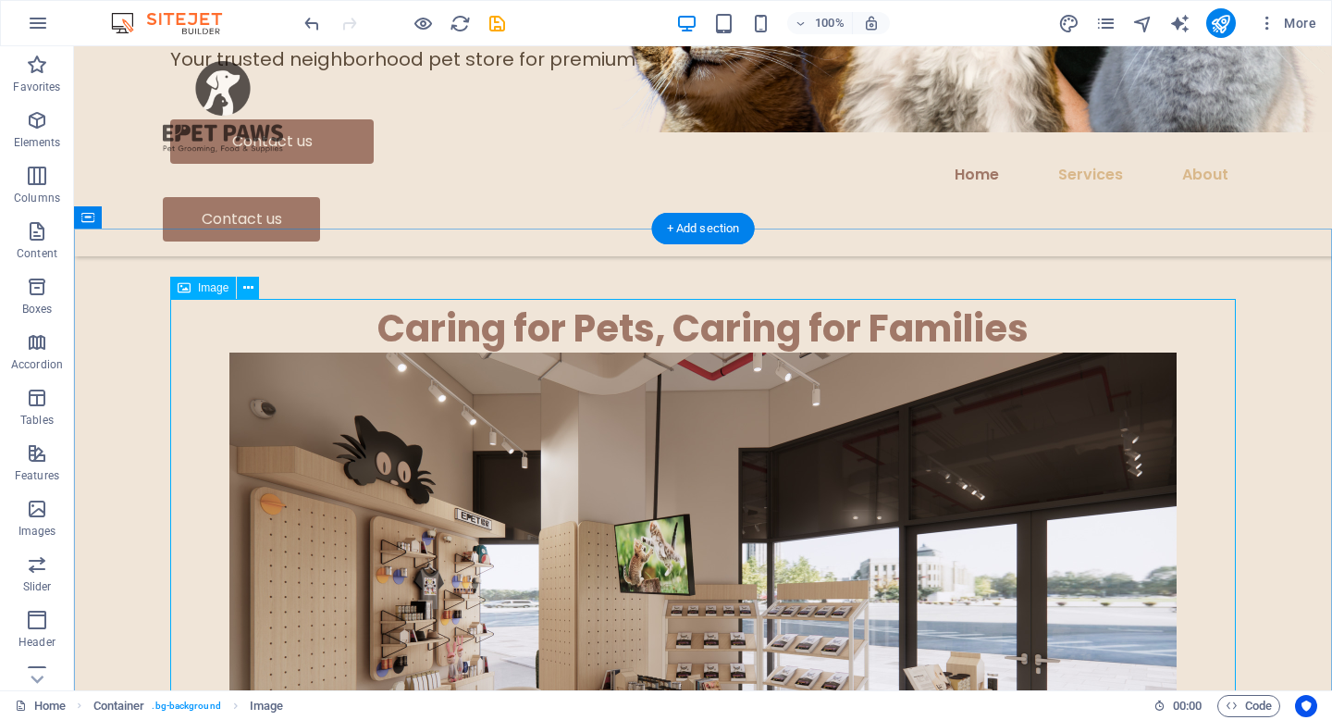
scroll to position [535, 0]
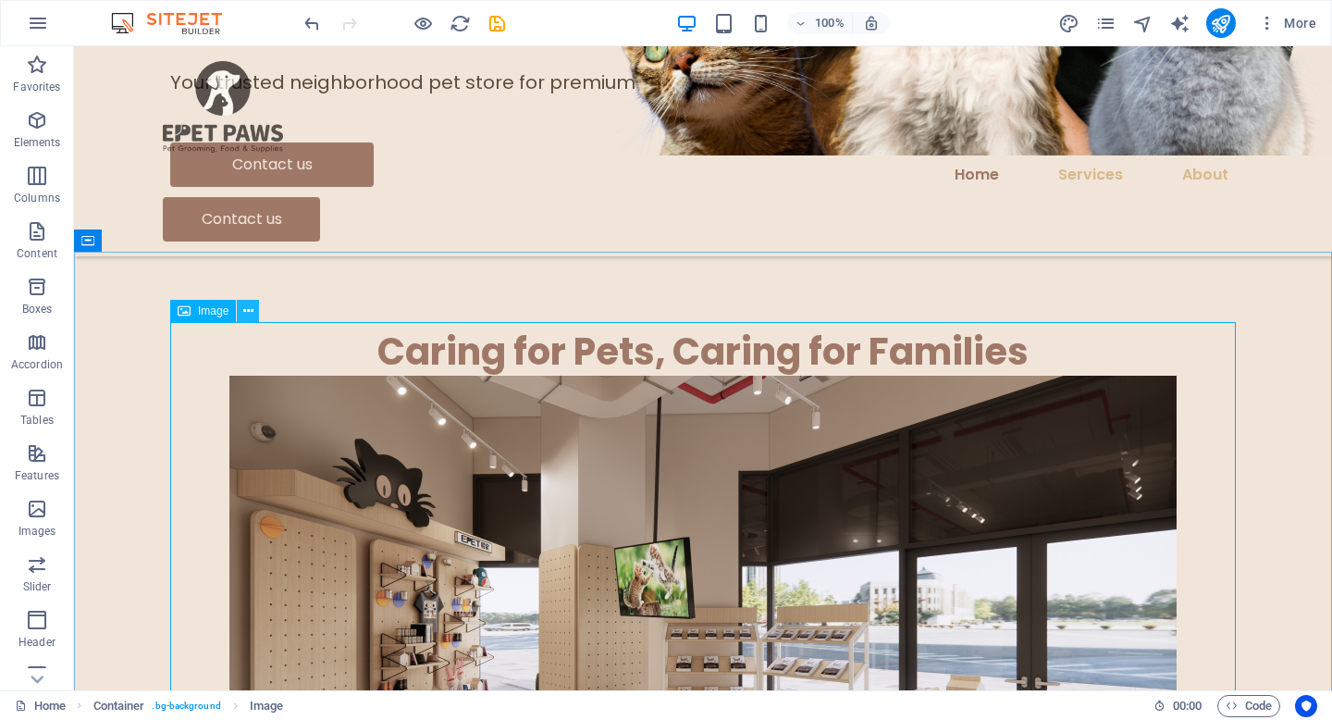
click at [251, 311] on icon at bounding box center [248, 311] width 10 height 19
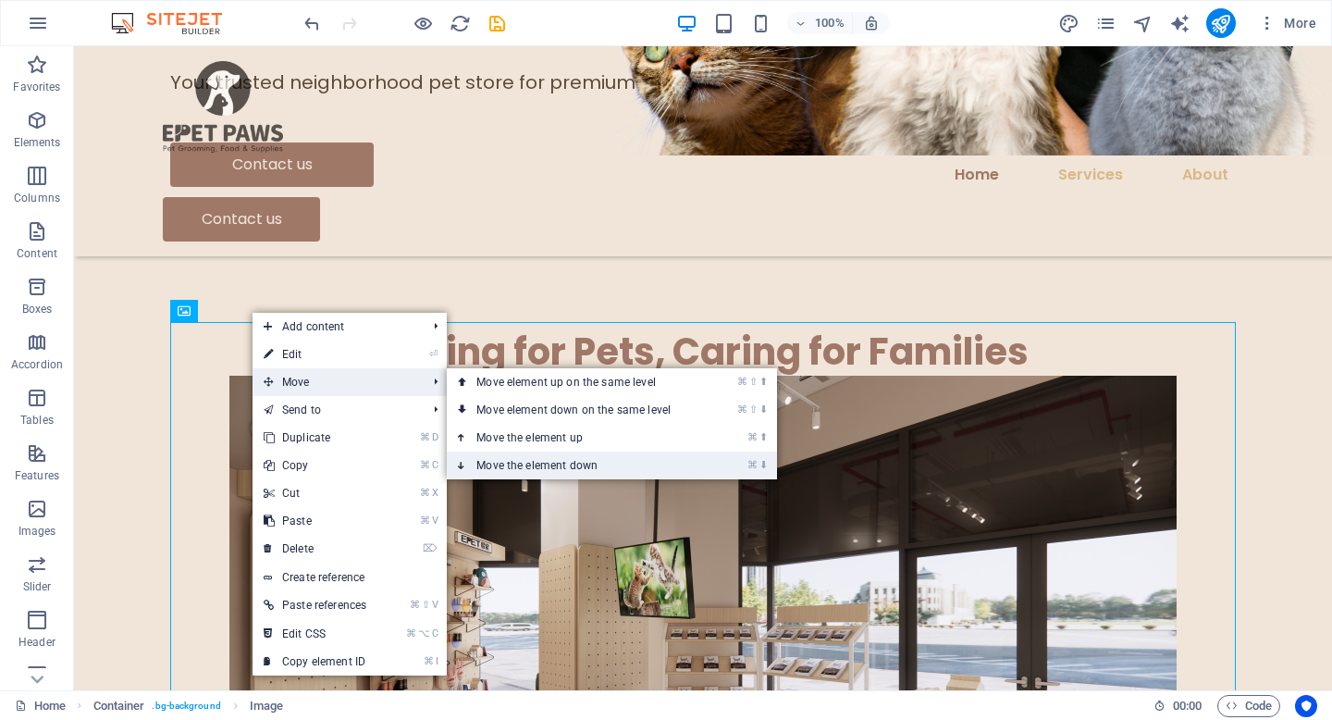
click at [558, 452] on link "⌘ ⬇ Move the element down" at bounding box center [577, 465] width 261 height 28
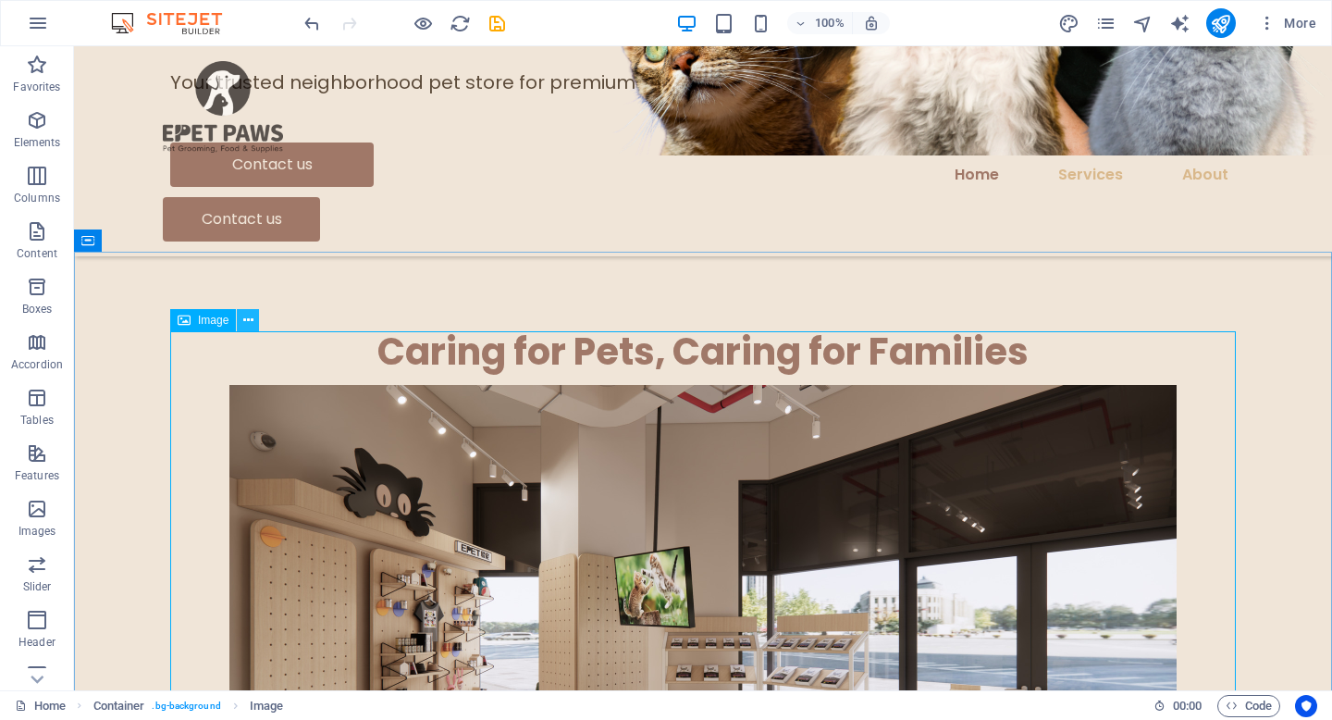
click at [250, 318] on icon at bounding box center [248, 320] width 10 height 19
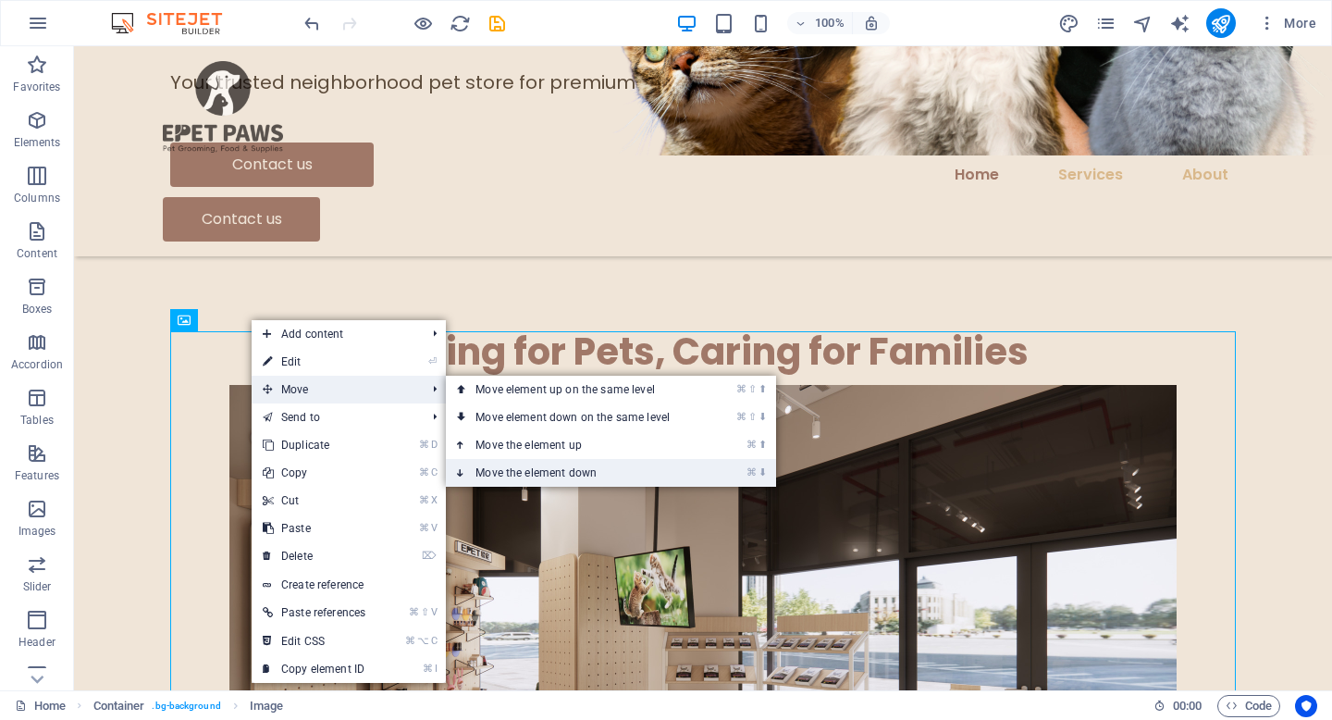
click at [521, 469] on link "⌘ ⬇ Move the element down" at bounding box center [576, 473] width 261 height 28
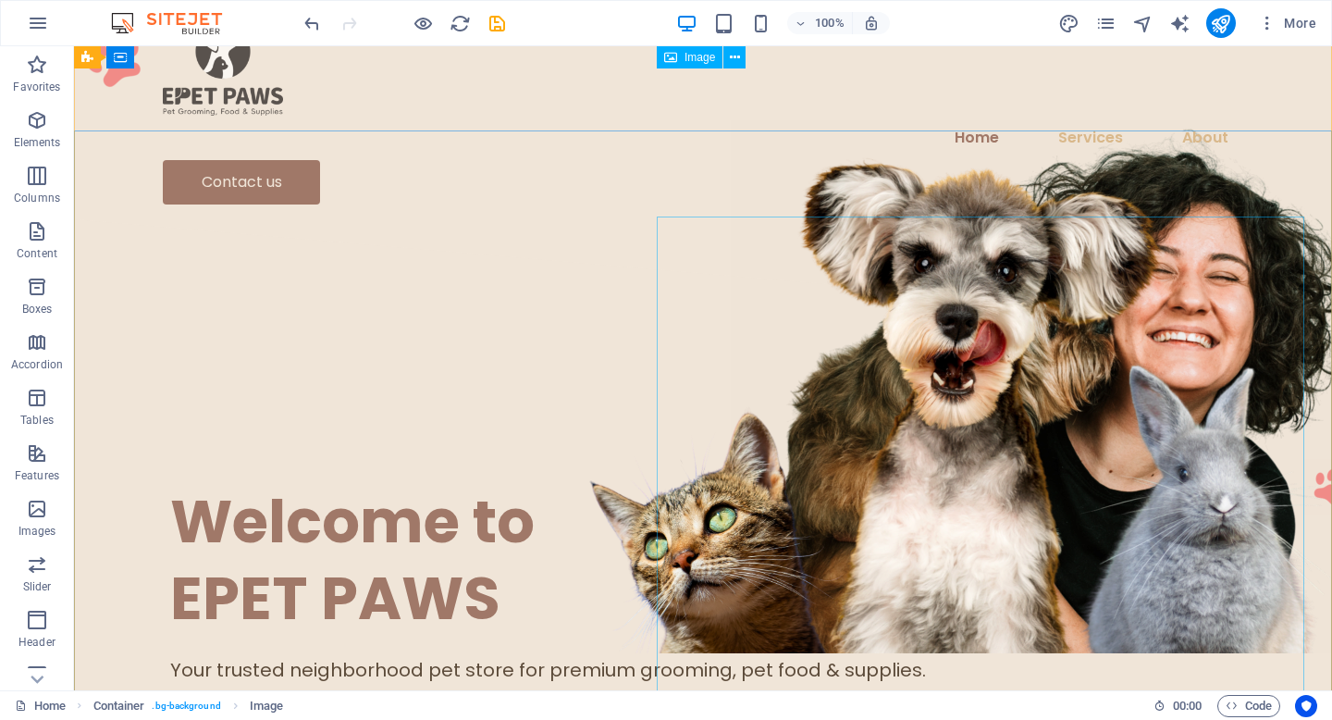
scroll to position [0, 0]
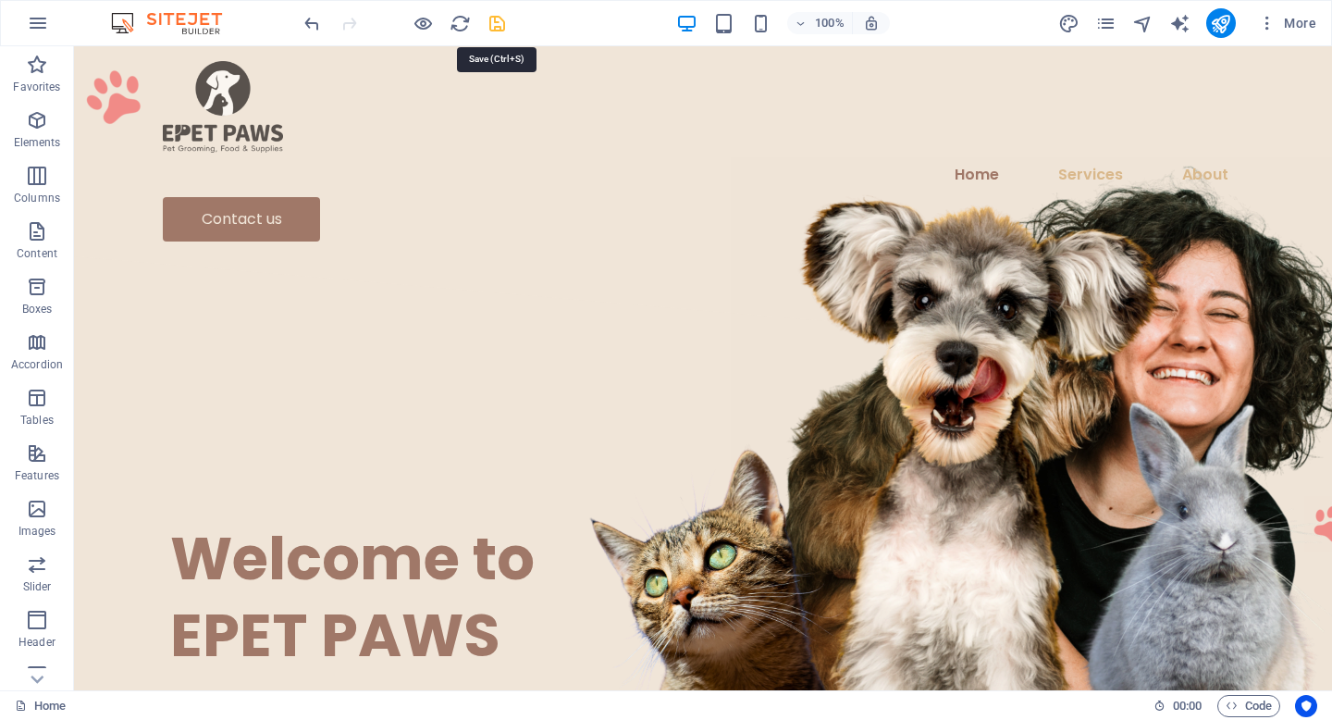
click at [495, 26] on icon "save" at bounding box center [497, 23] width 21 height 21
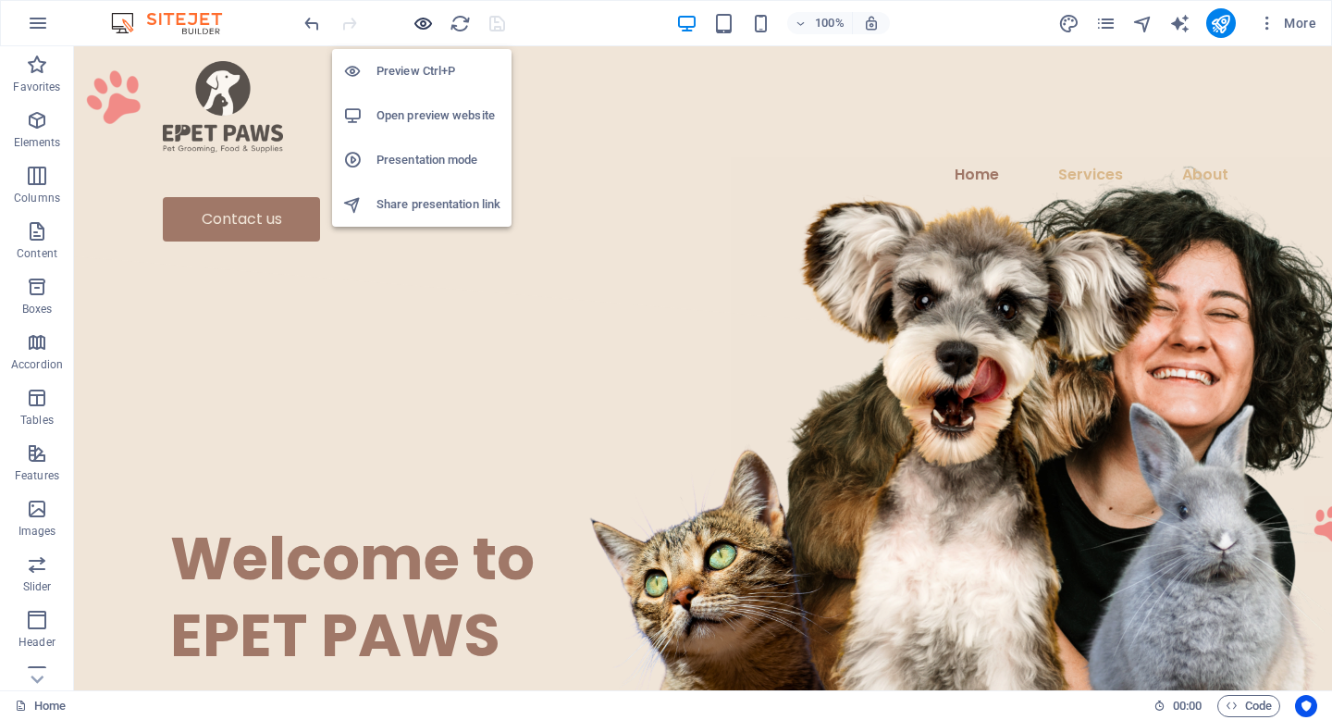
click at [420, 23] on icon "button" at bounding box center [423, 23] width 21 height 21
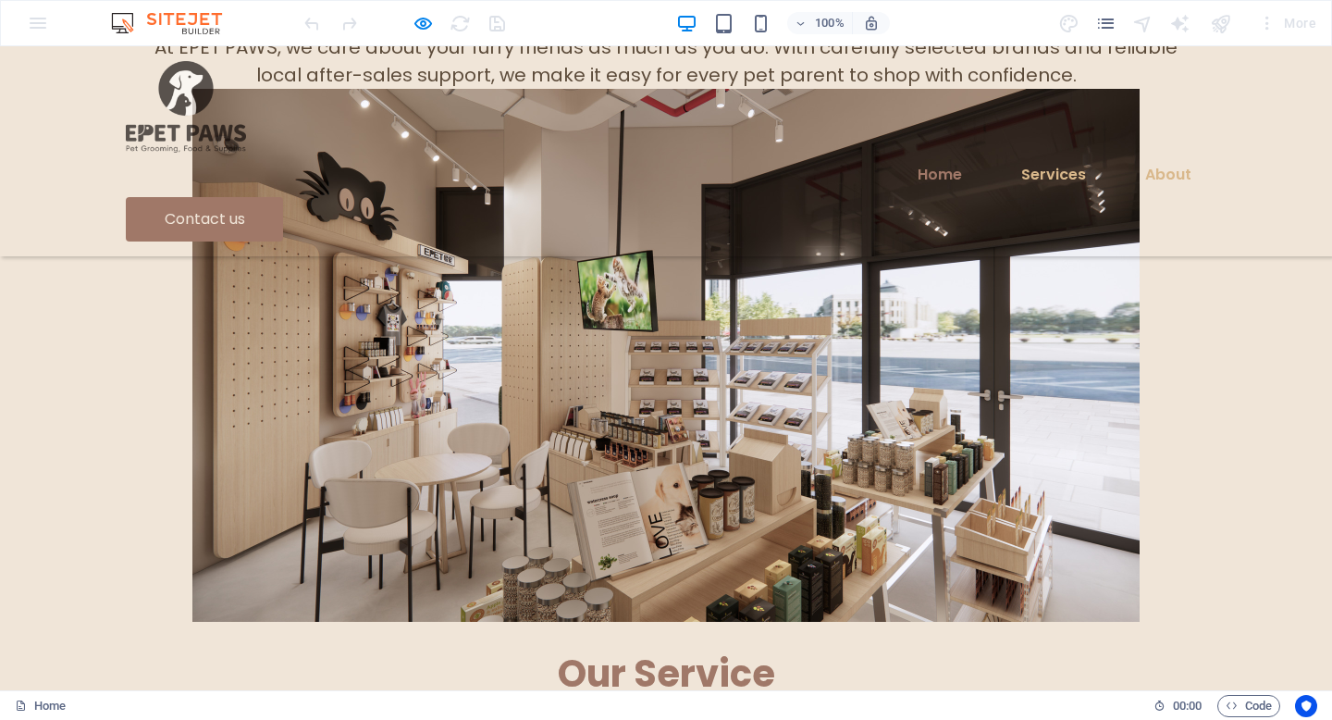
scroll to position [817, 0]
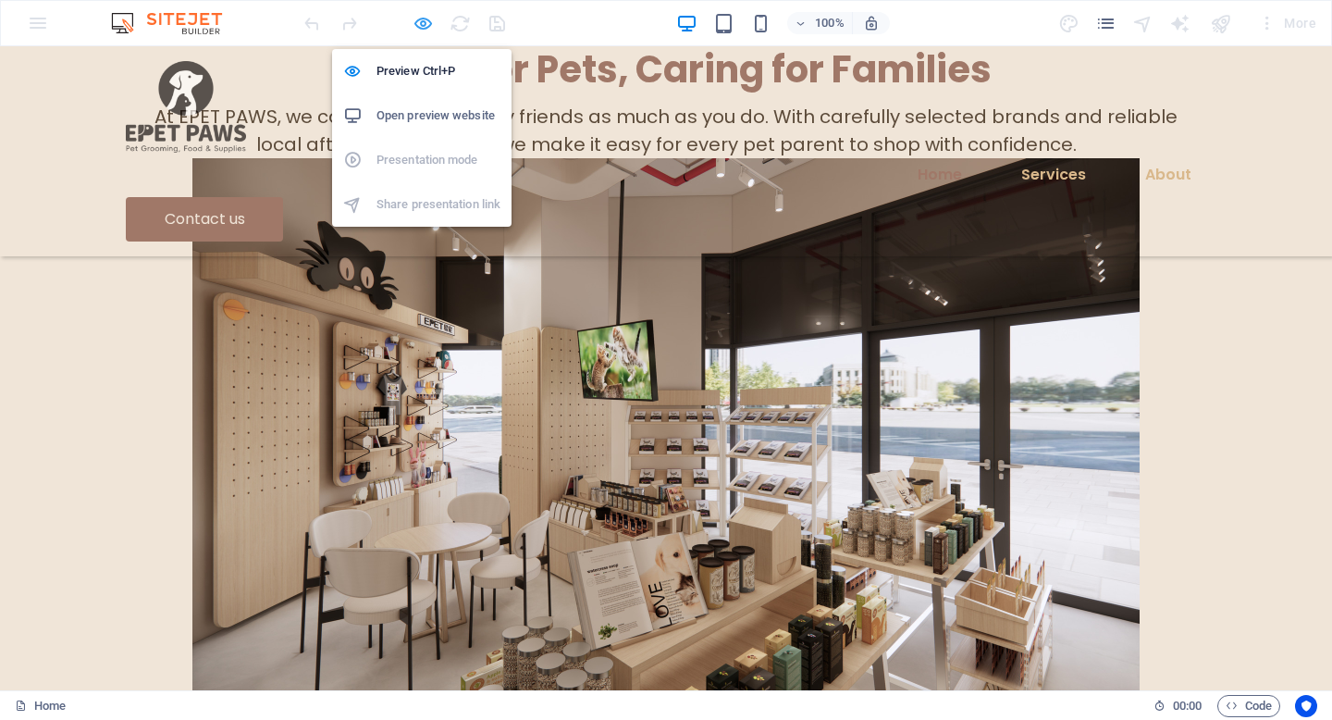
click at [420, 13] on icon "button" at bounding box center [423, 23] width 21 height 21
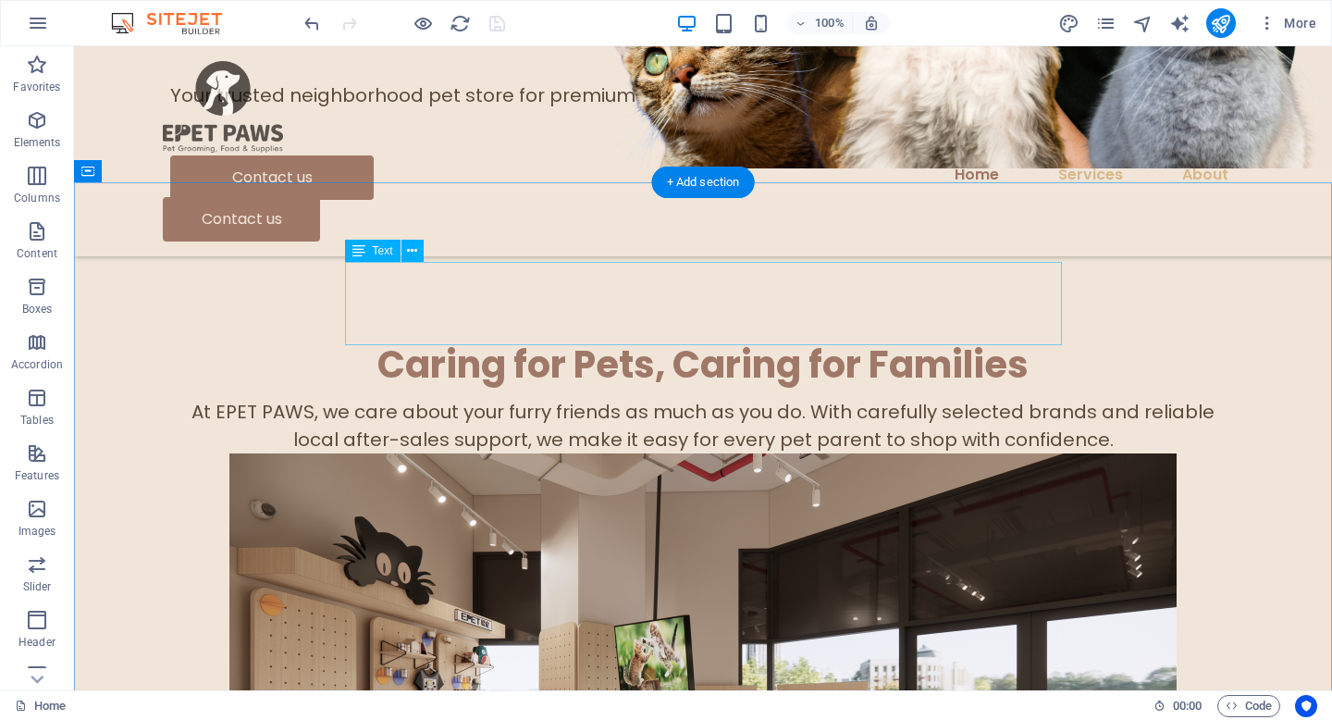
scroll to position [508, 0]
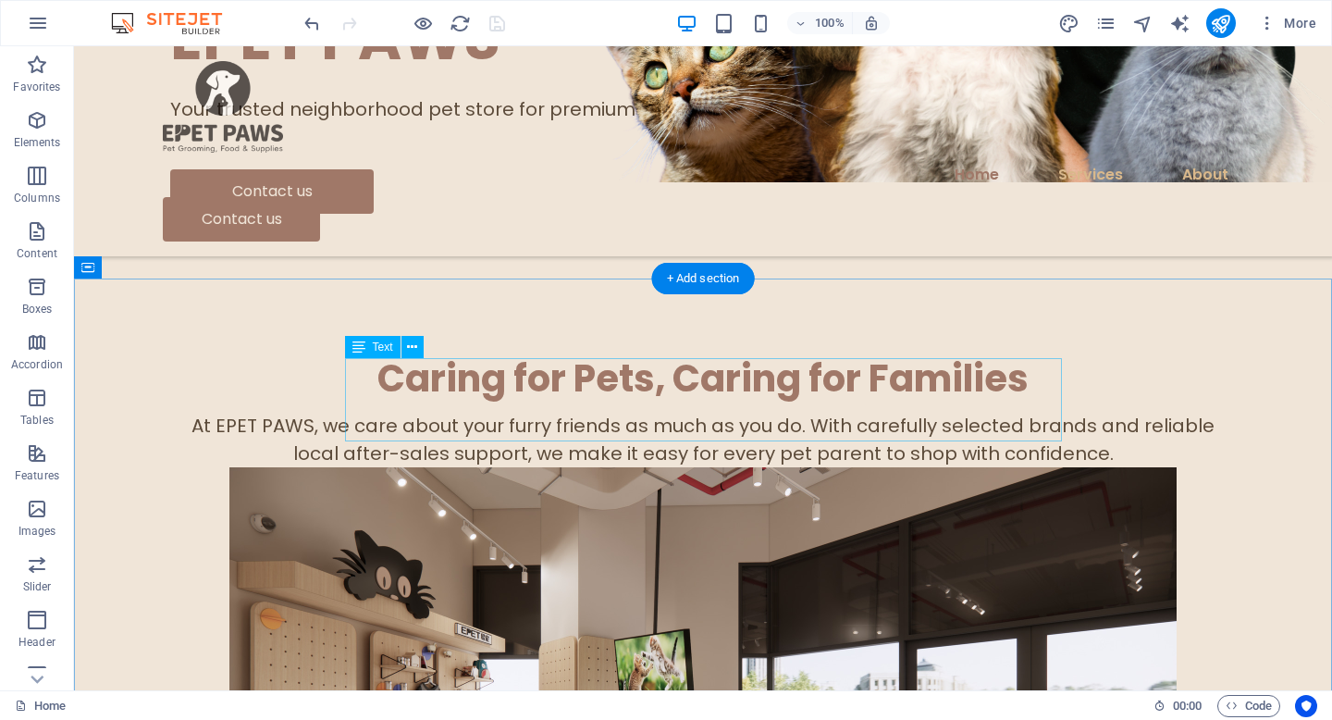
click at [637, 414] on div "At EPET PAWS, we care about your furry friends as much as you do. With carefull…" at bounding box center [703, 440] width 1066 height 56
click at [592, 415] on div "At EPET PAWS, we care about your furry friends as much as you do. With carefull…" at bounding box center [703, 440] width 1066 height 56
click at [416, 354] on div "Caring for Pets, Caring for Families" at bounding box center [703, 378] width 1066 height 48
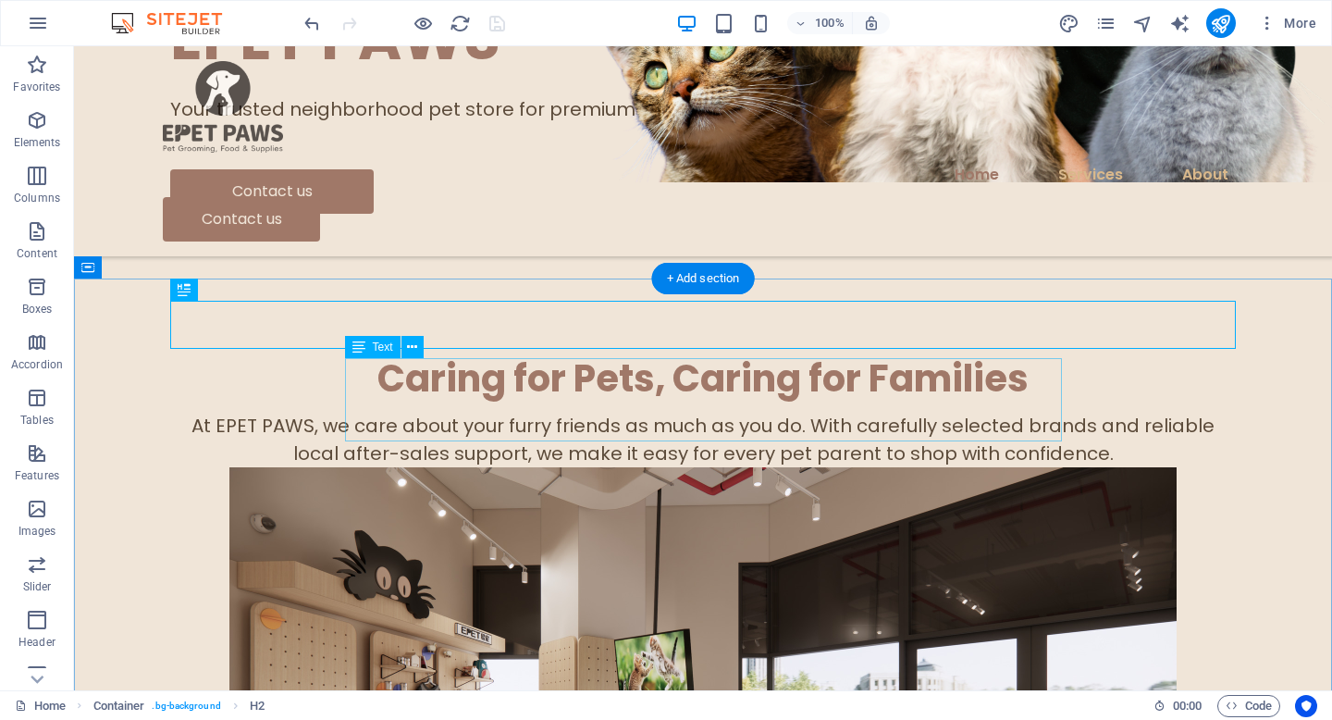
click at [425, 412] on div "At EPET PAWS, we care about your furry friends as much as you do. With carefull…" at bounding box center [703, 440] width 1066 height 56
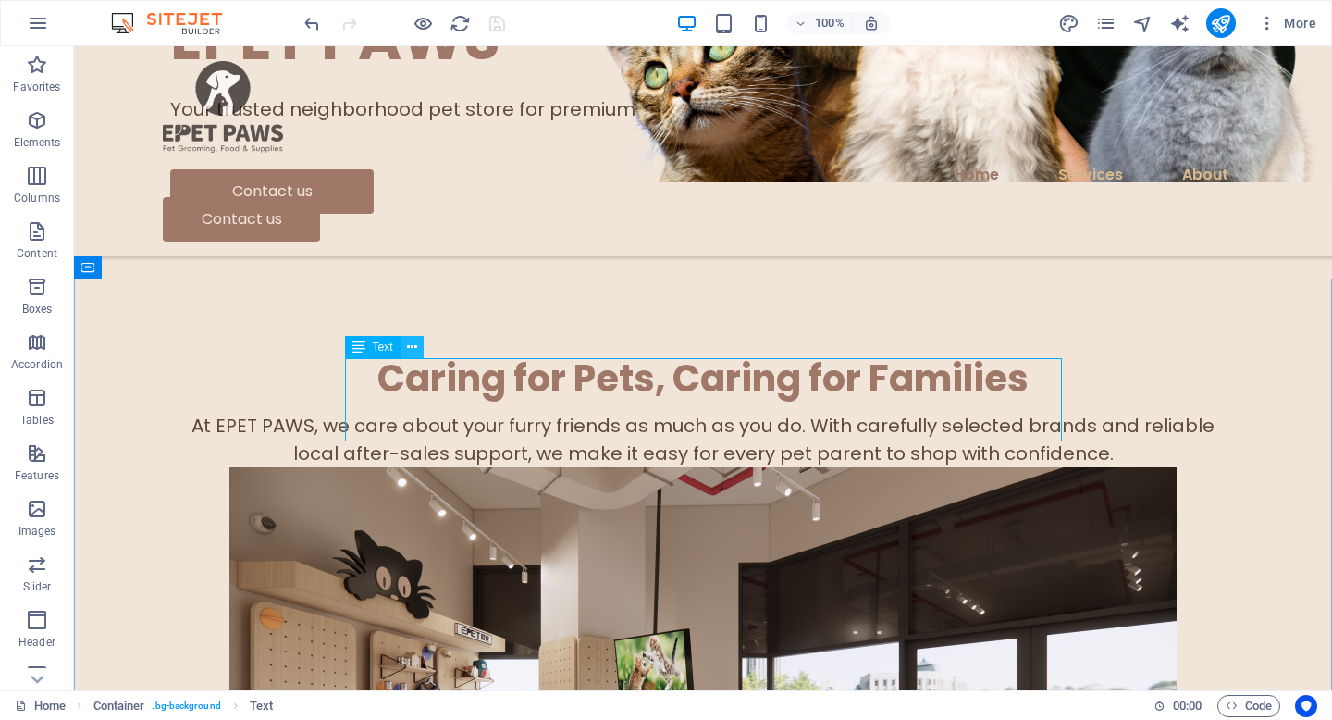
click at [411, 353] on icon at bounding box center [412, 347] width 10 height 19
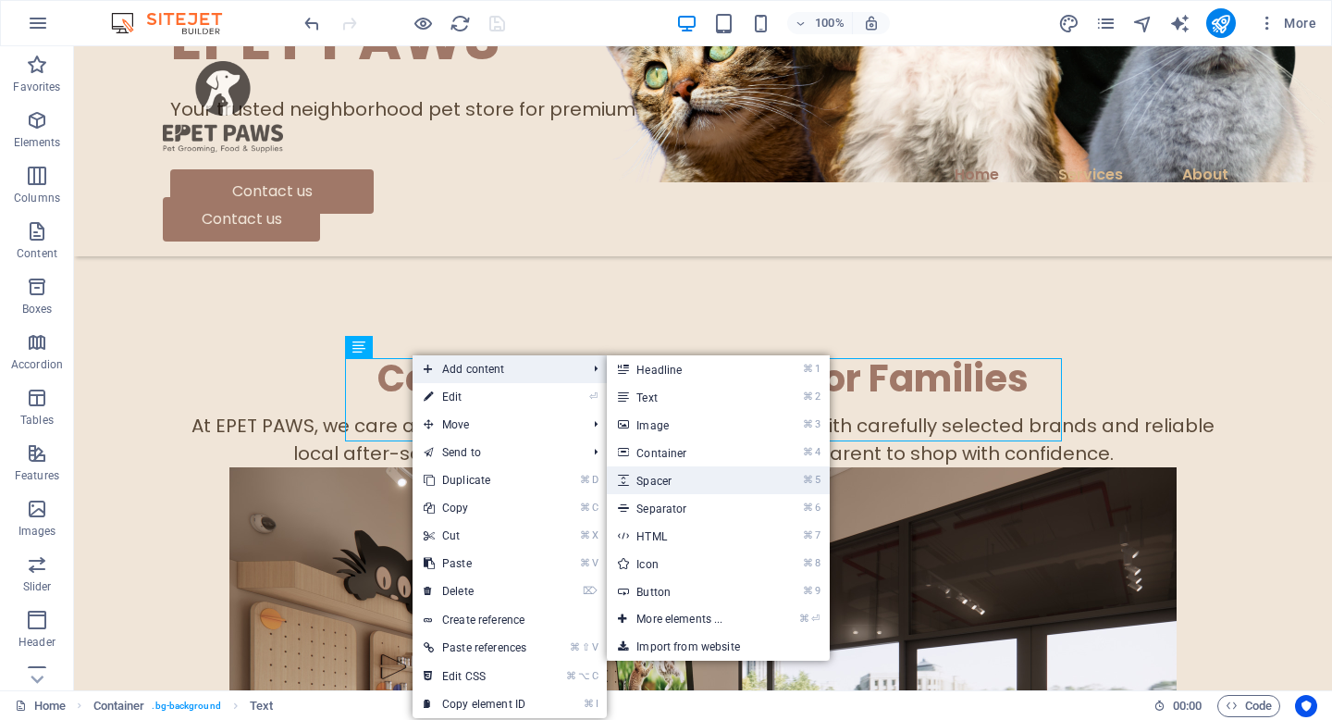
click at [738, 479] on link "⌘ 5 Spacer" at bounding box center [683, 480] width 153 height 28
select select "px"
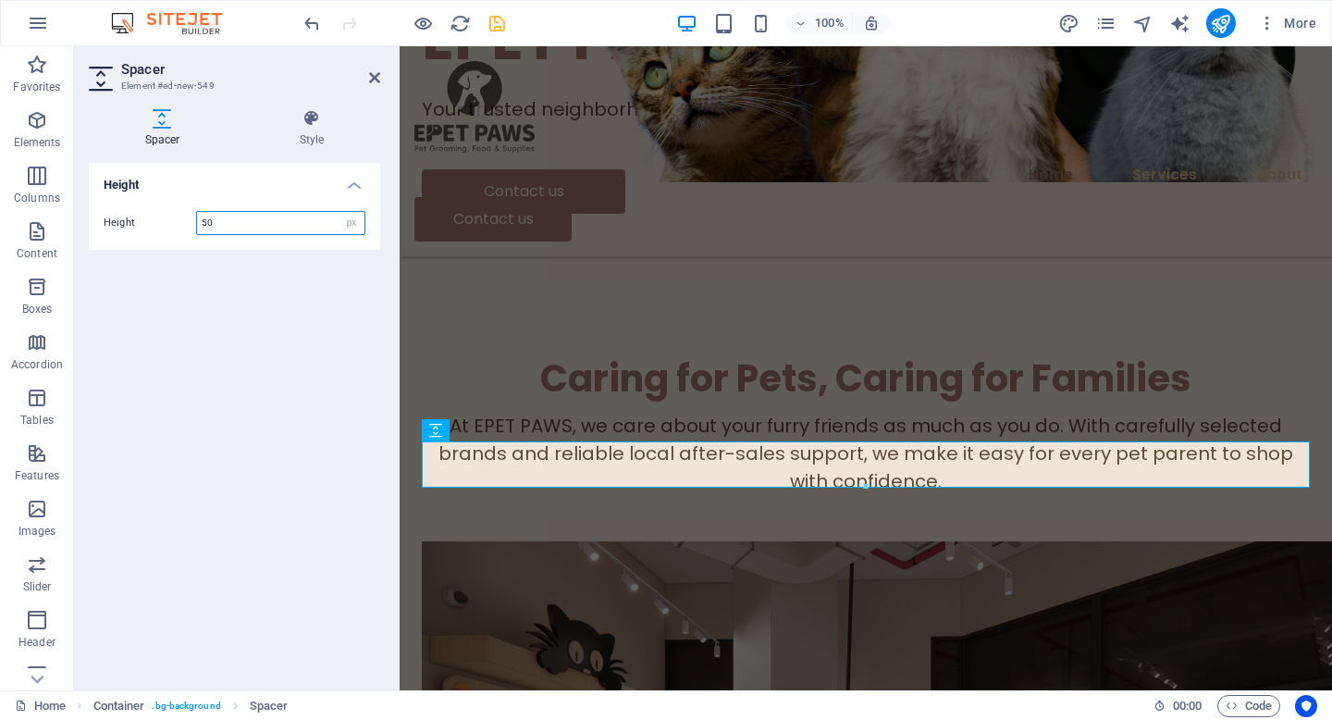
type input "4"
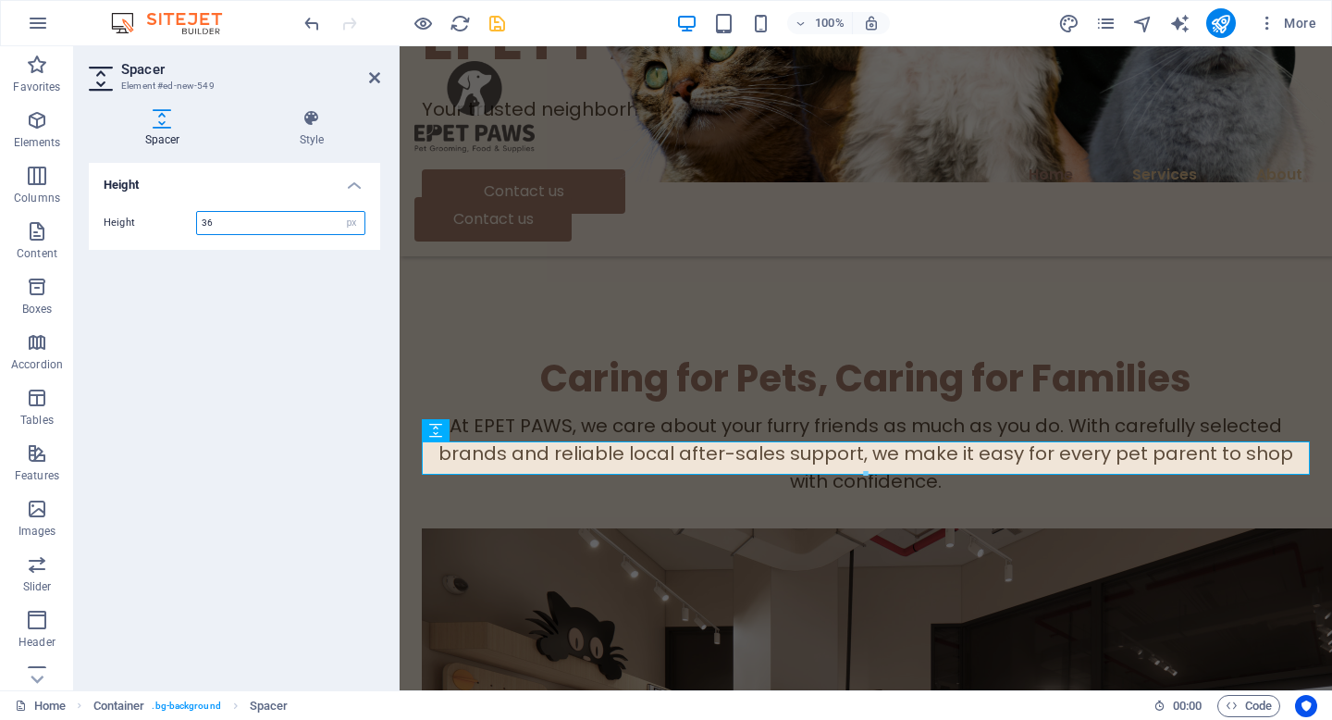
type input "36"
click at [371, 75] on icon at bounding box center [374, 77] width 11 height 15
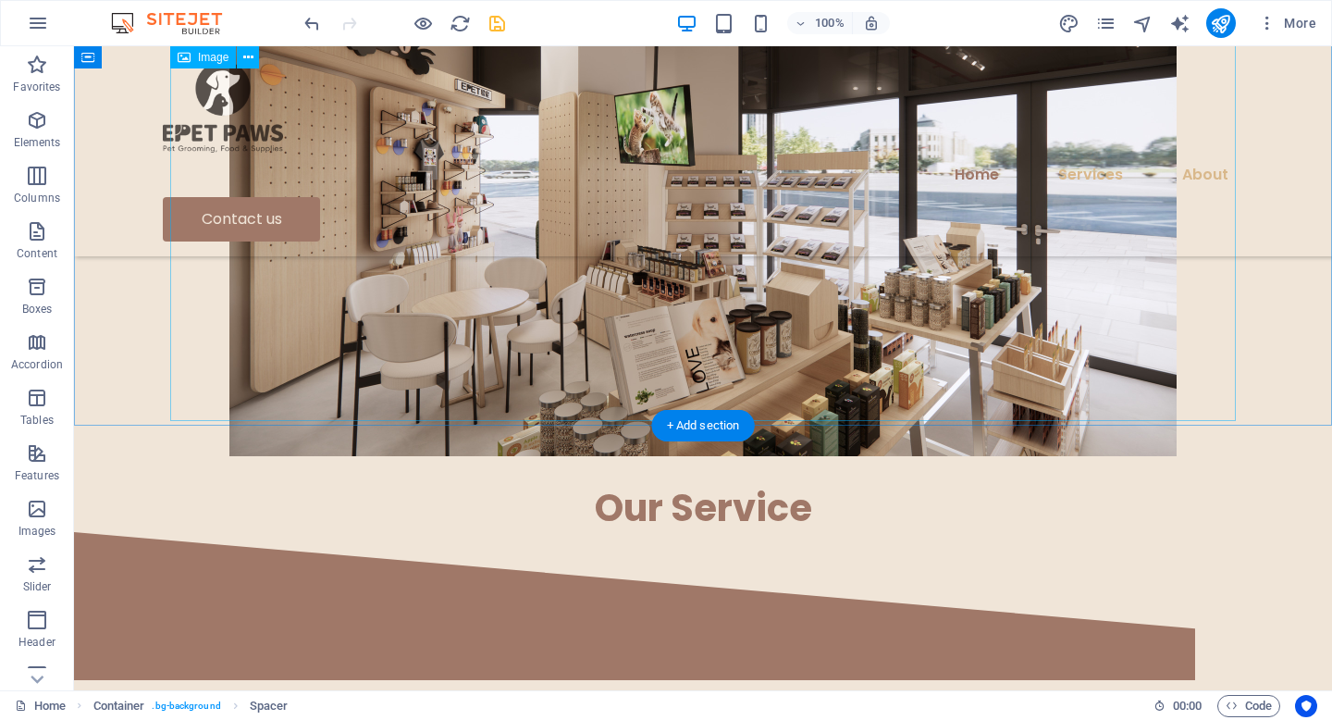
scroll to position [1094, 0]
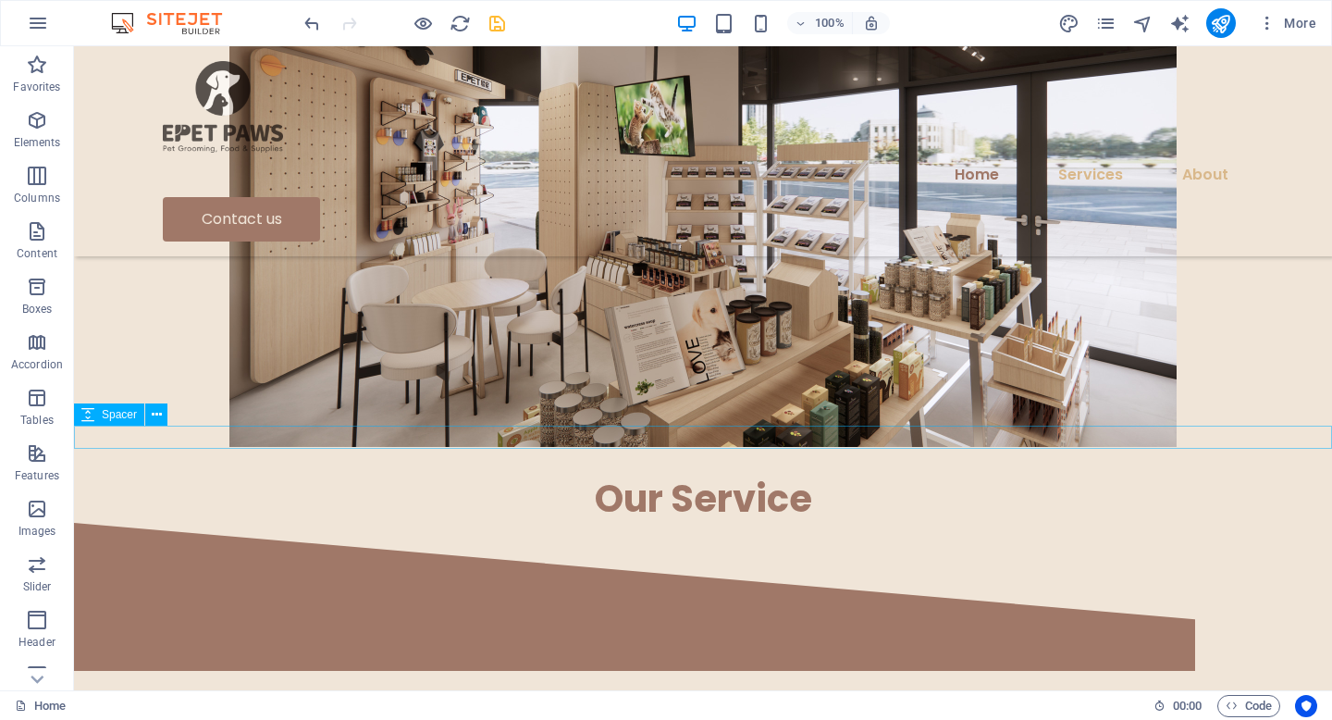
click at [634, 451] on div at bounding box center [703, 462] width 1258 height 23
select select "px"
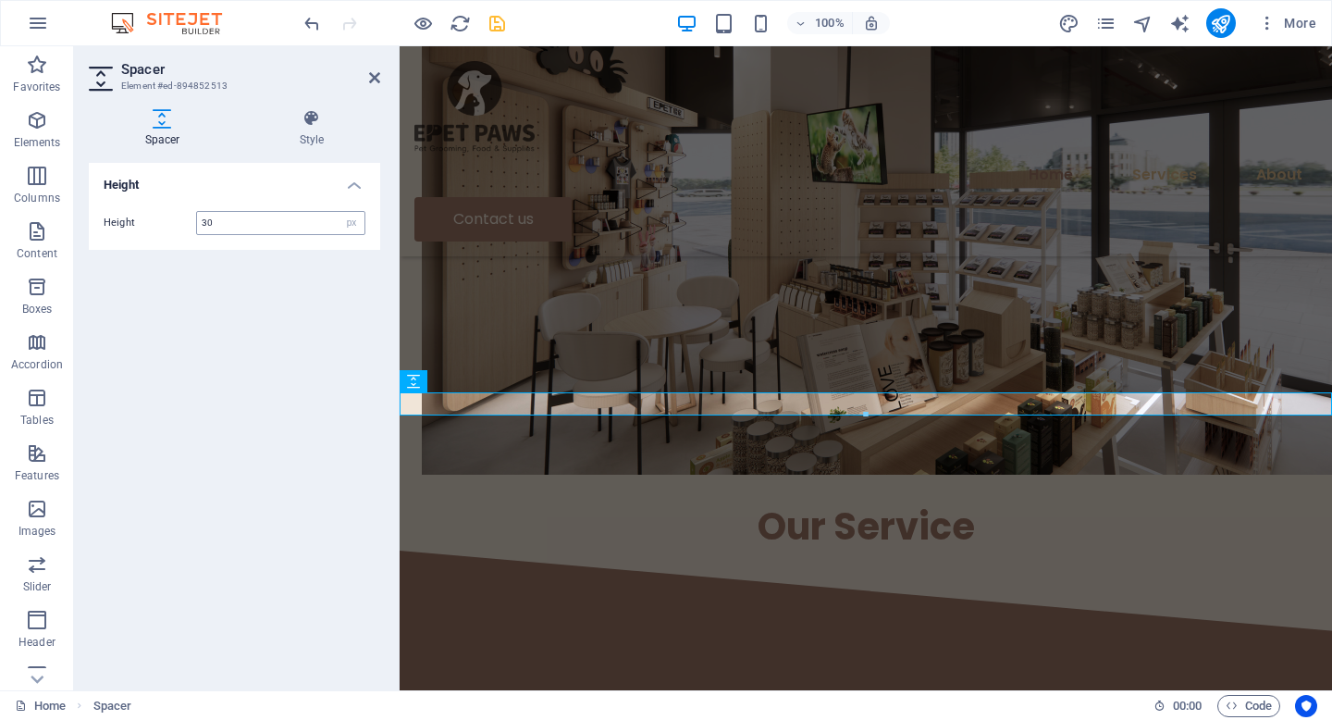
type input "30"
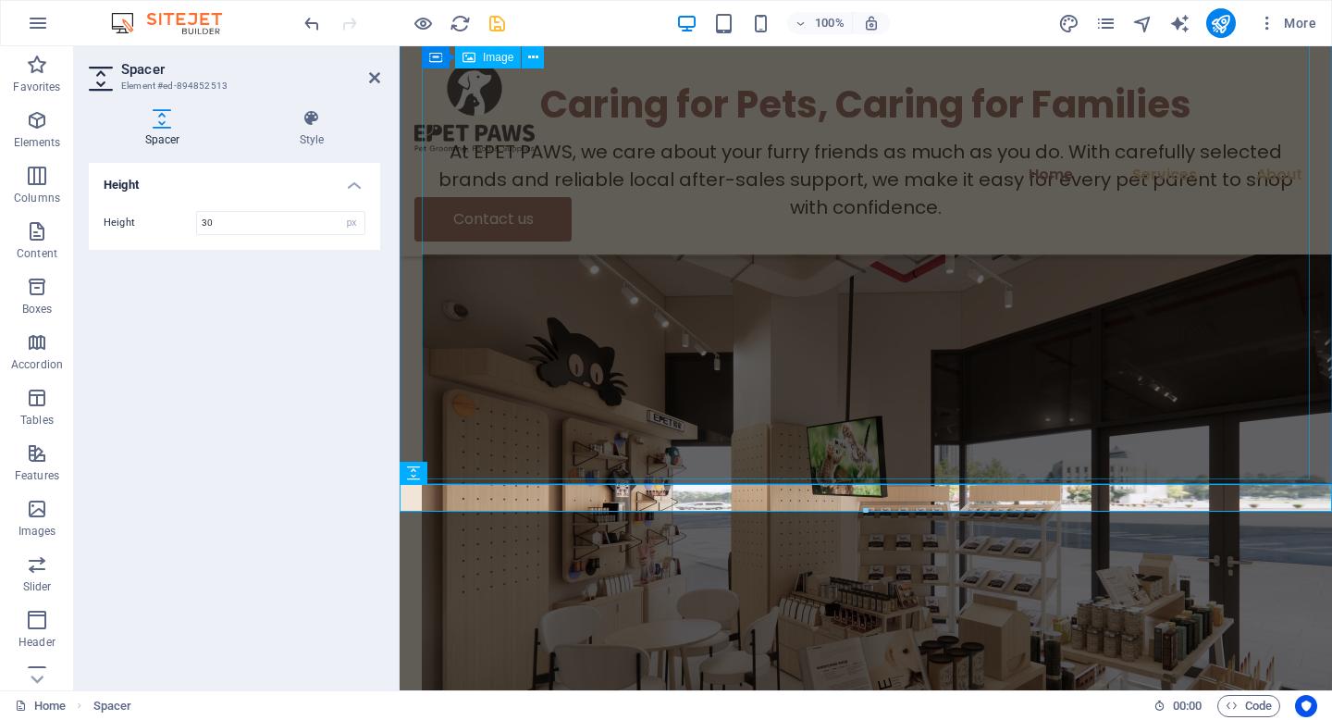
scroll to position [725, 0]
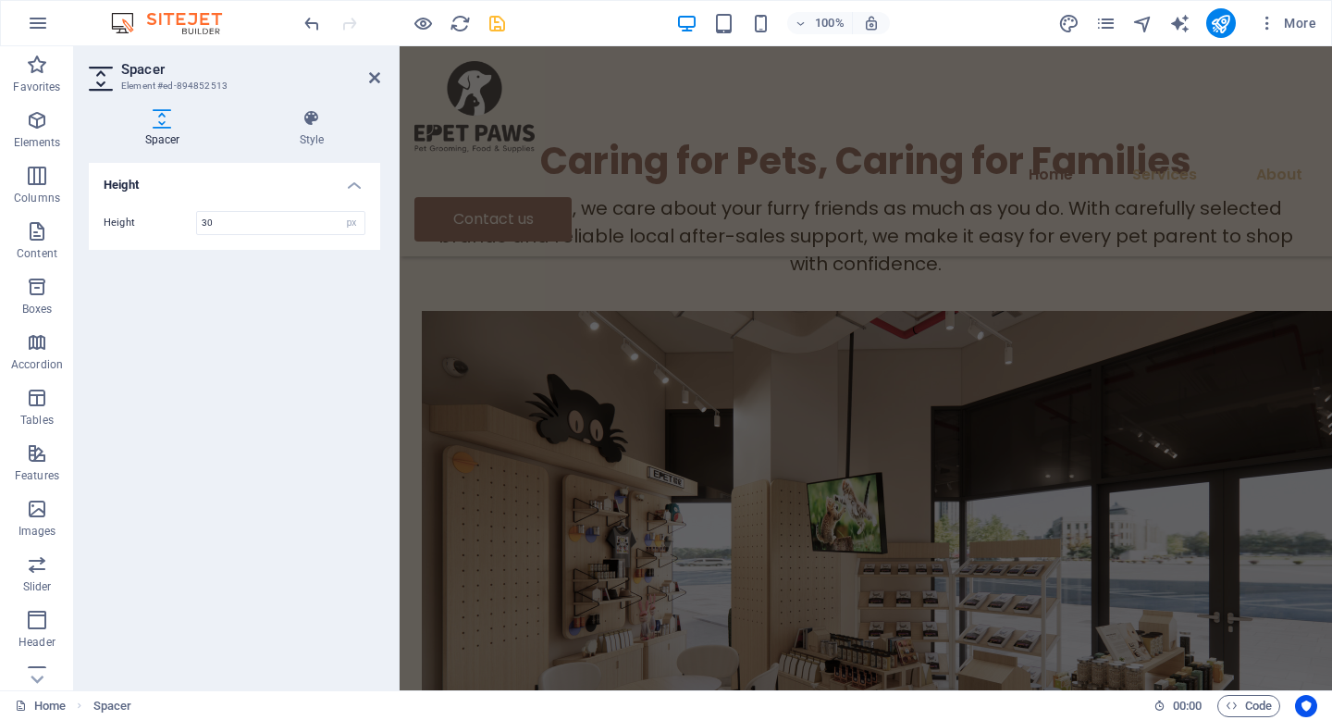
click at [383, 74] on aside "Spacer Element #ed-894852513 Spacer Style Height Height 30 px rem vh vw Preset …" at bounding box center [237, 368] width 326 height 644
click at [373, 76] on icon at bounding box center [374, 77] width 11 height 15
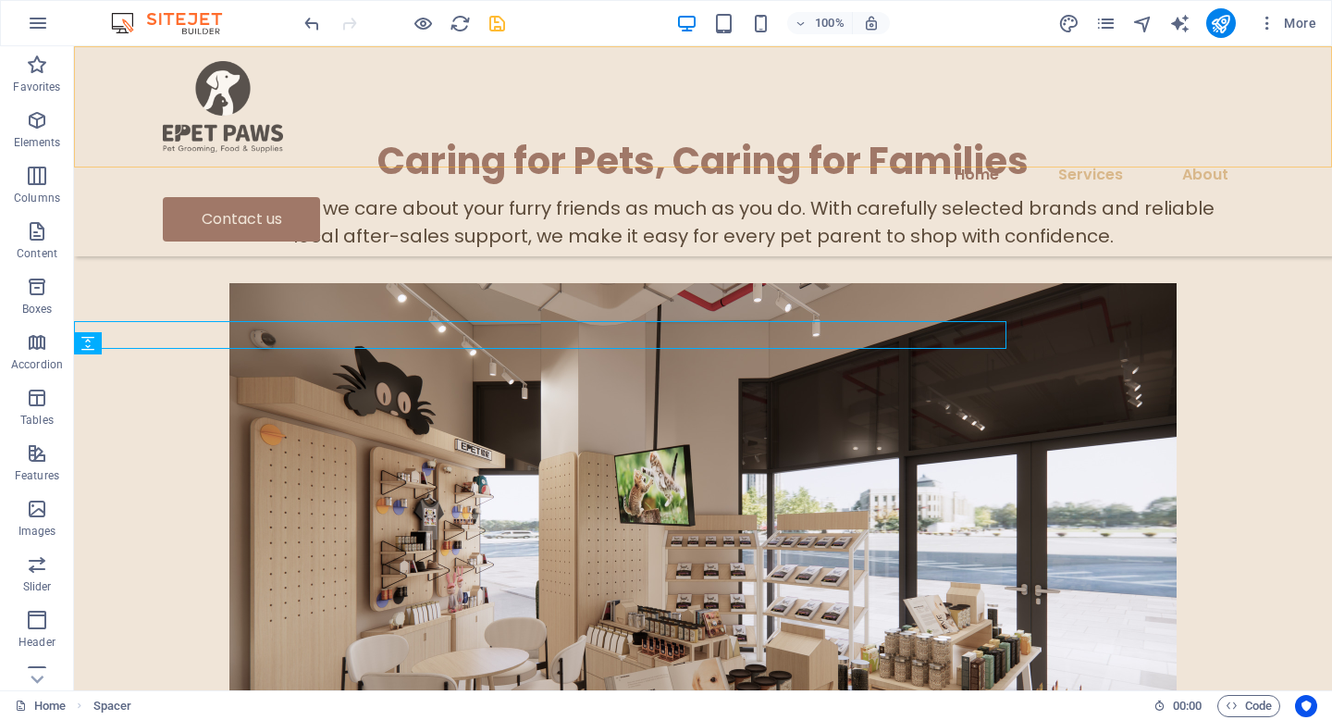
scroll to position [1166, 0]
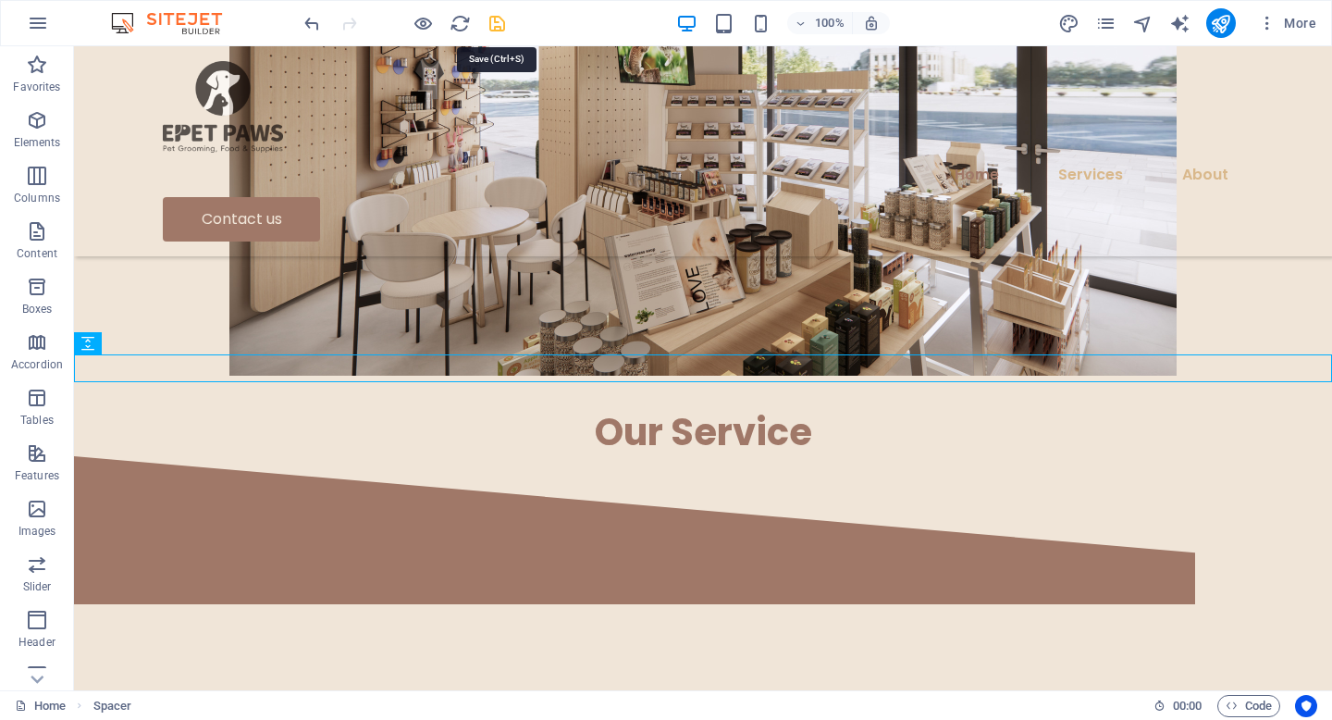
click at [498, 20] on icon "save" at bounding box center [497, 23] width 21 height 21
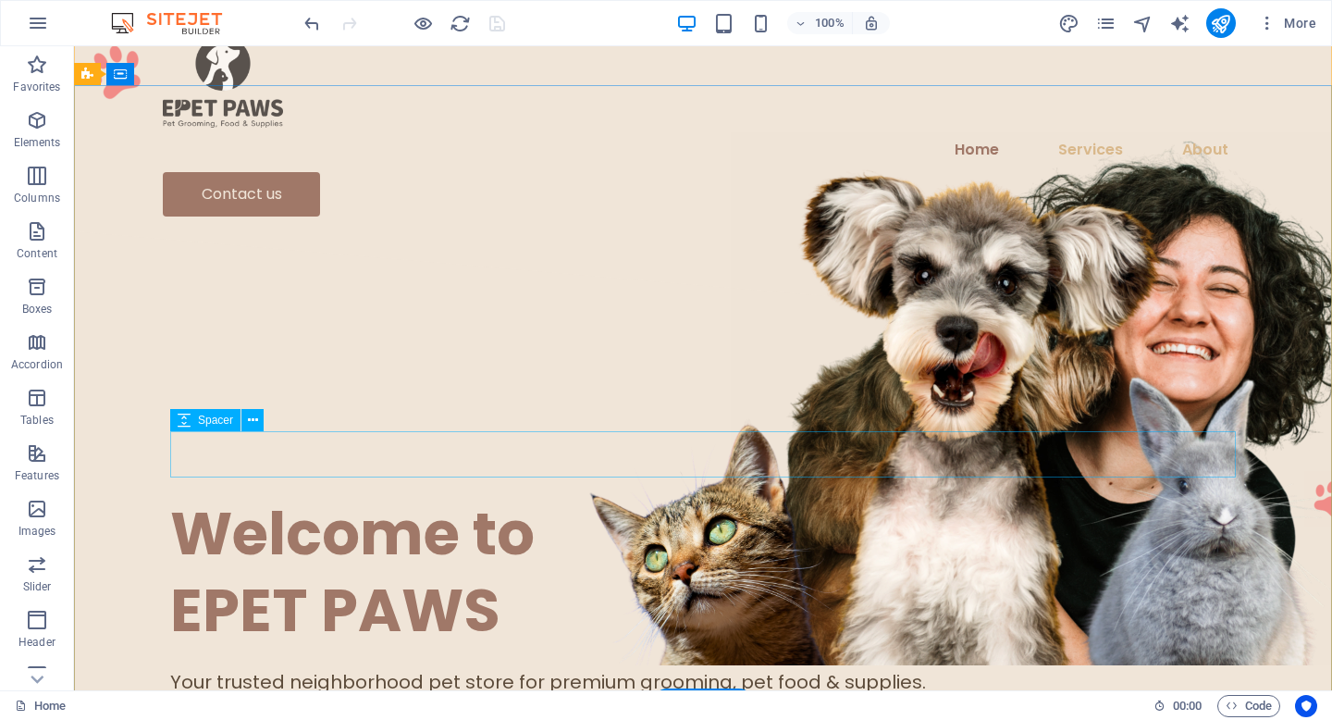
scroll to position [0, 0]
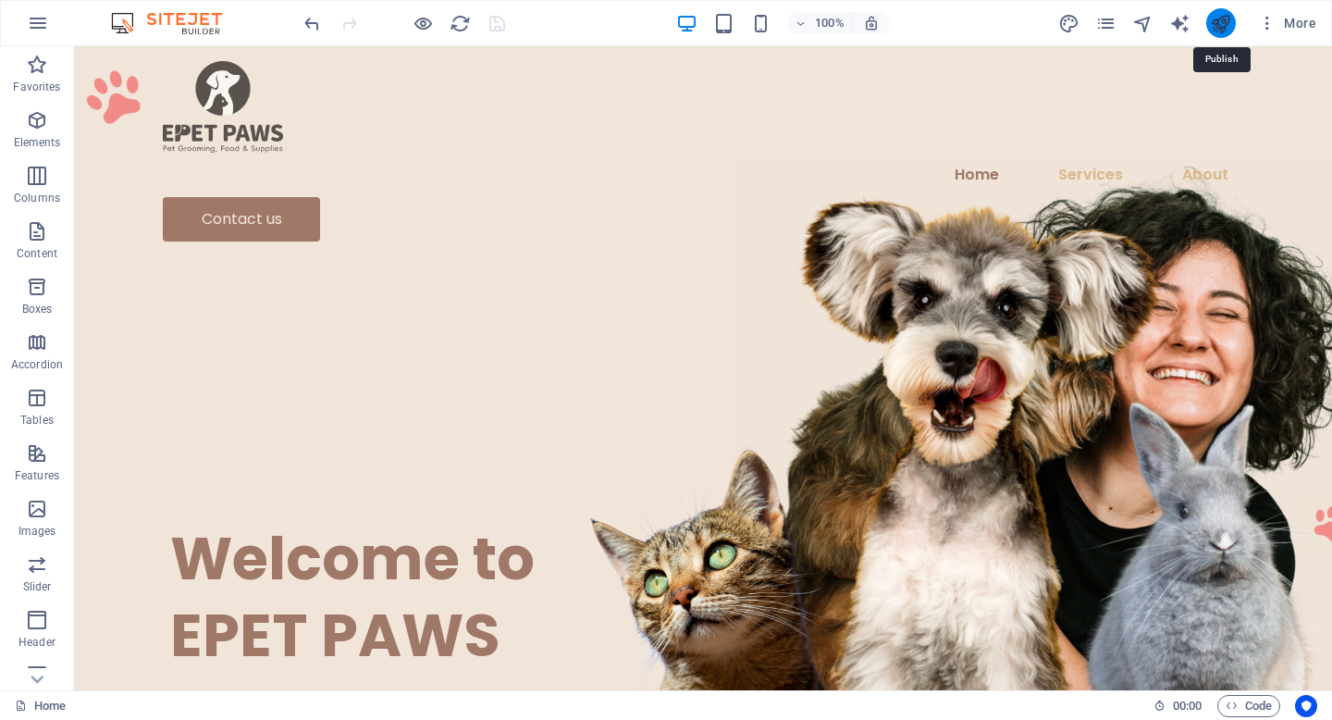
click at [1223, 22] on icon "publish" at bounding box center [1220, 23] width 21 height 21
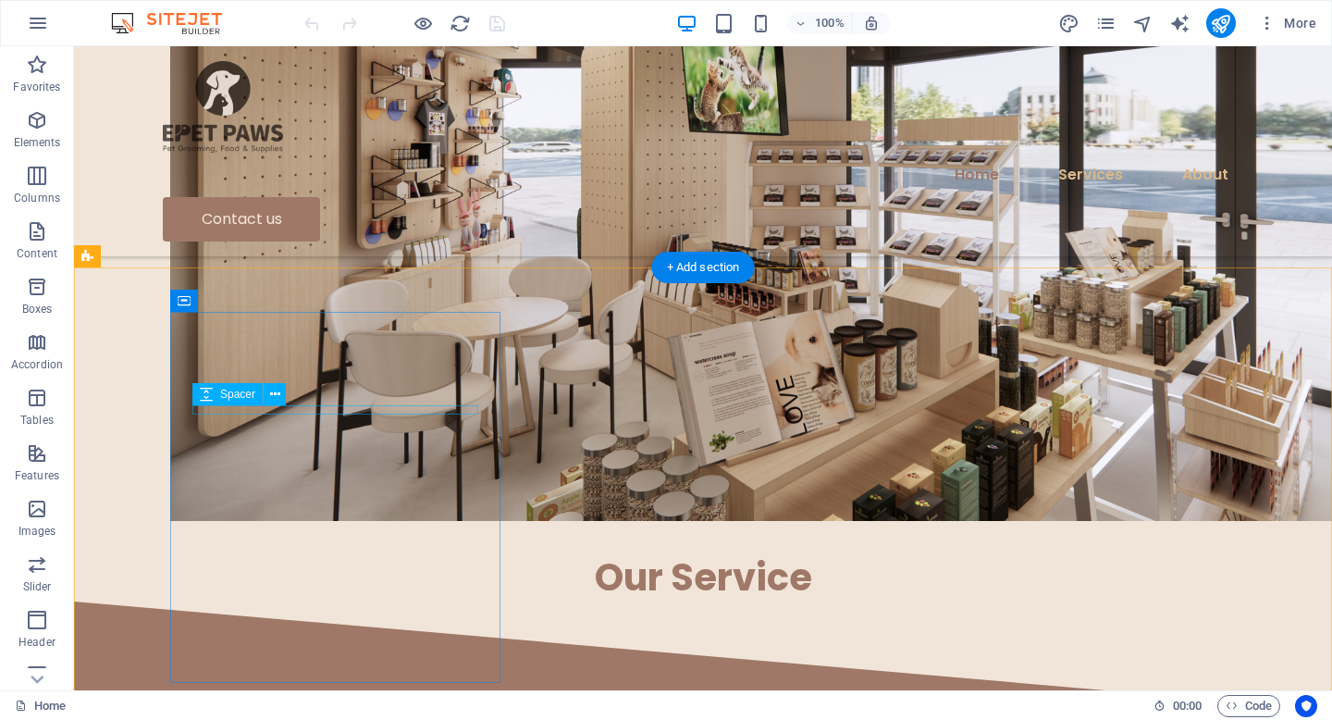
scroll to position [1328, 0]
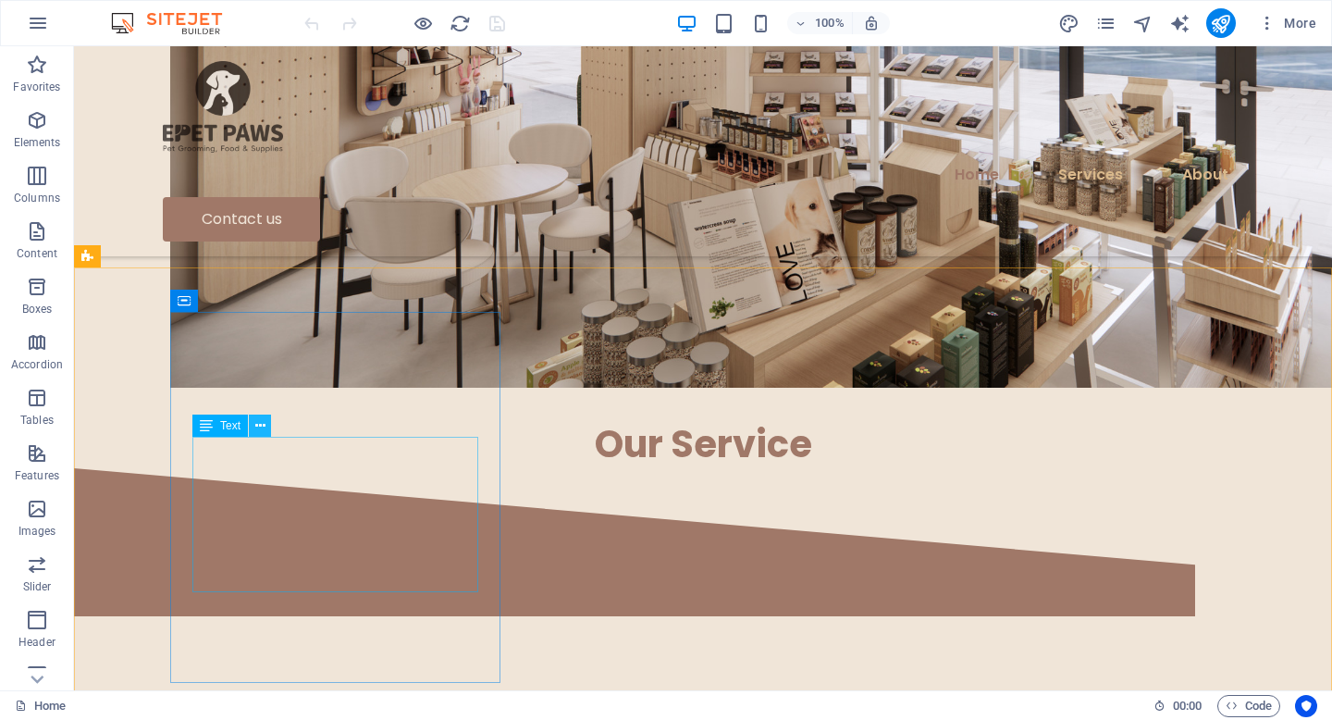
click at [264, 425] on icon at bounding box center [260, 425] width 10 height 19
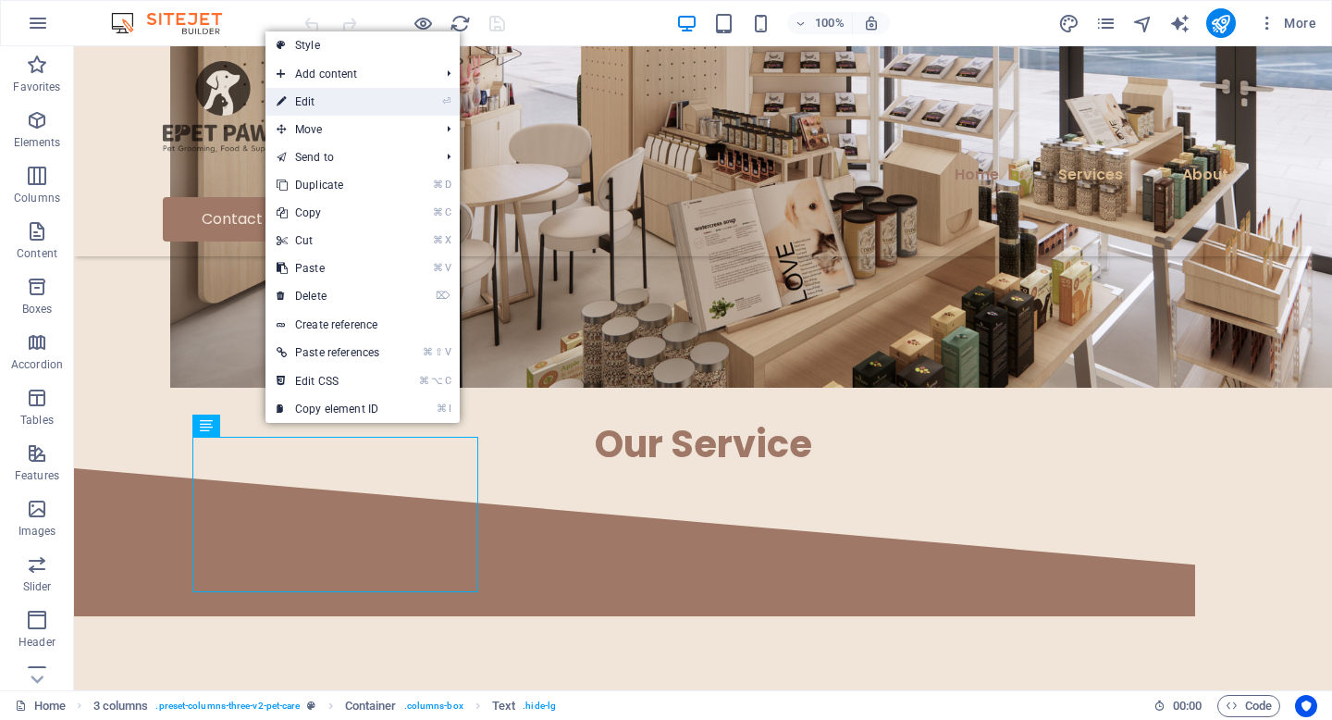
click at [366, 98] on link "⏎ Edit" at bounding box center [328, 102] width 125 height 28
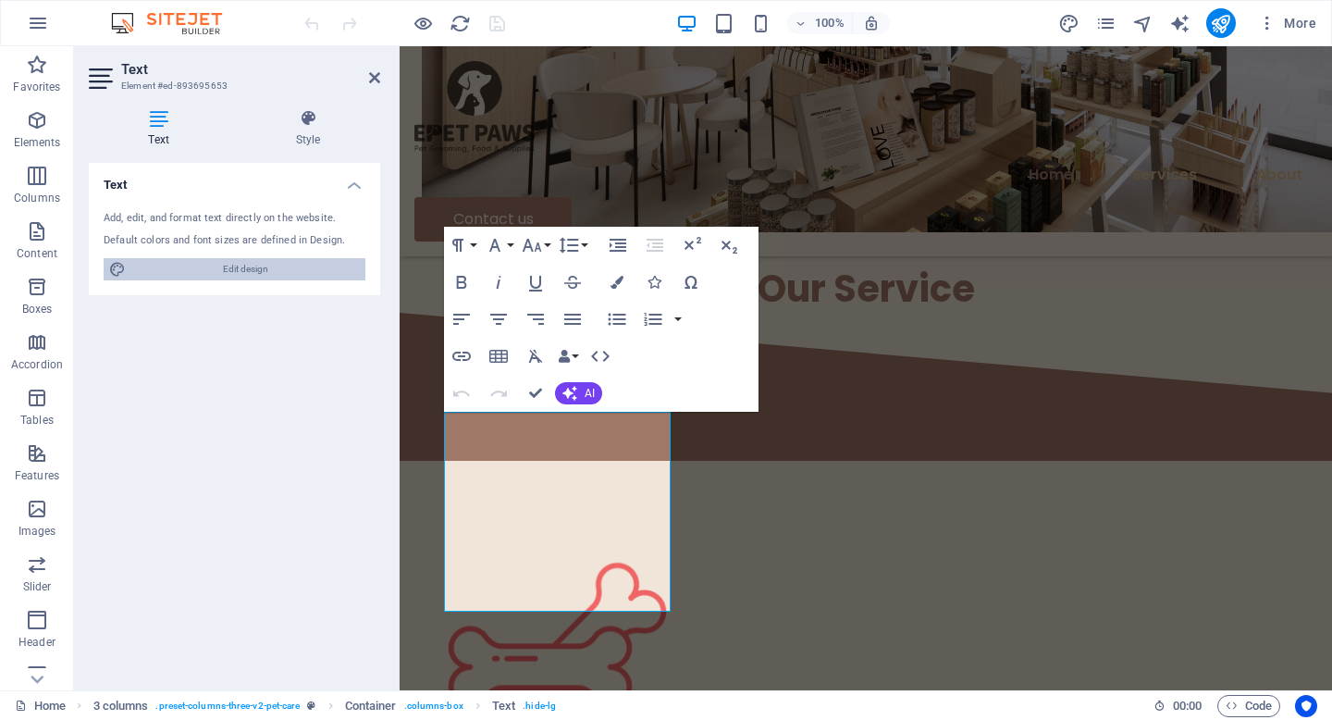
click at [274, 271] on span "Edit design" at bounding box center [245, 269] width 229 height 22
select select "px"
select select "400"
select select "px"
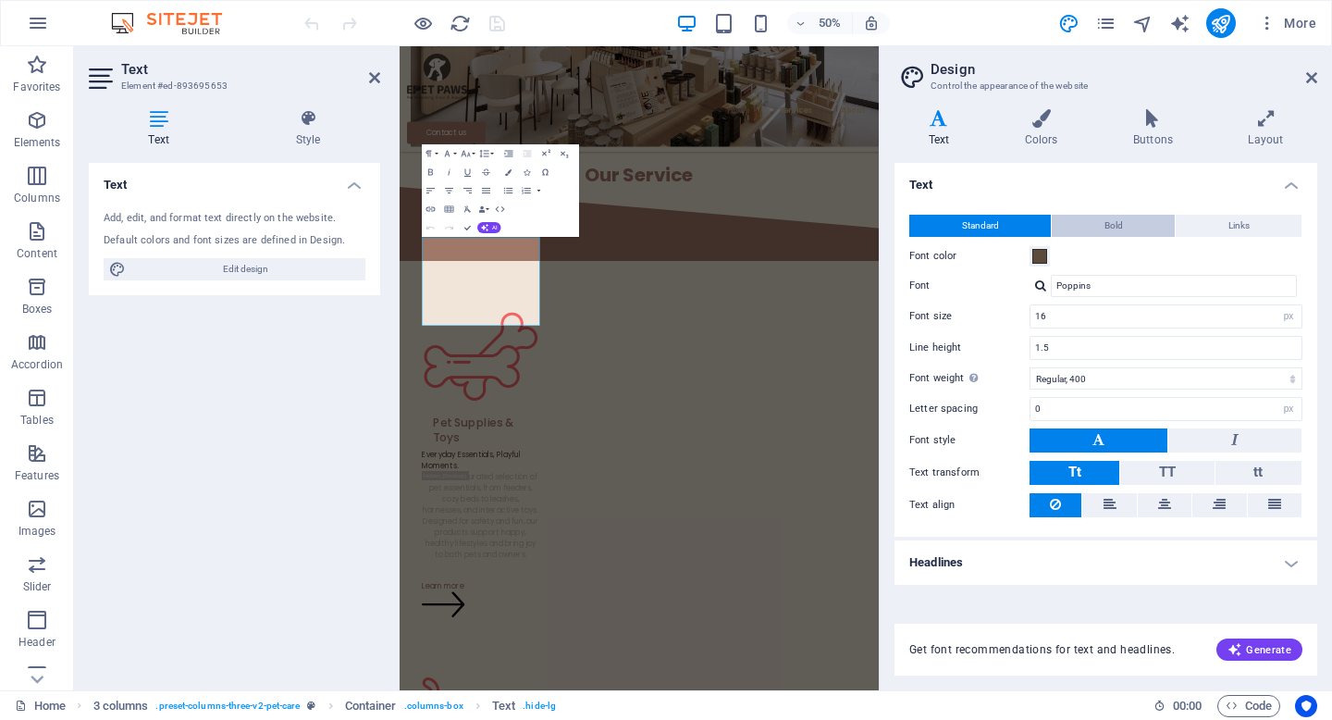
click at [1117, 221] on span "Bold" at bounding box center [1114, 226] width 19 height 22
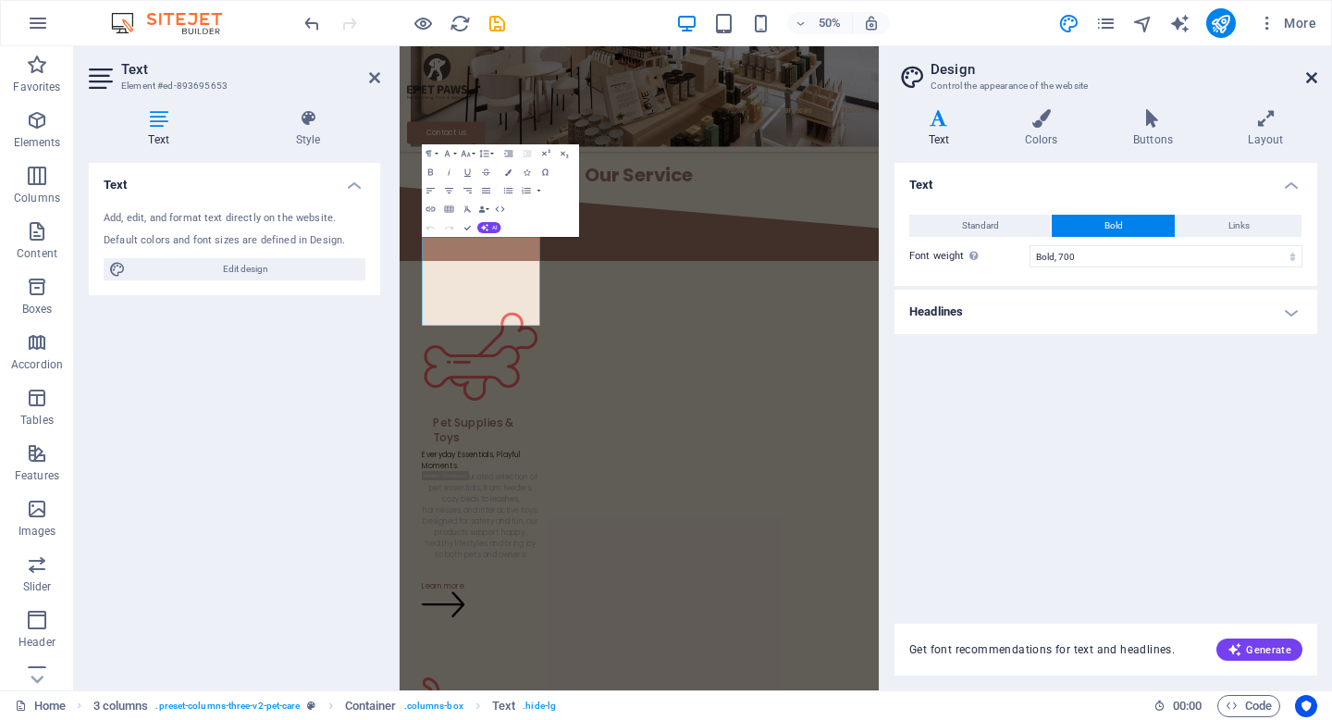
click at [1310, 74] on icon at bounding box center [1311, 77] width 11 height 15
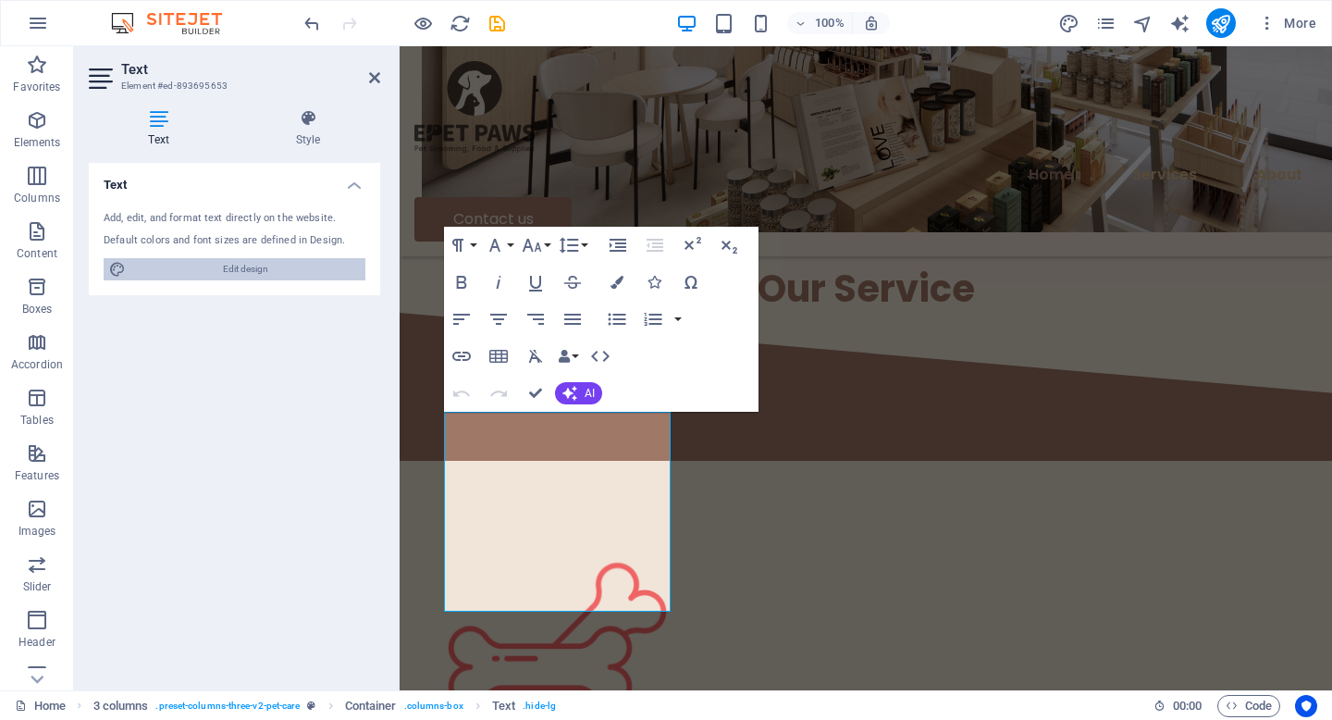
click at [249, 269] on span "Edit design" at bounding box center [245, 269] width 229 height 22
select select "700"
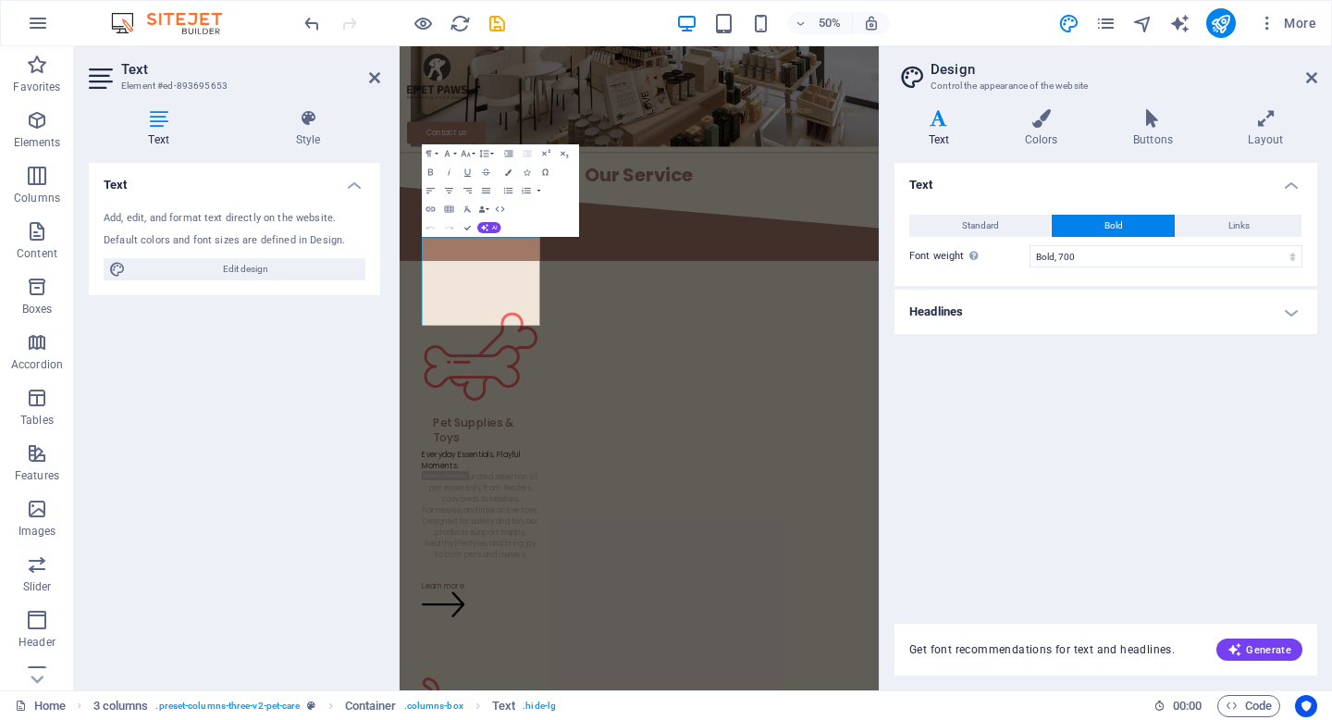
click at [315, 105] on div "Text Style Text Add, edit, and format text directly on the website. Default col…" at bounding box center [234, 392] width 321 height 596
click at [315, 111] on icon at bounding box center [308, 118] width 144 height 19
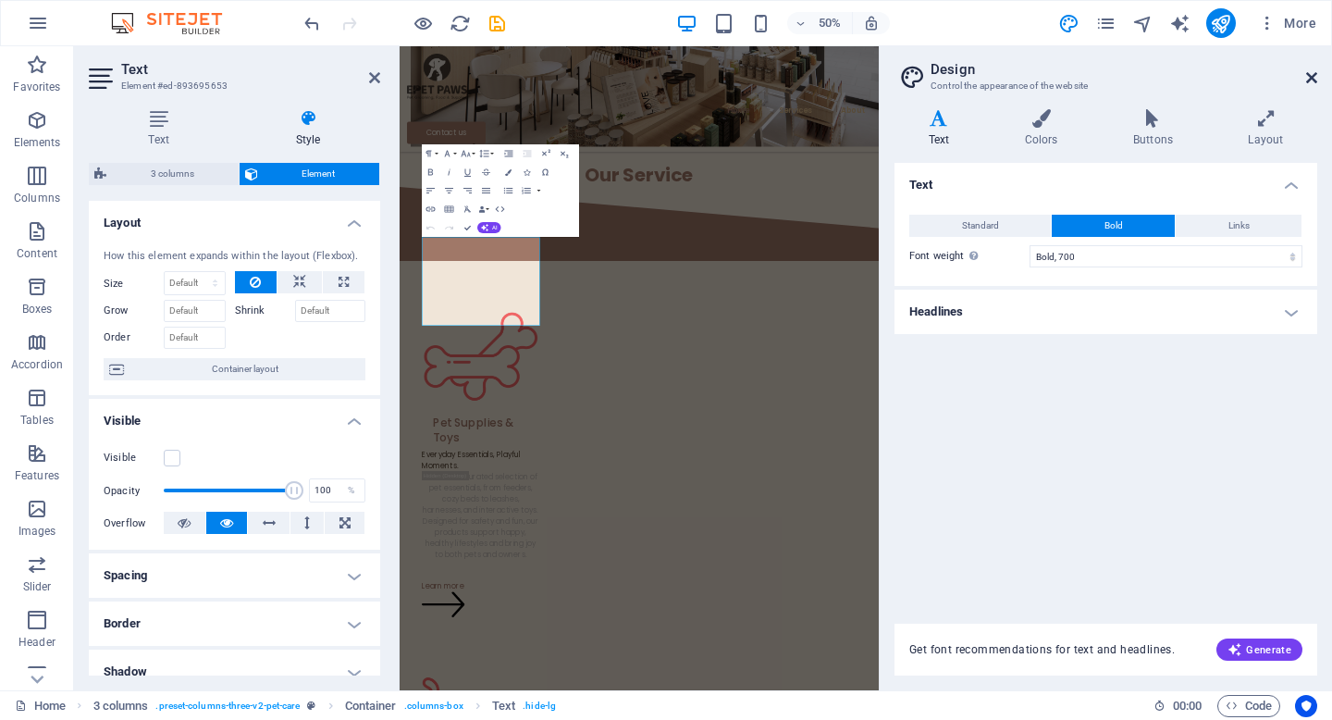
click at [1315, 75] on icon at bounding box center [1311, 77] width 11 height 15
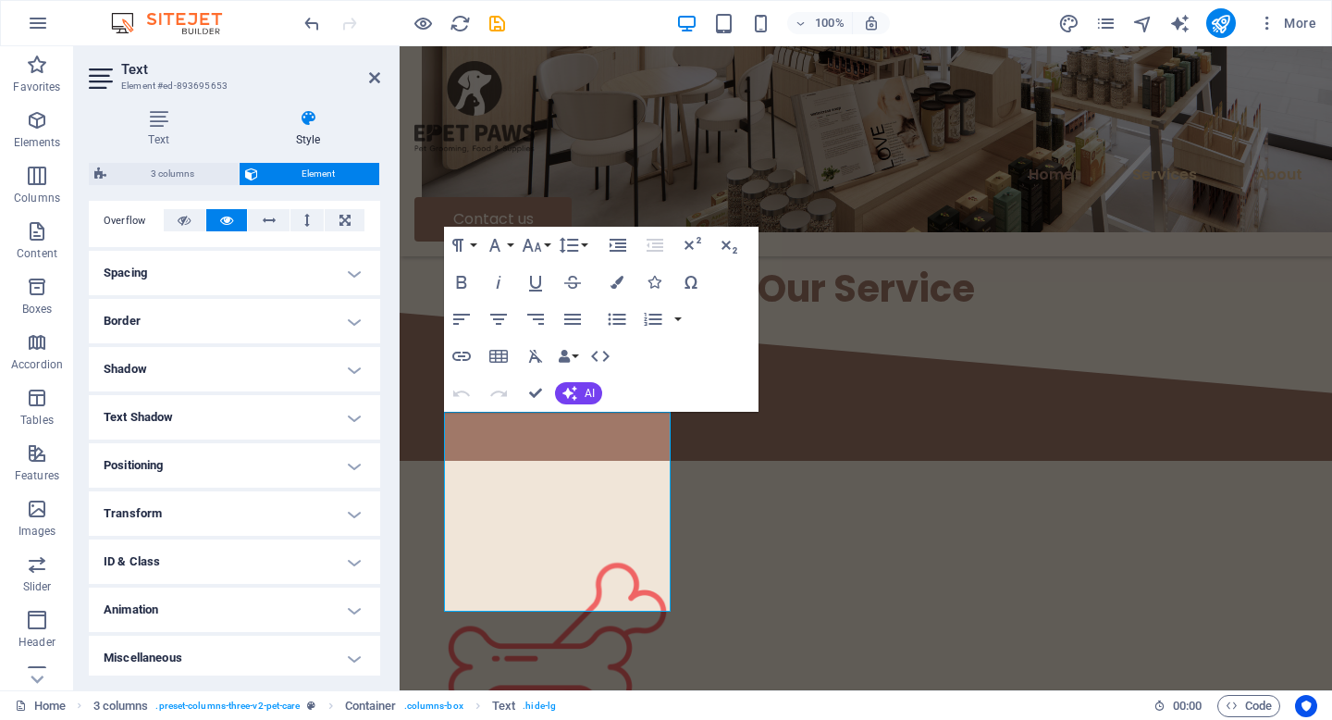
scroll to position [307, 0]
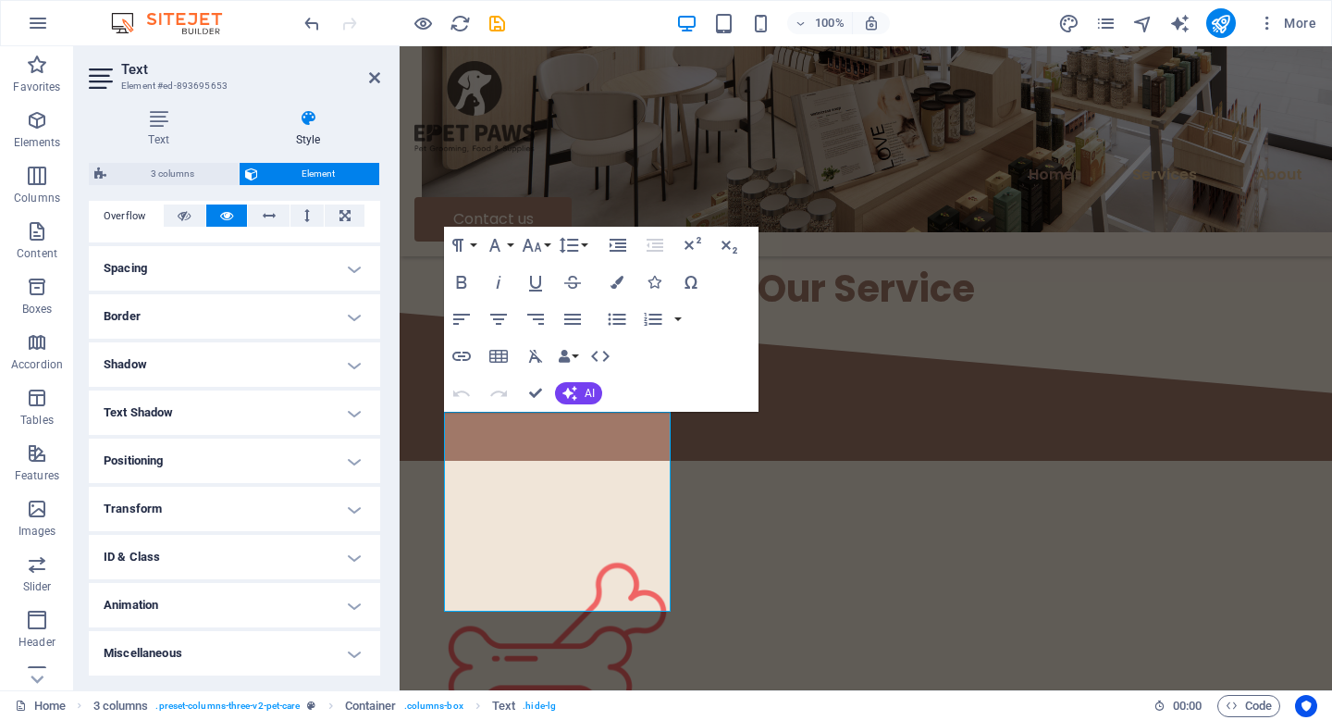
click at [204, 649] on h4 "Miscellaneous" at bounding box center [234, 653] width 291 height 44
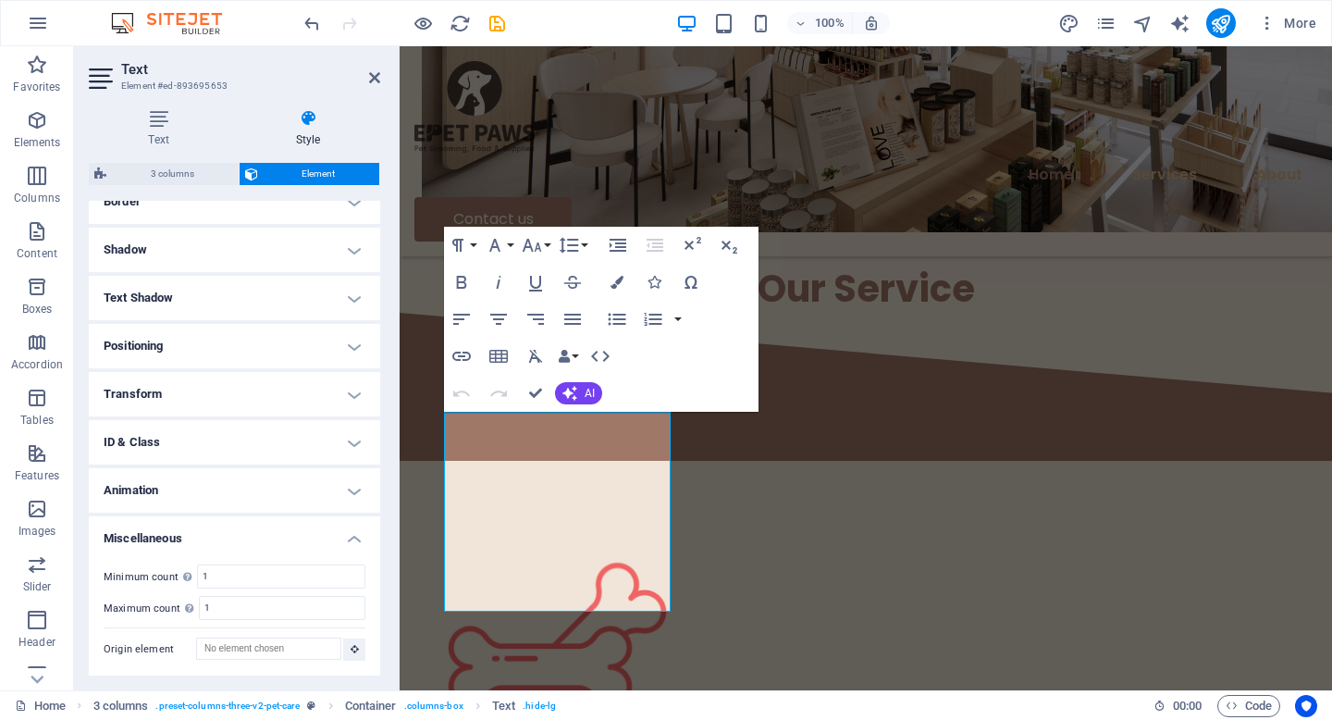
click at [252, 540] on h4 "Miscellaneous" at bounding box center [234, 532] width 291 height 33
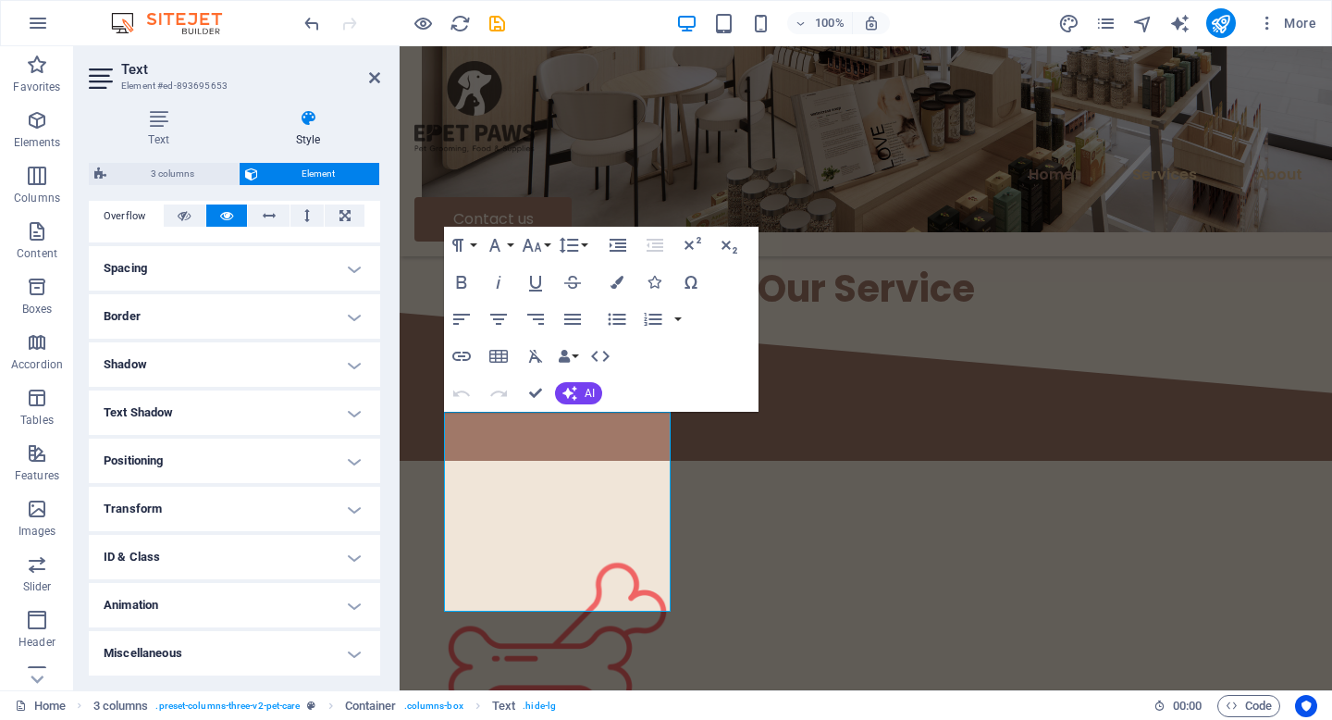
click at [244, 549] on h4 "ID & Class" at bounding box center [234, 557] width 291 height 44
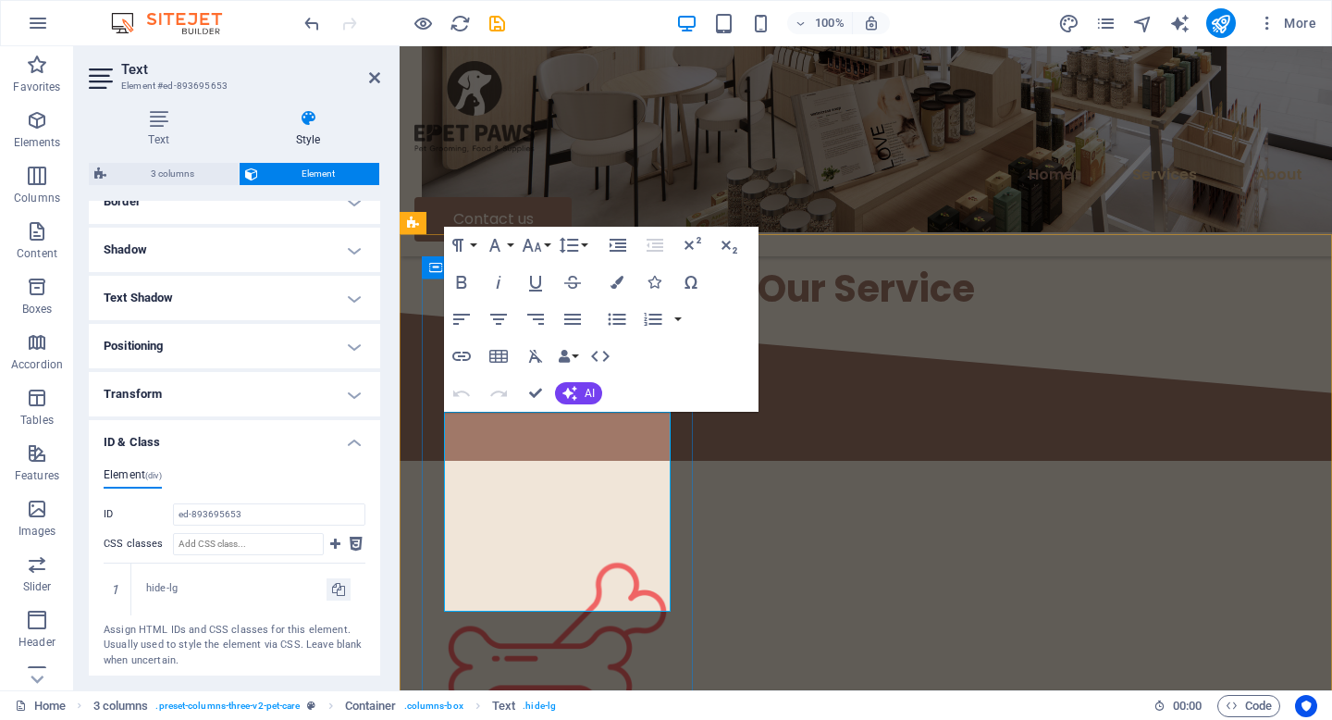
drag, startPoint x: 374, startPoint y: 78, endPoint x: 305, endPoint y: 59, distance: 70.9
click at [374, 78] on icon at bounding box center [374, 77] width 11 height 15
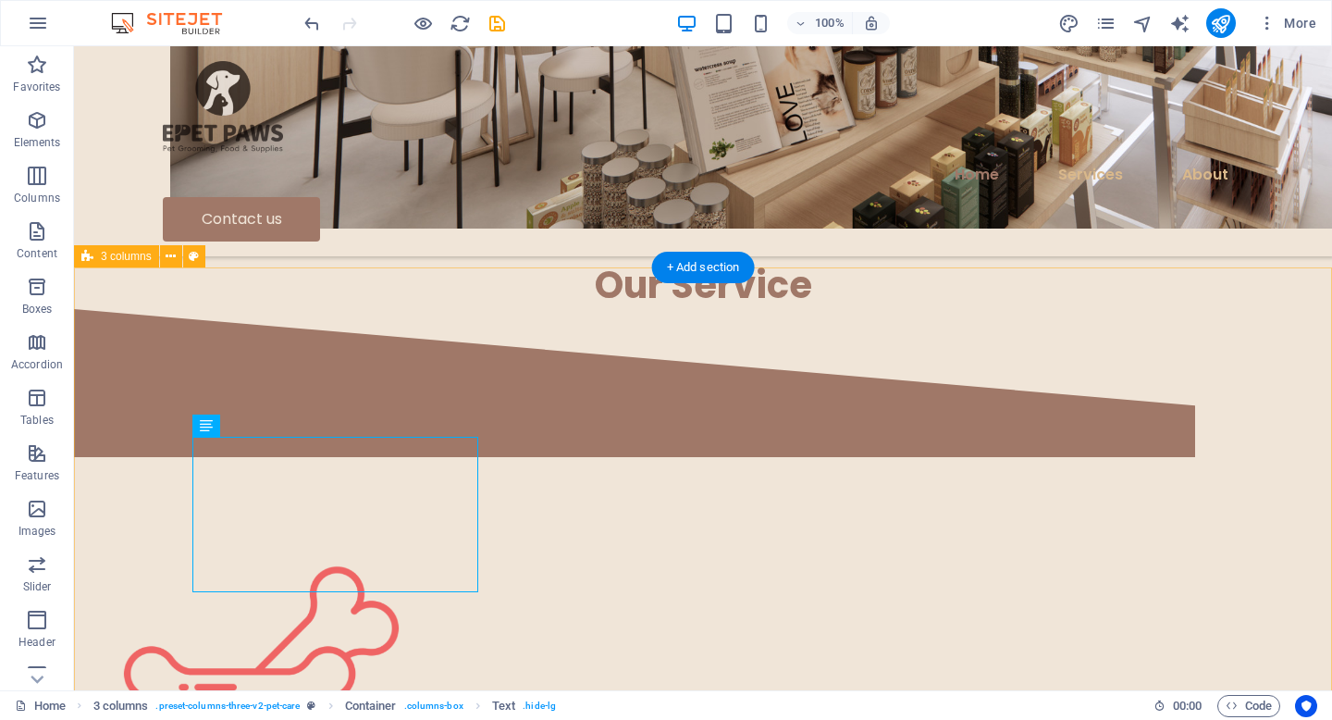
scroll to position [1619, 0]
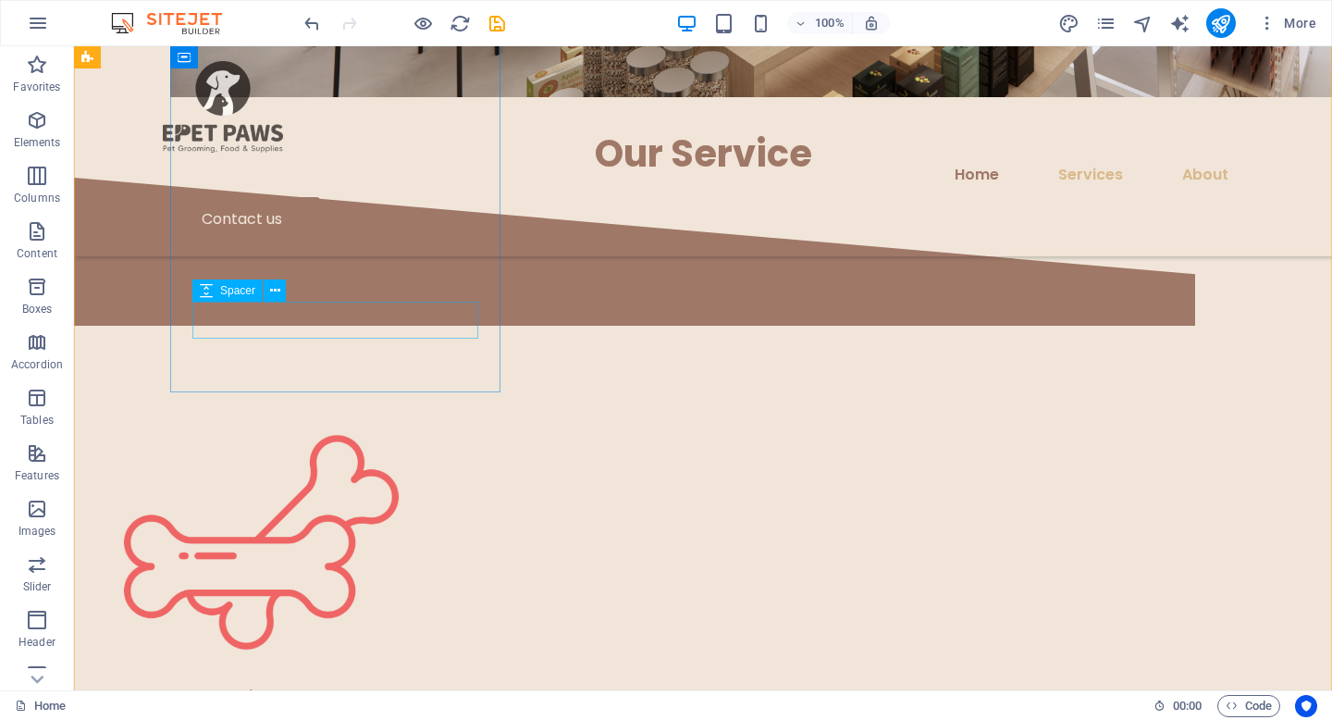
click at [390, 377] on div "Pet Supplies & Toys Everyday Essentials, Playful Moments. Discover a curated se…" at bounding box center [261, 650] width 330 height 547
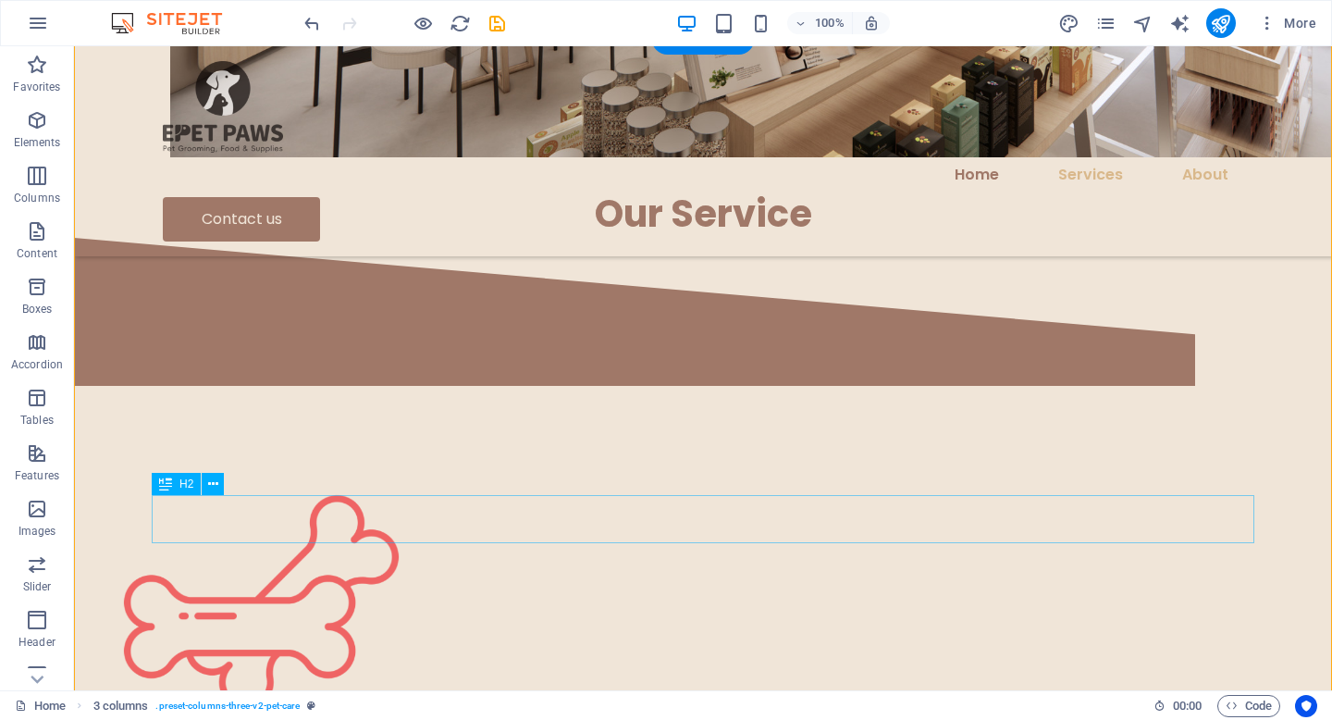
scroll to position [1590, 0]
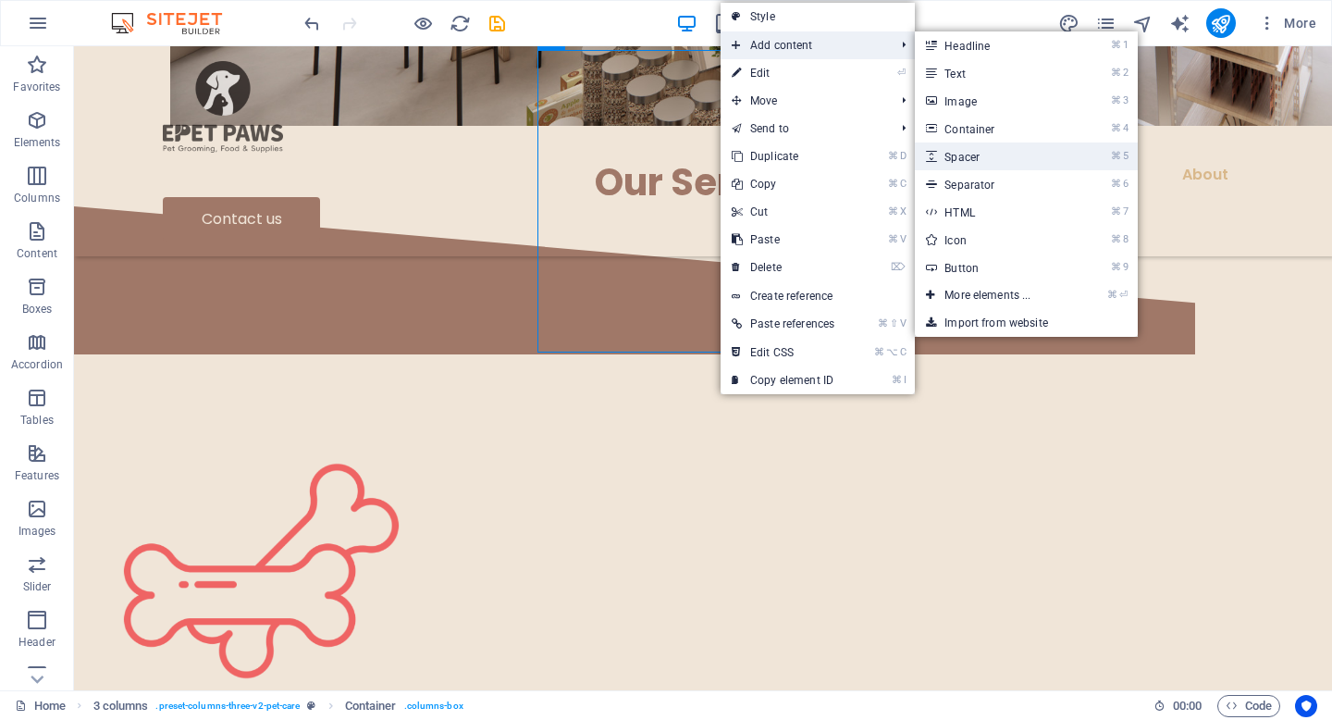
click at [976, 151] on link "⌘ 5 Spacer" at bounding box center [991, 156] width 153 height 28
select select "px"
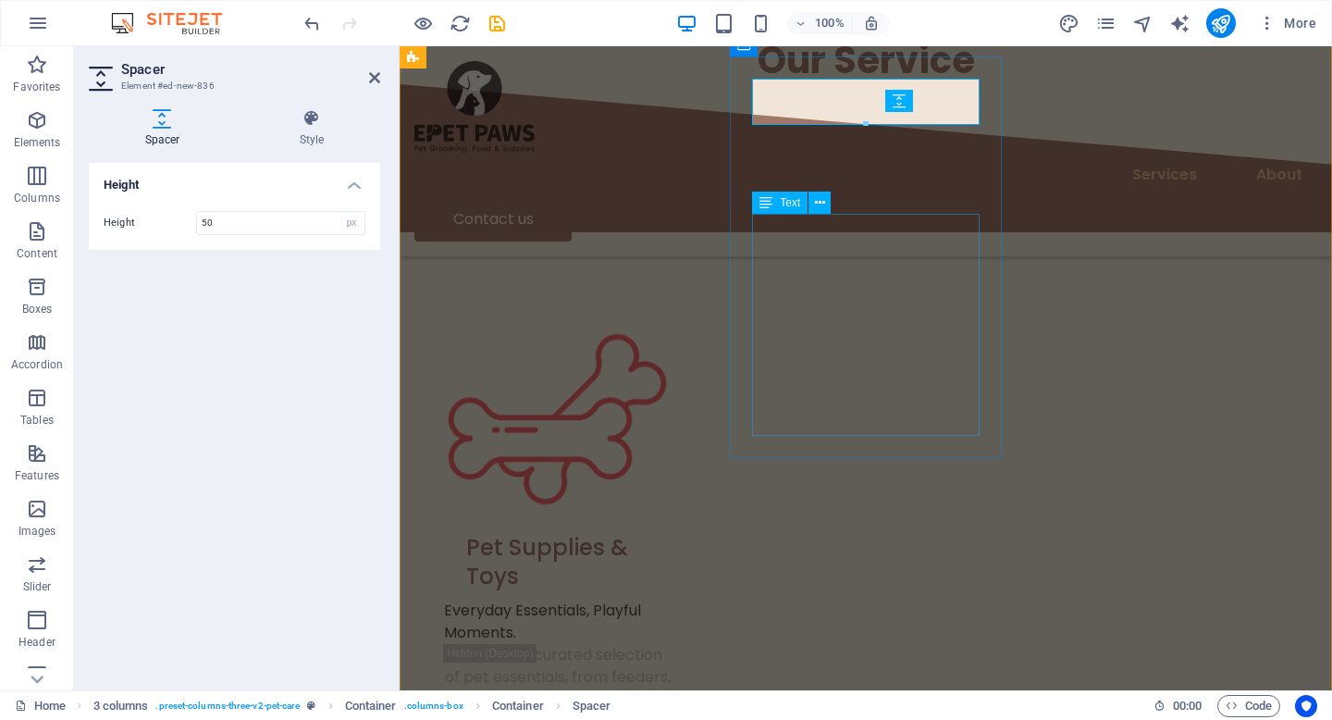
scroll to position [1542, 0]
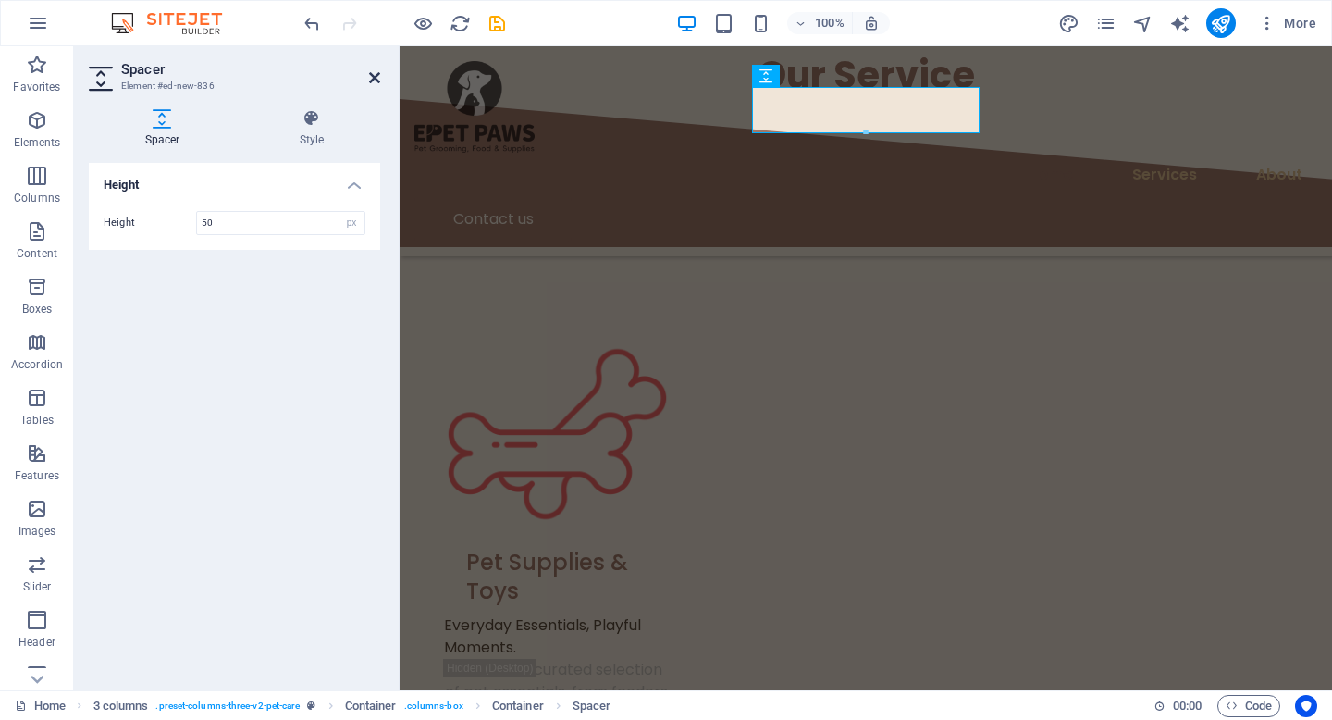
click at [371, 74] on icon at bounding box center [374, 77] width 11 height 15
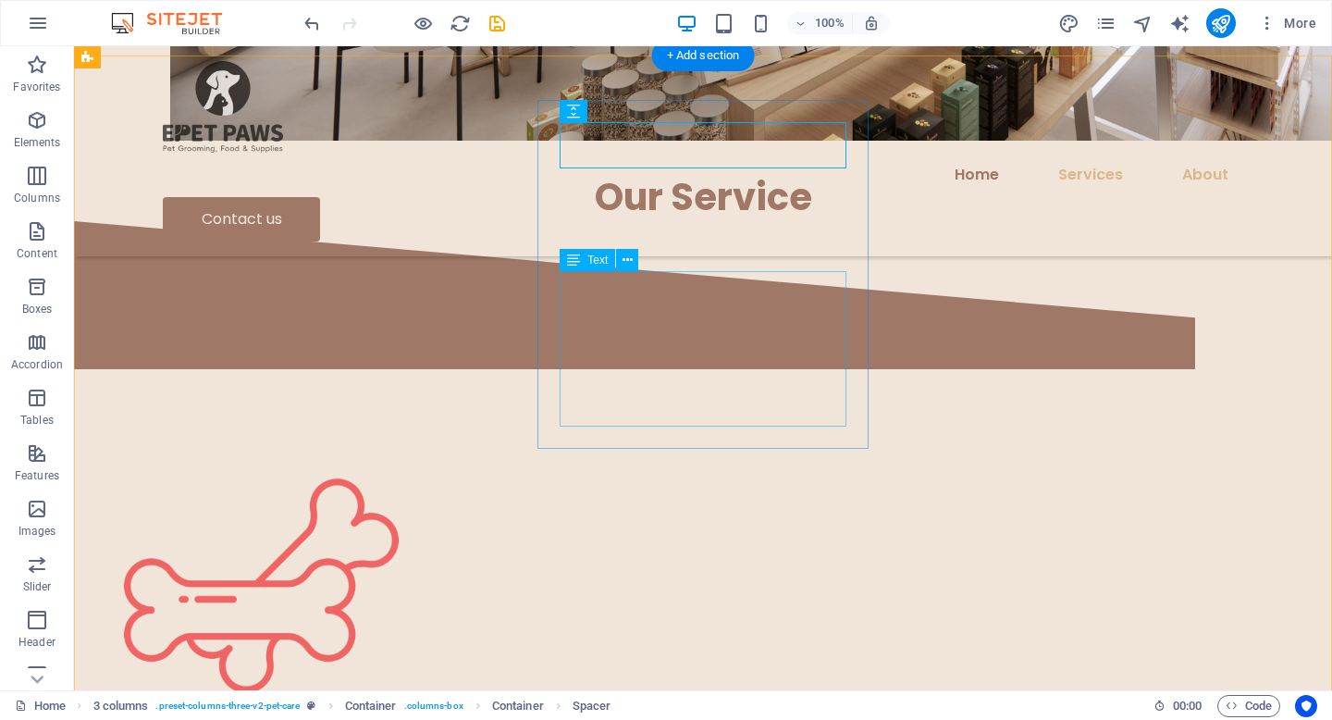
scroll to position [1496, 0]
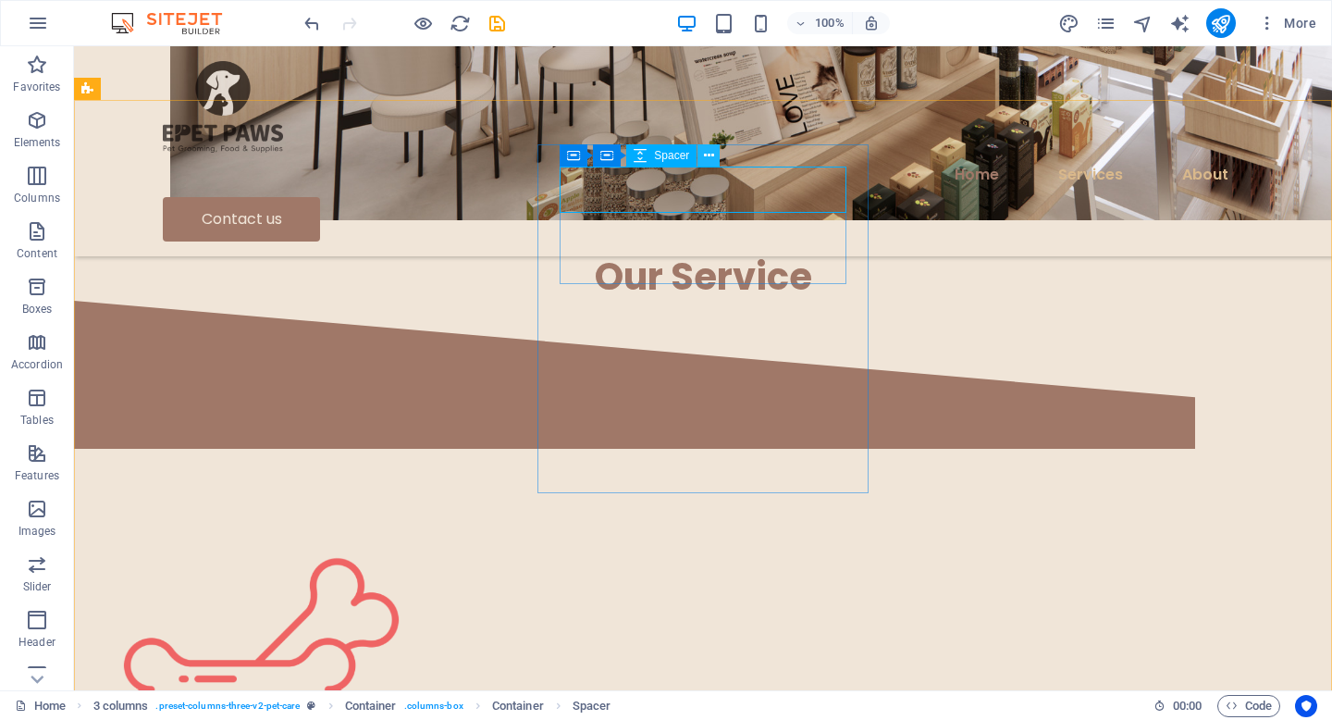
click at [710, 156] on icon at bounding box center [709, 155] width 10 height 19
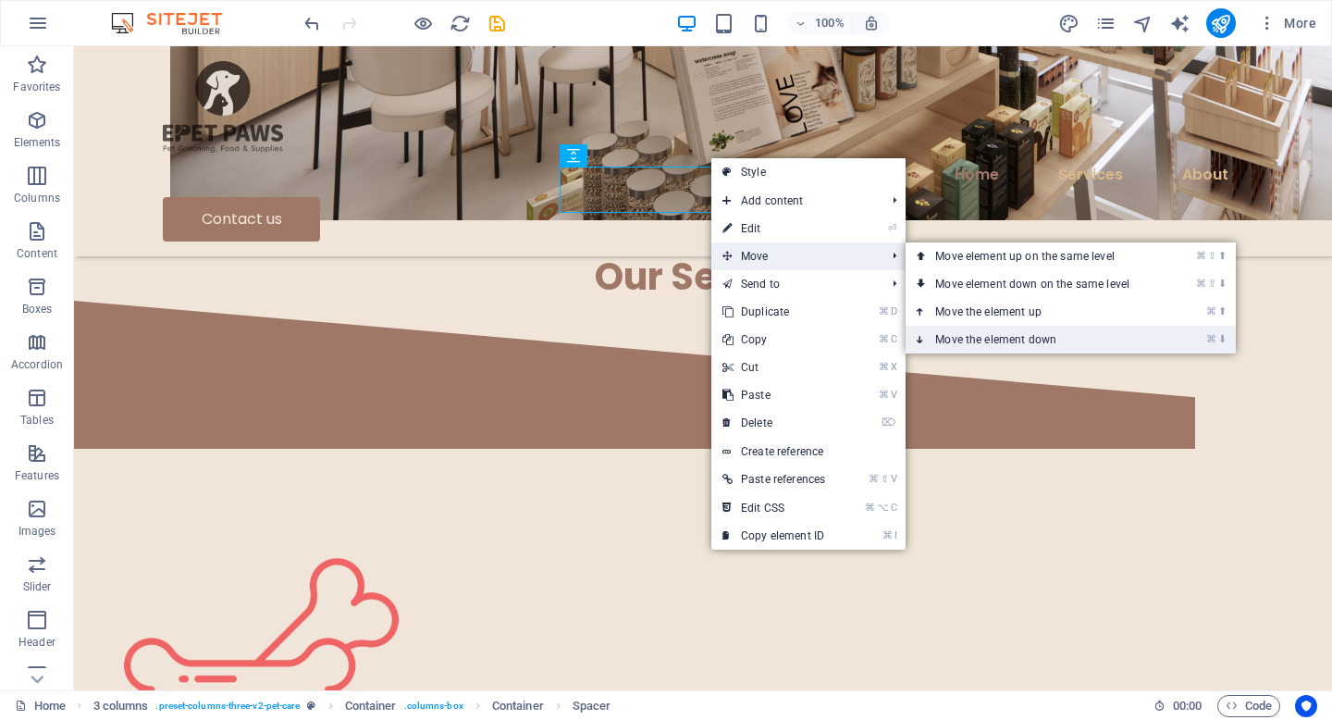
click at [1007, 335] on link "⌘ ⬇ Move the element down" at bounding box center [1036, 340] width 261 height 28
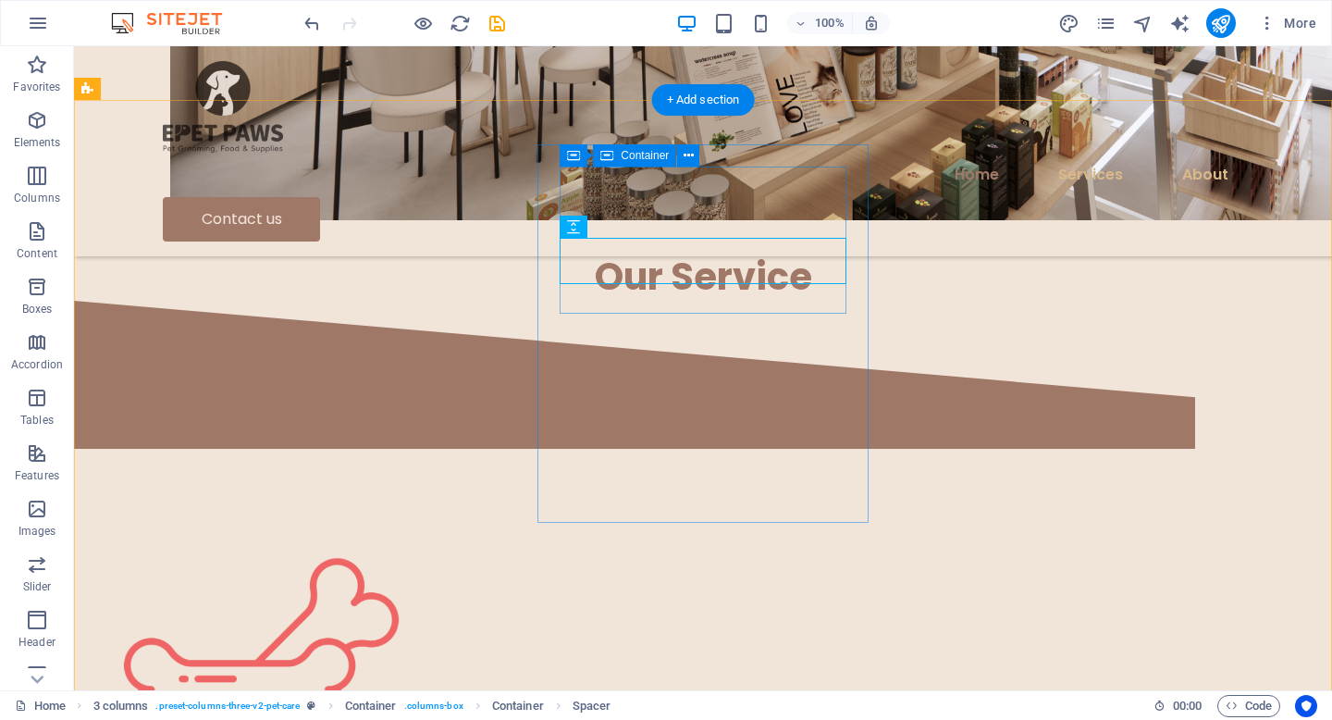
click at [643, 231] on icon at bounding box center [642, 226] width 10 height 19
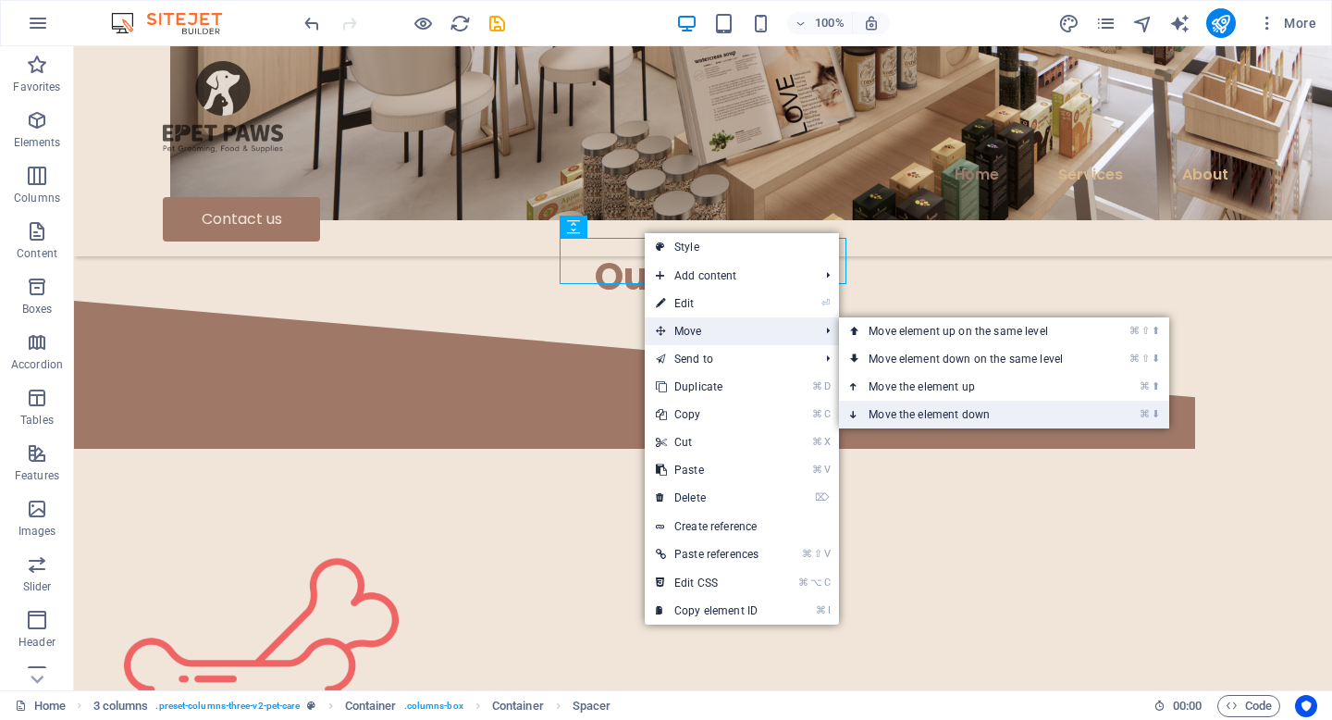
click at [968, 407] on link "⌘ ⬇ Move the element down" at bounding box center [969, 415] width 261 height 28
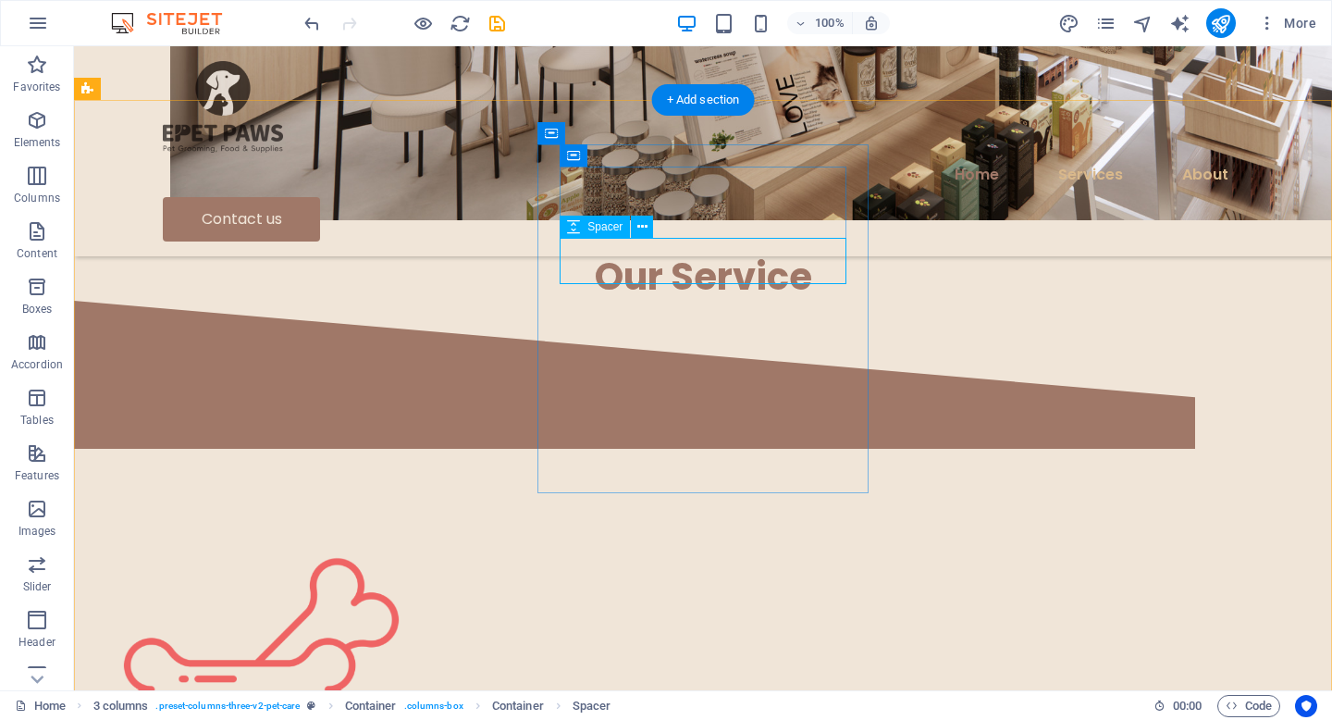
click at [641, 232] on icon at bounding box center [642, 226] width 10 height 19
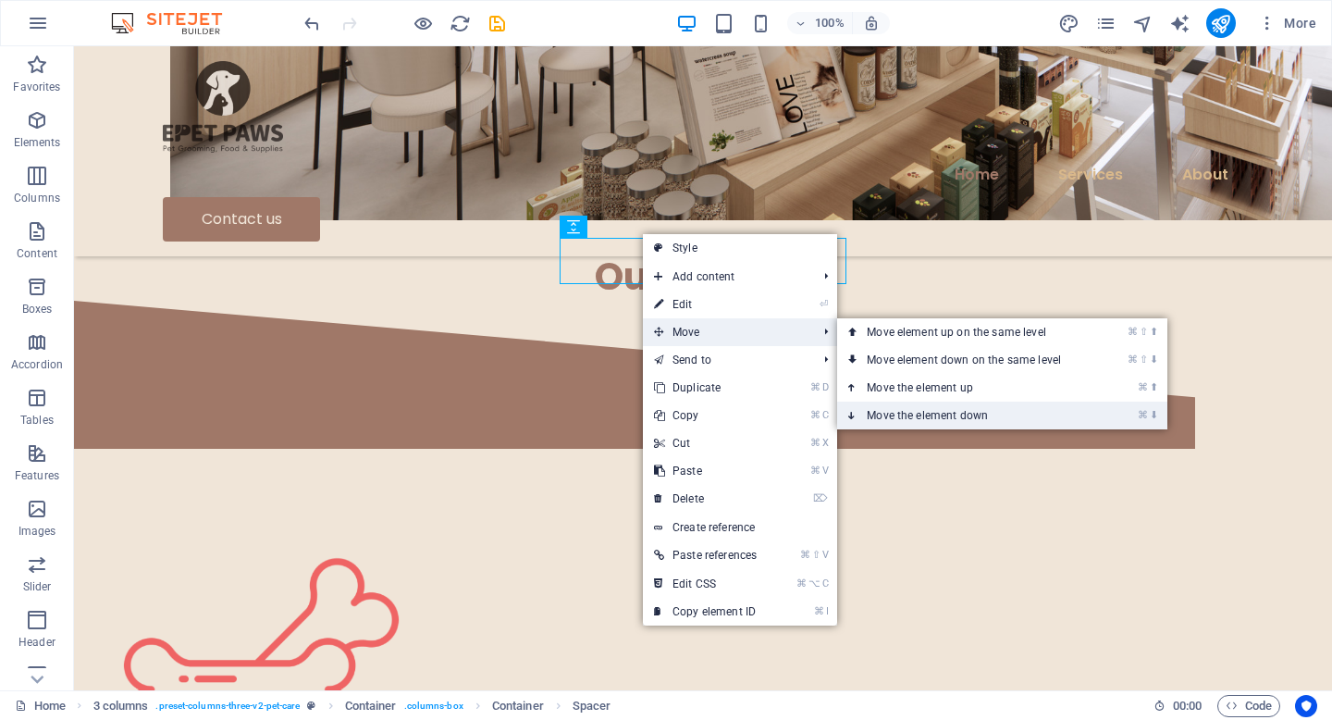
click at [967, 414] on link "⌘ ⬇ Move the element down" at bounding box center [967, 415] width 261 height 28
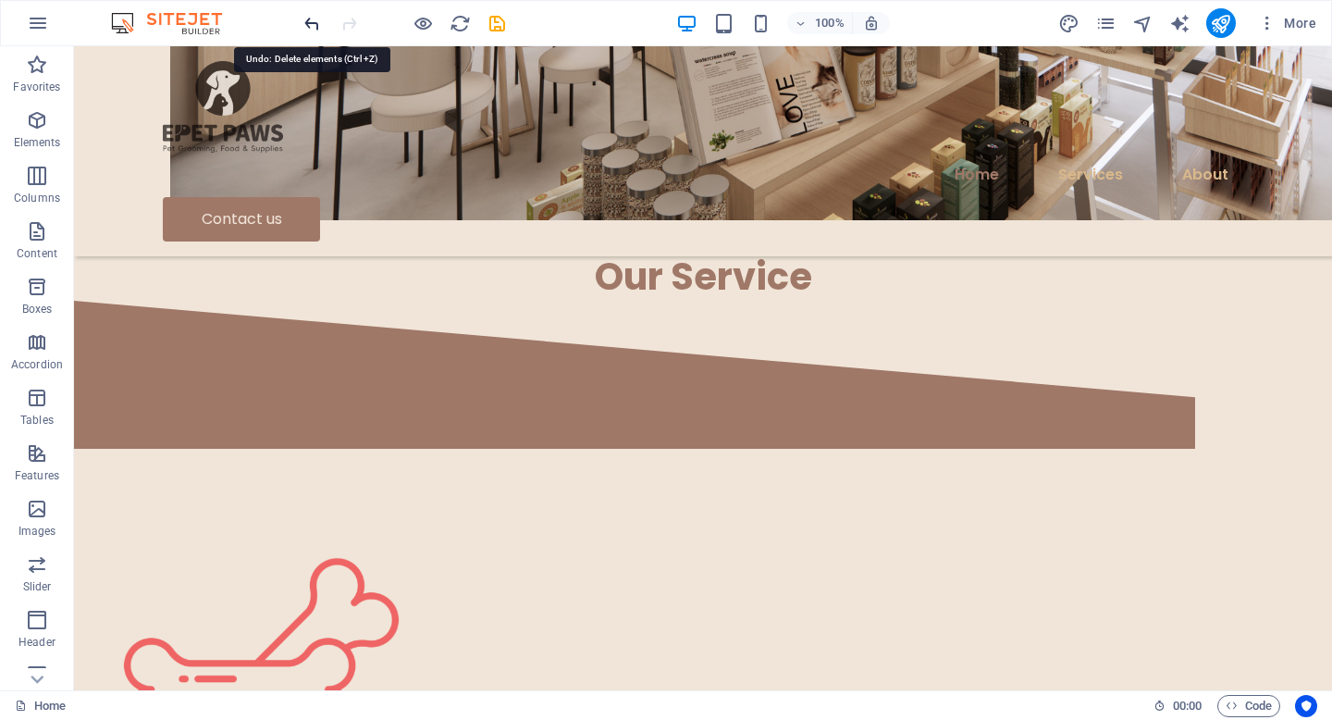
click at [312, 33] on icon "undo" at bounding box center [312, 23] width 21 height 21
click at [311, 31] on icon "undo" at bounding box center [312, 23] width 21 height 21
click at [311, 27] on icon "undo" at bounding box center [312, 23] width 21 height 21
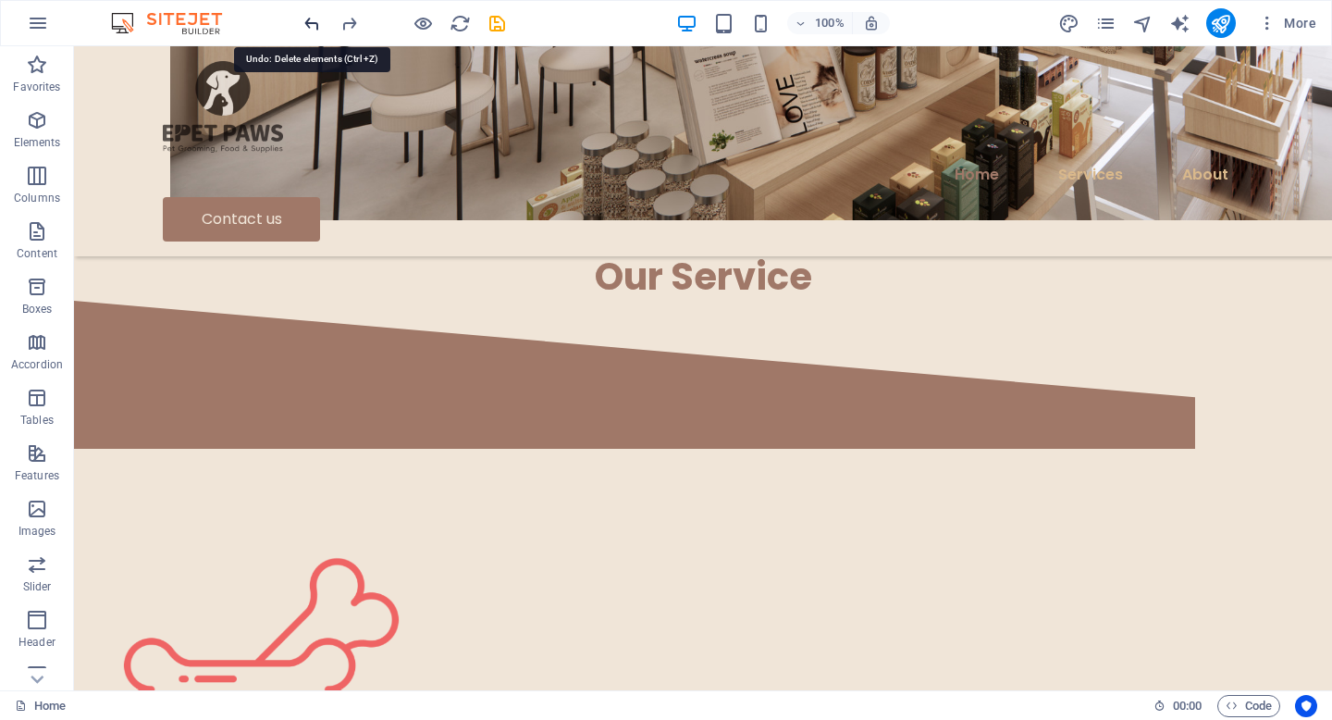
click at [311, 27] on icon "undo" at bounding box center [312, 23] width 21 height 21
click at [307, 27] on icon "undo" at bounding box center [312, 23] width 21 height 21
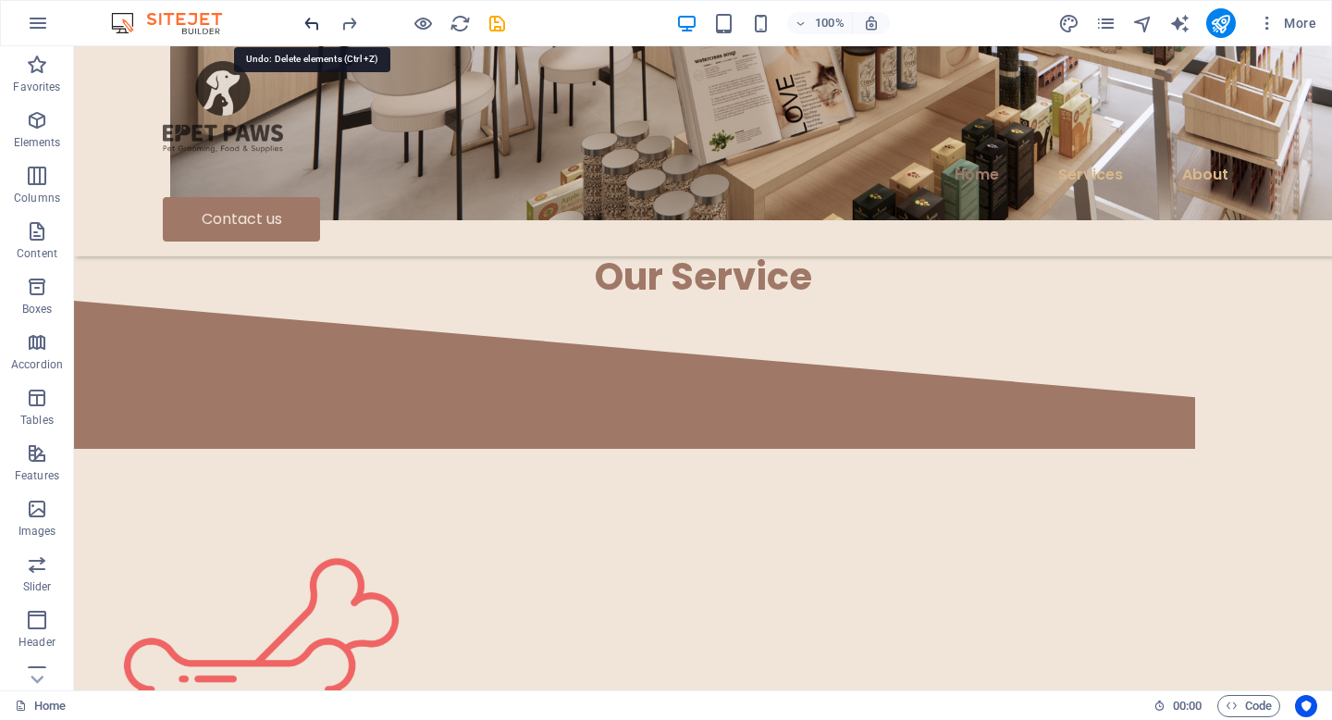
click at [307, 27] on icon "undo" at bounding box center [312, 23] width 21 height 21
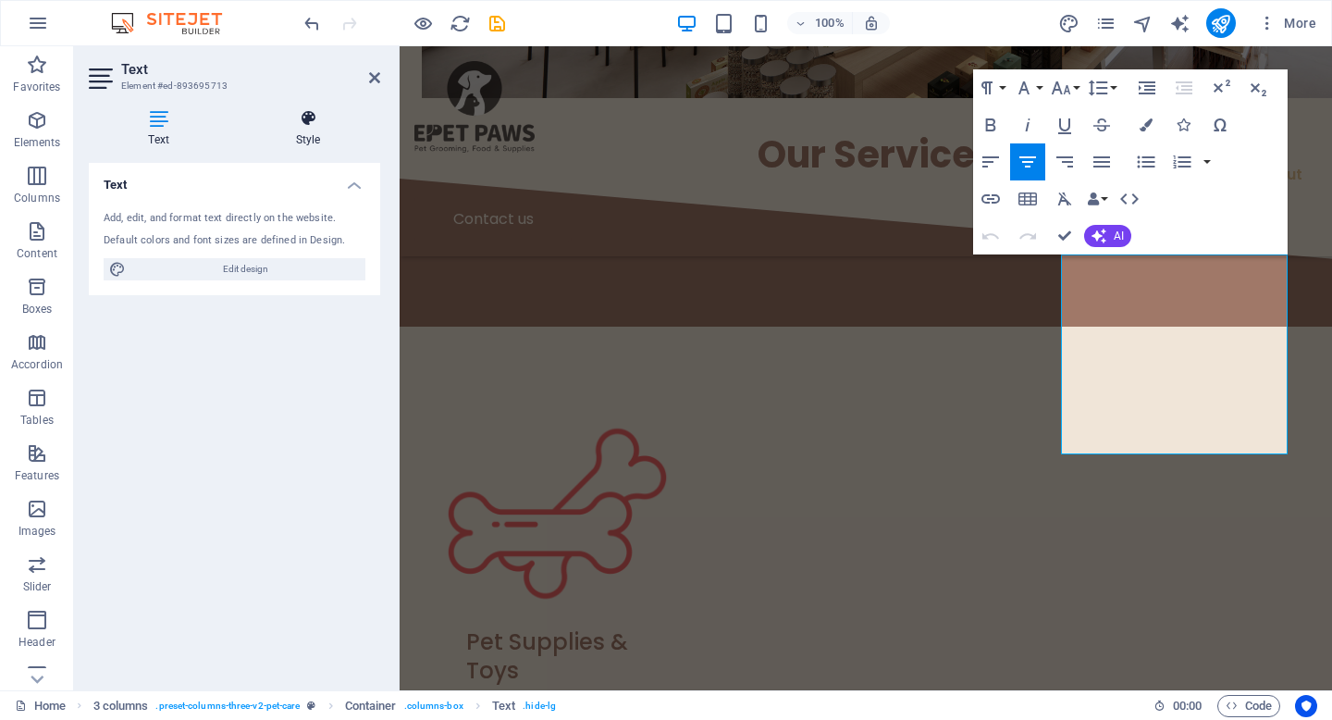
click at [309, 117] on icon at bounding box center [308, 118] width 144 height 19
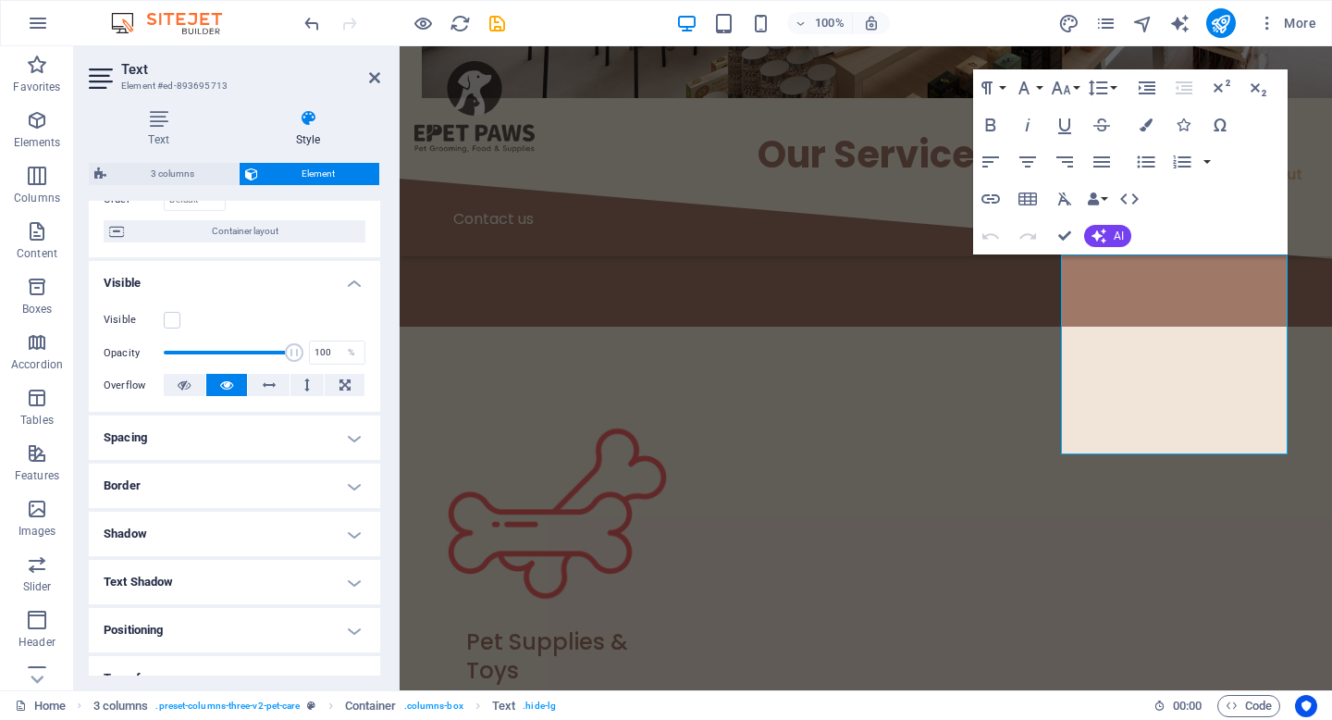
scroll to position [140, 0]
click at [168, 324] on label at bounding box center [172, 318] width 17 height 17
click at [0, 0] on input "Visible" at bounding box center [0, 0] width 0 height 0
click at [166, 307] on div "Visible" at bounding box center [235, 318] width 262 height 22
click at [172, 322] on label at bounding box center [172, 318] width 17 height 17
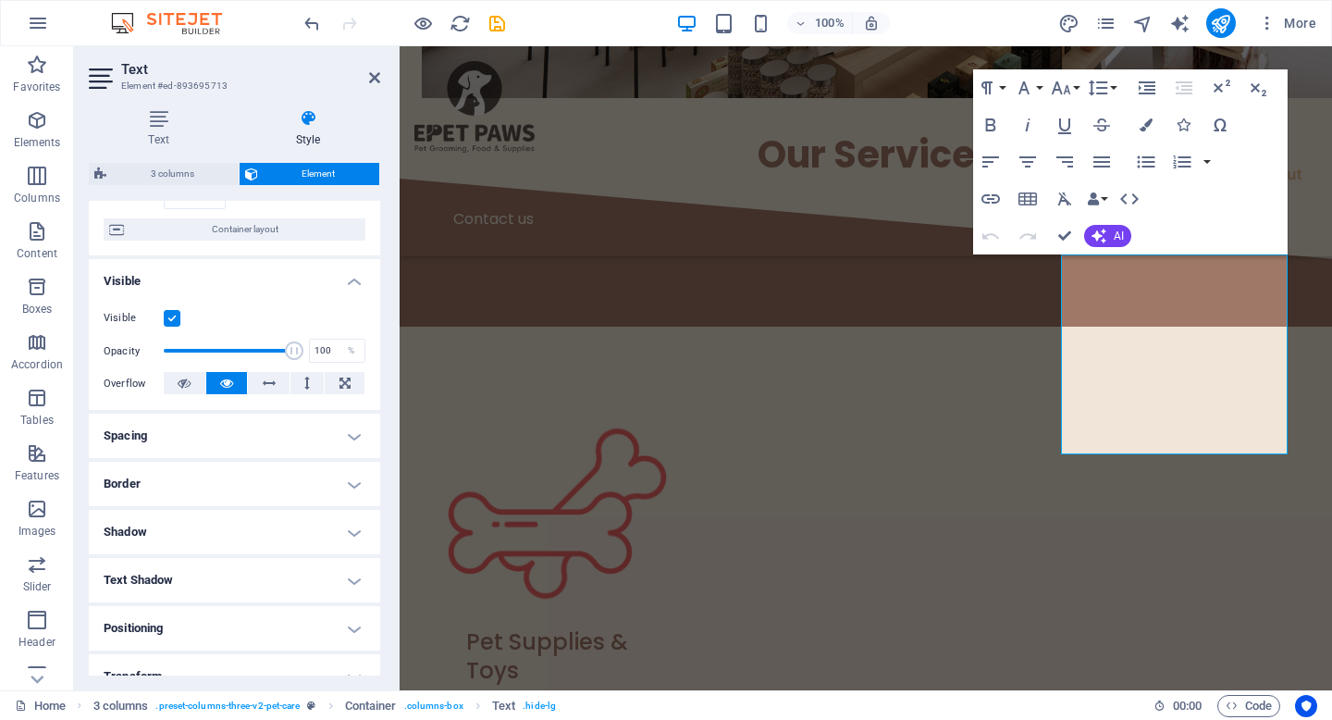
click at [0, 0] on input "Visible" at bounding box center [0, 0] width 0 height 0
click at [172, 326] on label at bounding box center [172, 318] width 17 height 17
click at [0, 0] on input "Visible" at bounding box center [0, 0] width 0 height 0
click at [382, 73] on aside "Text Element #ed-893695713 Text Style Text Add, edit, and format text directly …" at bounding box center [237, 368] width 326 height 644
click at [374, 73] on icon at bounding box center [374, 77] width 11 height 15
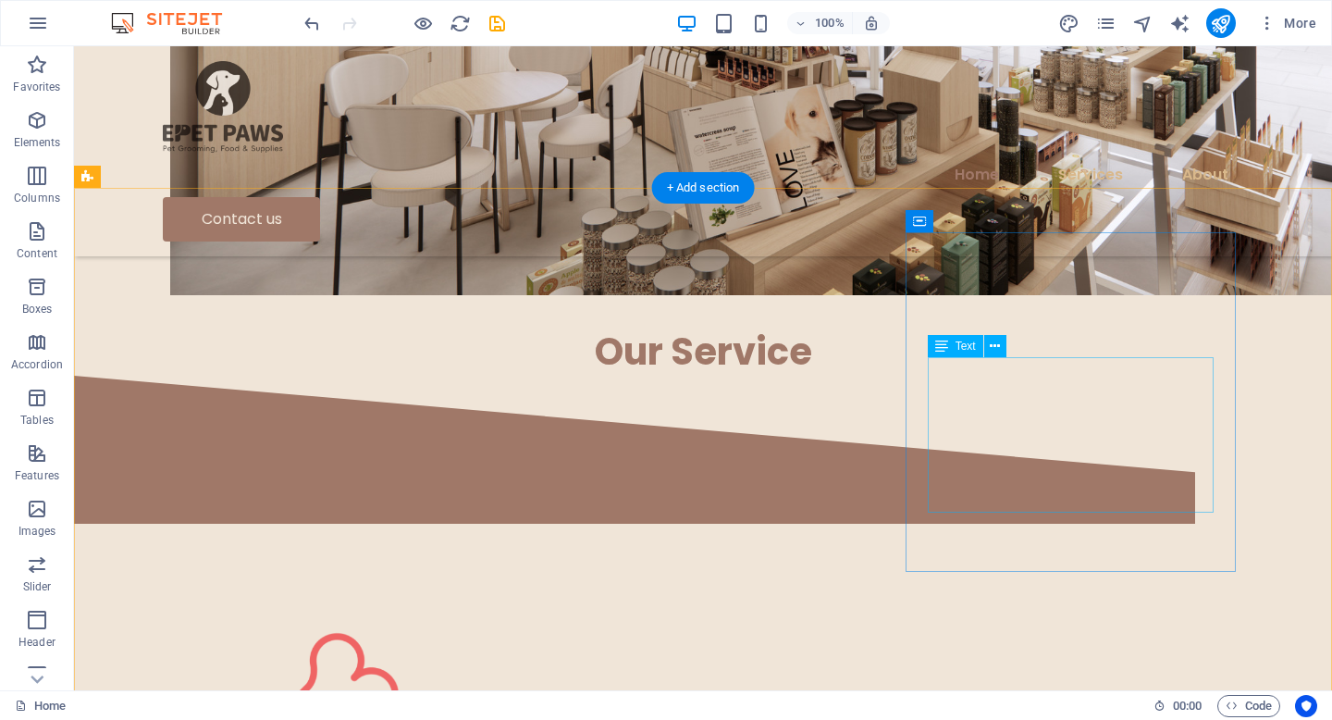
scroll to position [1402, 0]
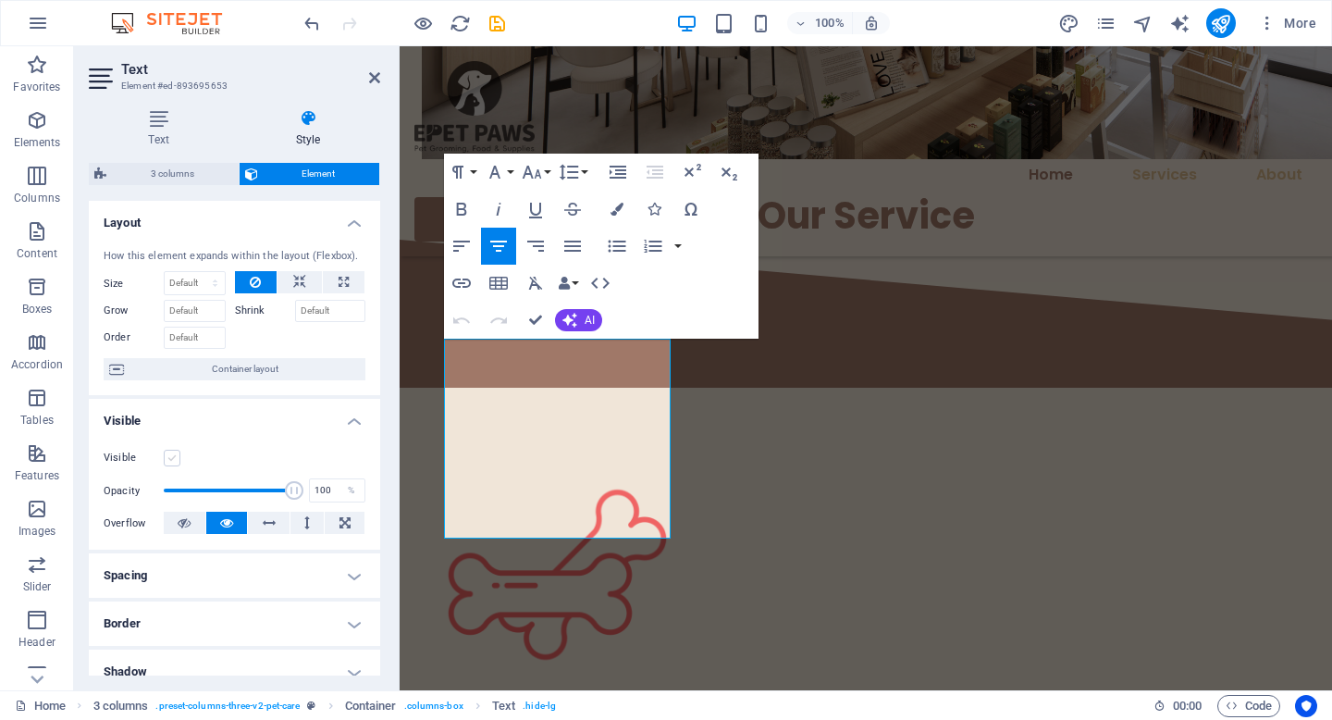
click at [167, 453] on label at bounding box center [172, 458] width 17 height 17
click at [0, 0] on input "Visible" at bounding box center [0, 0] width 0 height 0
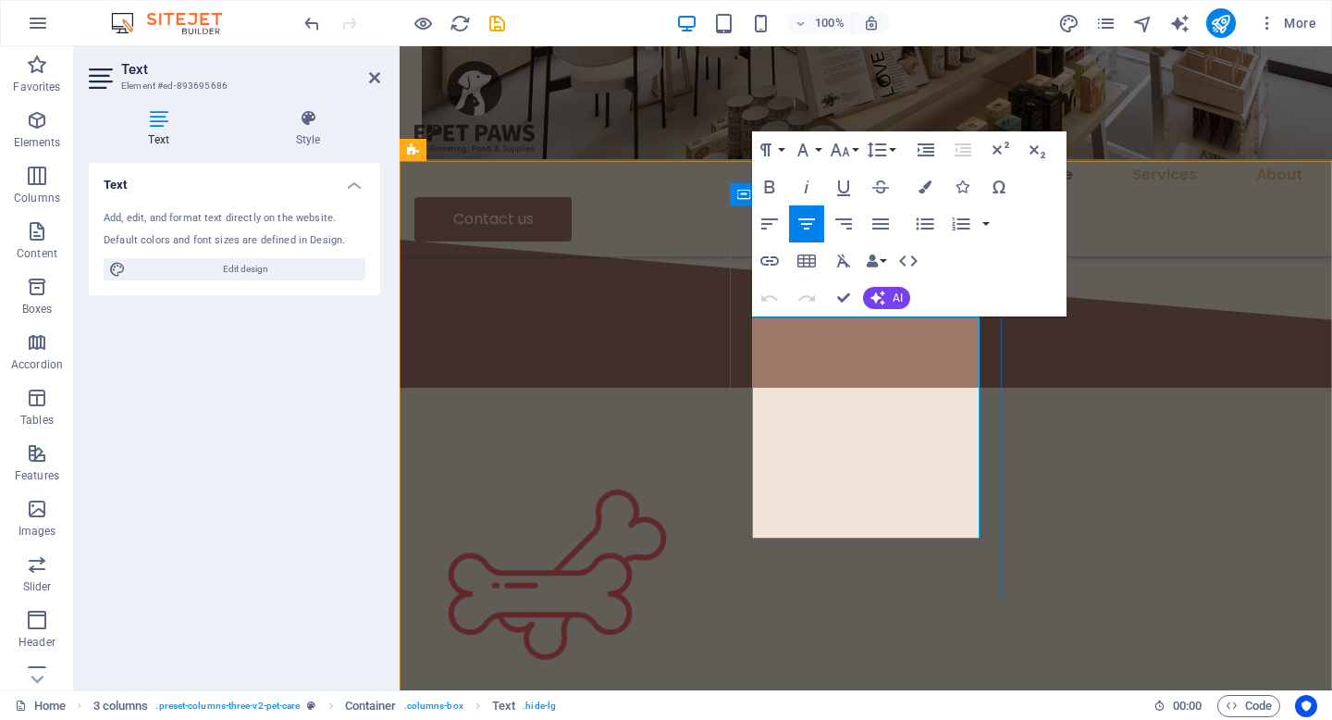
click at [304, 142] on h4 "Style" at bounding box center [308, 128] width 144 height 39
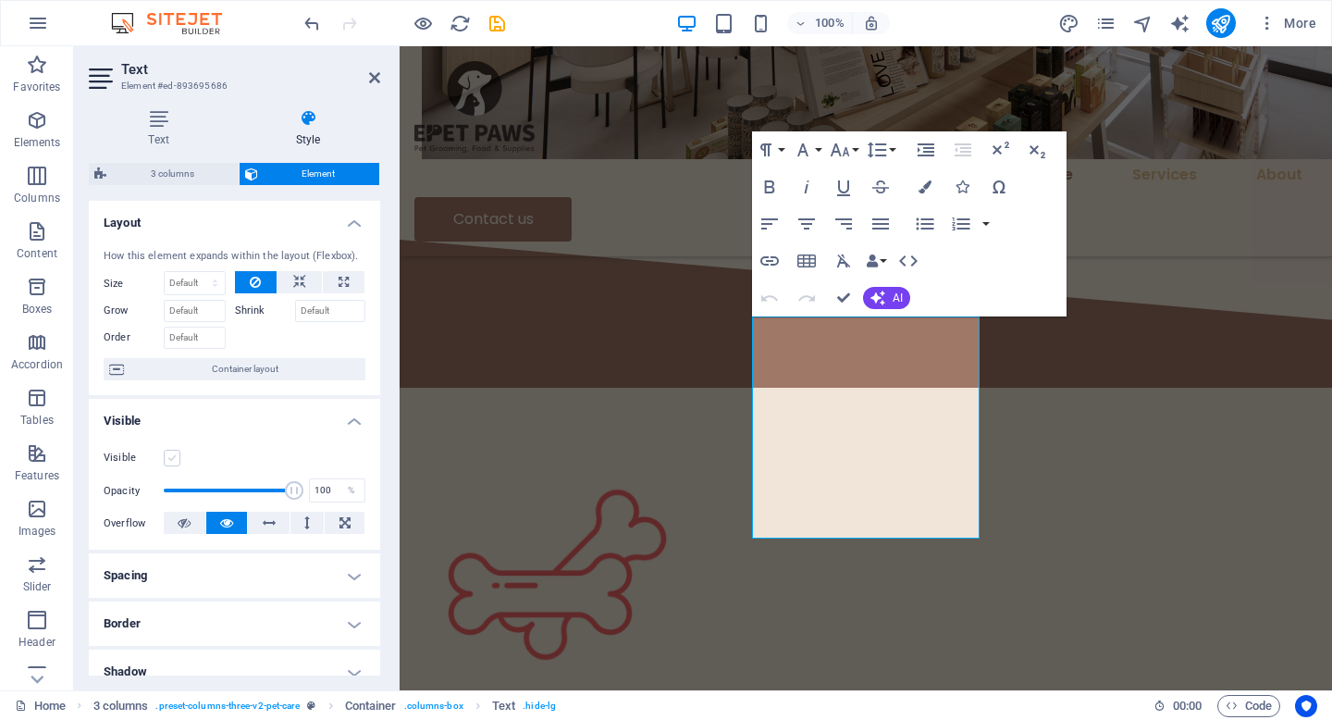
click at [168, 460] on label at bounding box center [172, 458] width 17 height 17
click at [0, 0] on input "Visible" at bounding box center [0, 0] width 0 height 0
drag, startPoint x: 378, startPoint y: 83, endPoint x: 319, endPoint y: 44, distance: 70.8
click at [378, 83] on icon at bounding box center [374, 77] width 11 height 15
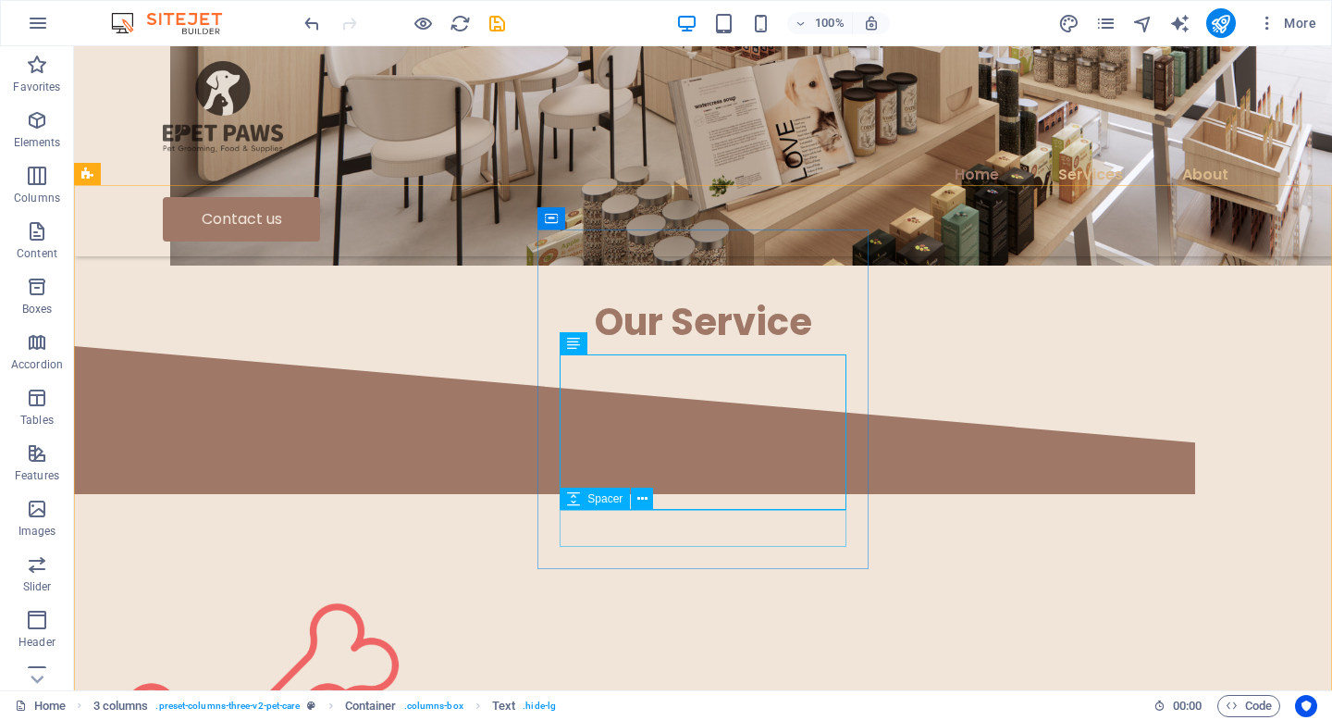
scroll to position [1389, 0]
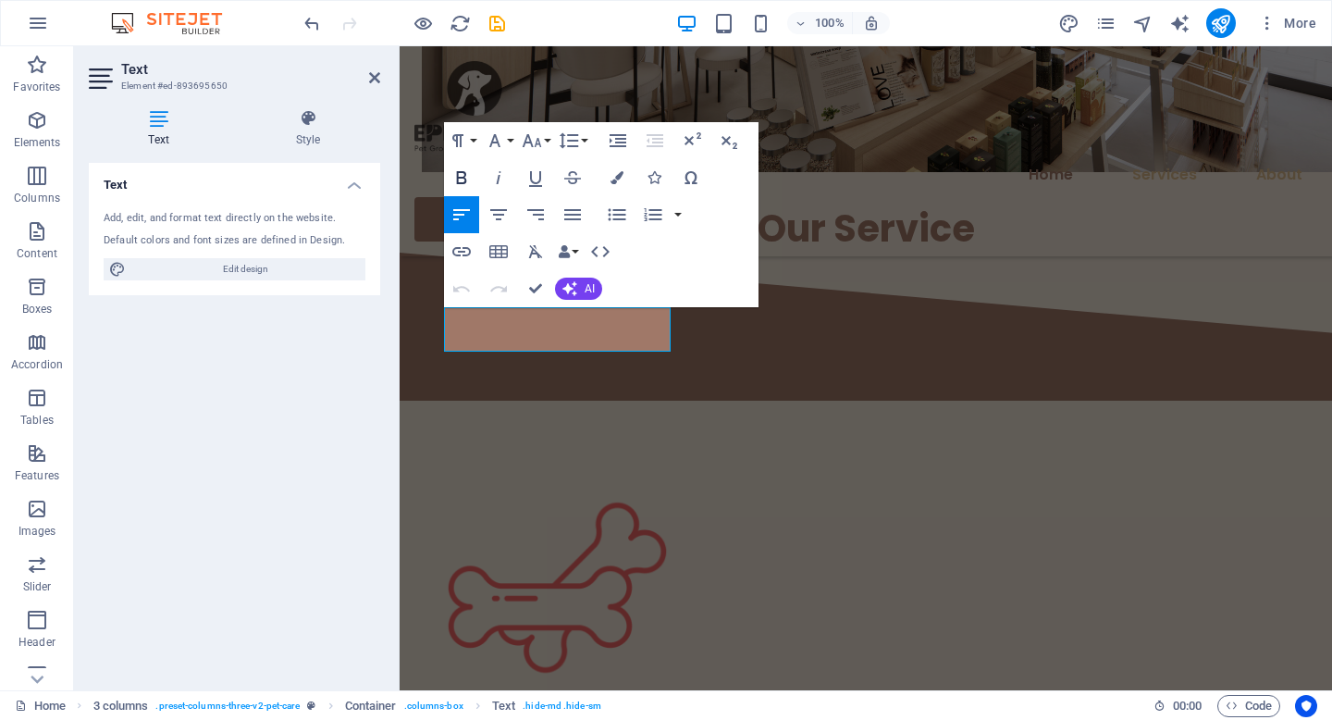
click at [466, 175] on icon "button" at bounding box center [462, 178] width 22 height 22
click at [504, 216] on icon "button" at bounding box center [499, 215] width 22 height 22
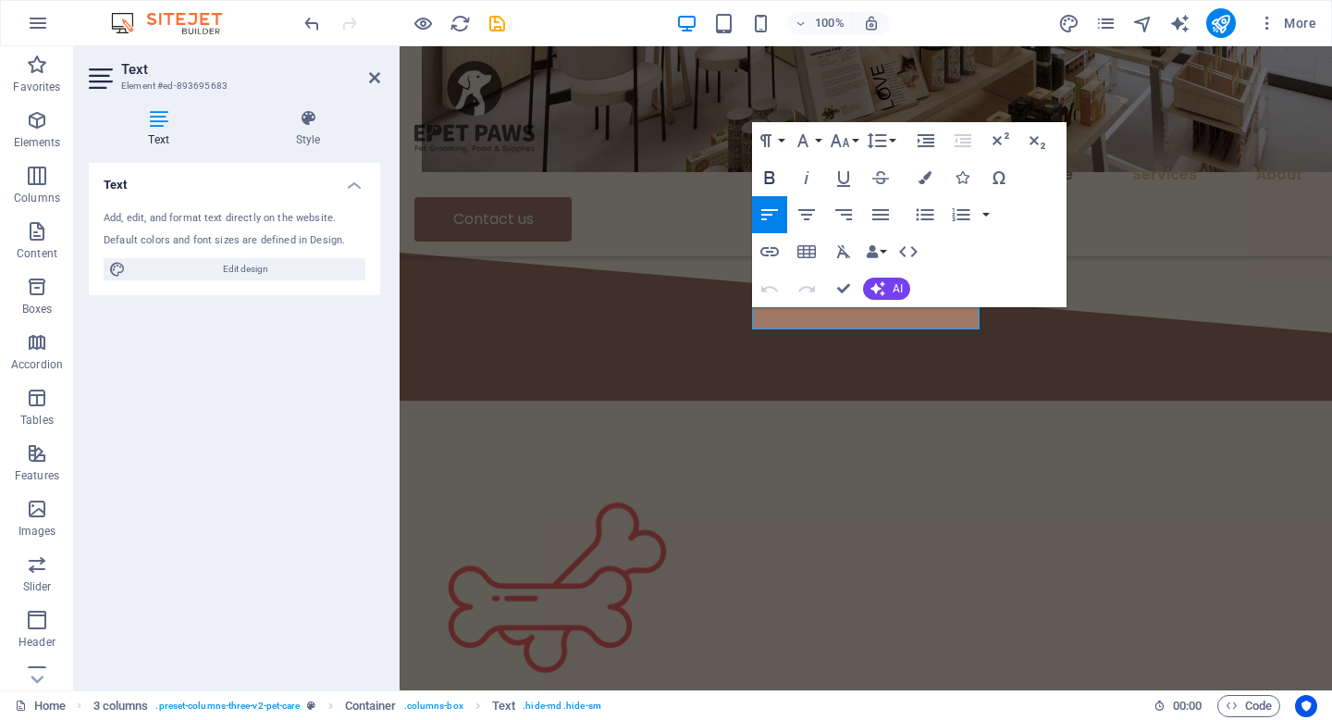
click at [773, 175] on icon "button" at bounding box center [770, 177] width 10 height 13
click at [806, 216] on icon "button" at bounding box center [807, 215] width 22 height 22
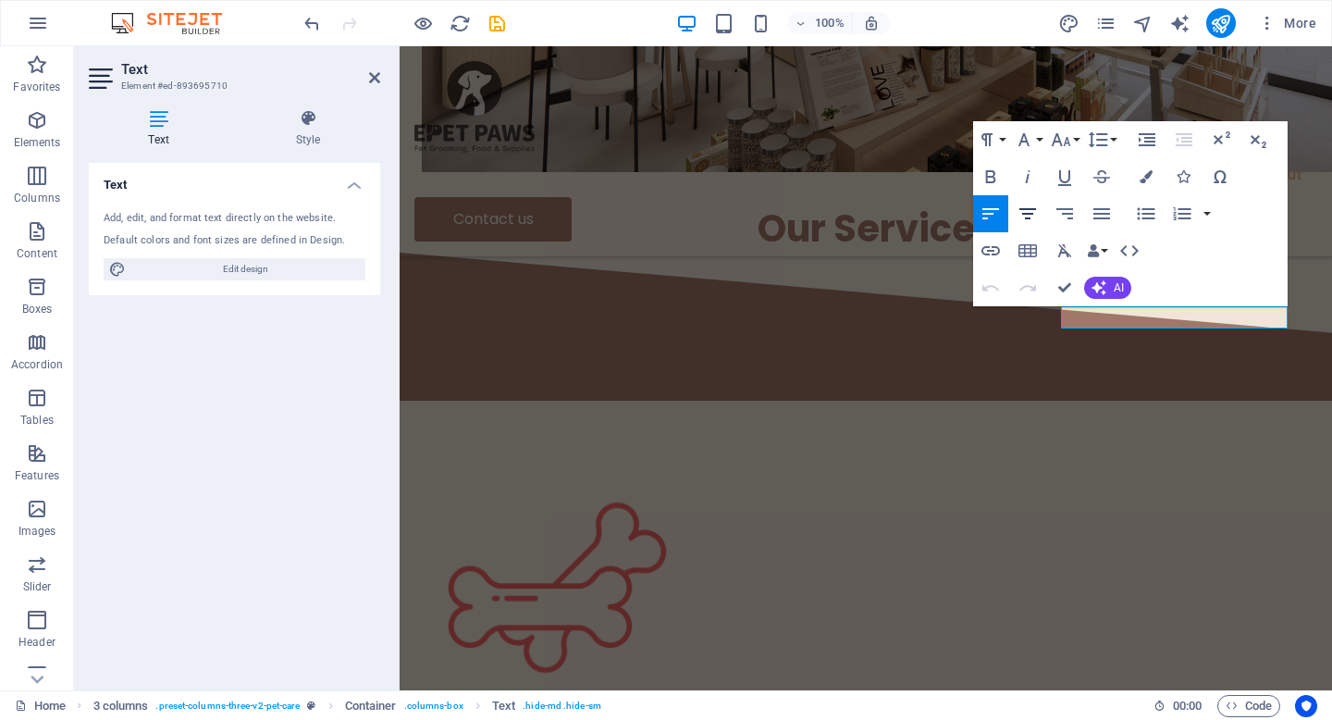
click at [1033, 212] on icon "button" at bounding box center [1028, 214] width 22 height 22
click at [1001, 170] on icon "button" at bounding box center [991, 177] width 22 height 22
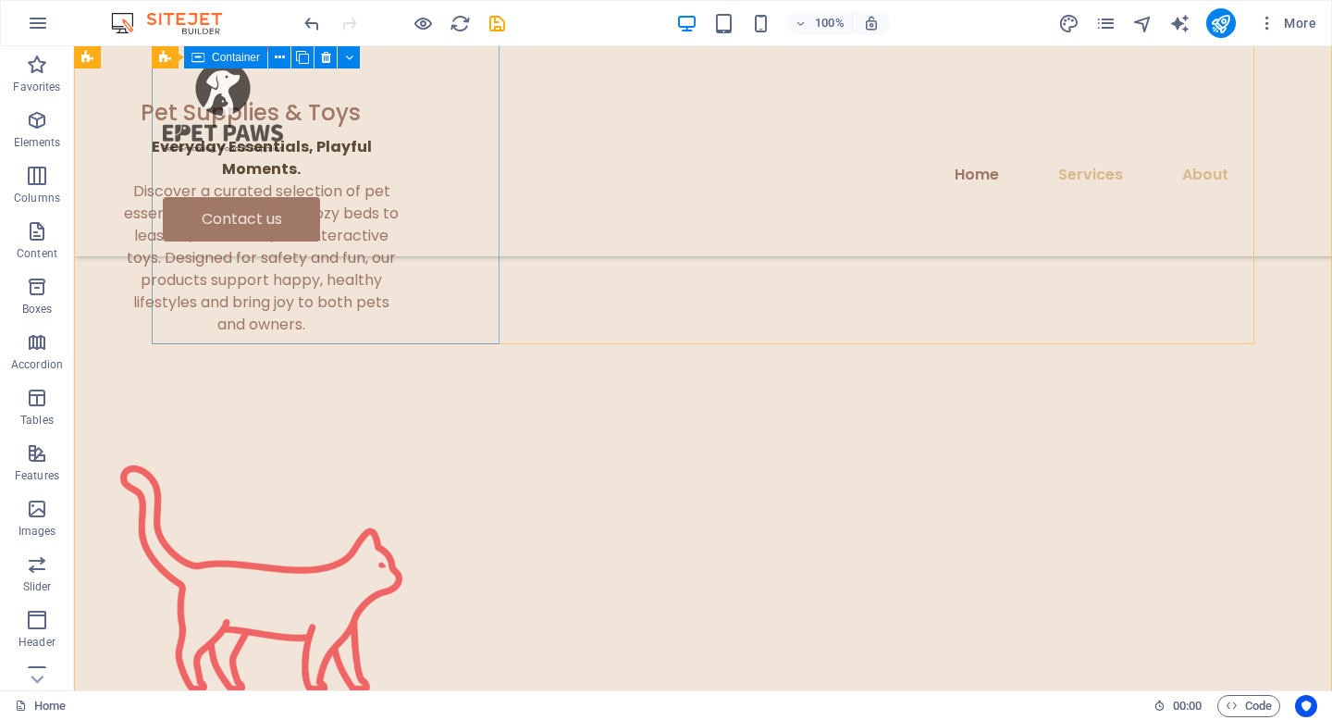
scroll to position [2217, 0]
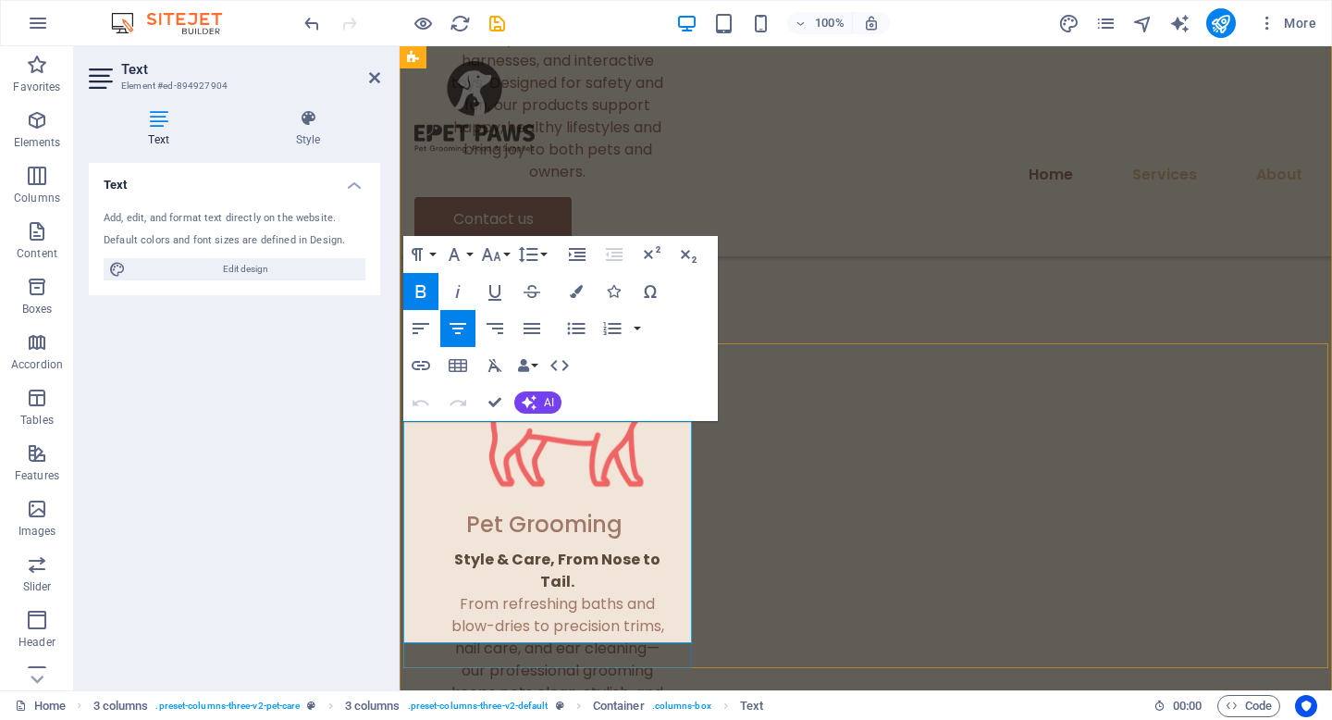
scroll to position [2237, 0]
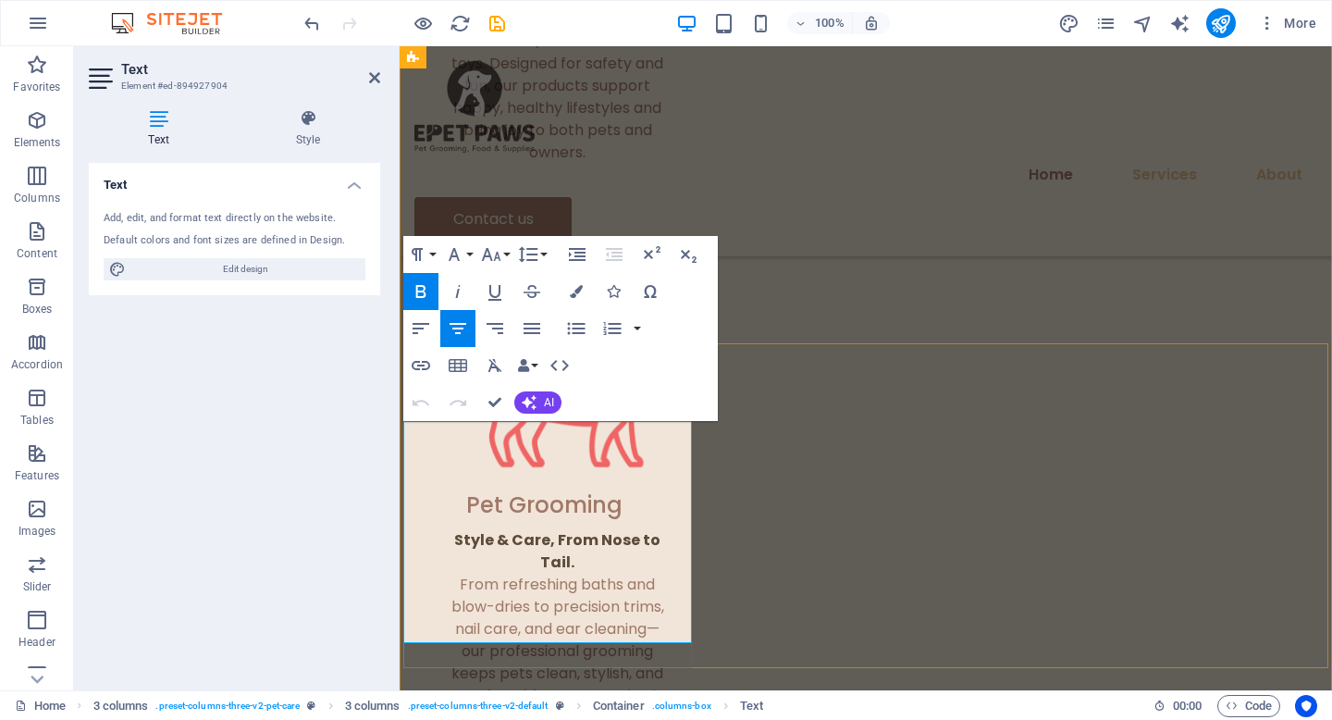
drag, startPoint x: 415, startPoint y: 431, endPoint x: 609, endPoint y: 451, distance: 194.3
click at [423, 291] on icon "button" at bounding box center [421, 291] width 10 height 13
click at [459, 285] on icon "button" at bounding box center [458, 291] width 5 height 13
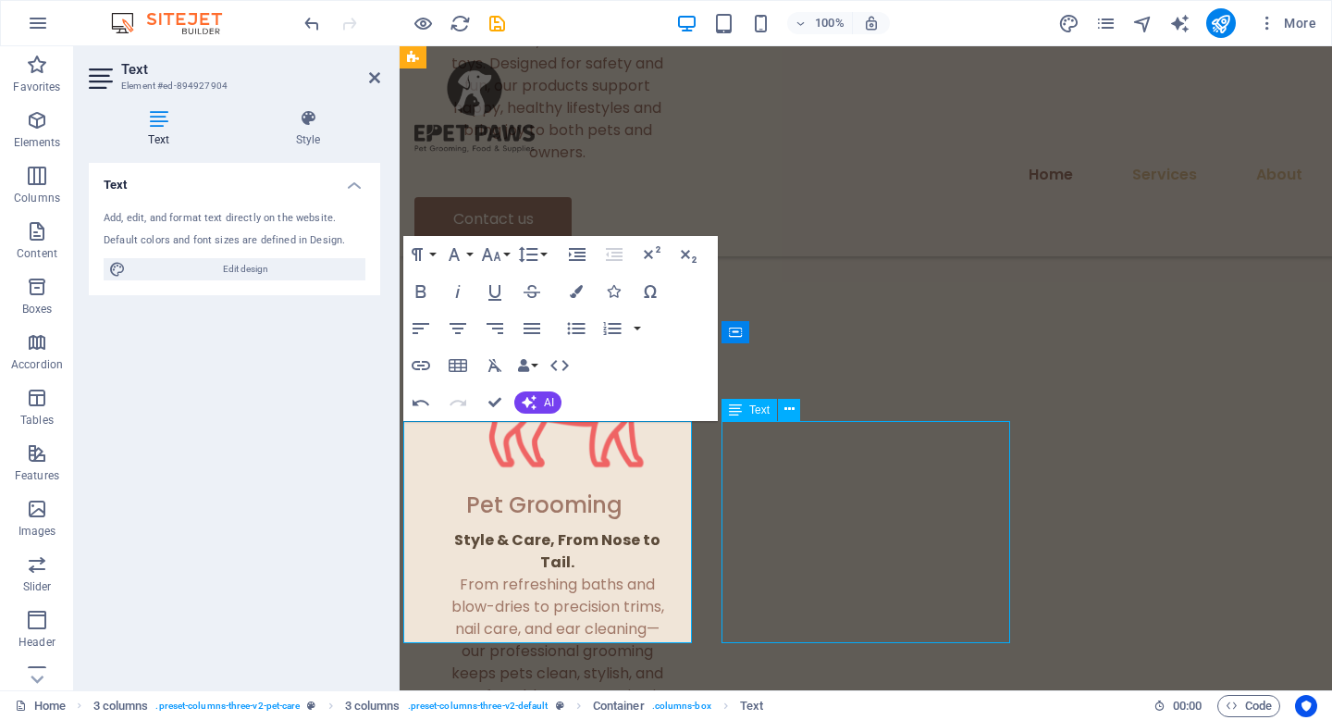
scroll to position [2217, 0]
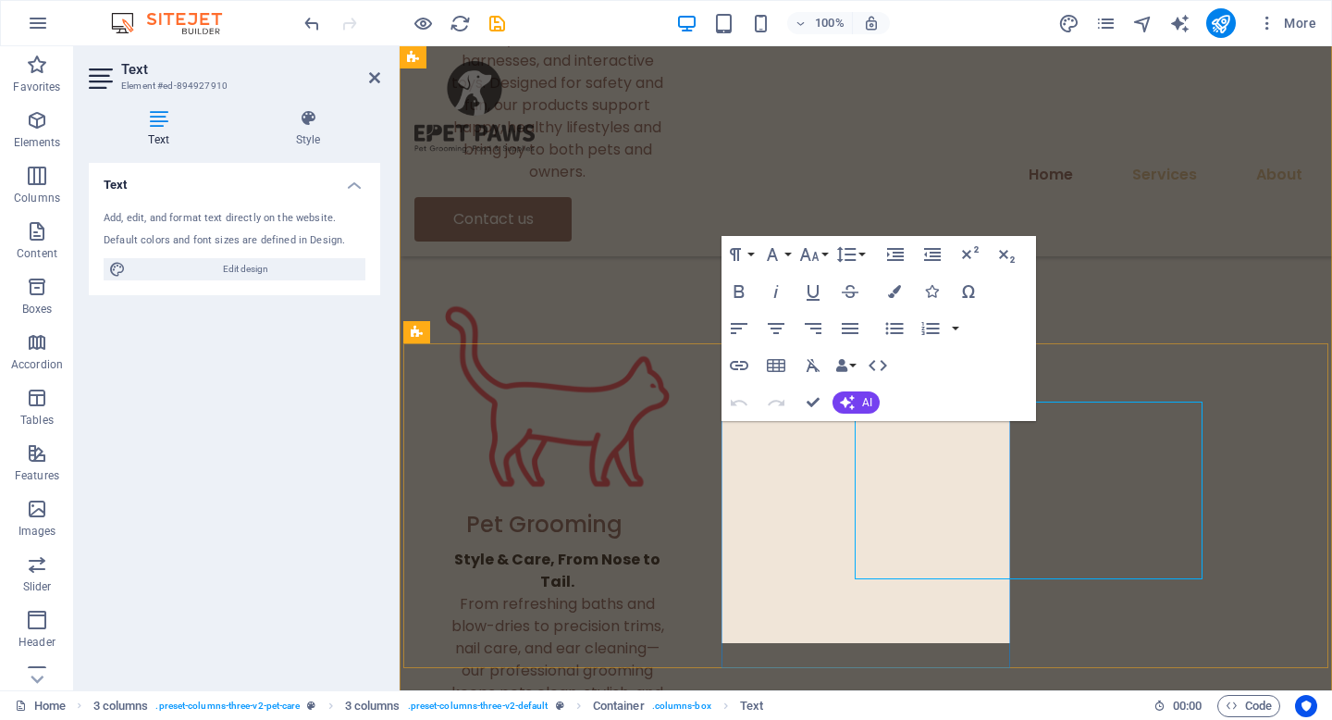
scroll to position [2237, 0]
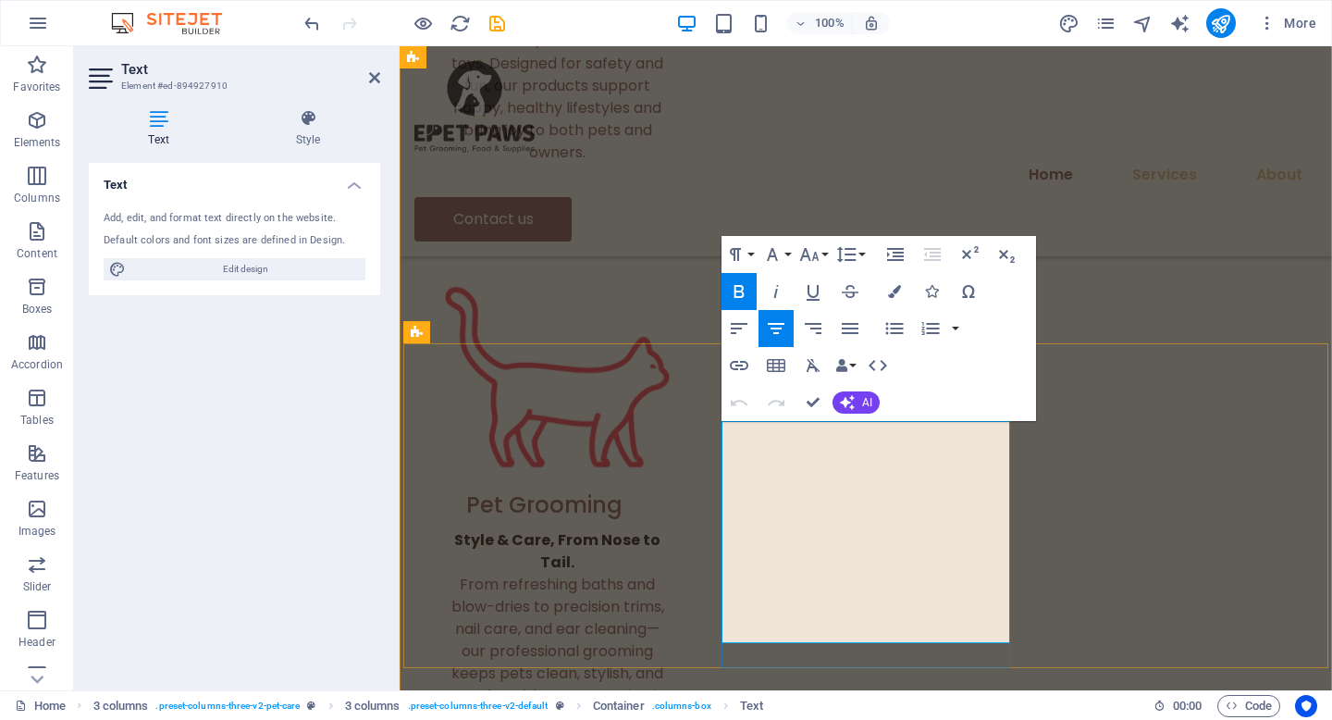
drag, startPoint x: 745, startPoint y: 427, endPoint x: 908, endPoint y: 451, distance: 164.6
click at [747, 290] on icon "button" at bounding box center [739, 291] width 22 height 22
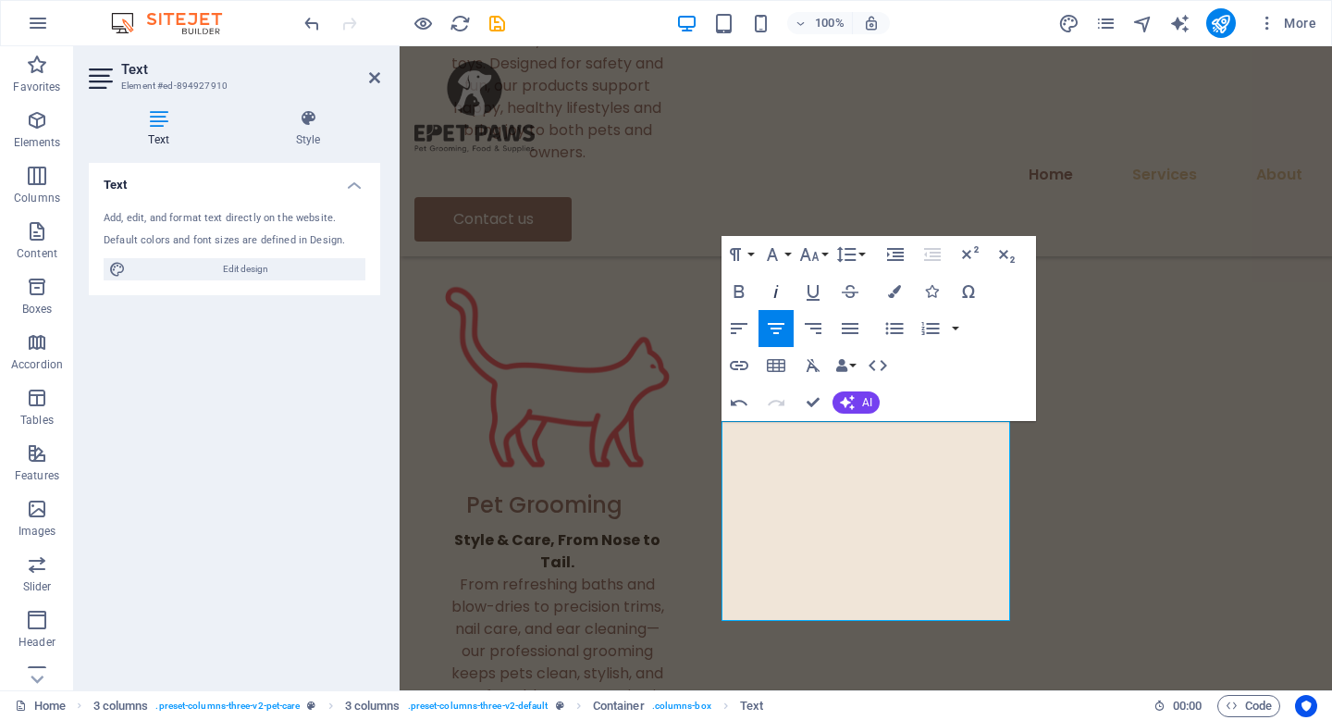
click at [774, 289] on icon "button" at bounding box center [776, 291] width 22 height 22
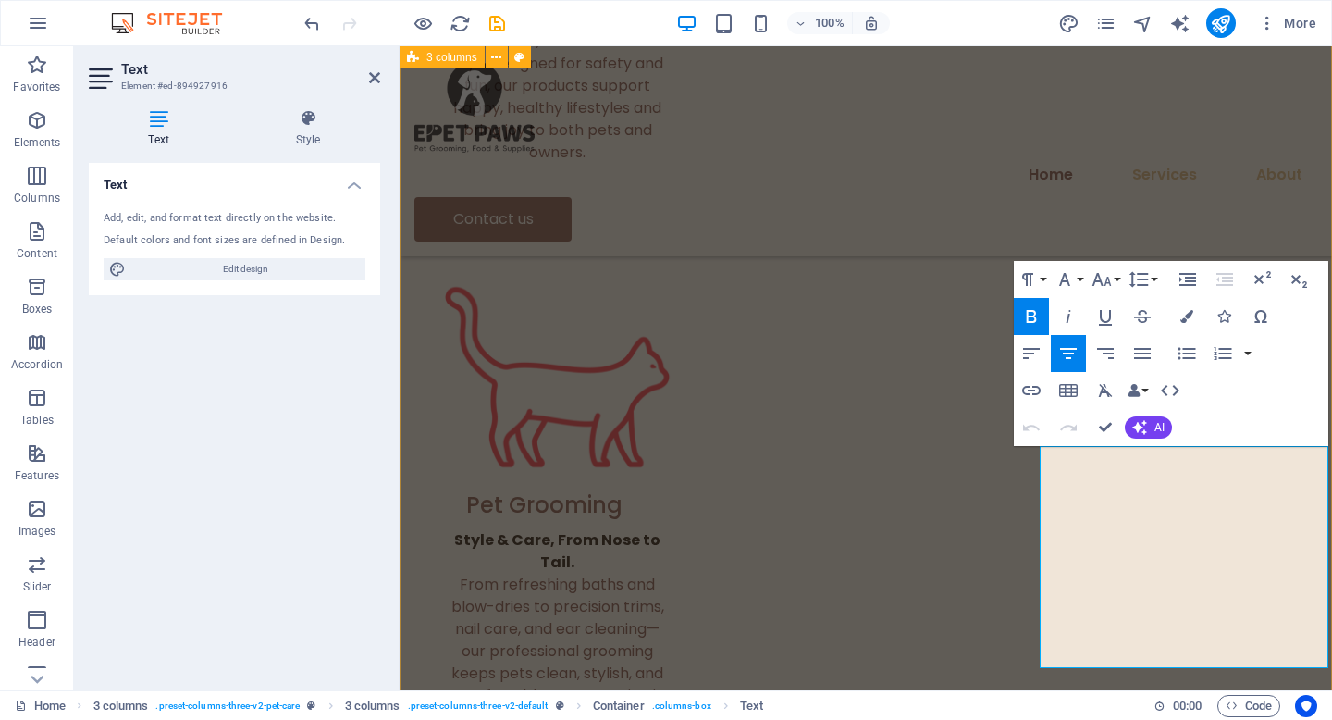
drag, startPoint x: 1047, startPoint y: 459, endPoint x: 1331, endPoint y: 458, distance: 284.0
click at [1038, 316] on icon "button" at bounding box center [1031, 316] width 22 height 22
click at [1059, 316] on icon "button" at bounding box center [1068, 316] width 22 height 22
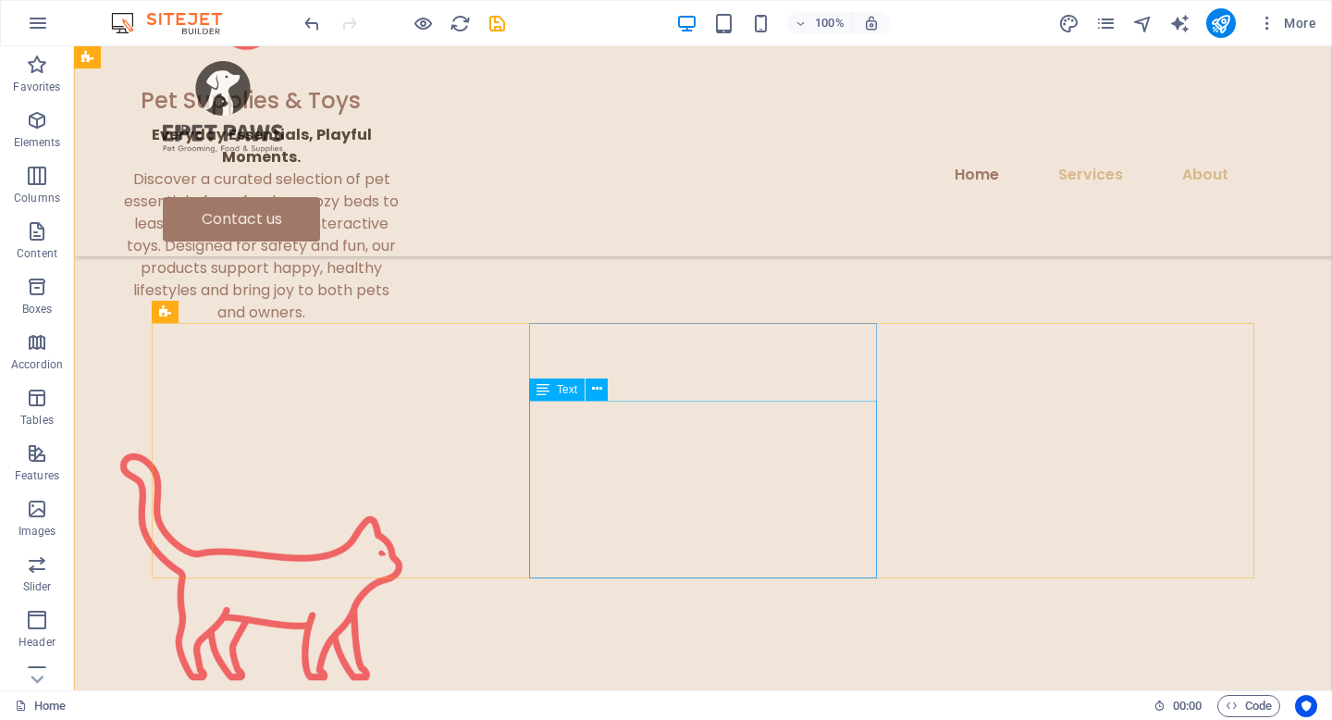
scroll to position [2238, 0]
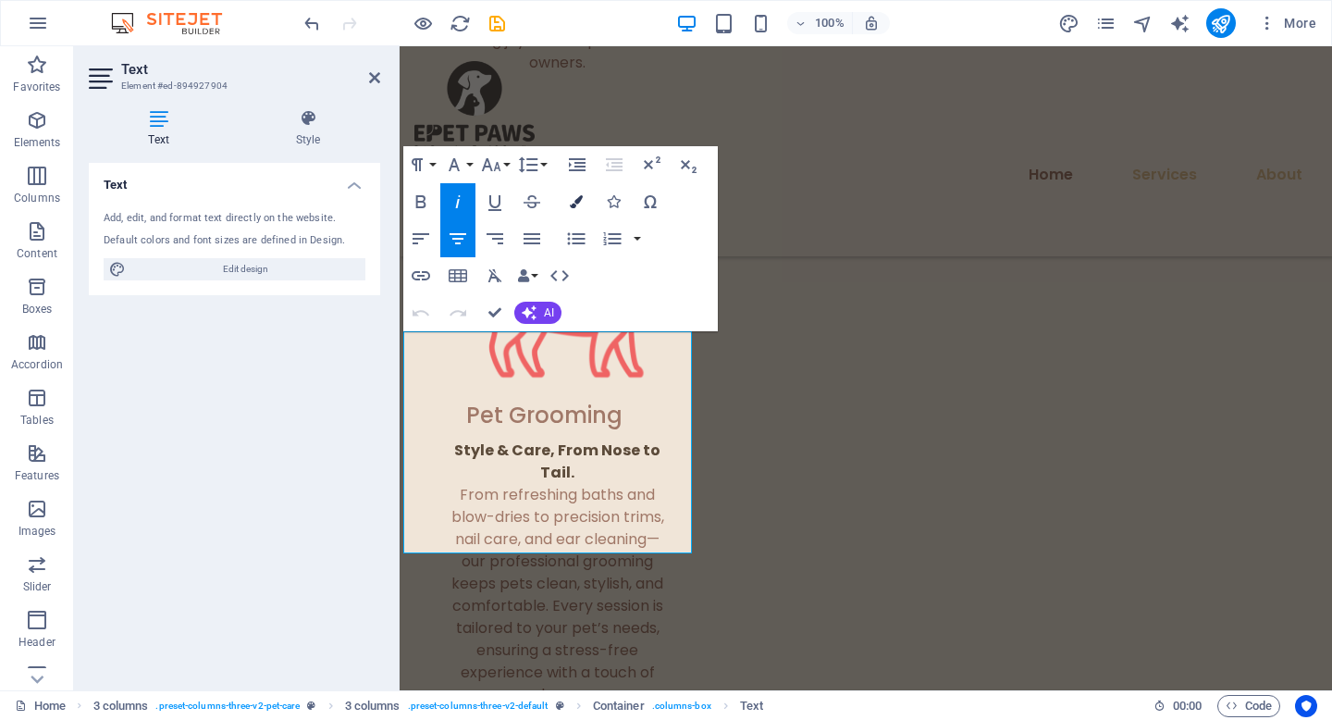
click at [573, 203] on icon "button" at bounding box center [576, 201] width 13 height 13
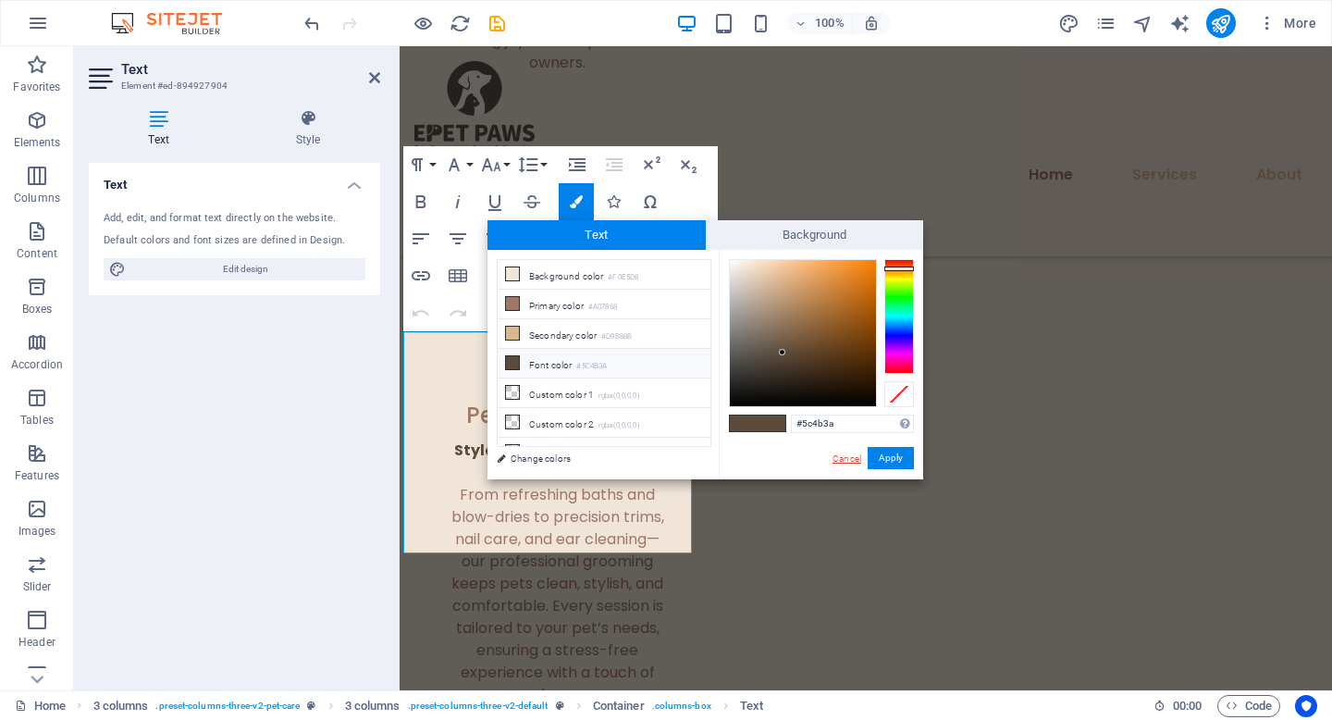
click at [839, 453] on link "Cancel" at bounding box center [847, 458] width 32 height 14
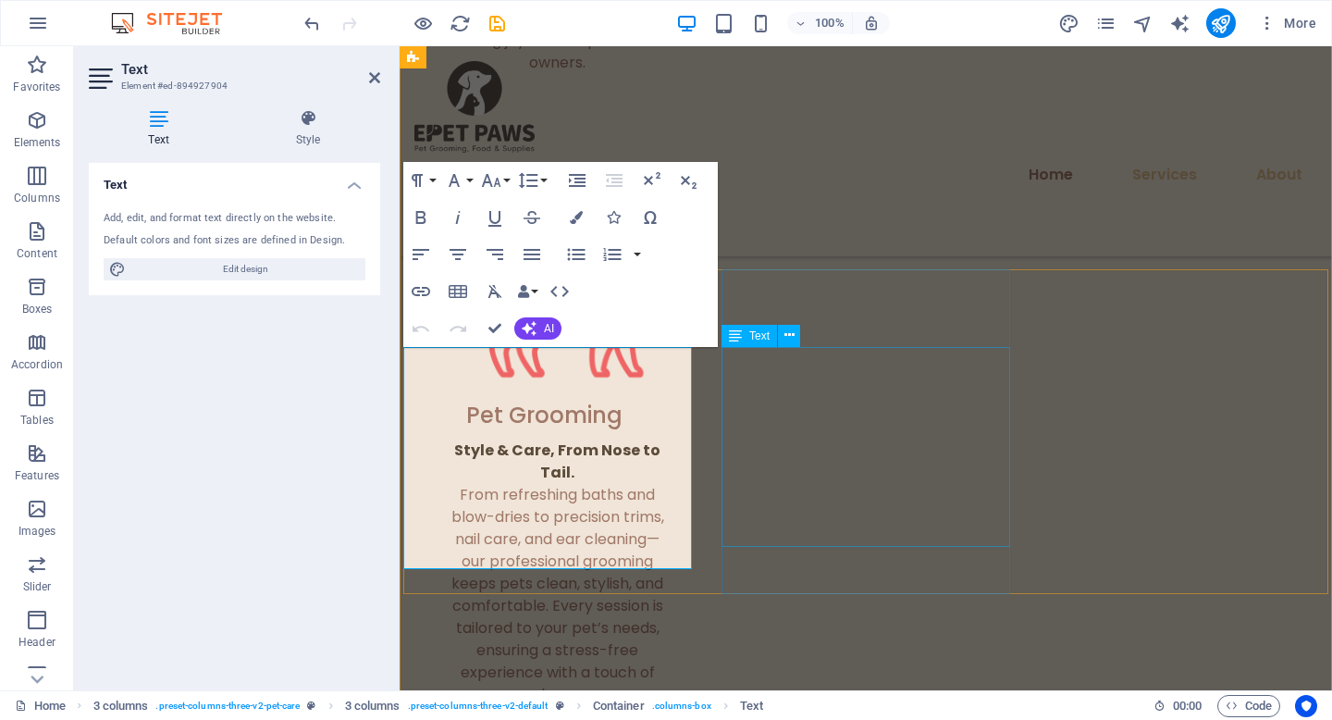
scroll to position [1994, 0]
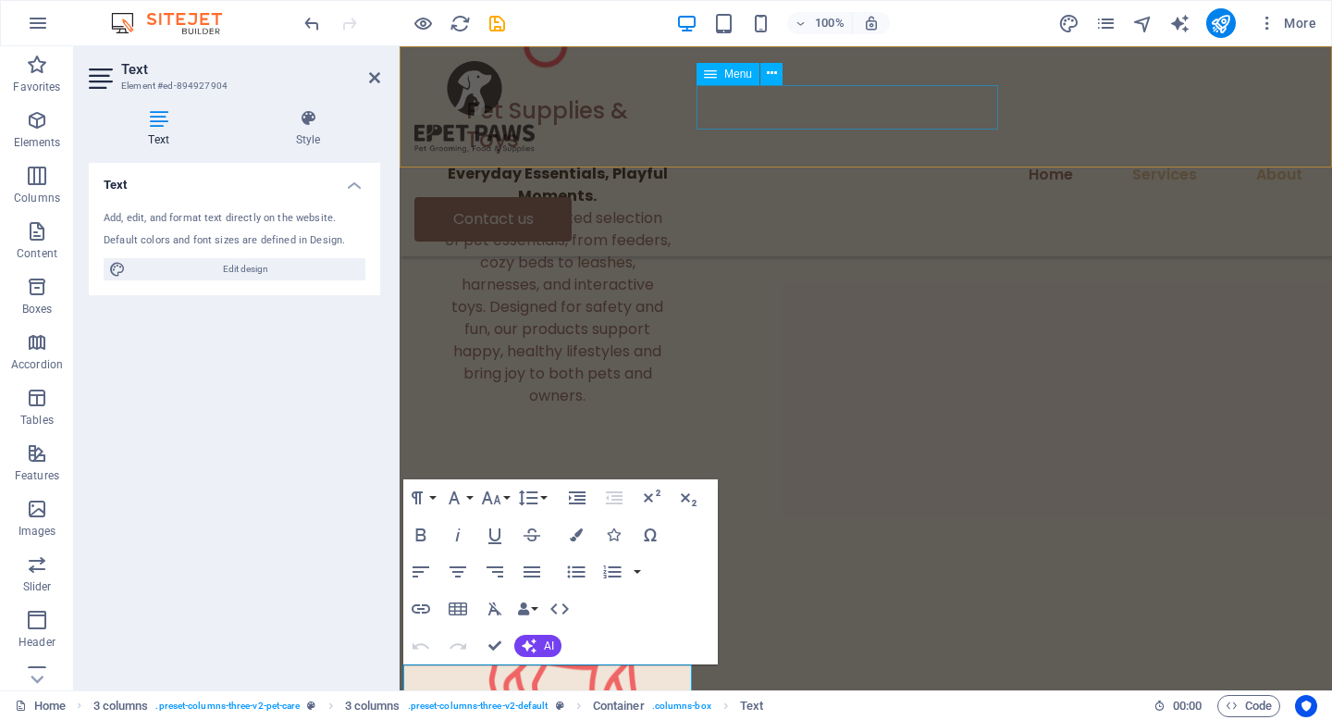
click at [815, 153] on nav "Home Services About" at bounding box center [865, 175] width 903 height 44
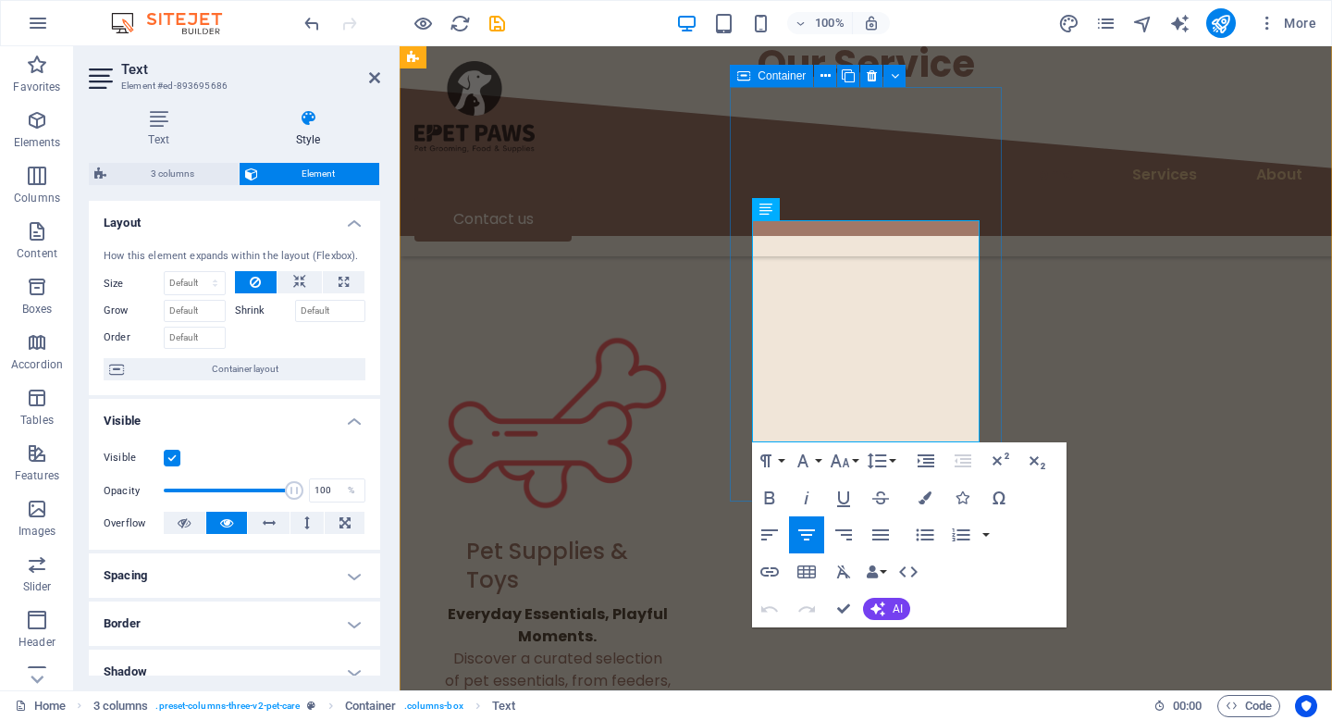
scroll to position [1520, 0]
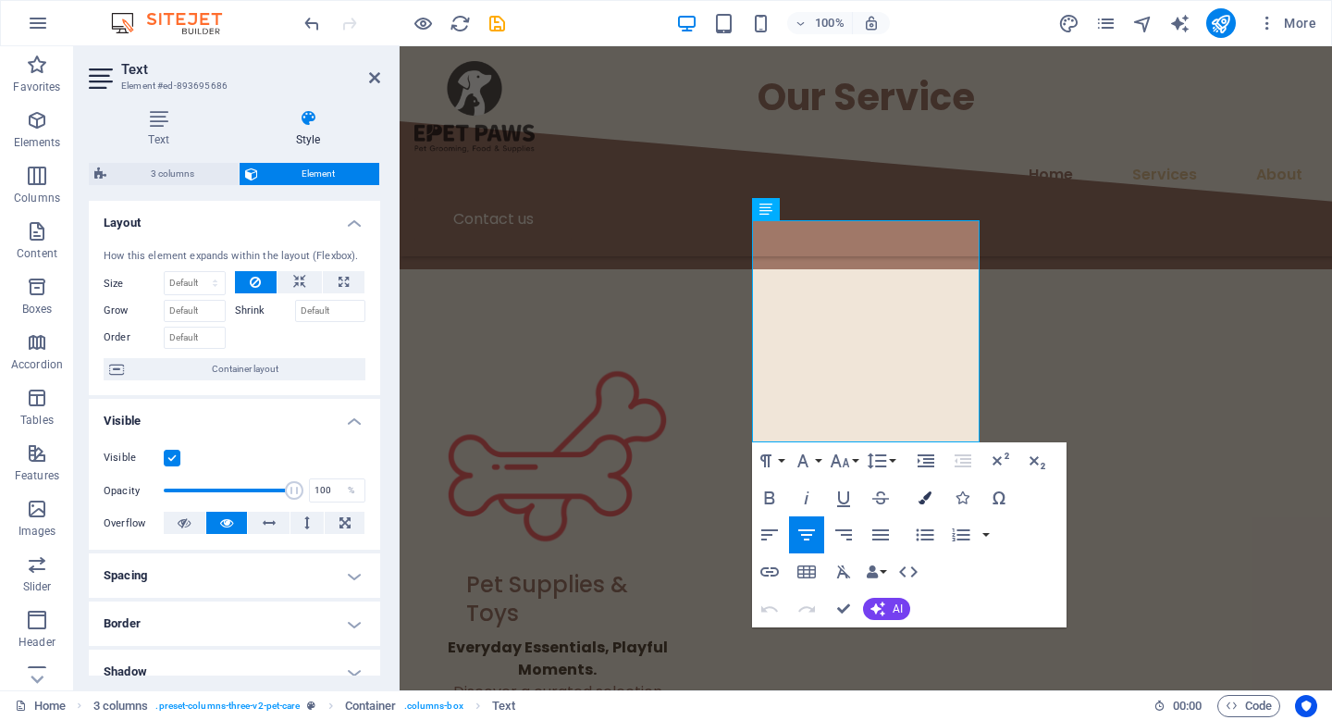
click at [928, 494] on icon "button" at bounding box center [925, 497] width 13 height 13
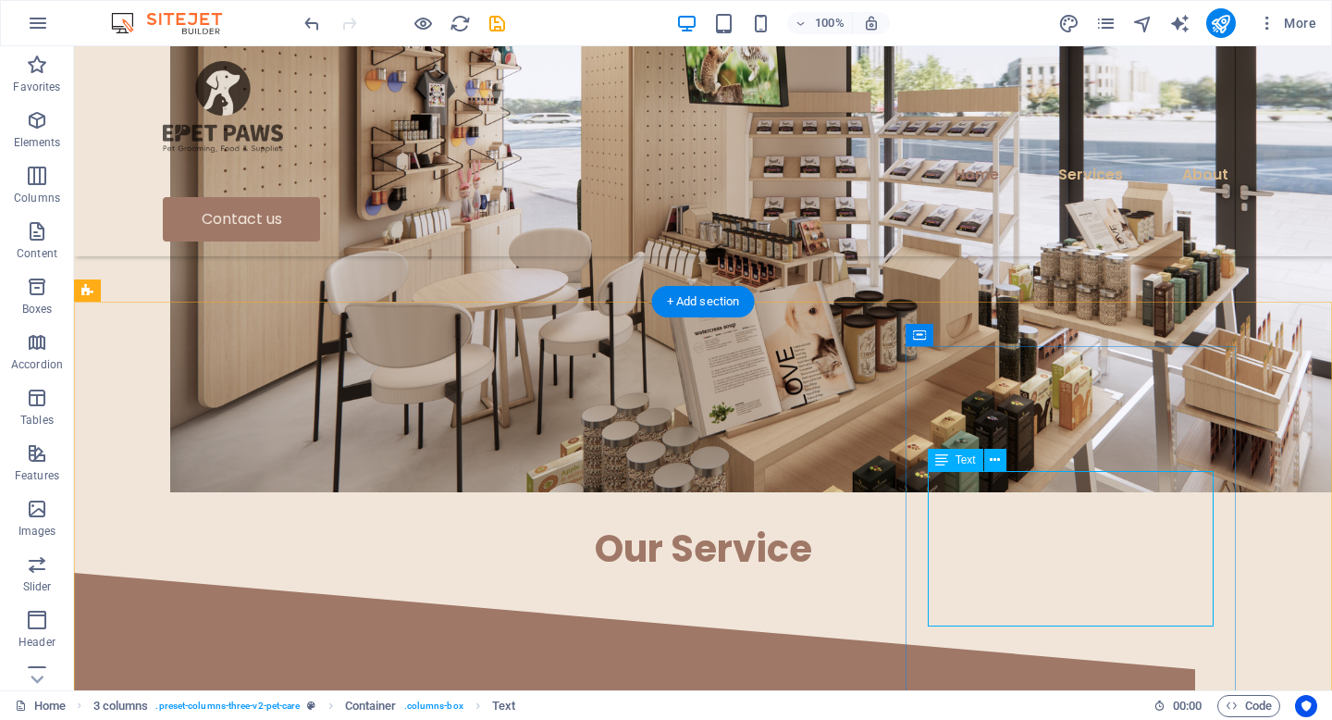
scroll to position [1217, 0]
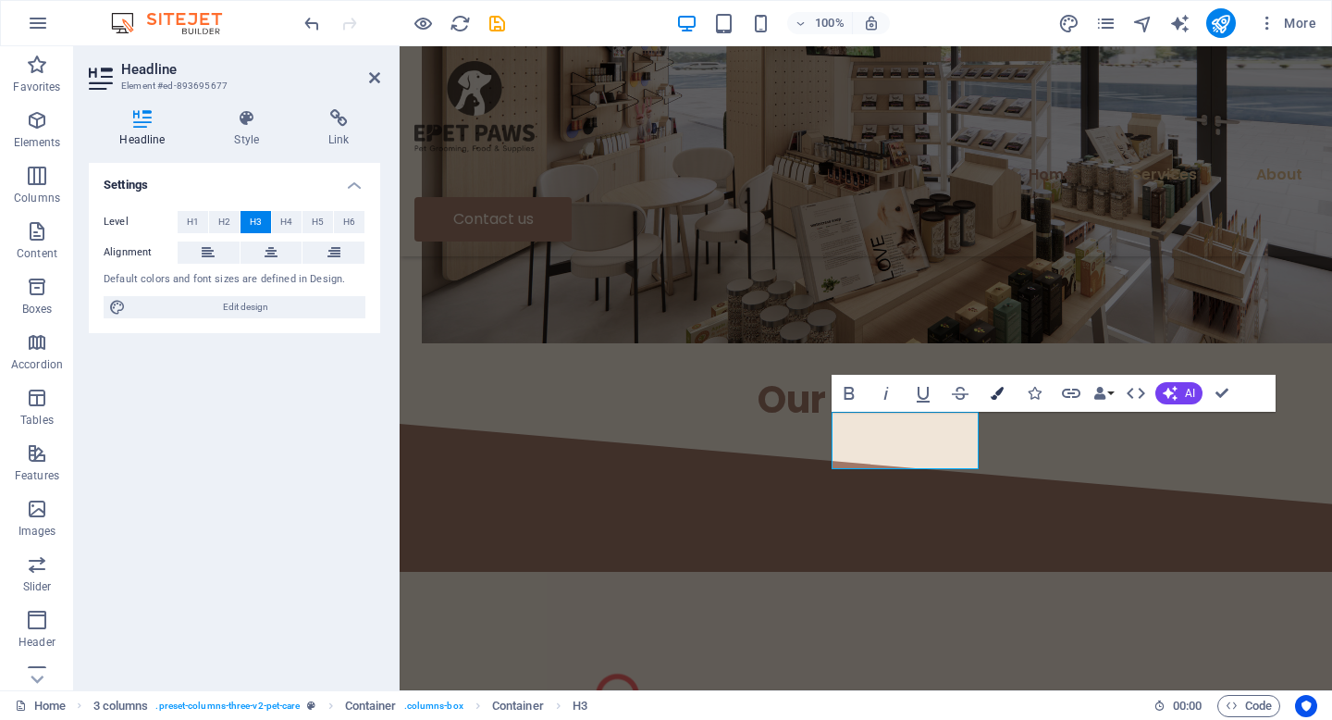
click at [1003, 398] on icon "button" at bounding box center [997, 393] width 13 height 13
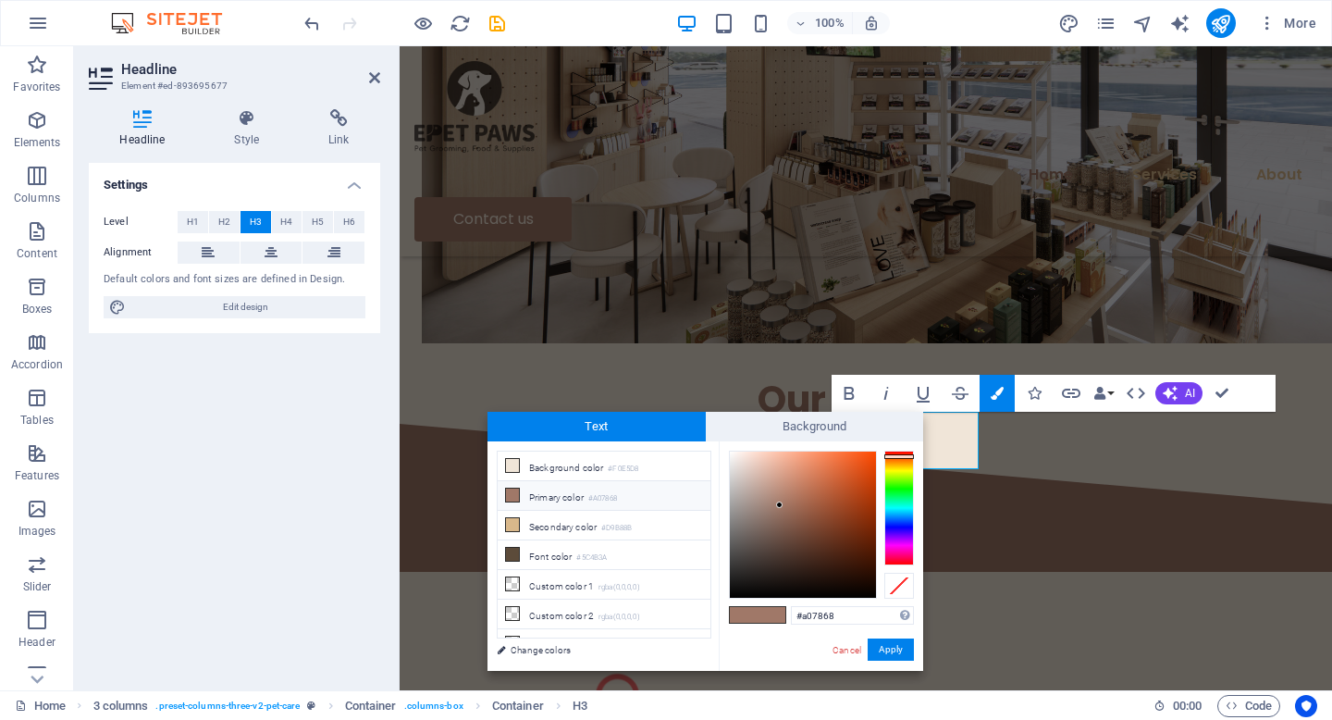
click at [547, 496] on li "Primary color #A07868" at bounding box center [604, 496] width 213 height 30
click at [885, 654] on button "Apply" at bounding box center [891, 649] width 46 height 22
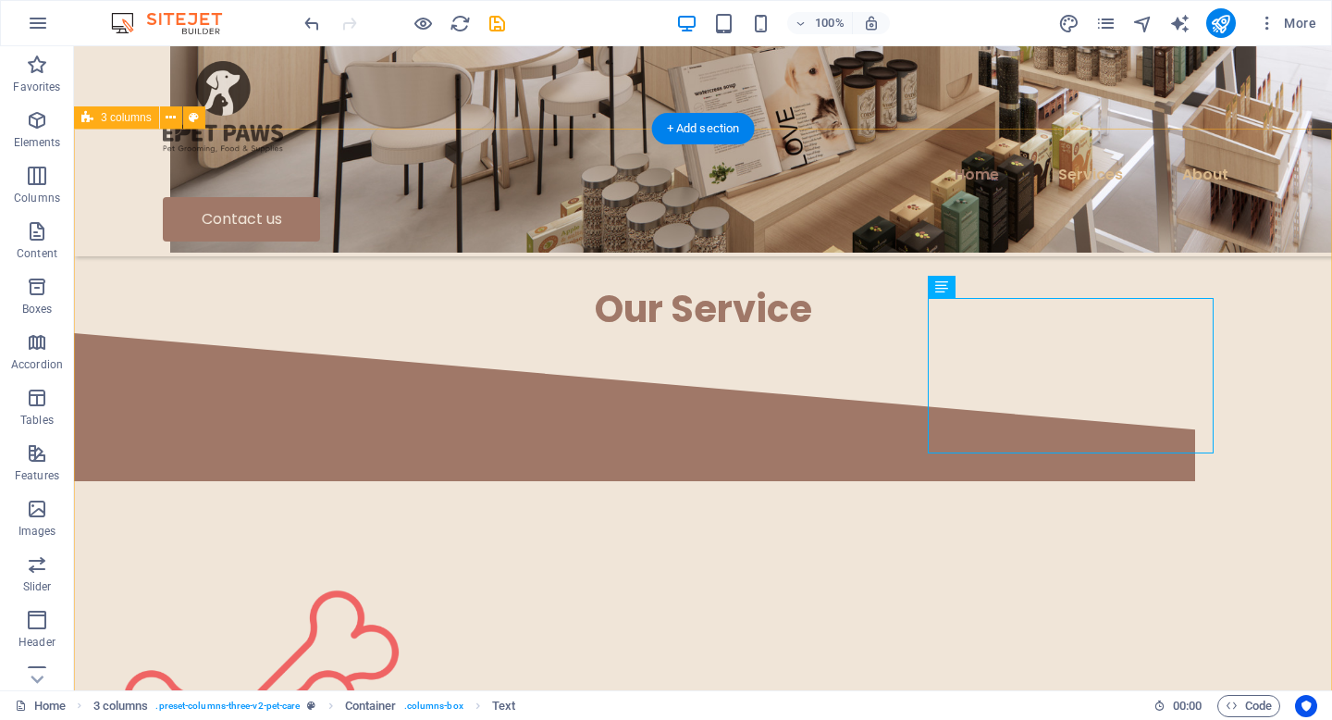
scroll to position [1467, 0]
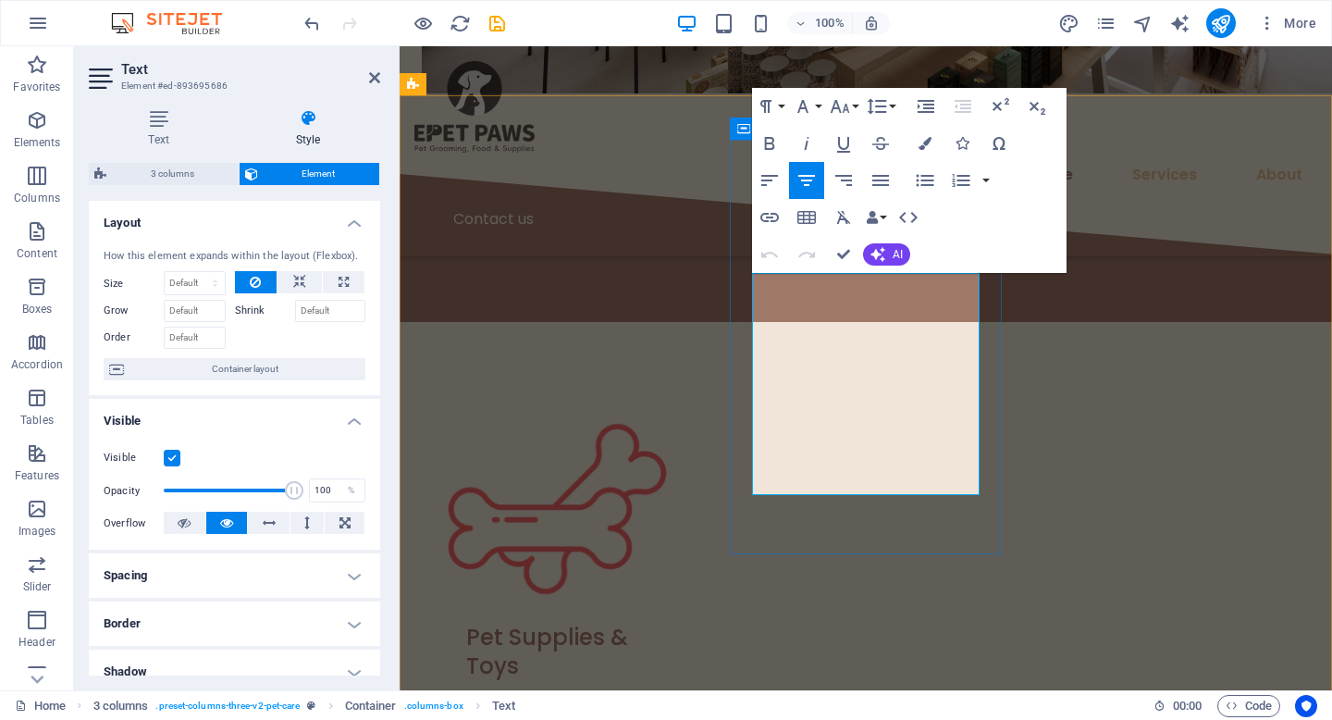
drag, startPoint x: 822, startPoint y: 289, endPoint x: 901, endPoint y: 289, distance: 78.6
click at [926, 147] on icon "button" at bounding box center [925, 143] width 13 height 13
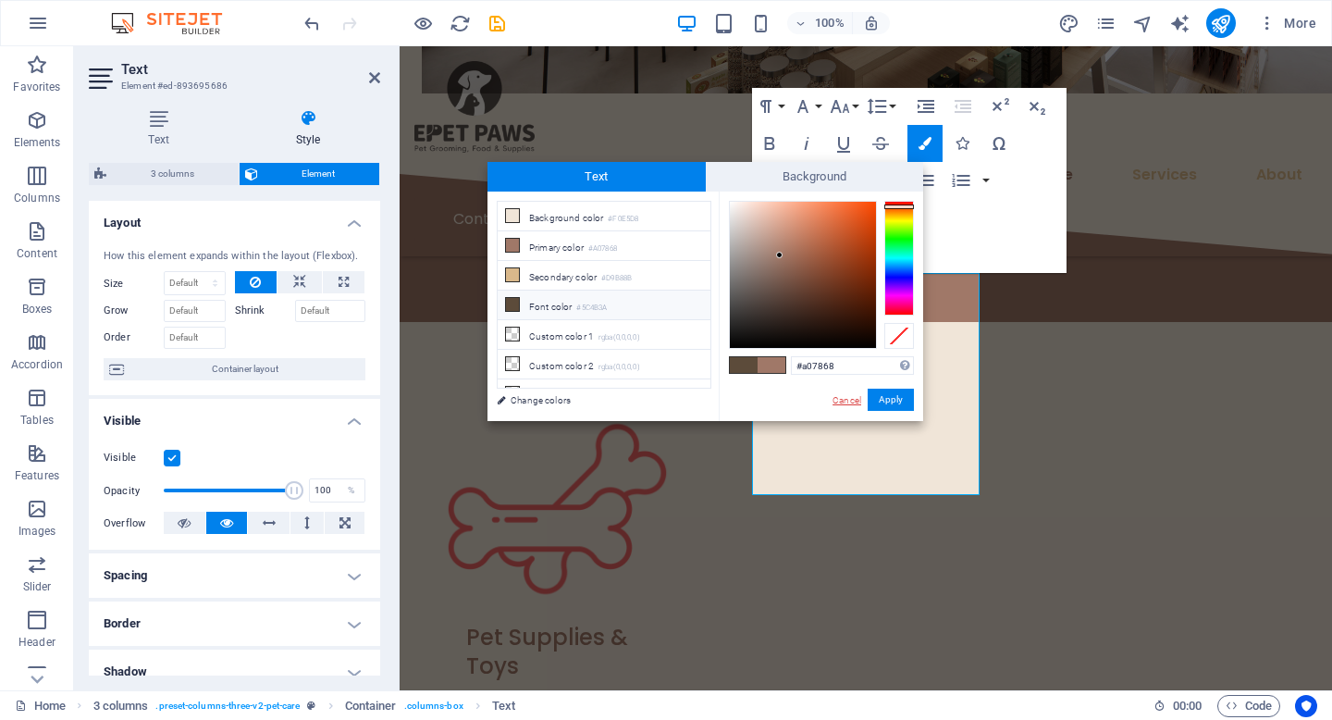
click at [838, 395] on link "Cancel" at bounding box center [847, 400] width 32 height 14
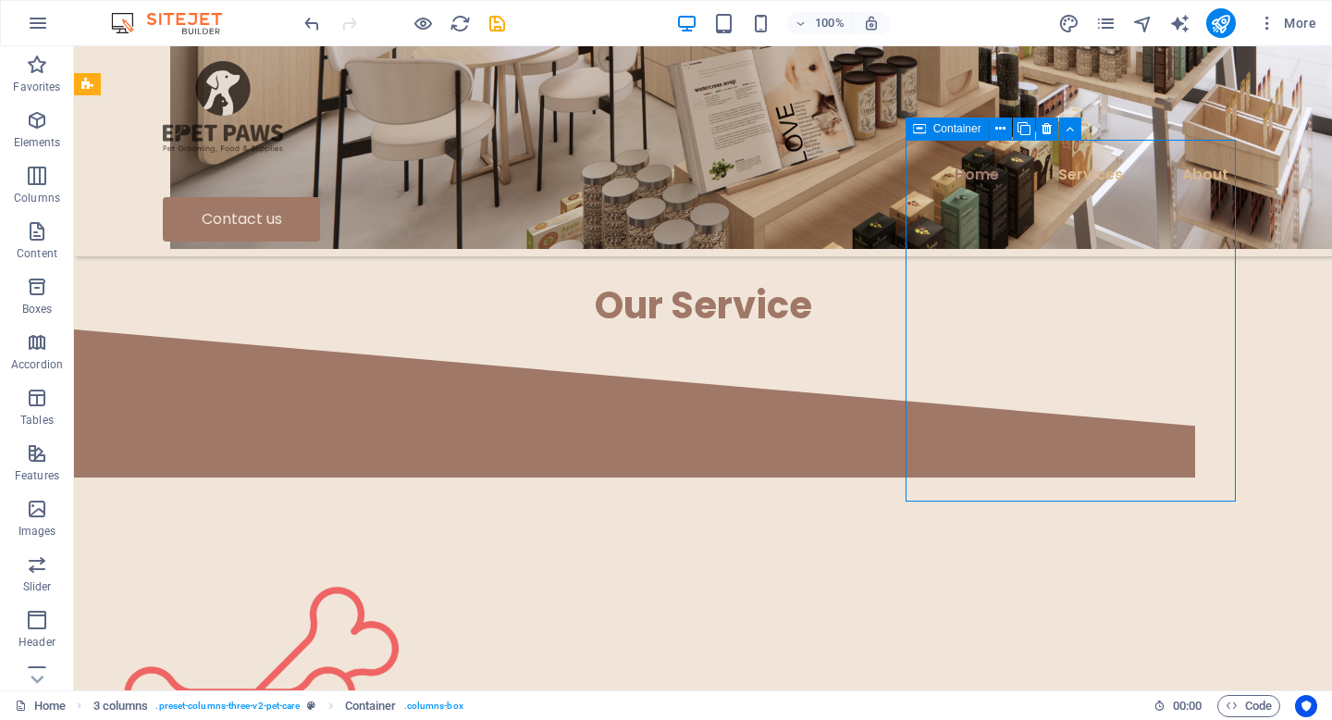
scroll to position [1501, 0]
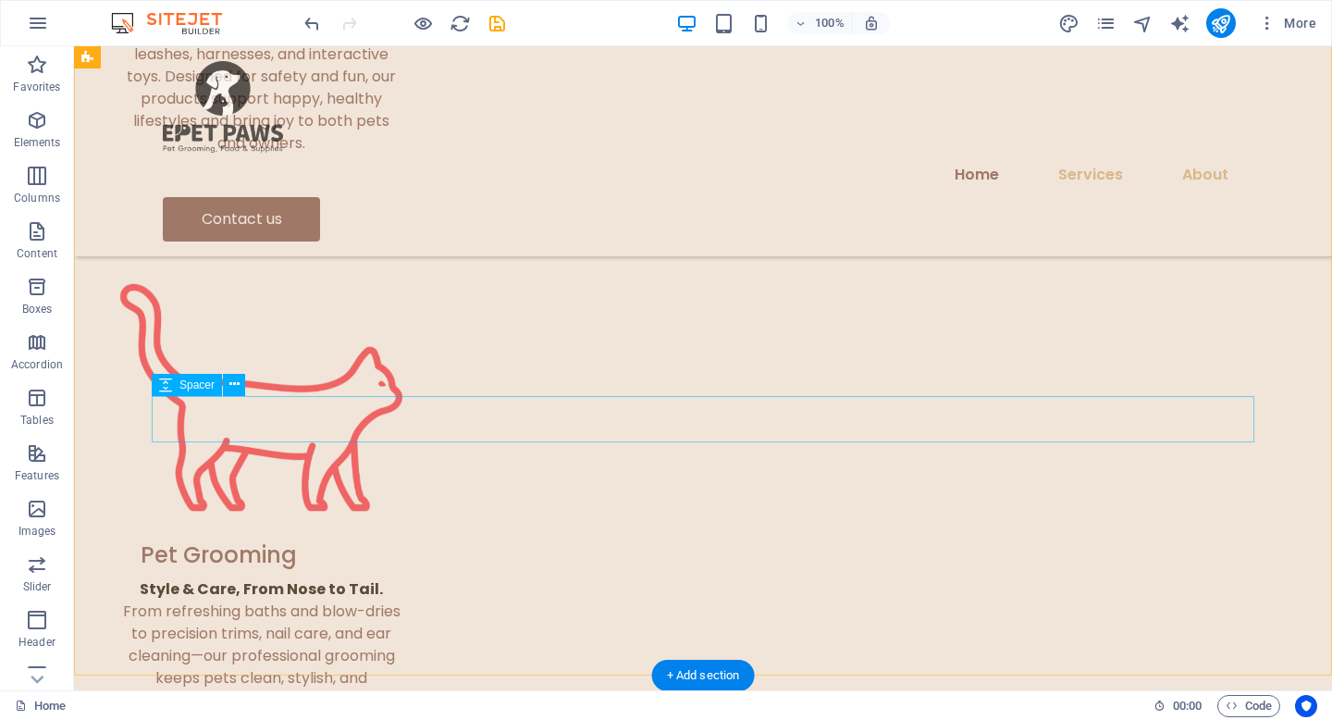
scroll to position [2420, 0]
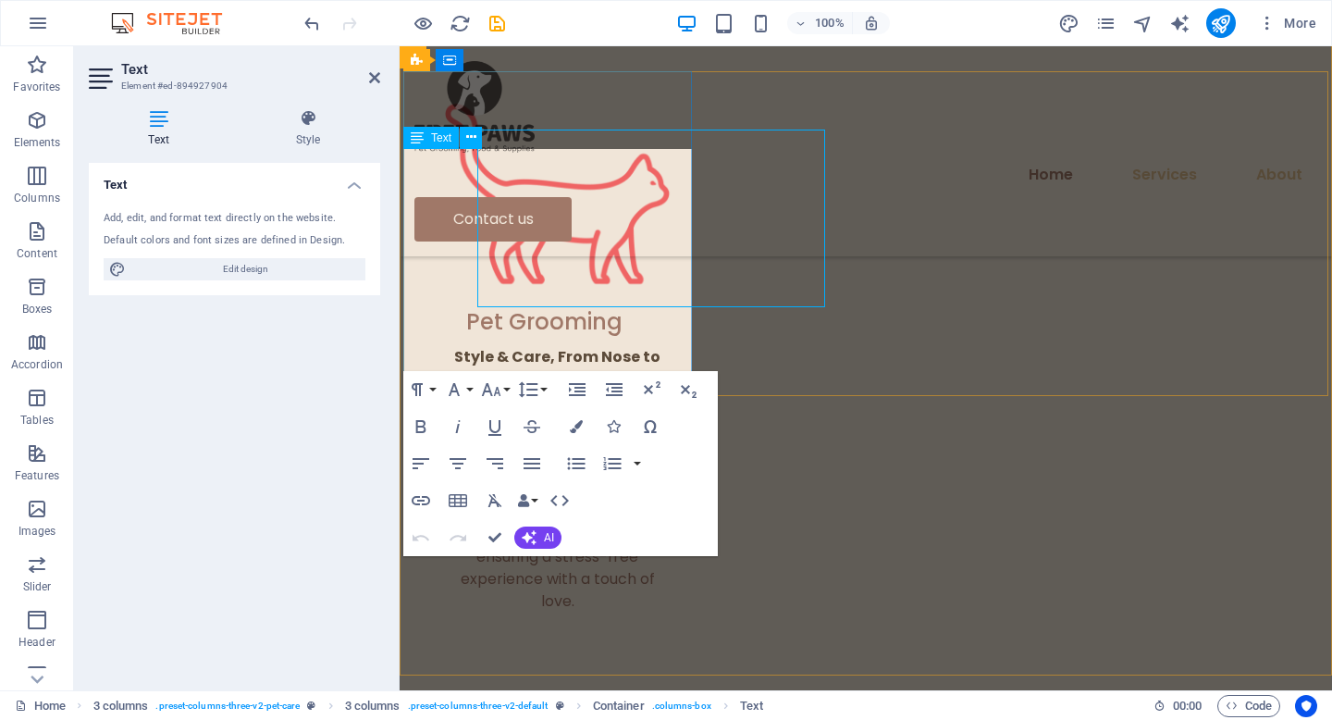
scroll to position [2509, 0]
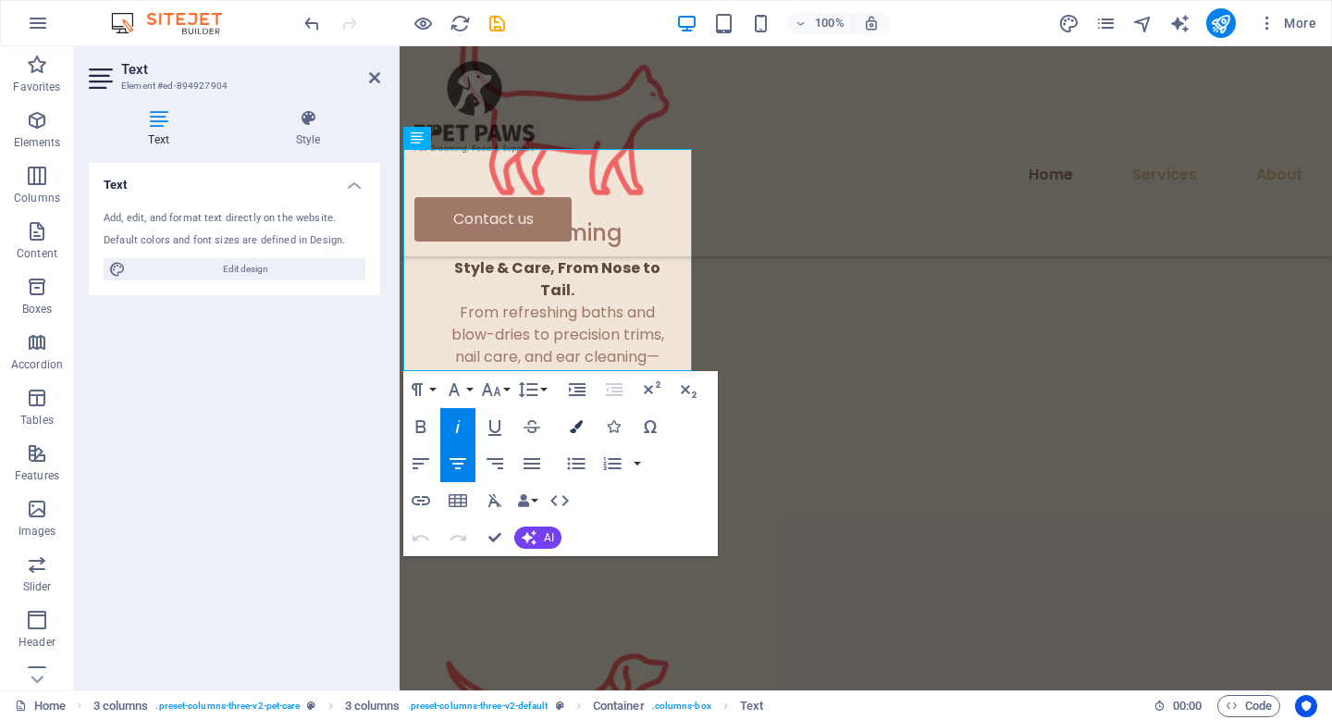
click at [574, 426] on icon "button" at bounding box center [576, 426] width 13 height 13
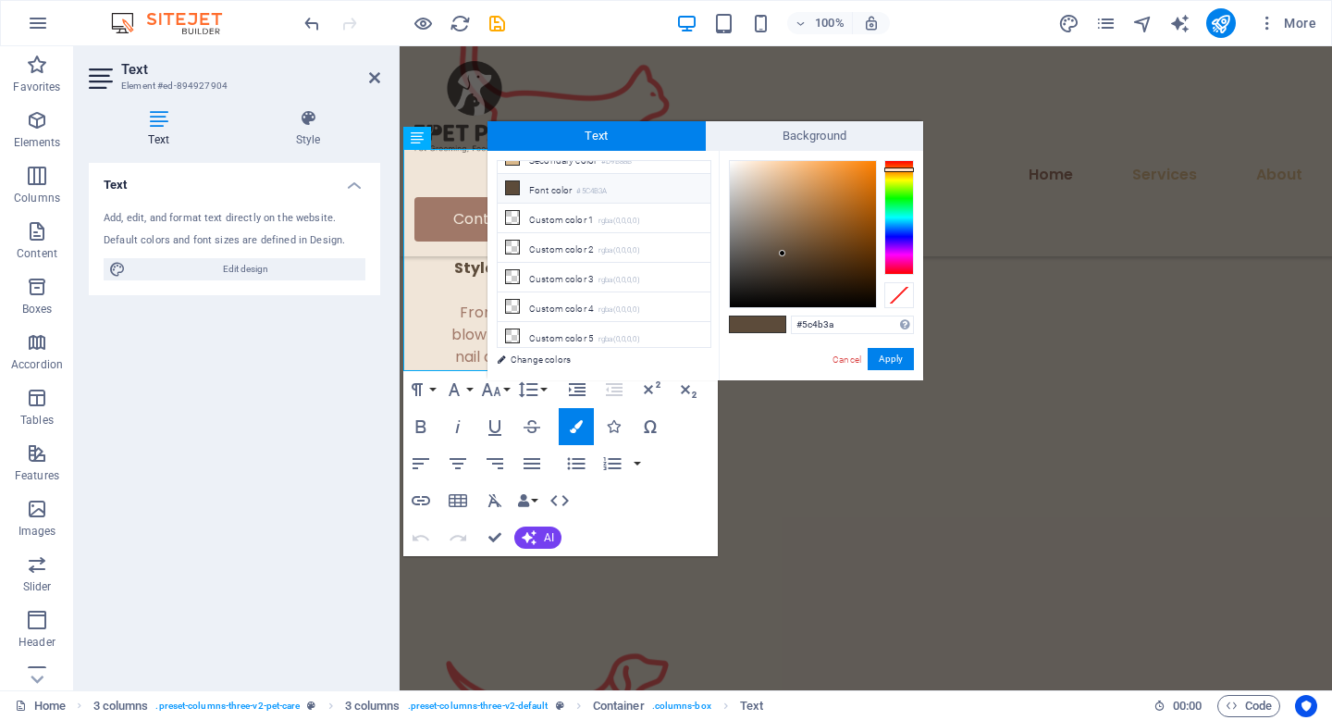
scroll to position [0, 0]
click at [847, 355] on link "Cancel" at bounding box center [847, 359] width 32 height 14
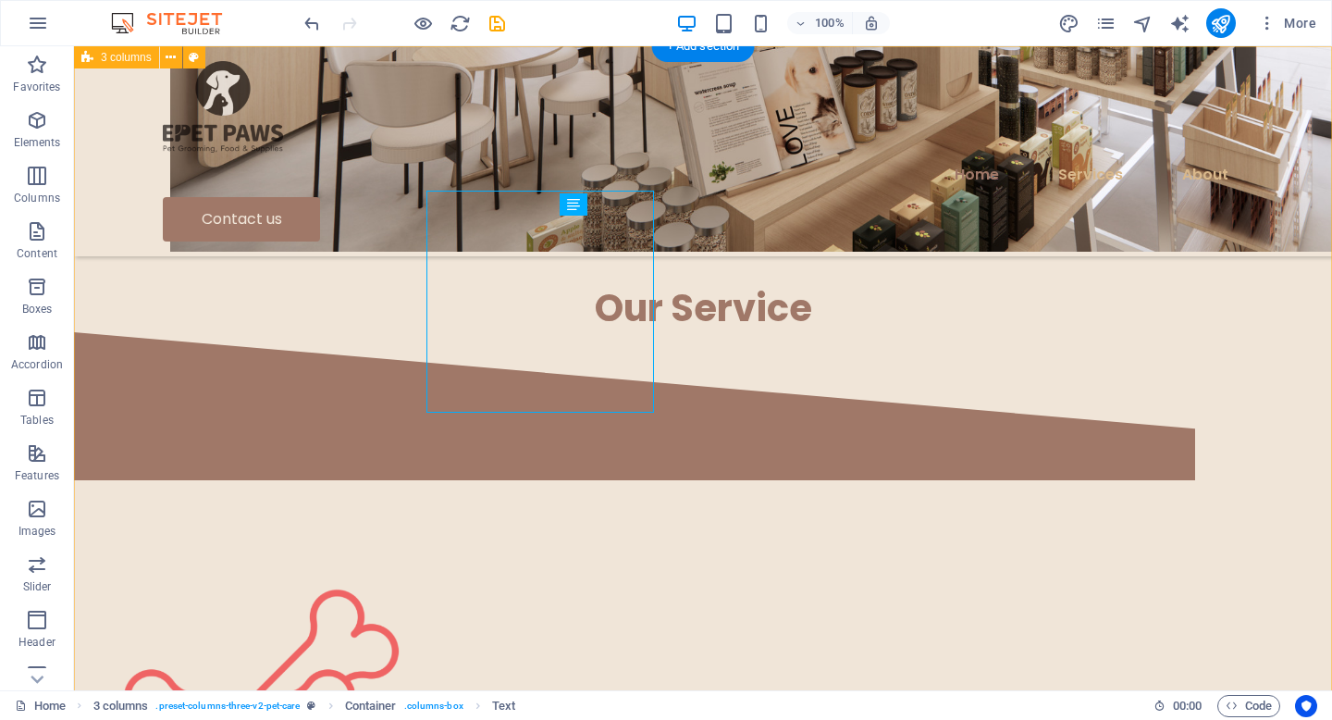
scroll to position [1438, 0]
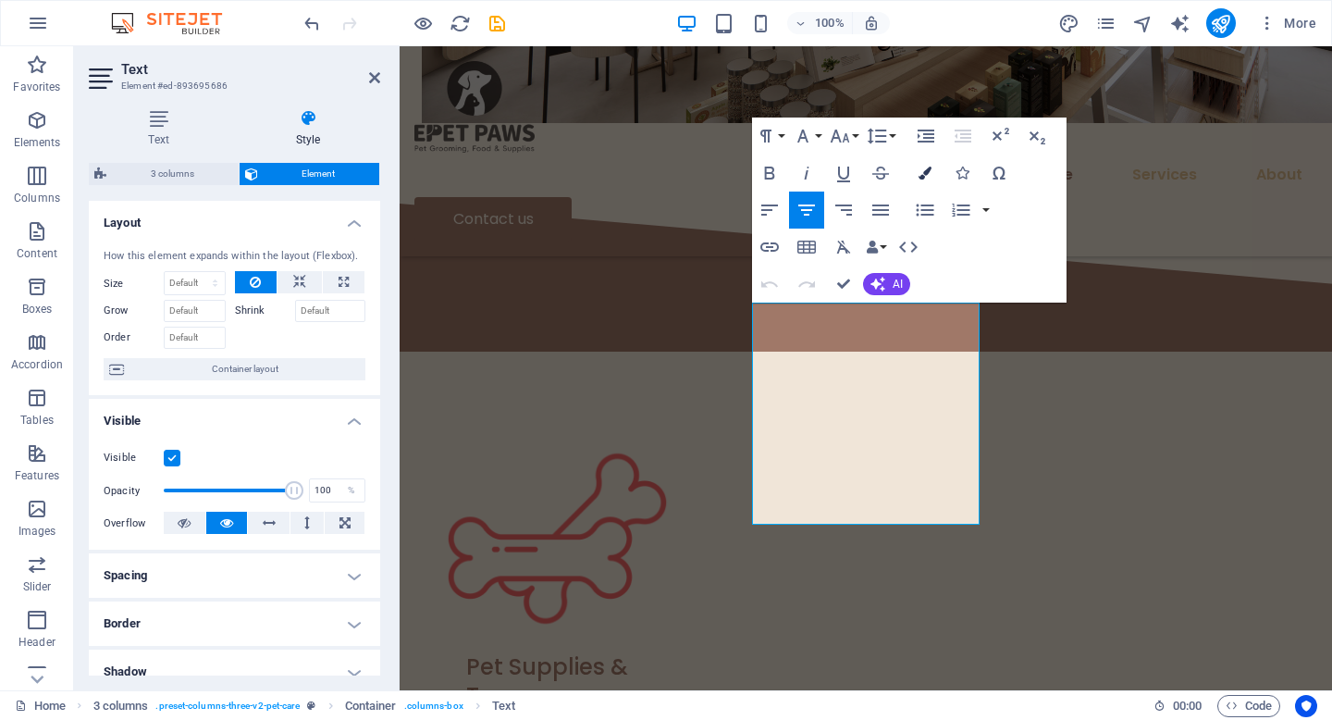
click at [929, 174] on icon "button" at bounding box center [925, 173] width 13 height 13
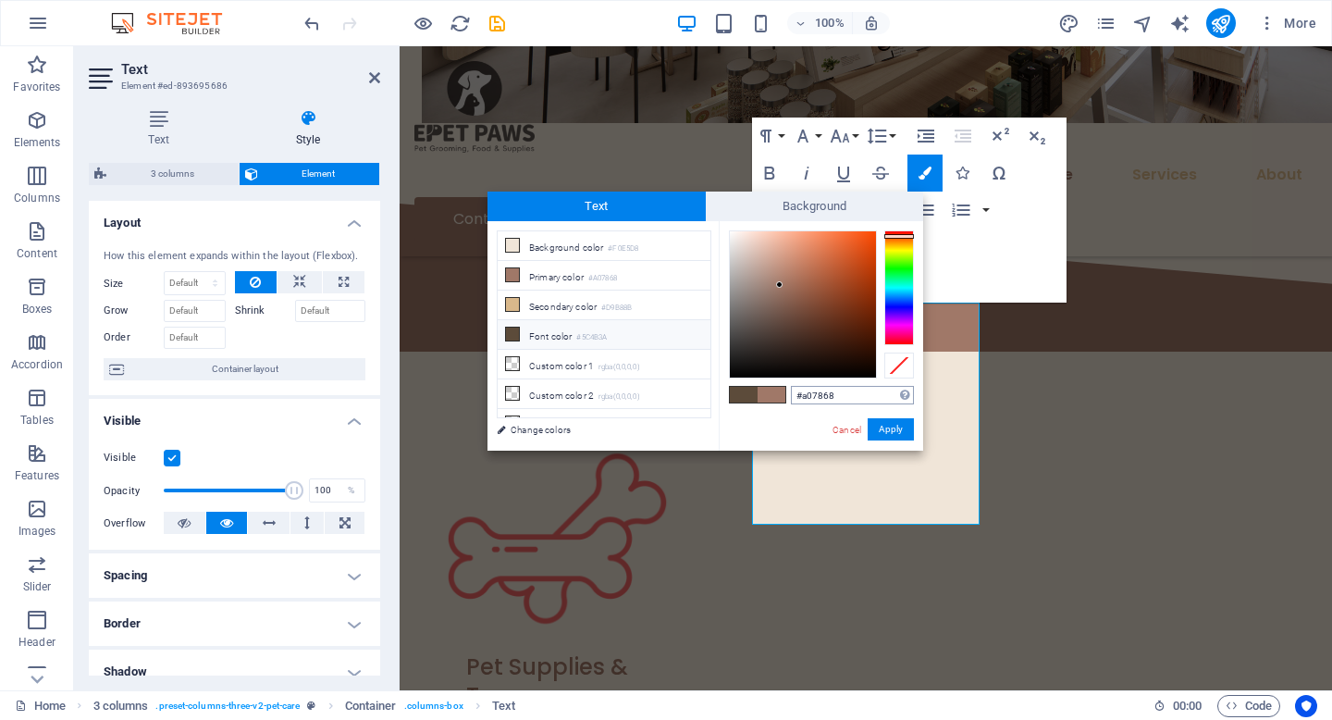
drag, startPoint x: 853, startPoint y: 394, endPoint x: 790, endPoint y: 393, distance: 62.9
click at [791, 393] on input "#a07868" at bounding box center [852, 395] width 123 height 19
click at [850, 429] on link "Cancel" at bounding box center [847, 430] width 32 height 14
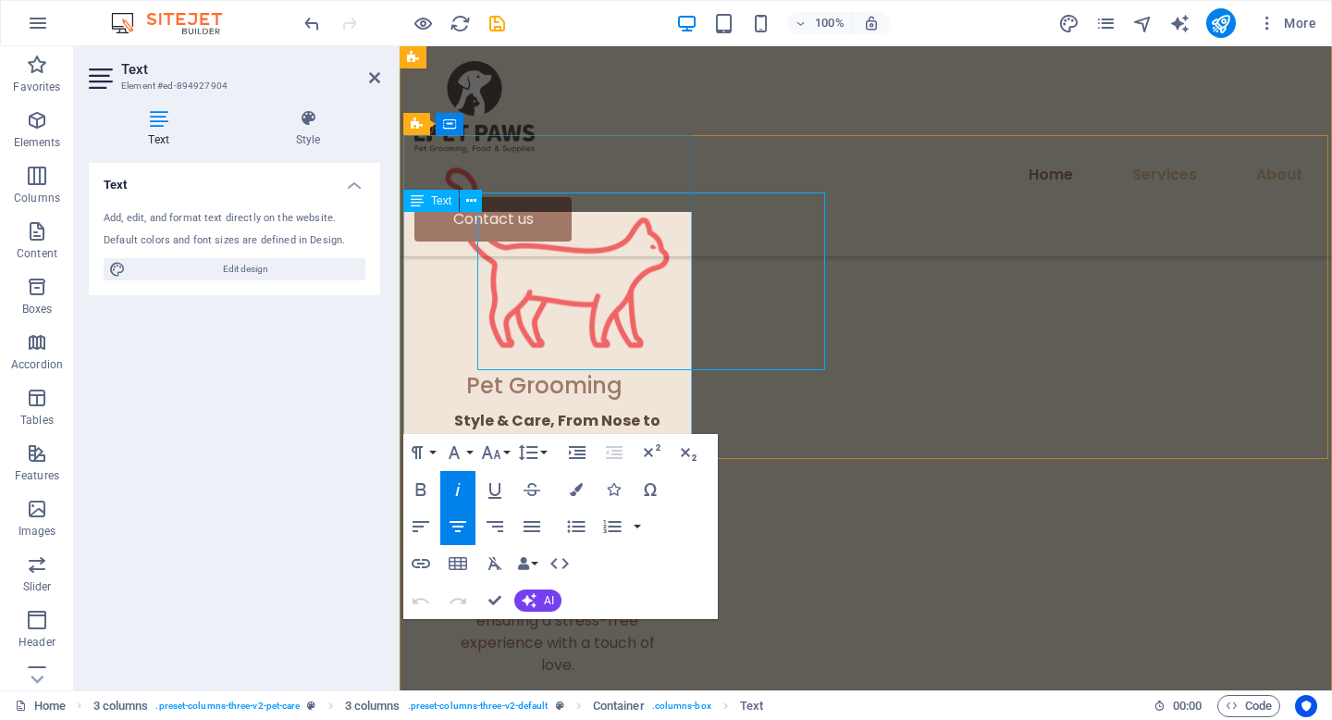
scroll to position [2445, 0]
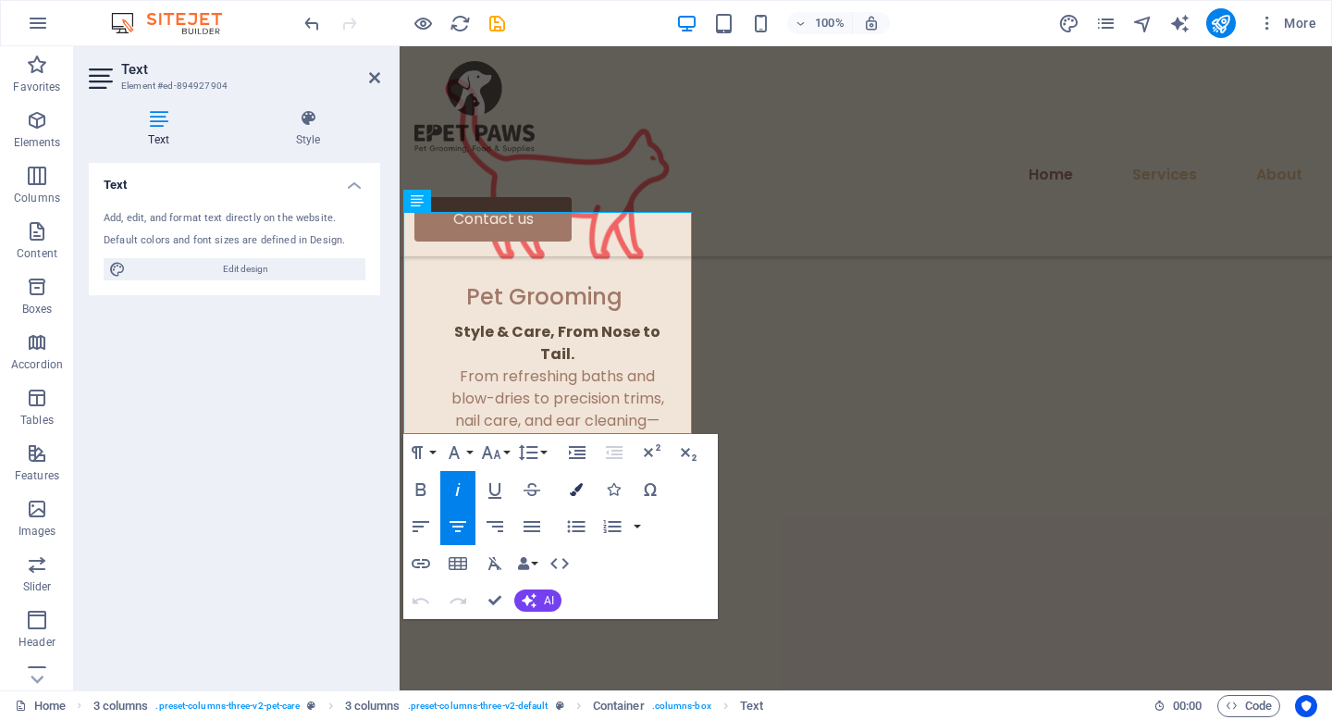
click at [581, 487] on icon "button" at bounding box center [576, 489] width 13 height 13
click at [577, 486] on icon "button" at bounding box center [576, 489] width 13 height 13
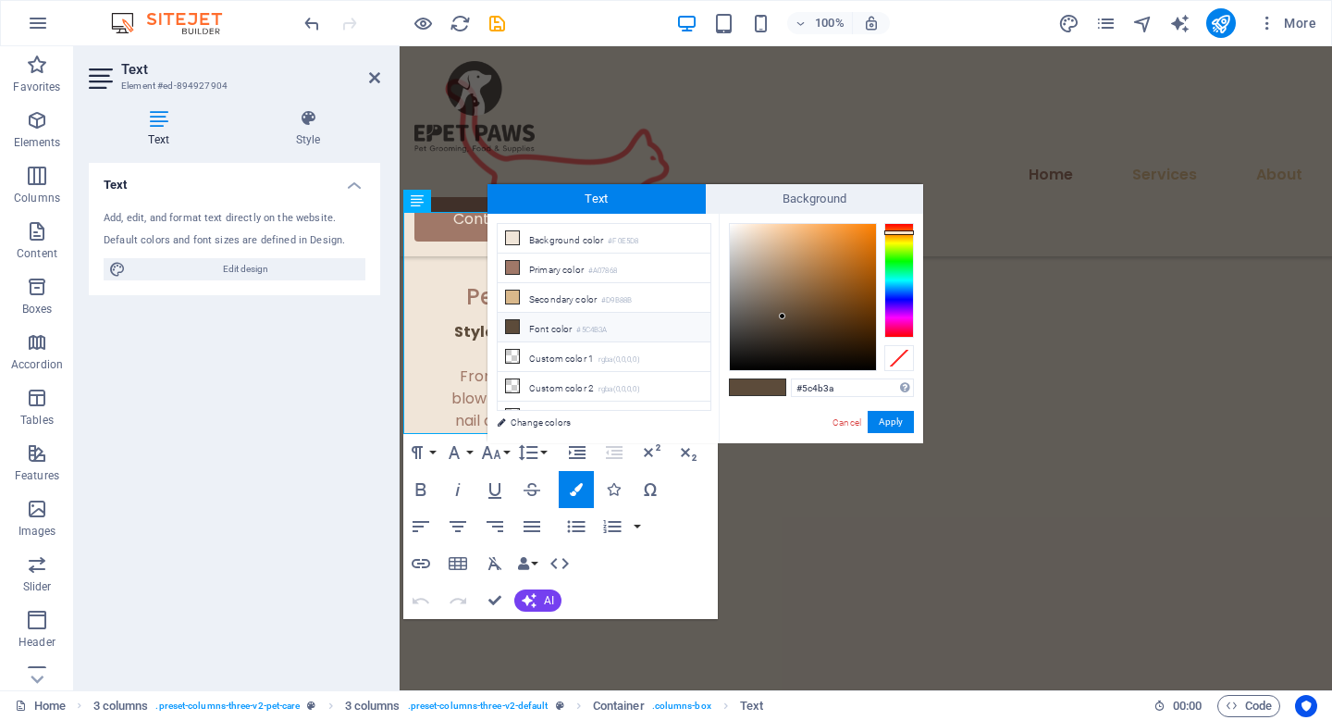
drag, startPoint x: 846, startPoint y: 384, endPoint x: 765, endPoint y: 383, distance: 80.5
click at [765, 383] on div "#5c4b3a Supported formats #0852ed rgb(8, 82, 237) rgba(8, 82, 237, 90%) hsv(221…" at bounding box center [821, 463] width 204 height 498
type input "#a07868"
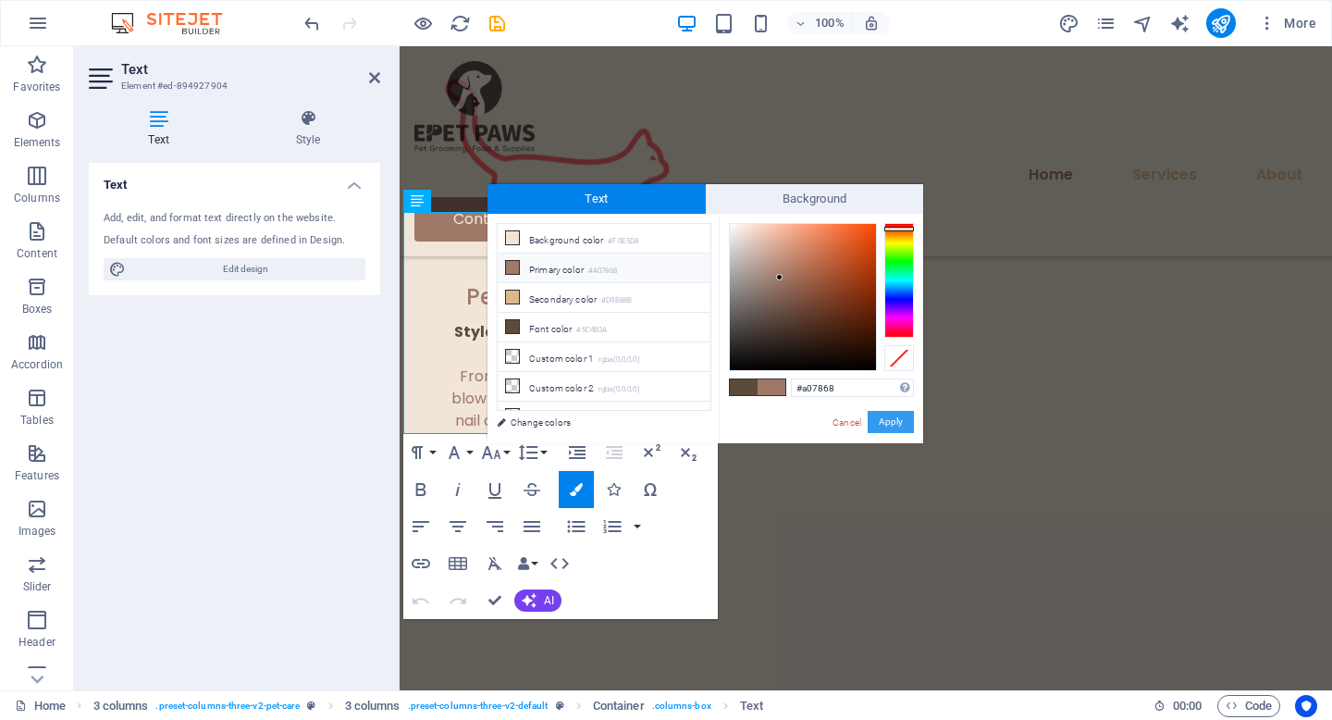
click at [896, 420] on button "Apply" at bounding box center [891, 422] width 46 height 22
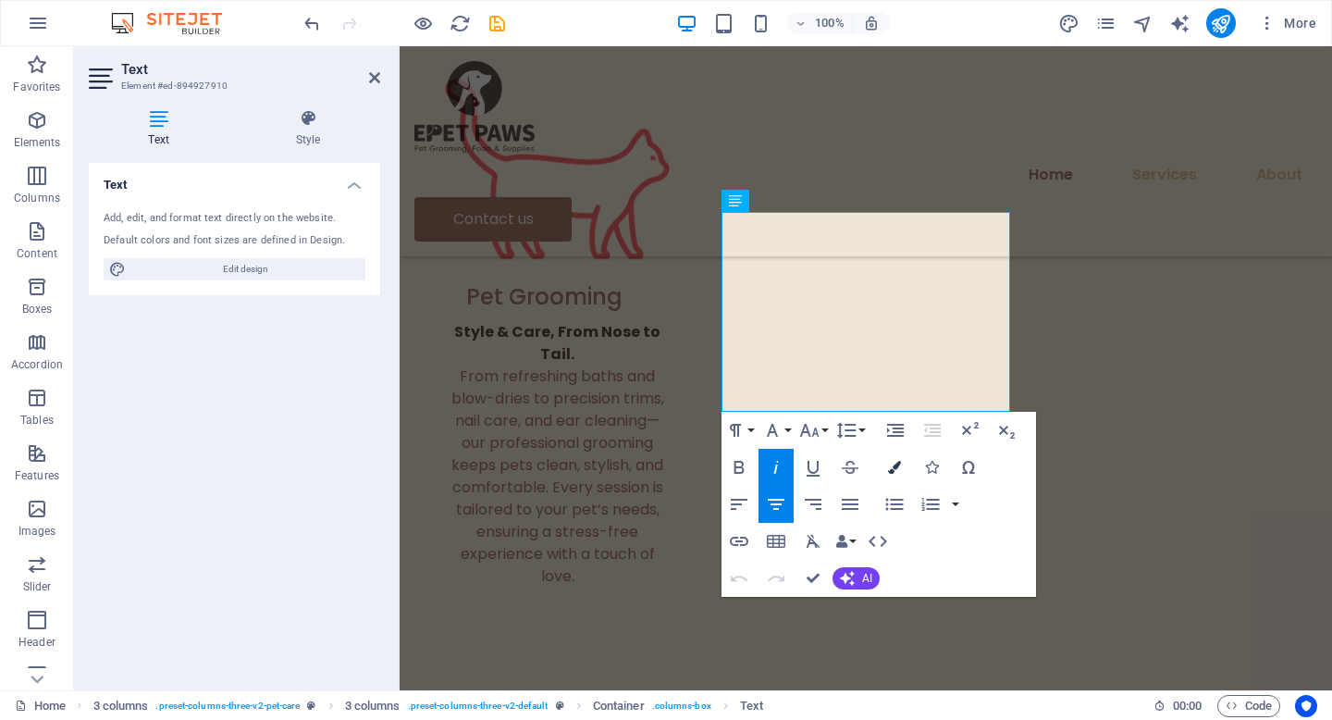
click at [892, 463] on icon "button" at bounding box center [894, 467] width 13 height 13
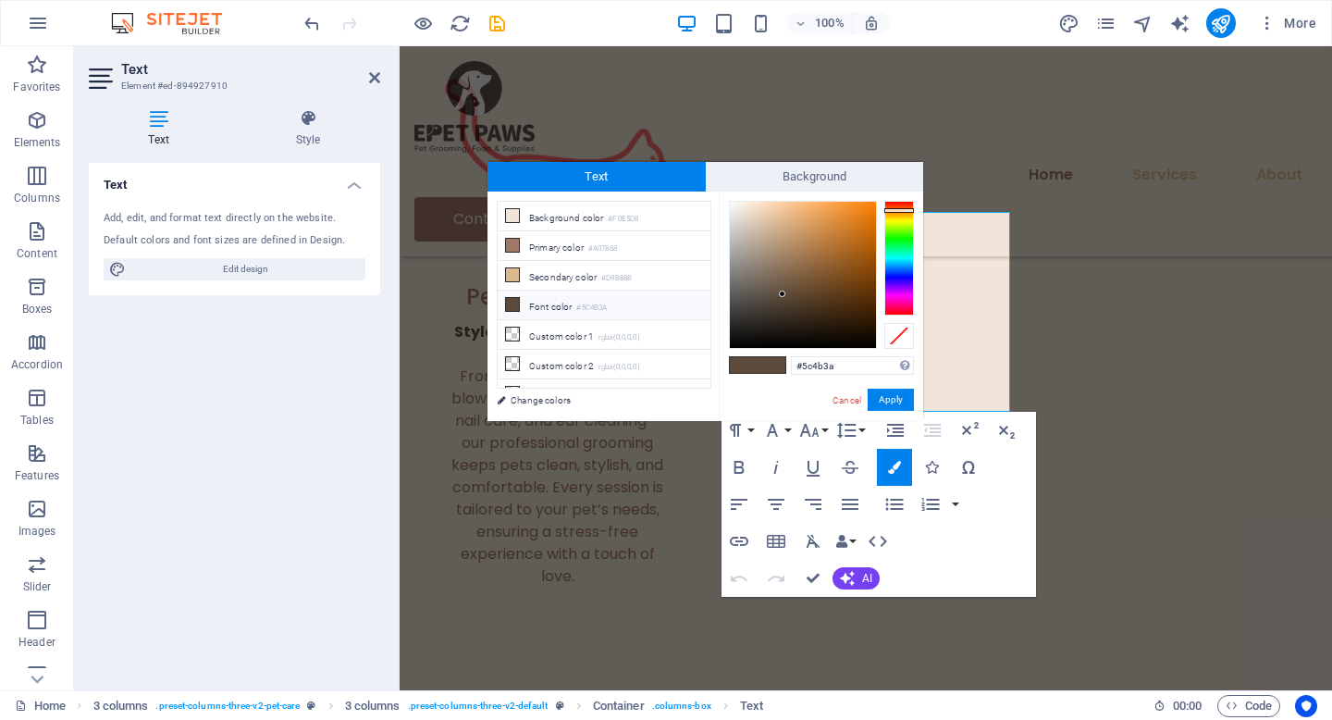
drag, startPoint x: 858, startPoint y: 369, endPoint x: 776, endPoint y: 369, distance: 82.3
click at [776, 369] on div "#5c4b3a Supported formats #0852ed rgb(8, 82, 237) rgba(8, 82, 237, 90%) hsv(221…" at bounding box center [821, 440] width 204 height 498
type input "#a07868"
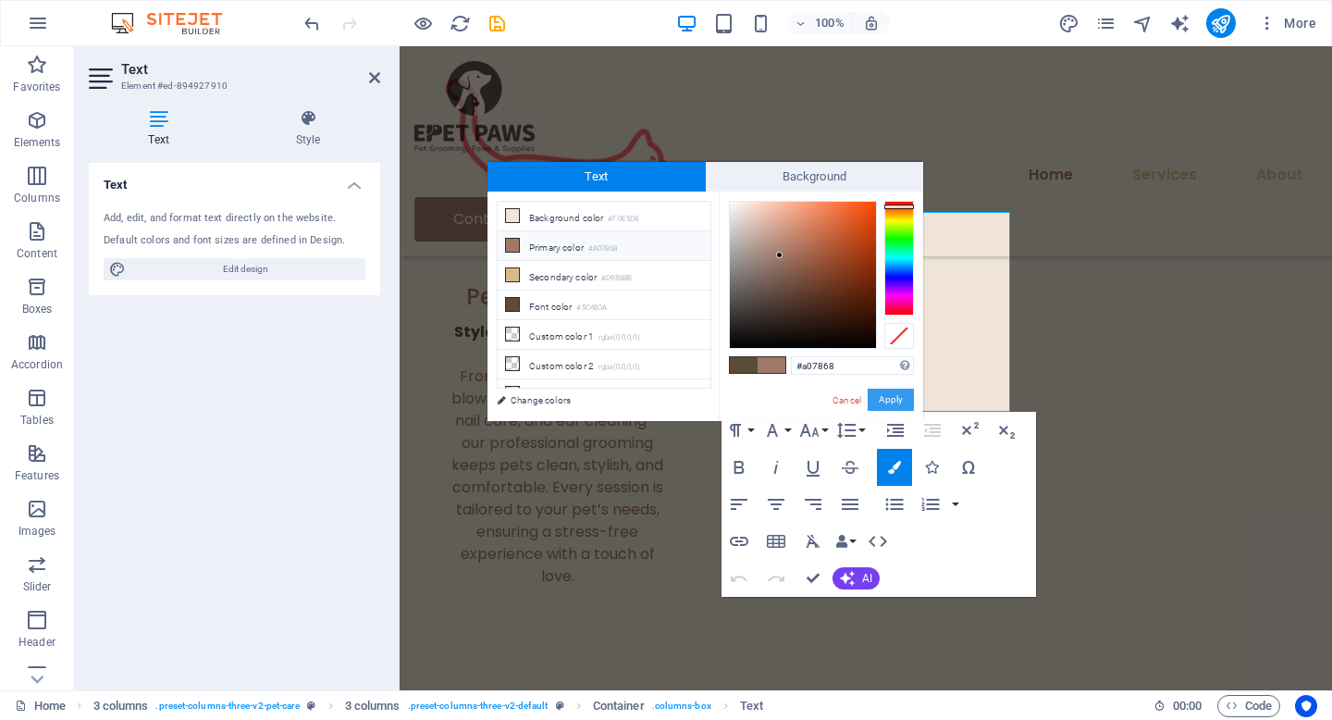
click at [891, 395] on button "Apply" at bounding box center [891, 400] width 46 height 22
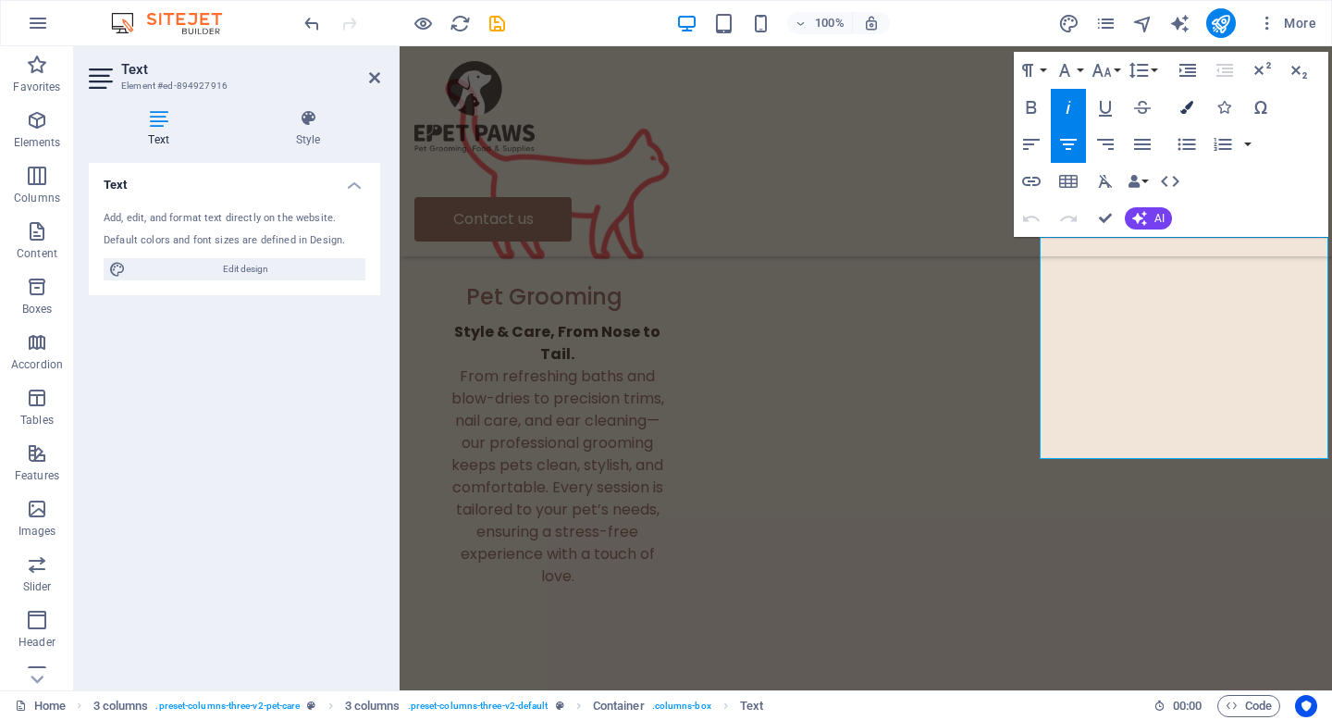
click at [1193, 107] on button "Colors" at bounding box center [1186, 107] width 35 height 37
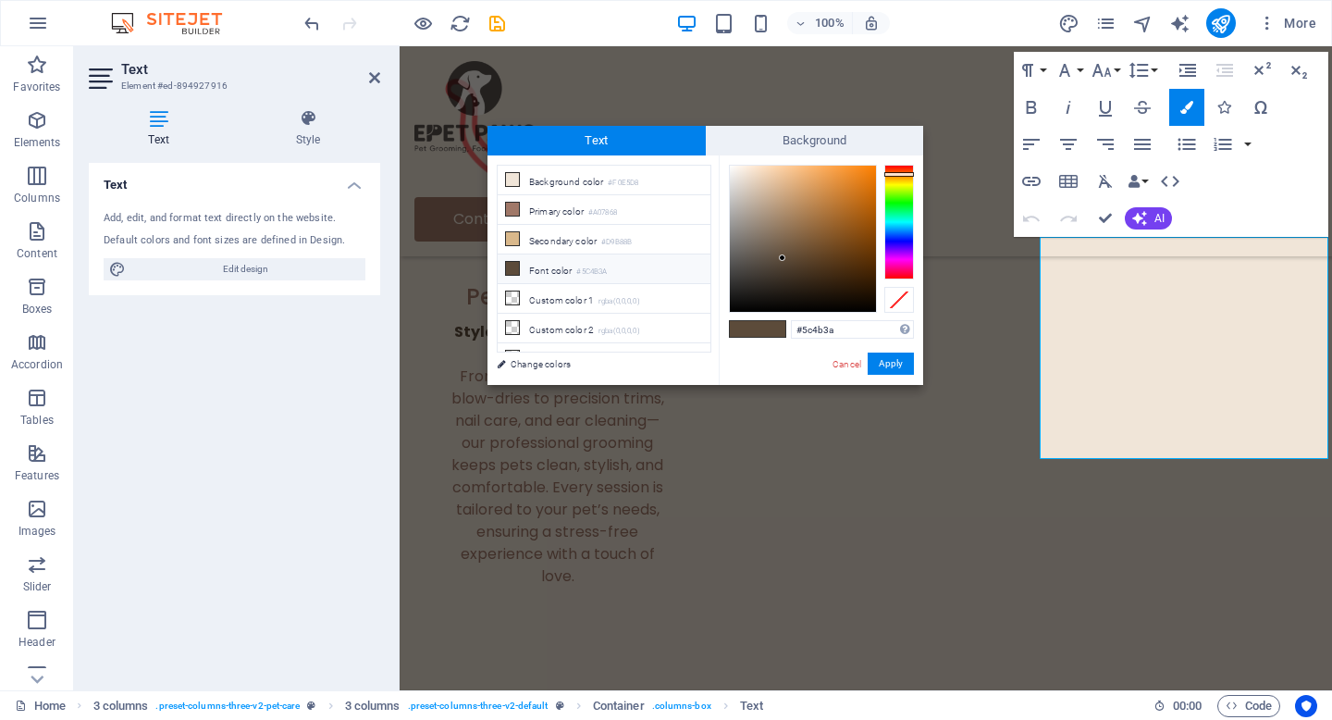
drag, startPoint x: 858, startPoint y: 328, endPoint x: 756, endPoint y: 328, distance: 101.8
click at [756, 328] on div "#5c4b3a Supported formats #0852ed rgb(8, 82, 237) rgba(8, 82, 237, 90%) hsv(221…" at bounding box center [821, 404] width 204 height 498
type input "#a07868"
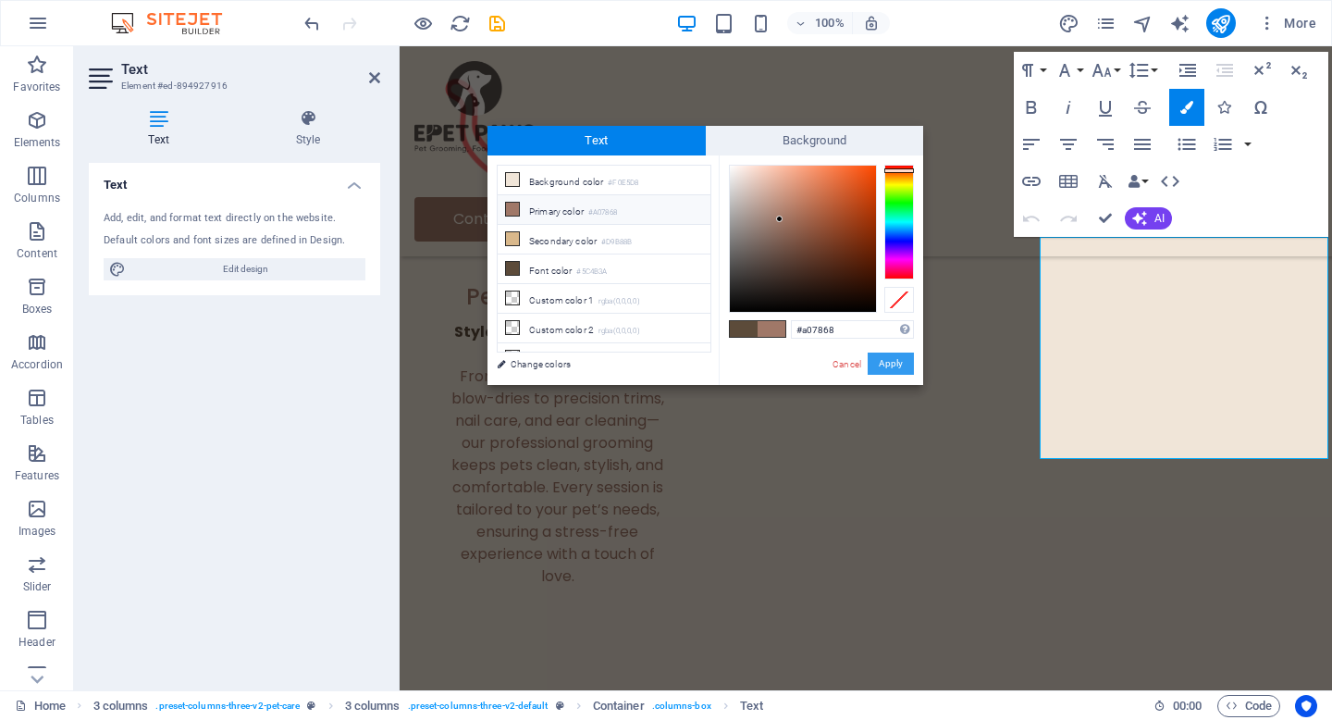
click at [885, 358] on button "Apply" at bounding box center [891, 363] width 46 height 22
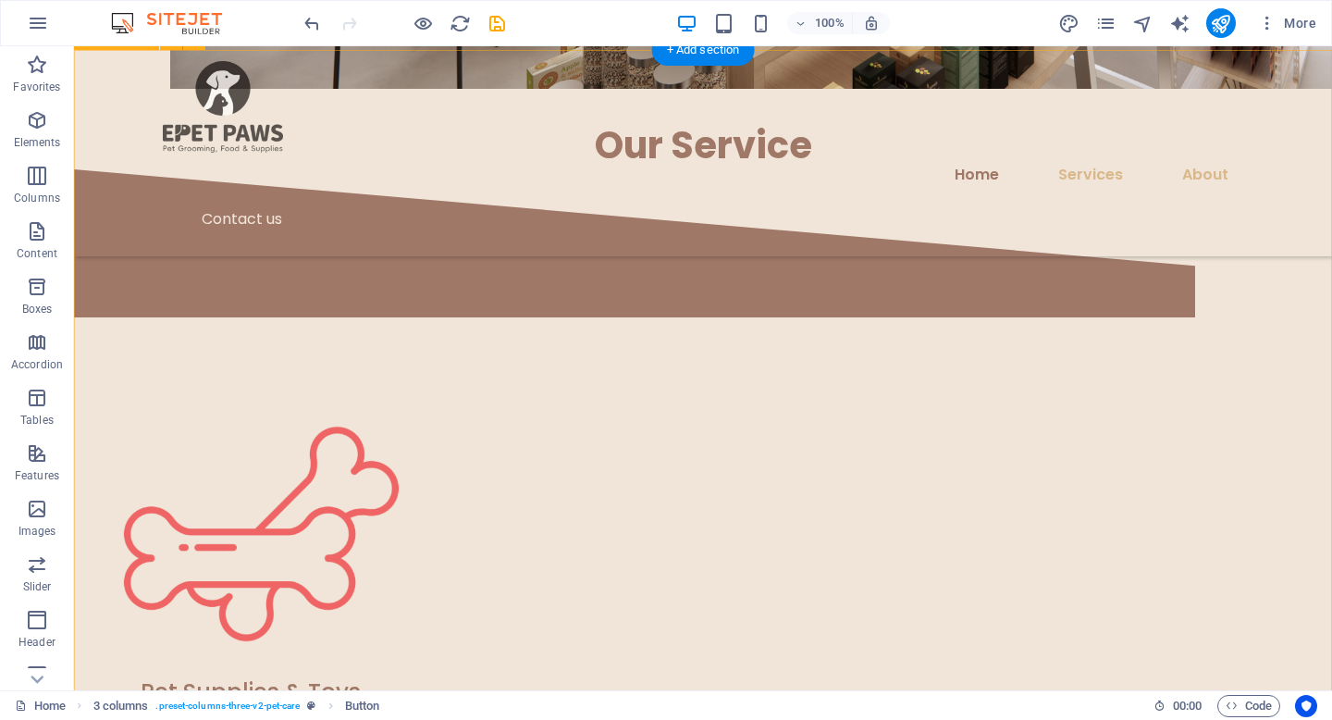
scroll to position [1371, 0]
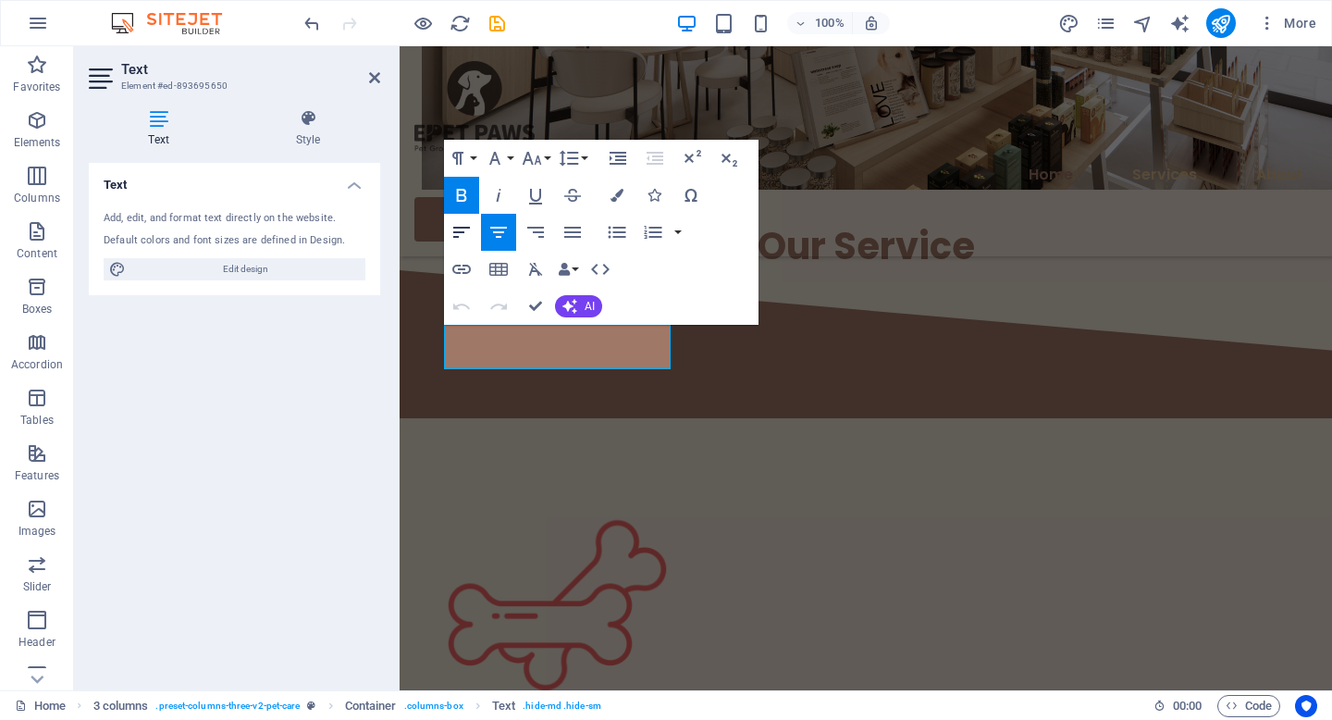
click at [463, 229] on icon "button" at bounding box center [462, 232] width 22 height 22
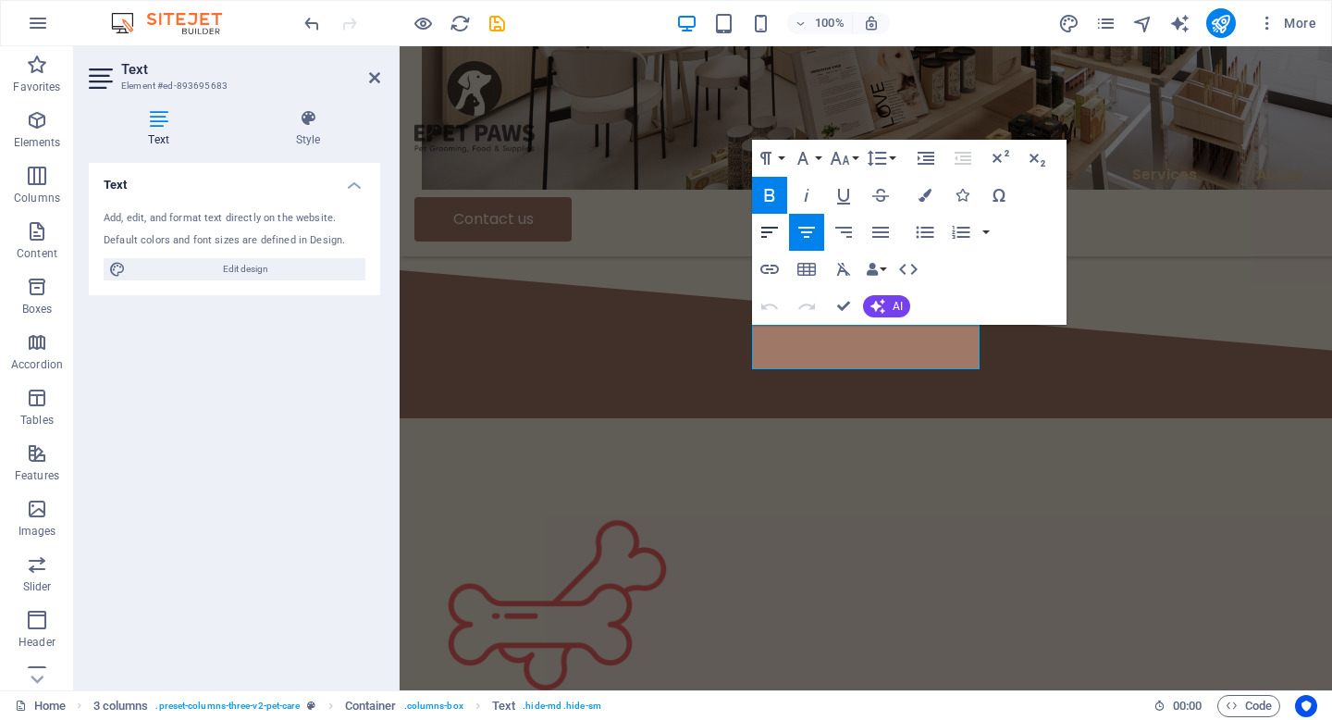
drag, startPoint x: 769, startPoint y: 221, endPoint x: 809, endPoint y: 234, distance: 42.7
click at [769, 221] on icon "button" at bounding box center [770, 232] width 22 height 22
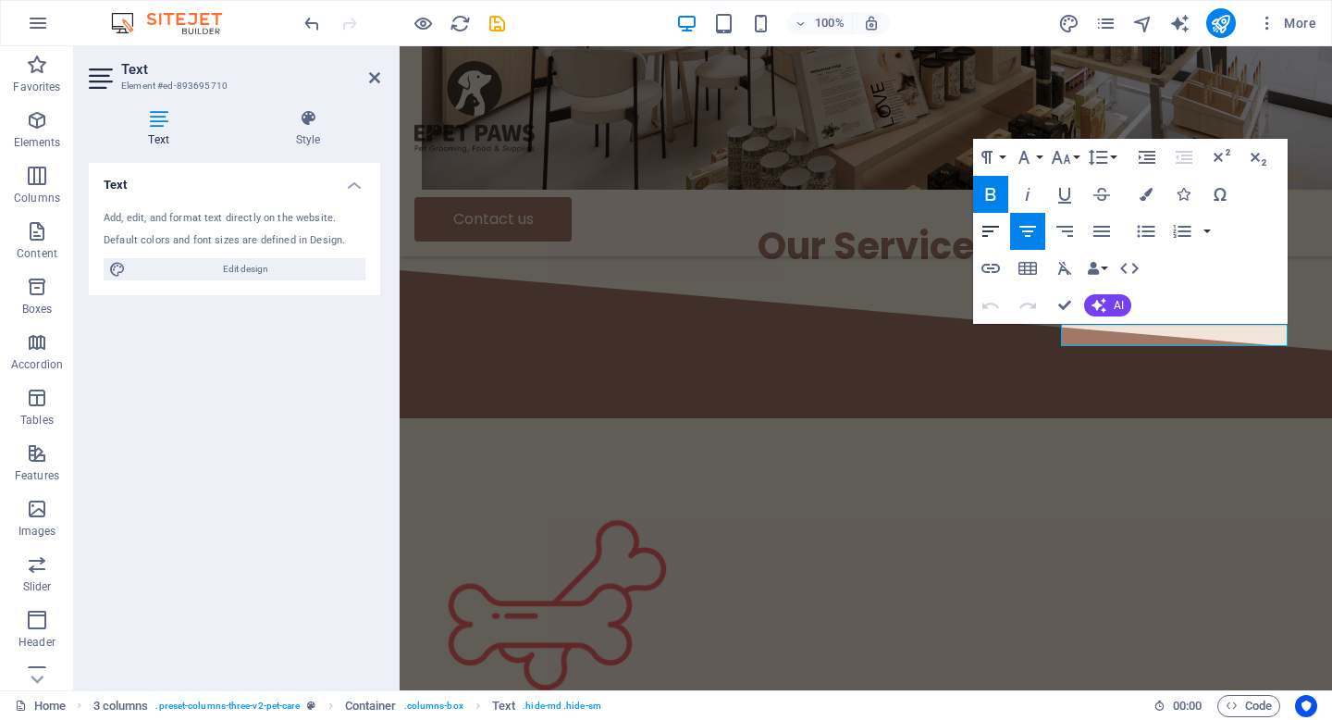
drag, startPoint x: 989, startPoint y: 233, endPoint x: 972, endPoint y: 281, distance: 50.9
click at [989, 233] on icon "button" at bounding box center [991, 231] width 22 height 22
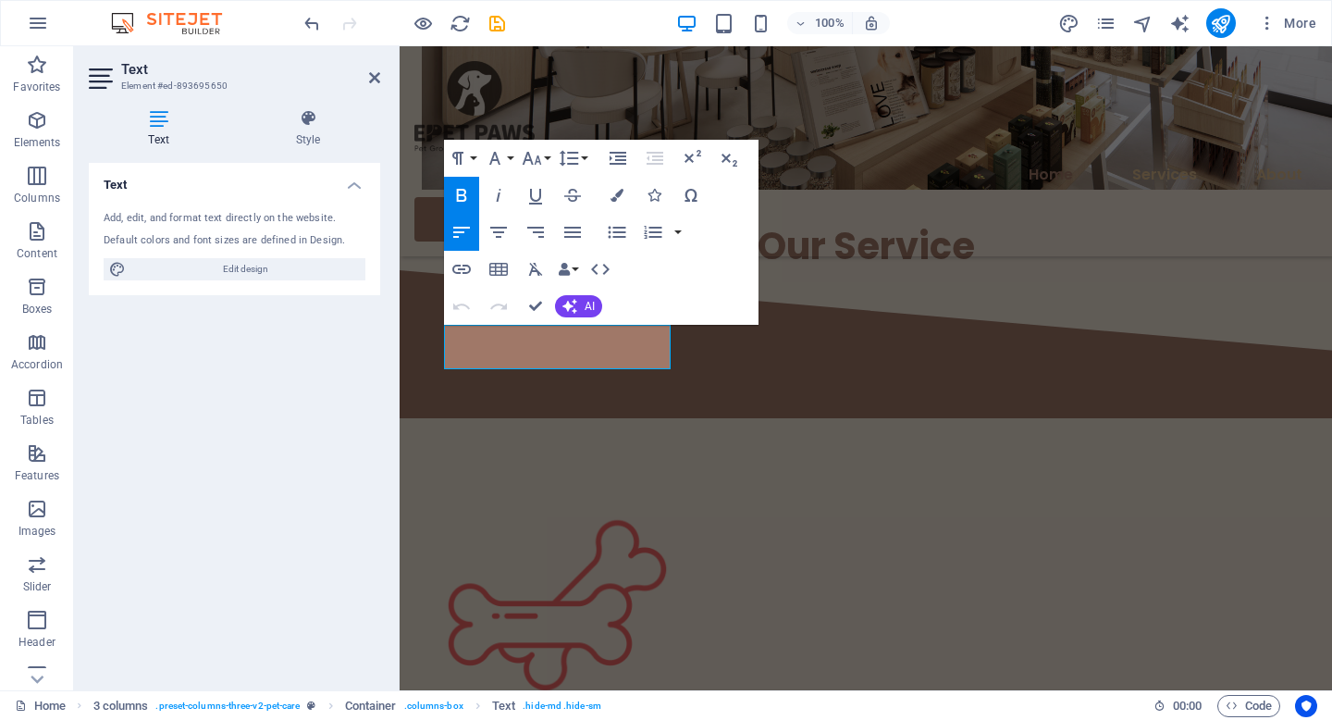
click at [463, 186] on icon "button" at bounding box center [462, 195] width 22 height 22
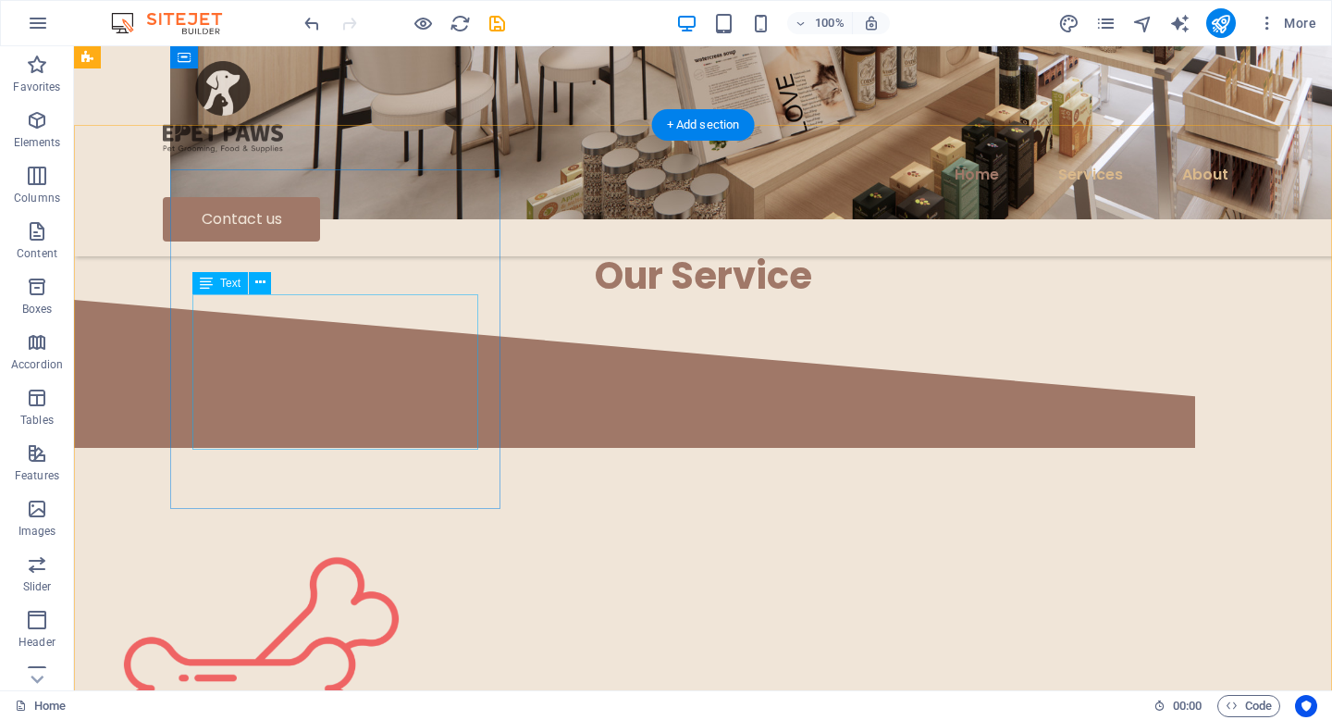
scroll to position [1458, 0]
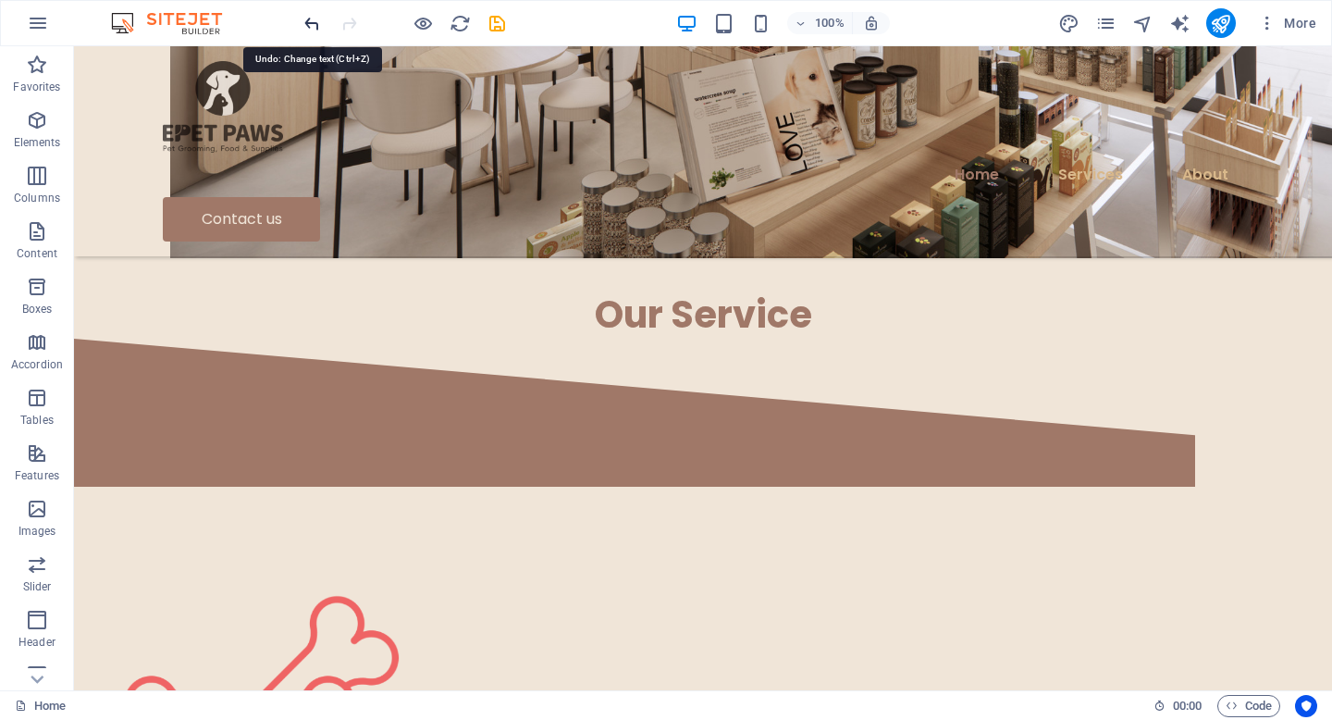
click at [310, 19] on icon "undo" at bounding box center [312, 23] width 21 height 21
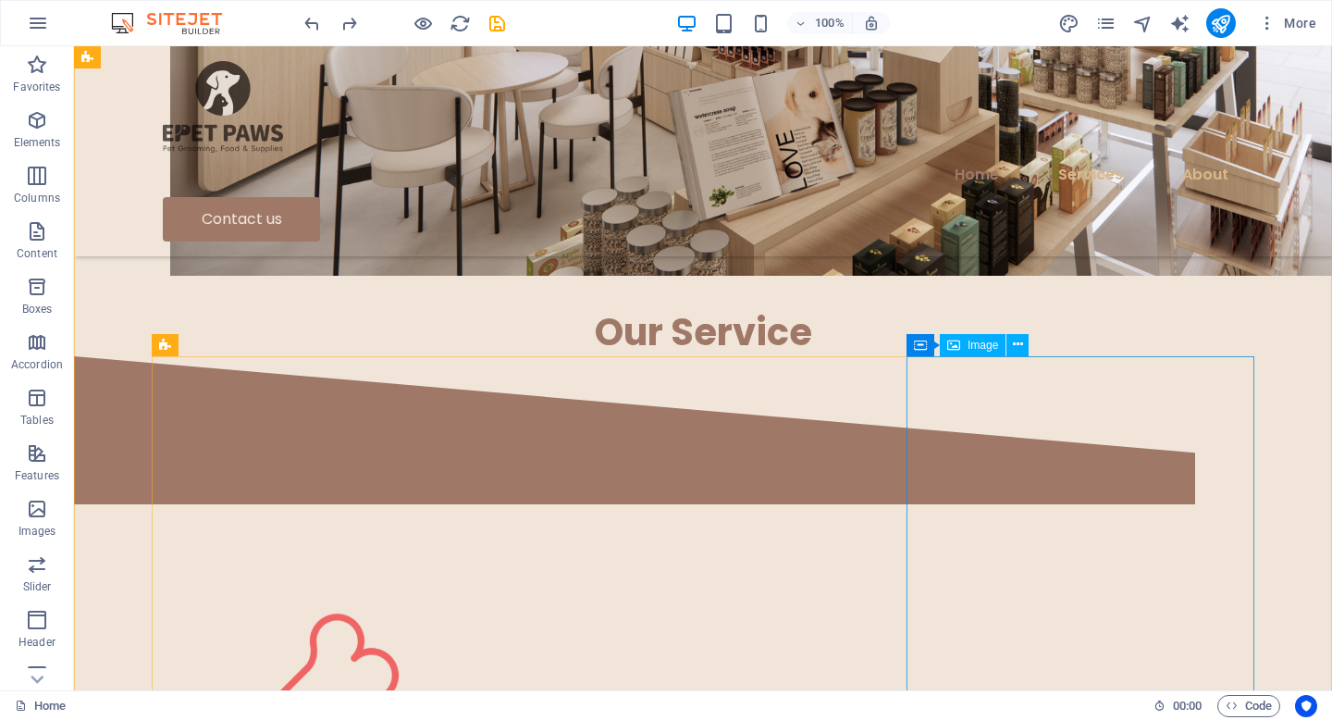
scroll to position [1355, 0]
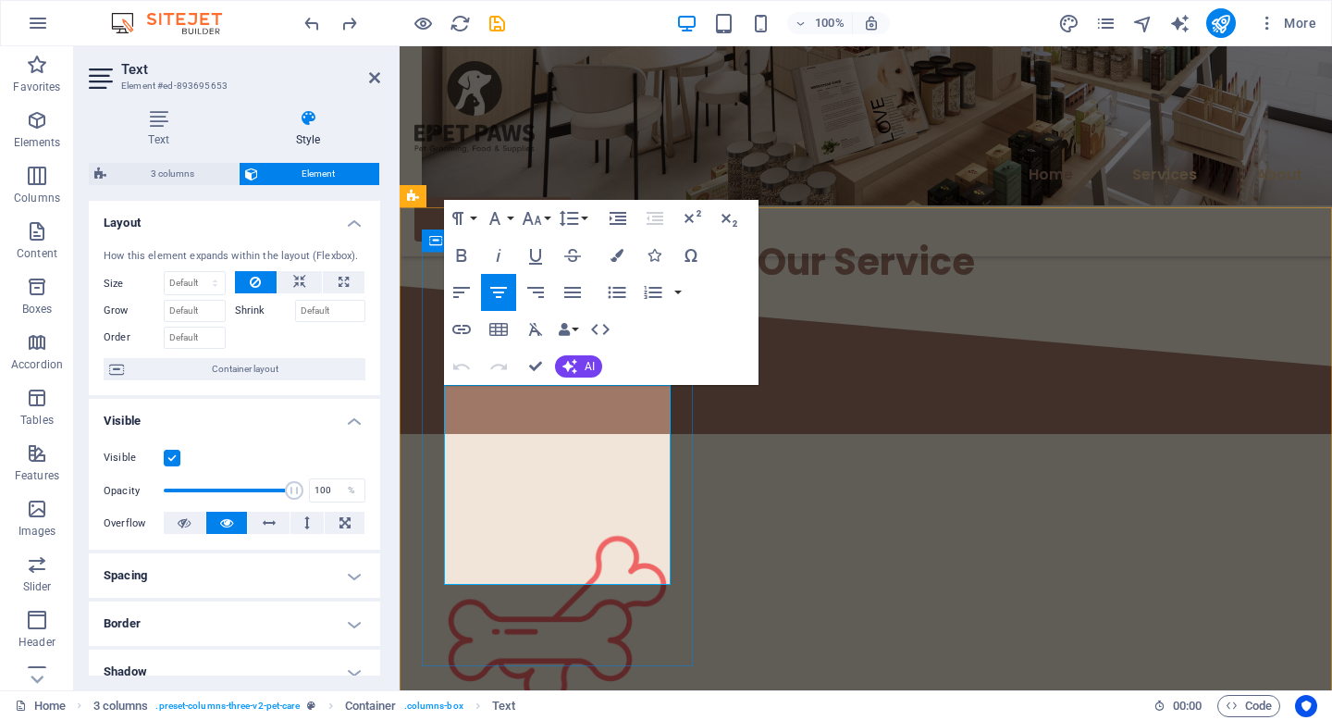
drag, startPoint x: 558, startPoint y: 443, endPoint x: 478, endPoint y: 441, distance: 79.6
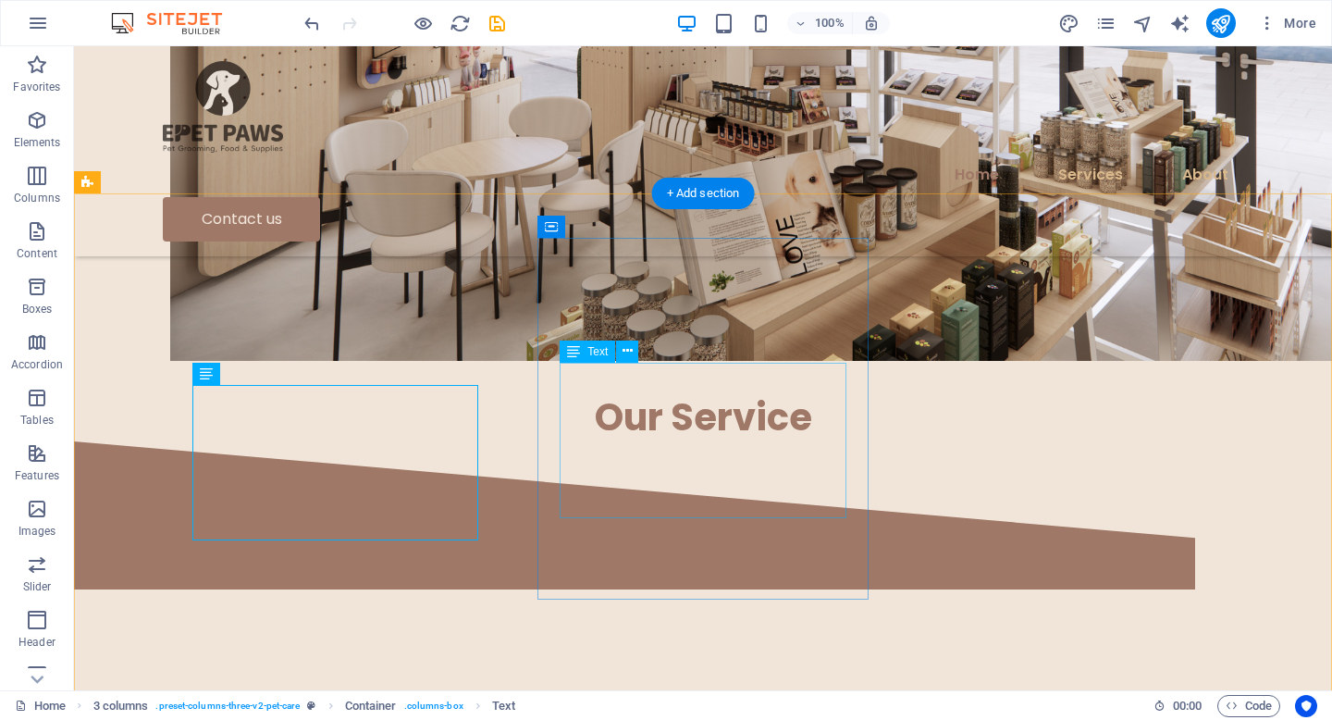
scroll to position [1402, 0]
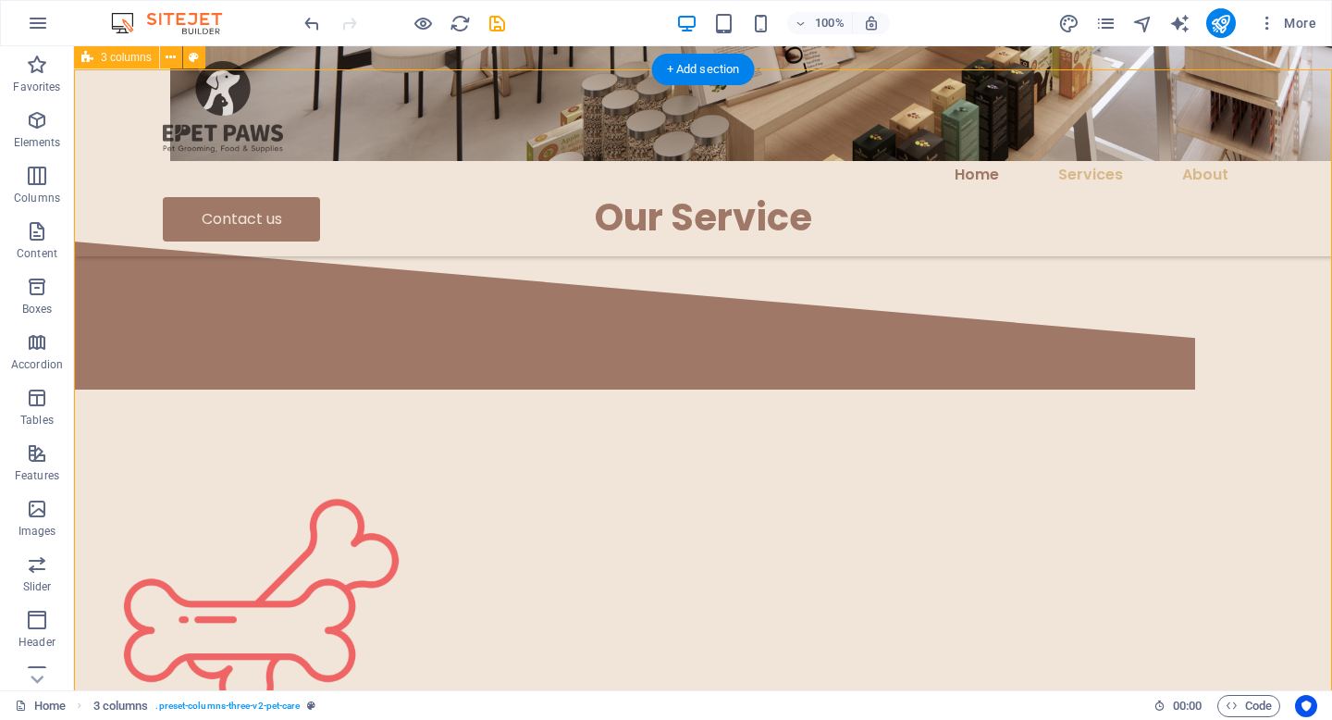
scroll to position [1384, 0]
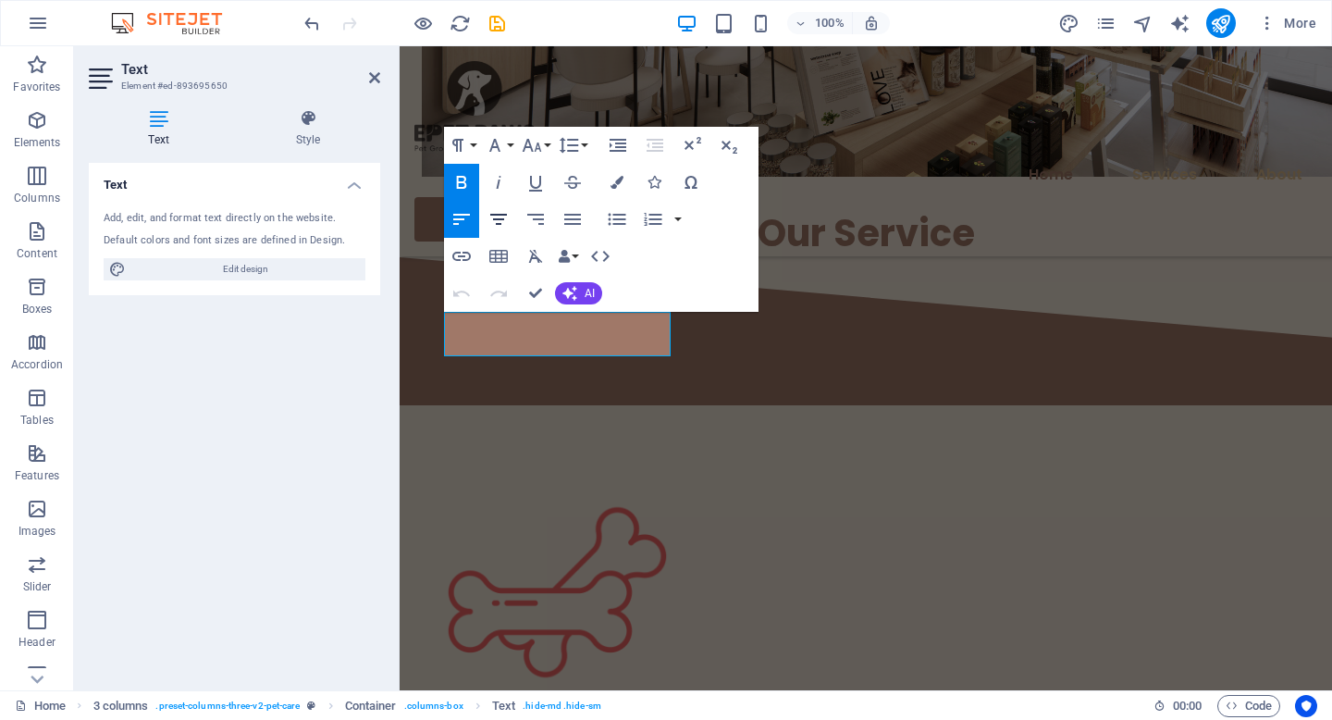
click at [506, 205] on button "[GEOGRAPHIC_DATA]" at bounding box center [498, 219] width 35 height 37
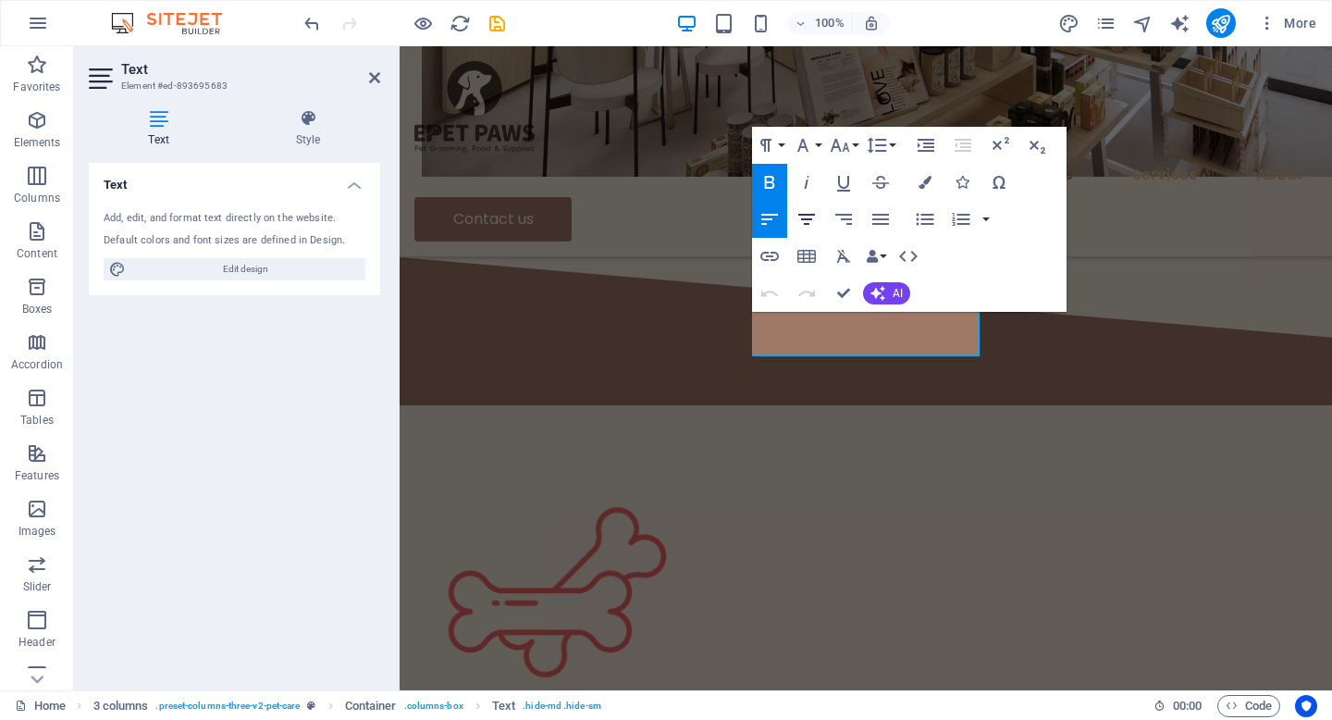
click at [808, 225] on icon "button" at bounding box center [807, 219] width 22 height 22
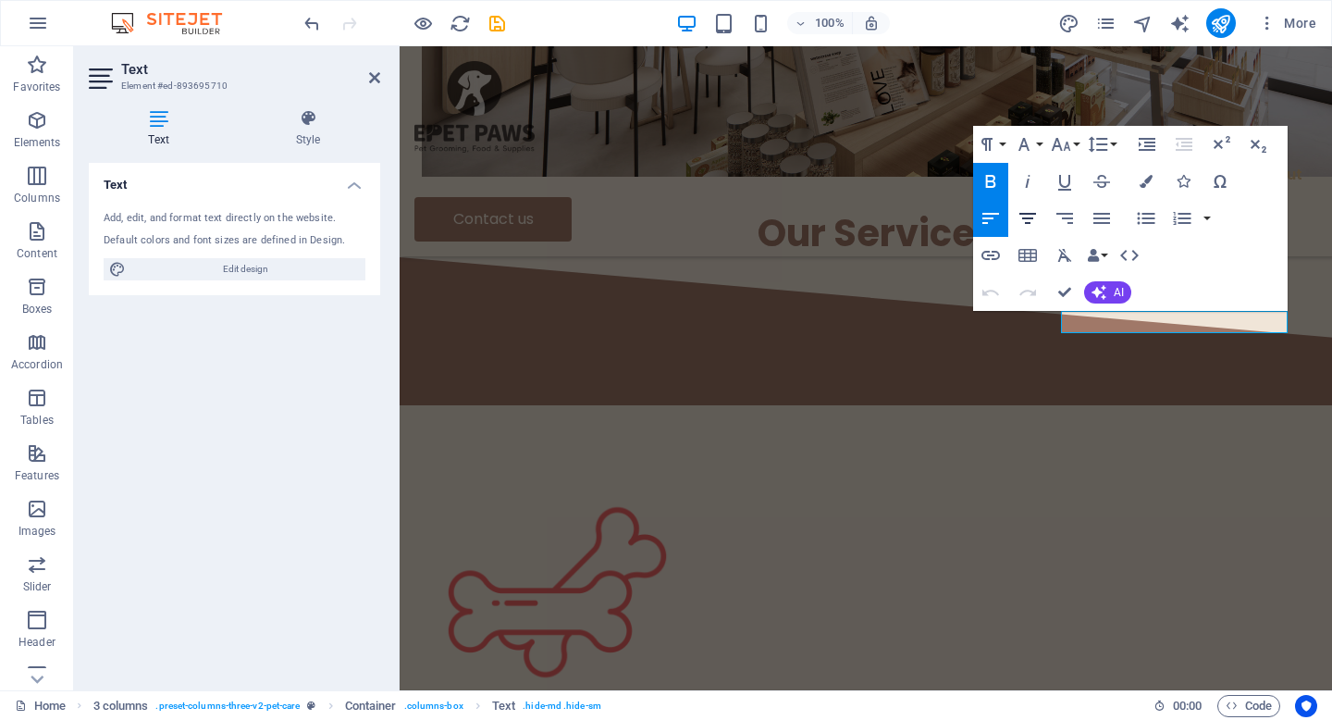
click at [1025, 219] on icon "button" at bounding box center [1028, 218] width 22 height 22
drag, startPoint x: 1061, startPoint y: 294, endPoint x: 979, endPoint y: 256, distance: 90.7
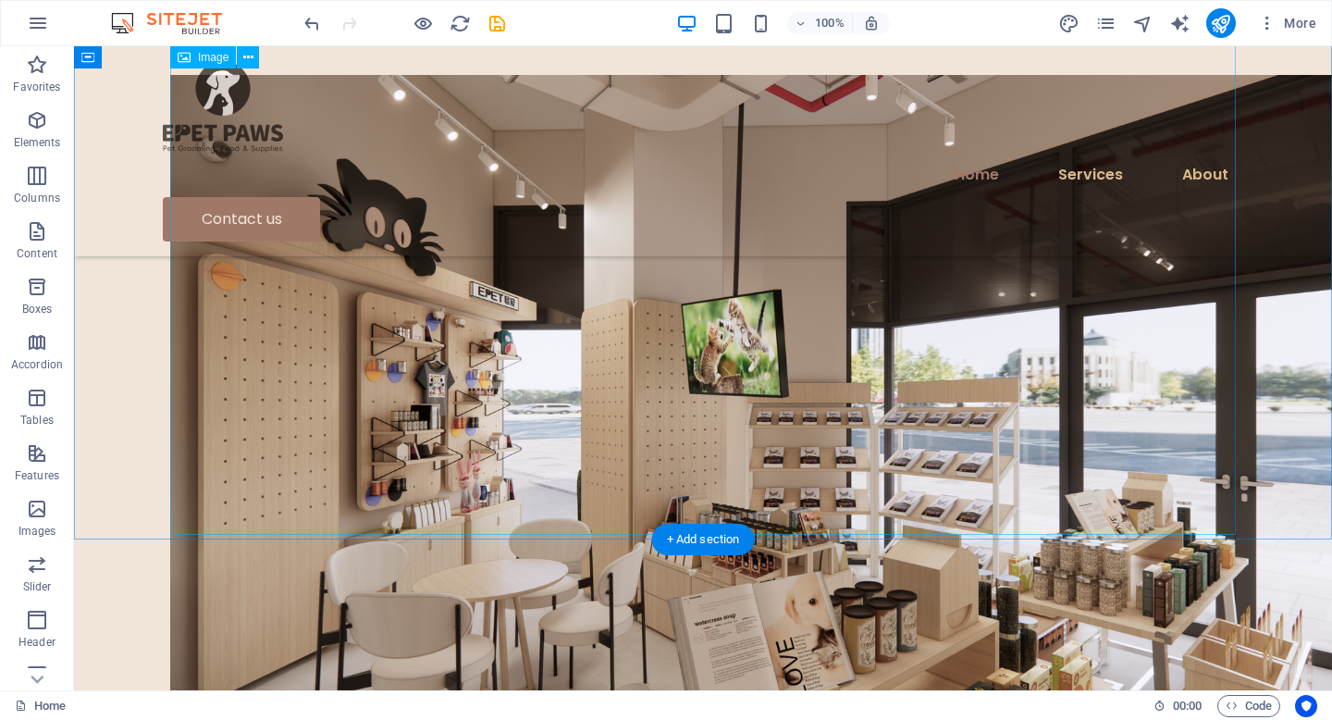
scroll to position [0, 0]
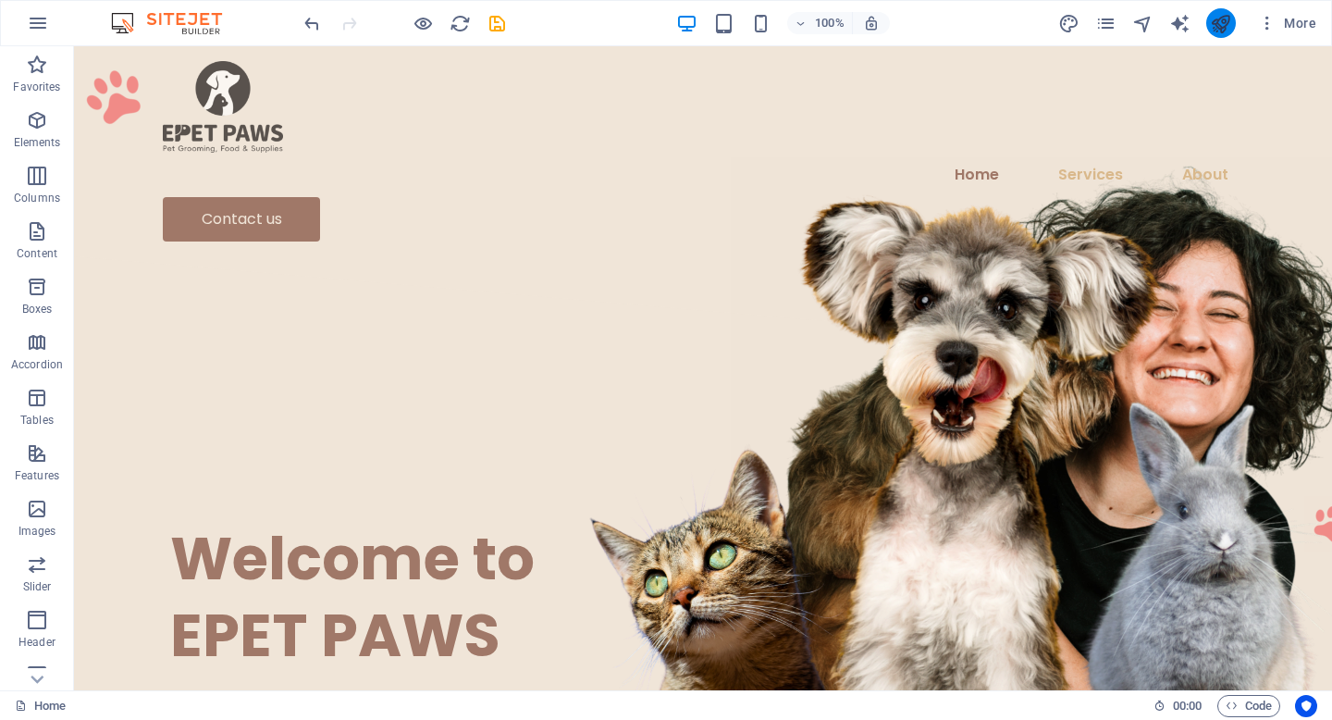
click at [1217, 24] on icon "publish" at bounding box center [1220, 23] width 21 height 21
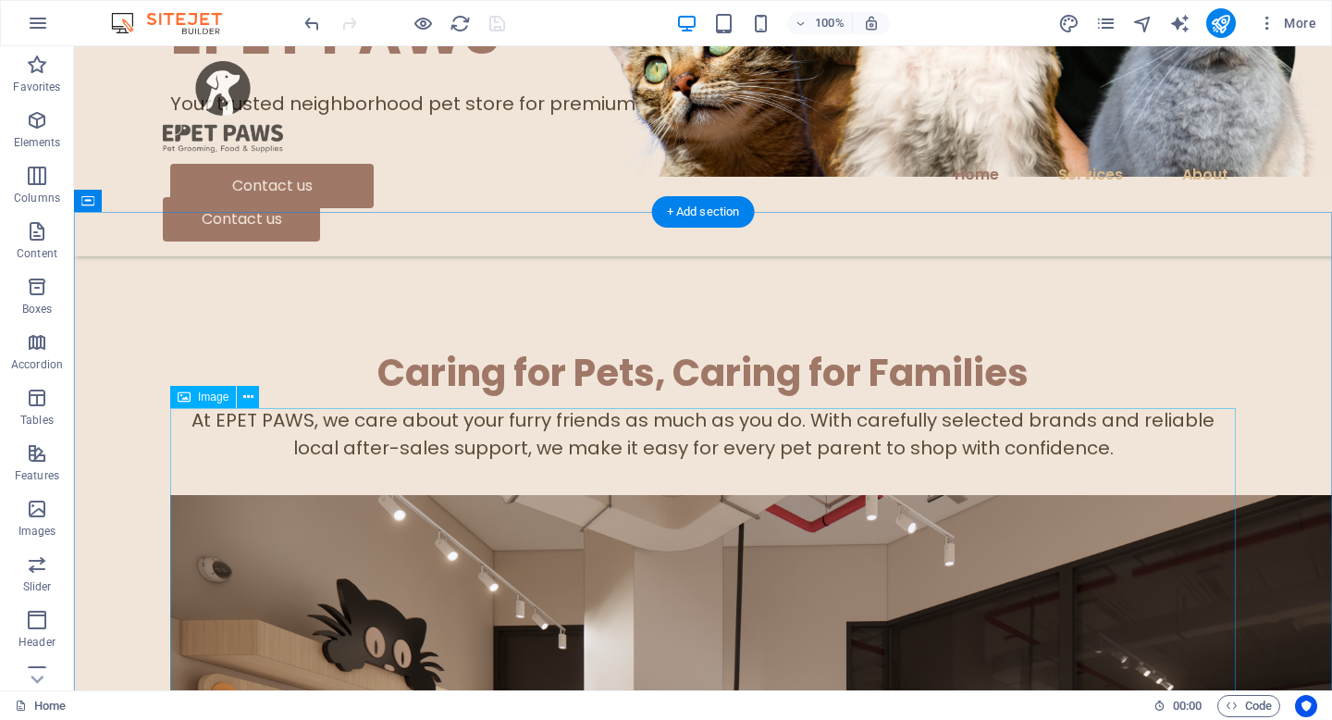
scroll to position [608, 0]
